Goal: Task Accomplishment & Management: Complete application form

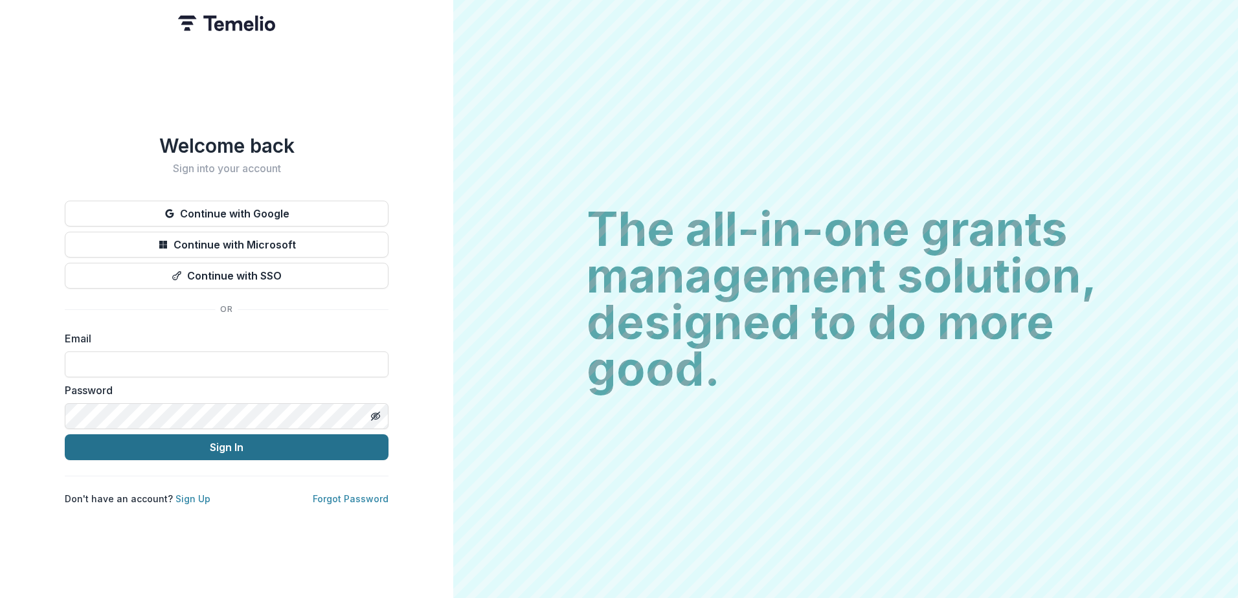
type input "**********"
click at [203, 438] on button "Sign In" at bounding box center [227, 447] width 324 height 26
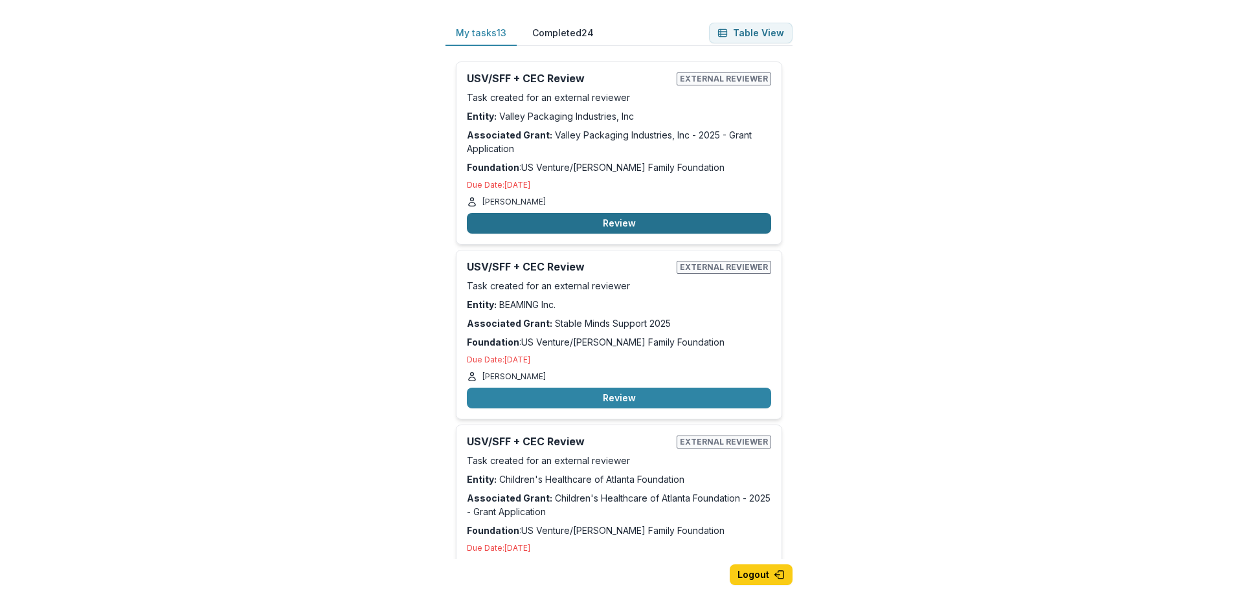
click at [604, 226] on button "Review" at bounding box center [619, 223] width 304 height 21
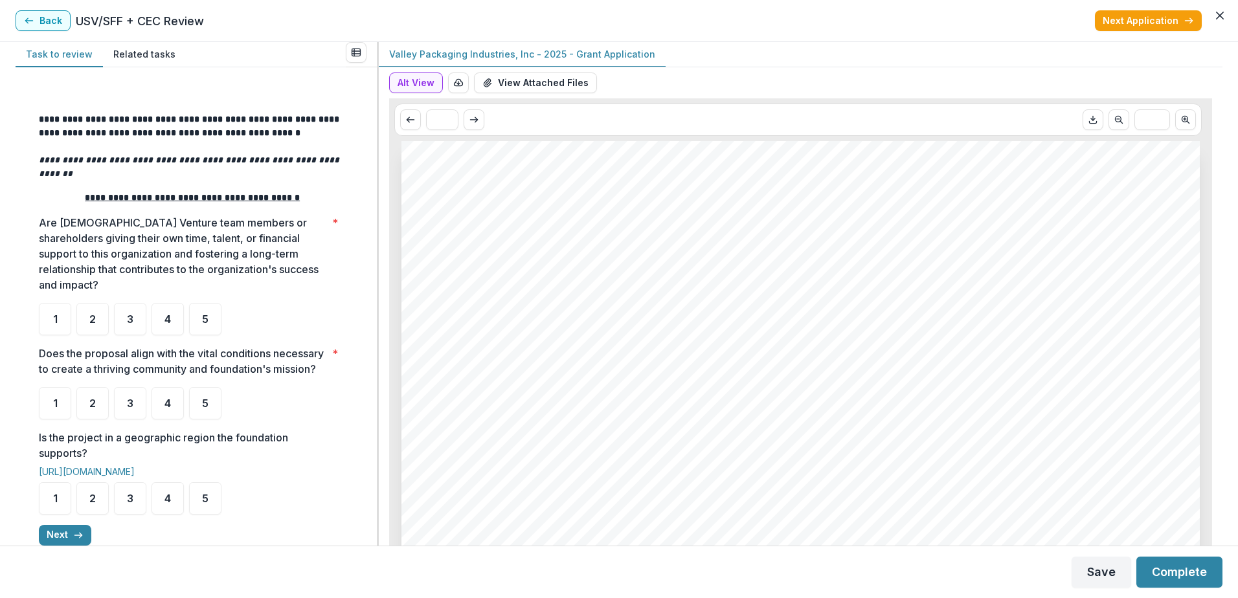
scroll to position [156, 0]
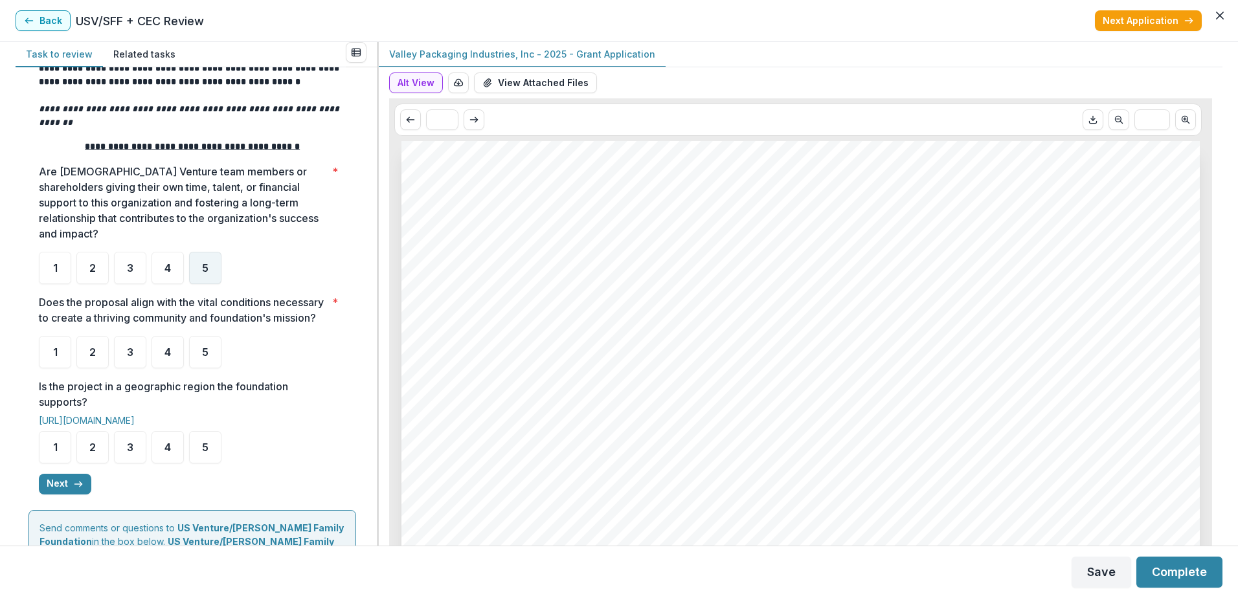
click at [203, 263] on span "5" at bounding box center [205, 268] width 6 height 10
click at [209, 354] on div "5" at bounding box center [205, 352] width 32 height 32
click at [216, 444] on div "5" at bounding box center [205, 447] width 32 height 32
click at [74, 482] on icon "button" at bounding box center [78, 484] width 10 height 10
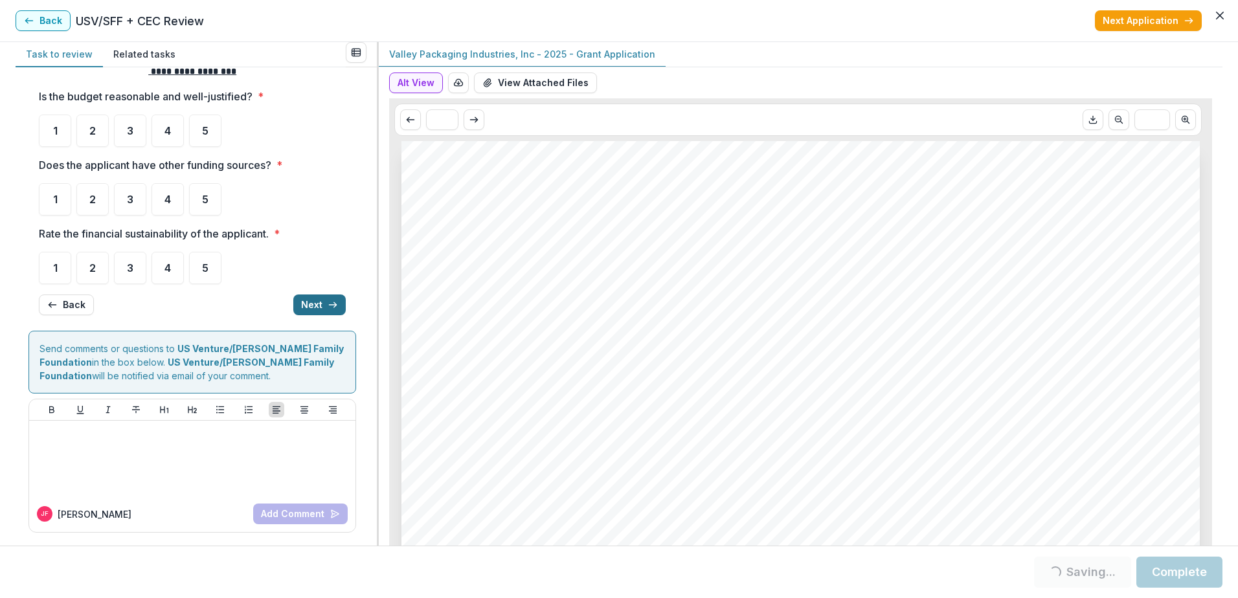
scroll to position [0, 0]
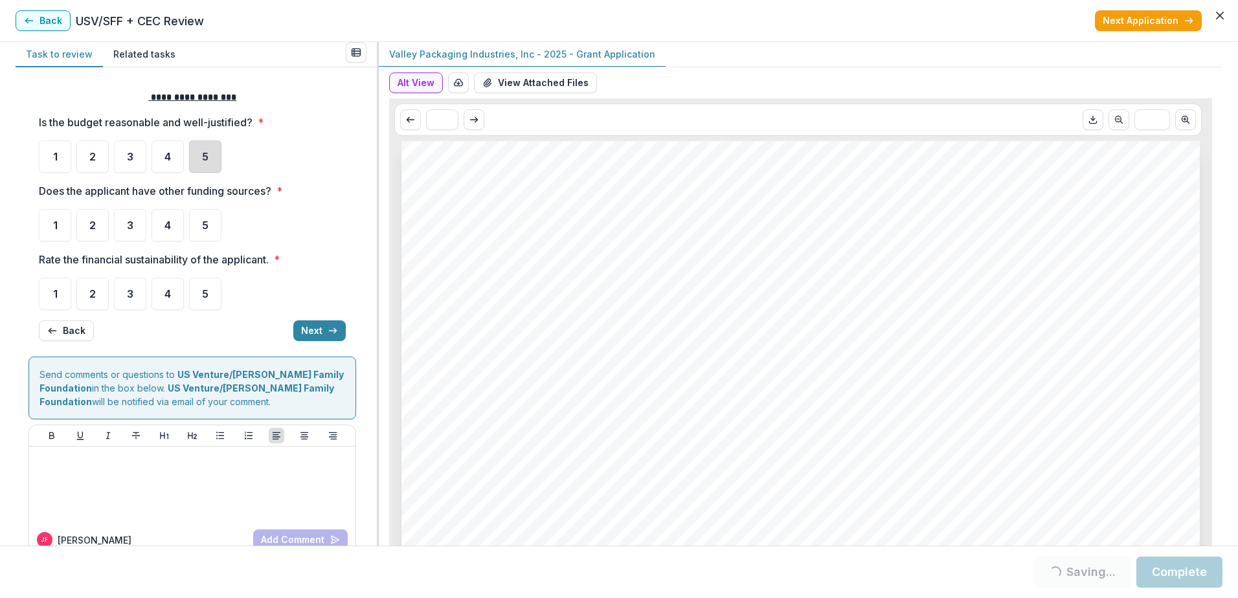
click at [201, 157] on div "5" at bounding box center [205, 157] width 32 height 32
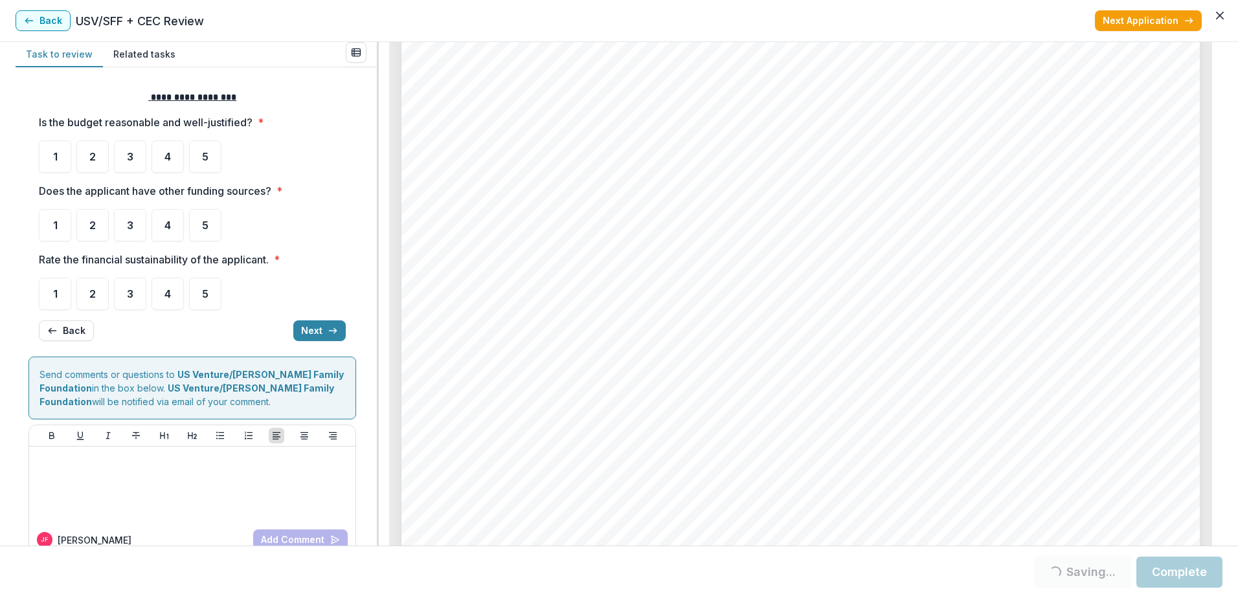
scroll to position [4891, 0]
click at [201, 157] on div "5" at bounding box center [205, 157] width 32 height 32
click at [130, 221] on span "3" at bounding box center [130, 225] width 6 height 10
click at [136, 220] on div "3" at bounding box center [130, 225] width 32 height 32
click at [204, 299] on span "5" at bounding box center [205, 294] width 6 height 10
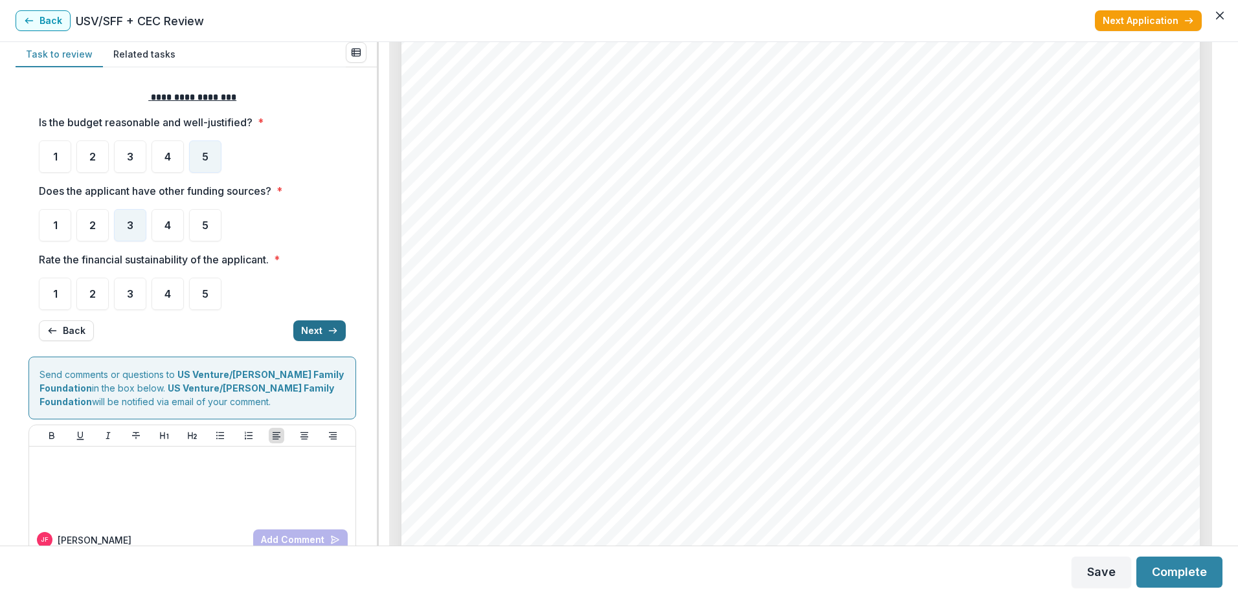
click at [317, 330] on button "Next" at bounding box center [319, 331] width 52 height 21
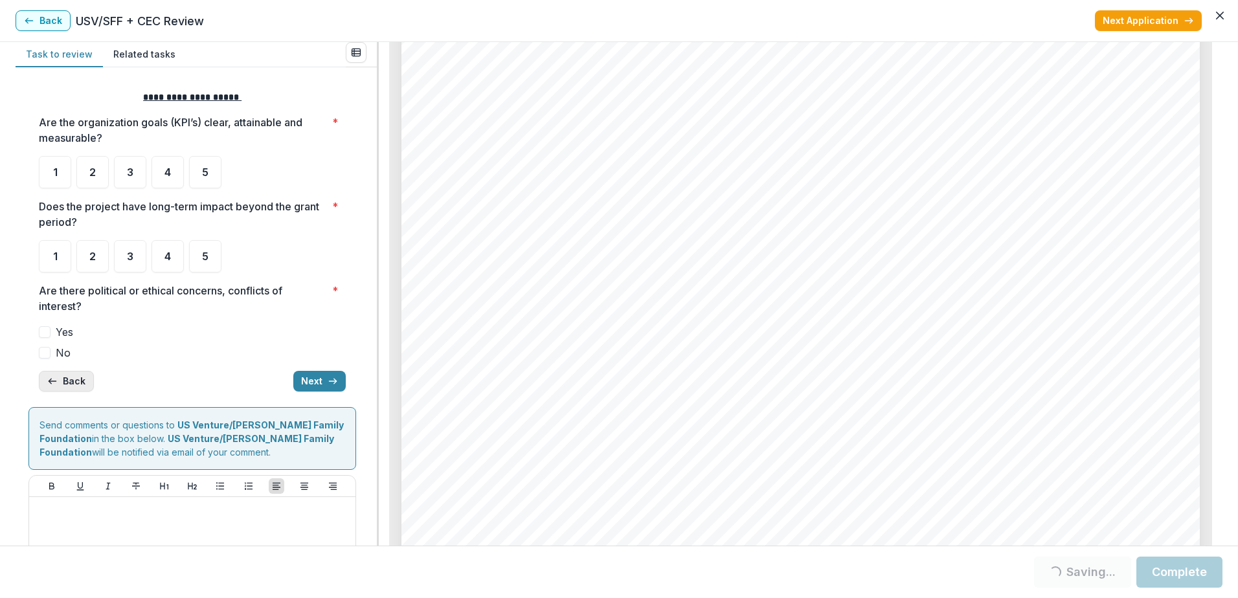
click at [69, 380] on button "Back" at bounding box center [66, 381] width 55 height 21
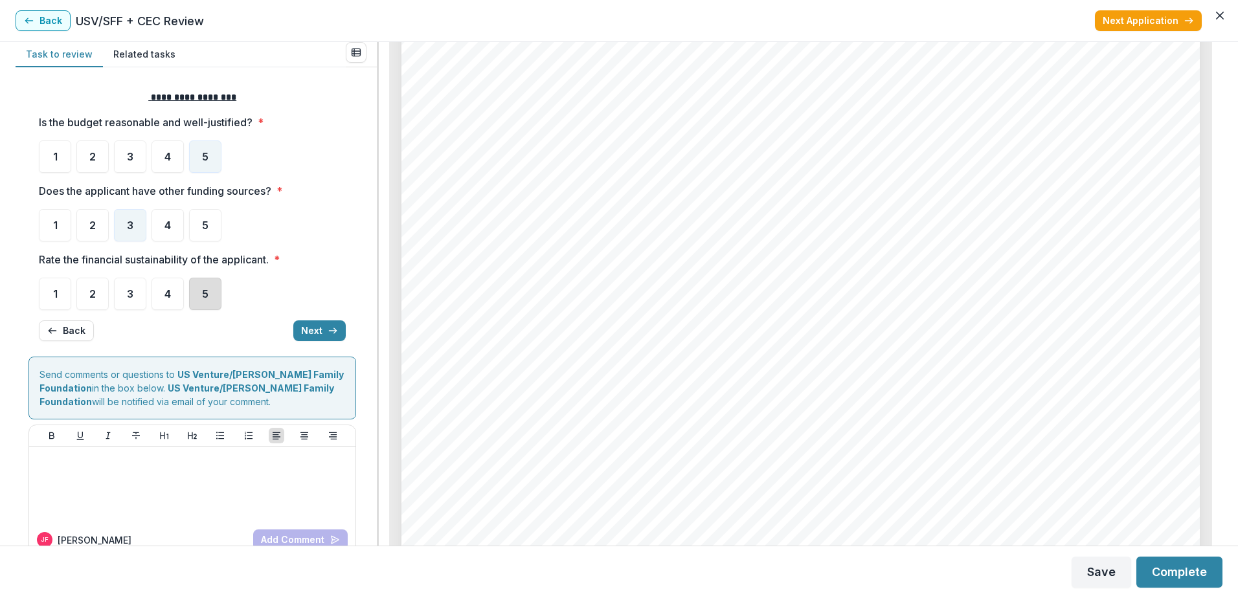
click at [204, 304] on div "5" at bounding box center [205, 294] width 32 height 32
click at [317, 328] on button "Next" at bounding box center [319, 331] width 52 height 21
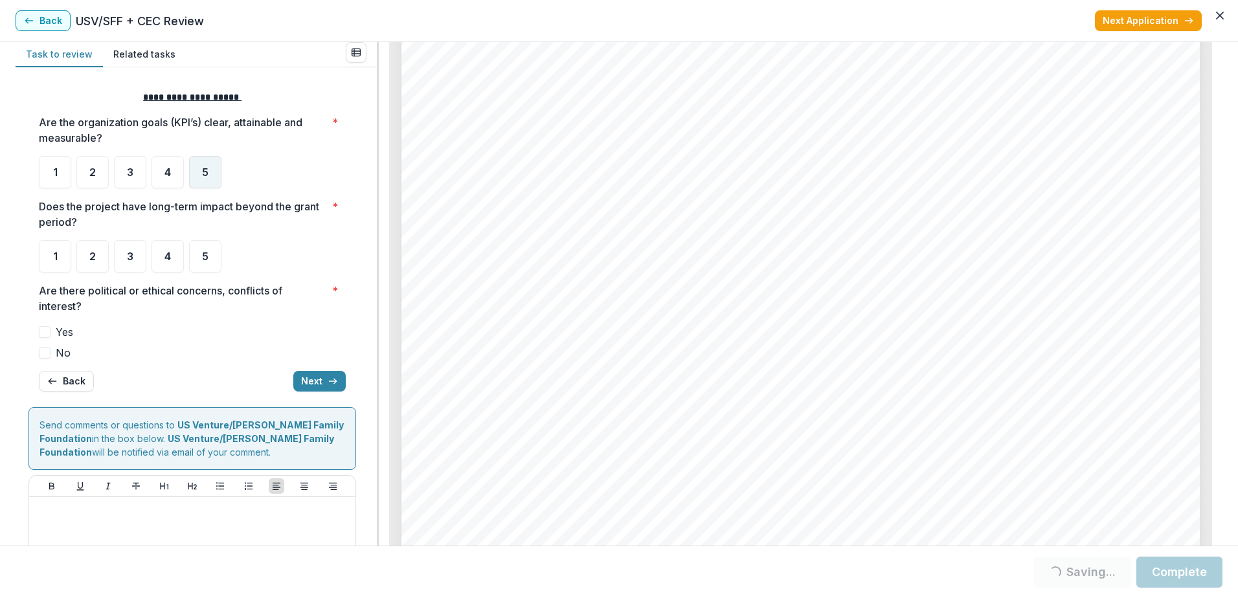
click at [204, 173] on span "5" at bounding box center [205, 172] width 6 height 10
click at [207, 262] on span "5" at bounding box center [205, 256] width 6 height 10
click at [67, 354] on span "No" at bounding box center [63, 353] width 15 height 16
click at [317, 378] on button "Next" at bounding box center [319, 381] width 52 height 21
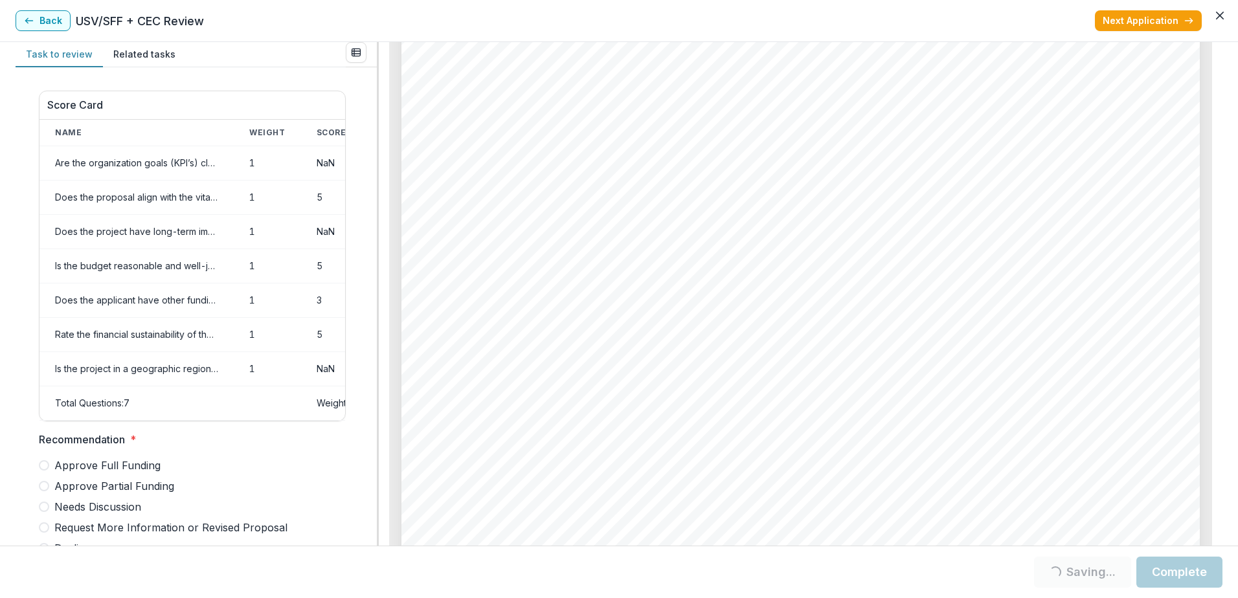
scroll to position [246, 0]
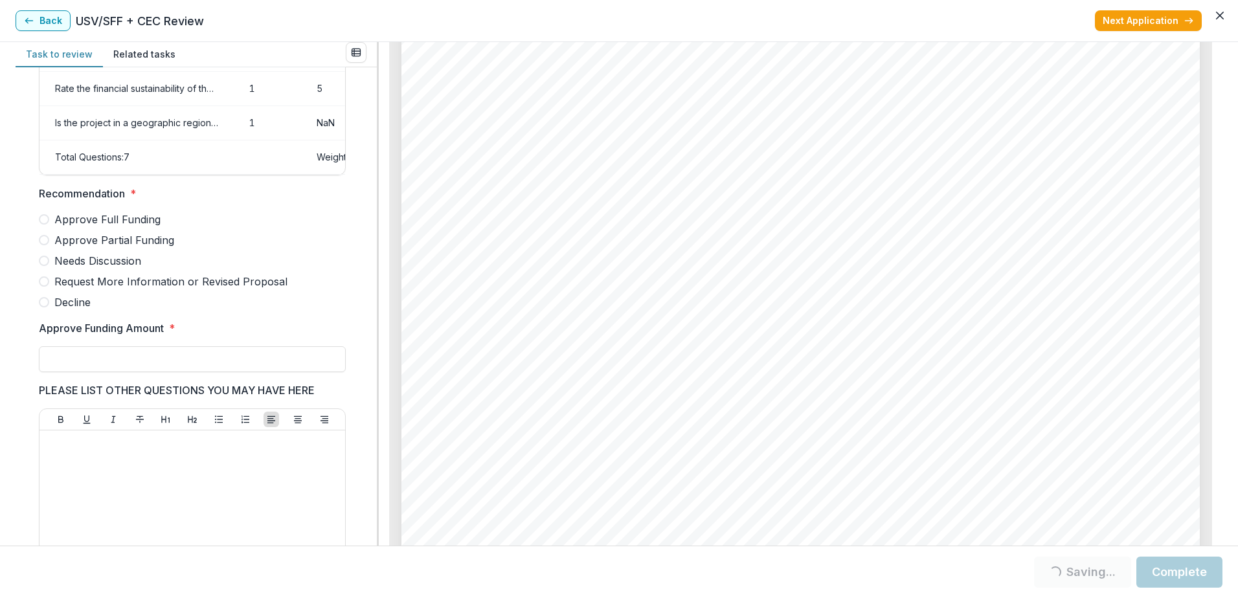
click at [101, 269] on span "Needs Discussion" at bounding box center [97, 261] width 87 height 16
click at [163, 366] on input "Approve Funding Amount *" at bounding box center [192, 359] width 307 height 26
type input "**"
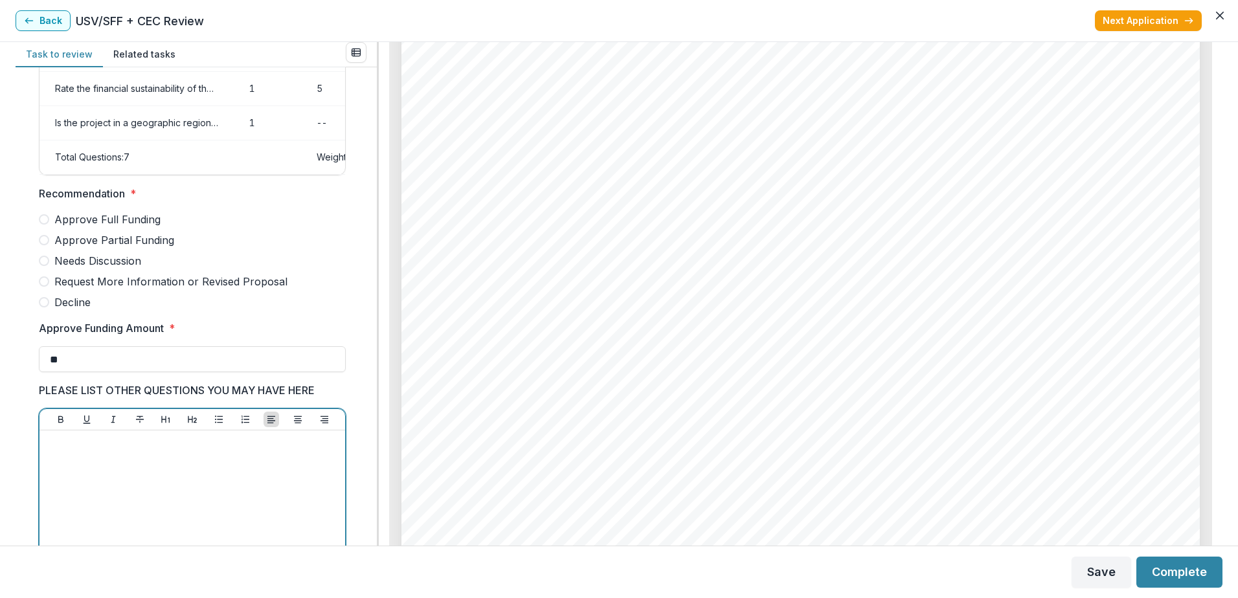
click at [140, 473] on div at bounding box center [192, 533] width 295 height 194
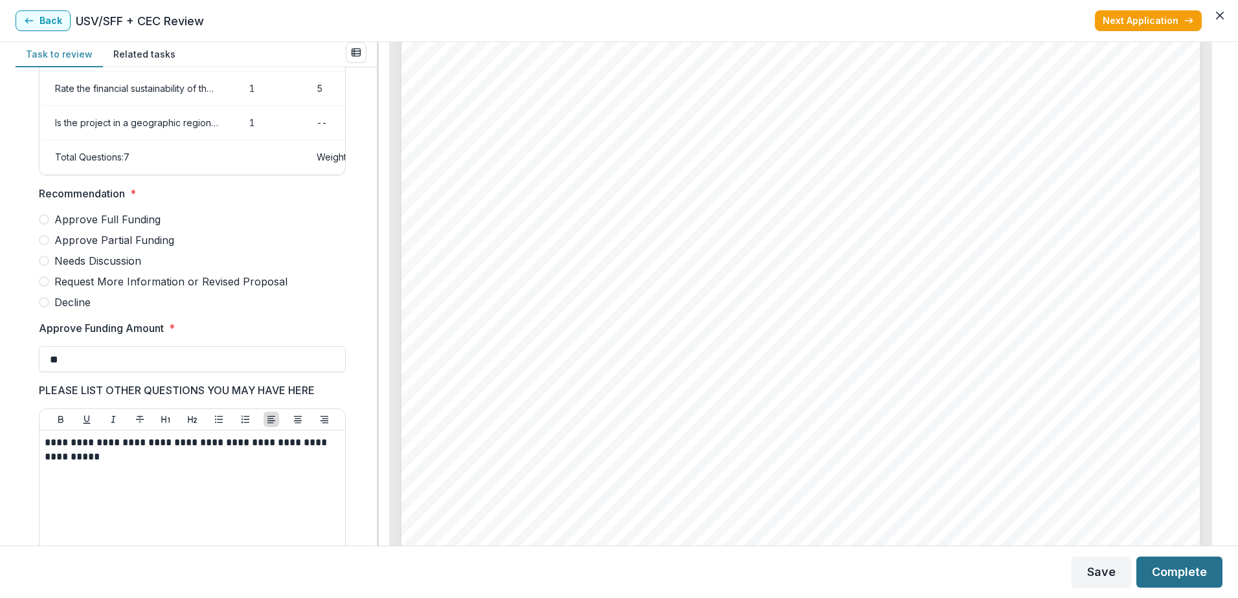
click at [1188, 577] on button "Complete" at bounding box center [1179, 572] width 86 height 31
click at [315, 126] on td "NaN" at bounding box center [359, 123] width 116 height 34
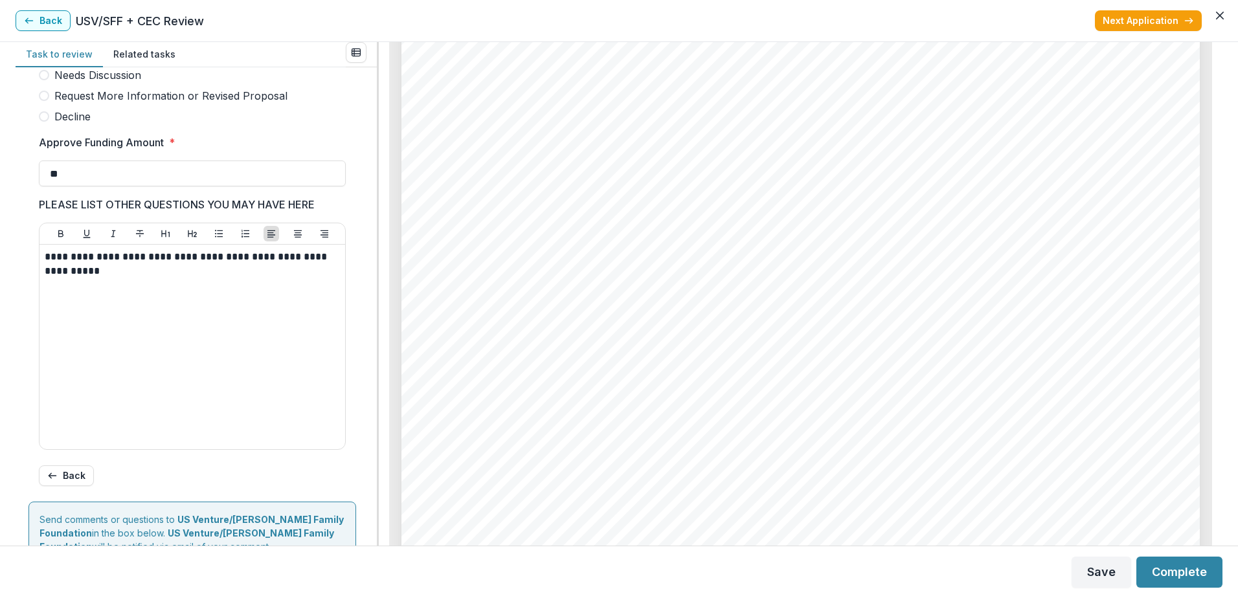
scroll to position [433, 0]
click at [60, 483] on button "Back" at bounding box center [66, 475] width 55 height 21
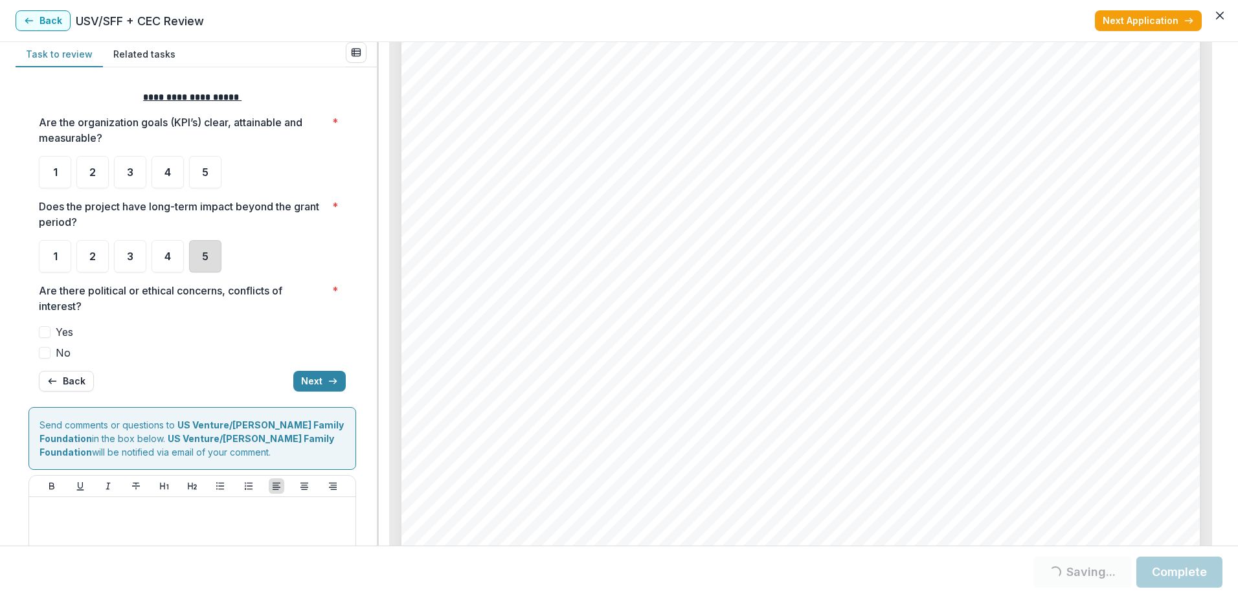
click at [198, 259] on div "5" at bounding box center [205, 256] width 32 height 32
click at [197, 175] on div "5" at bounding box center [205, 172] width 32 height 32
click at [212, 174] on div "5" at bounding box center [205, 172] width 32 height 32
click at [63, 377] on button "Back" at bounding box center [66, 381] width 55 height 21
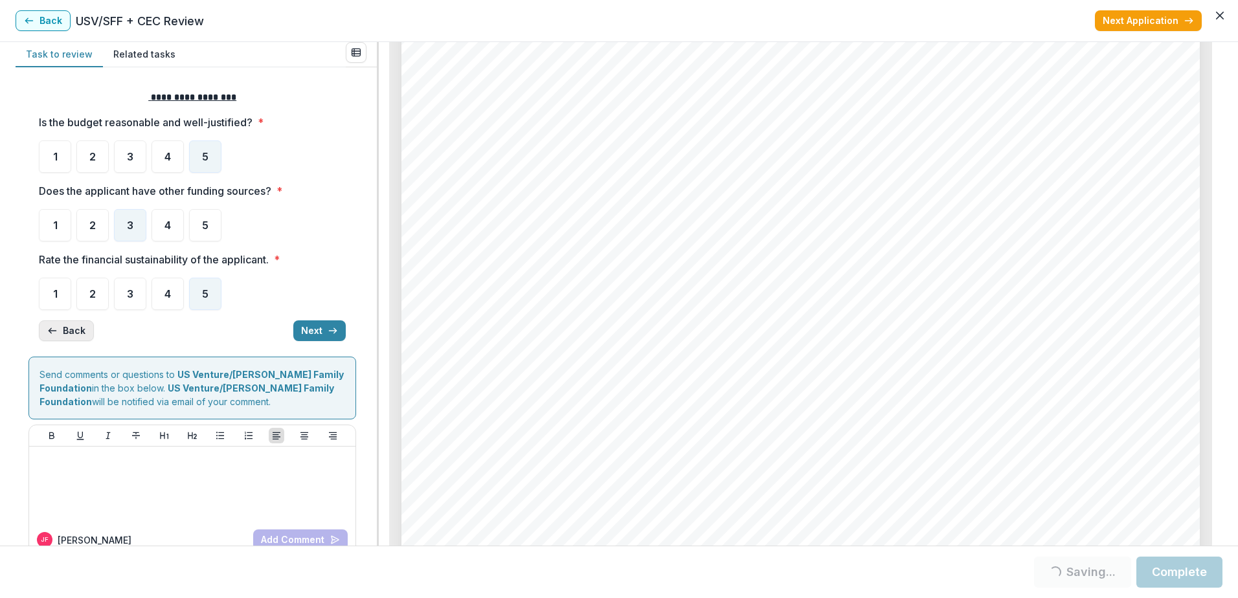
click at [60, 330] on button "Back" at bounding box center [66, 331] width 55 height 21
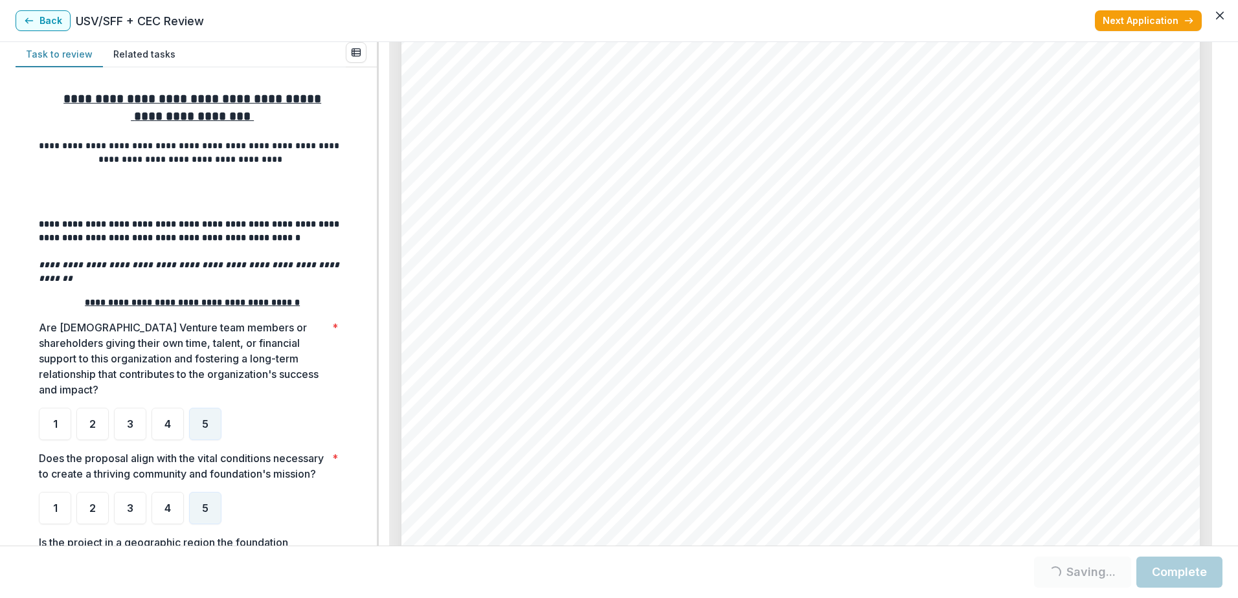
scroll to position [333, 0]
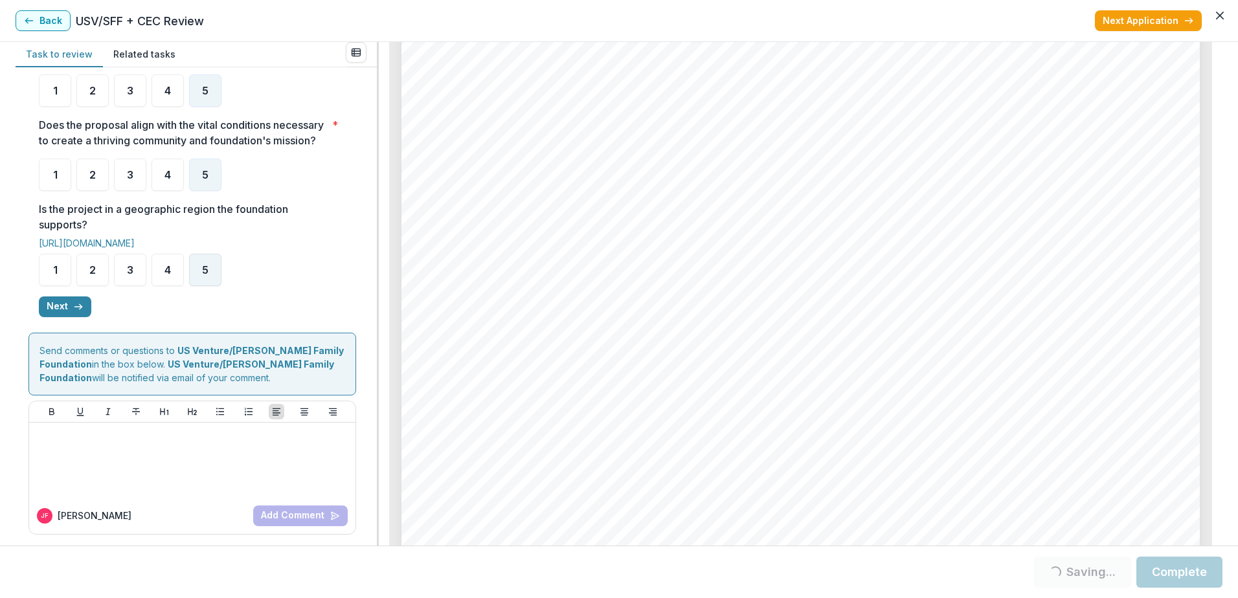
click at [214, 265] on div "5" at bounding box center [205, 270] width 32 height 32
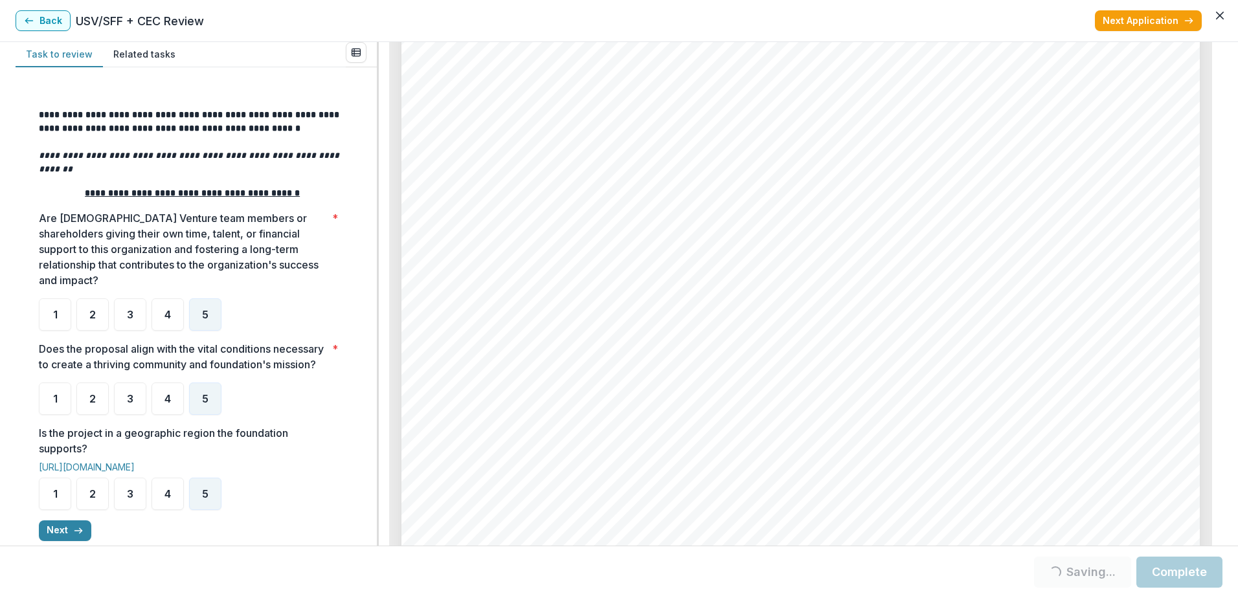
scroll to position [335, 0]
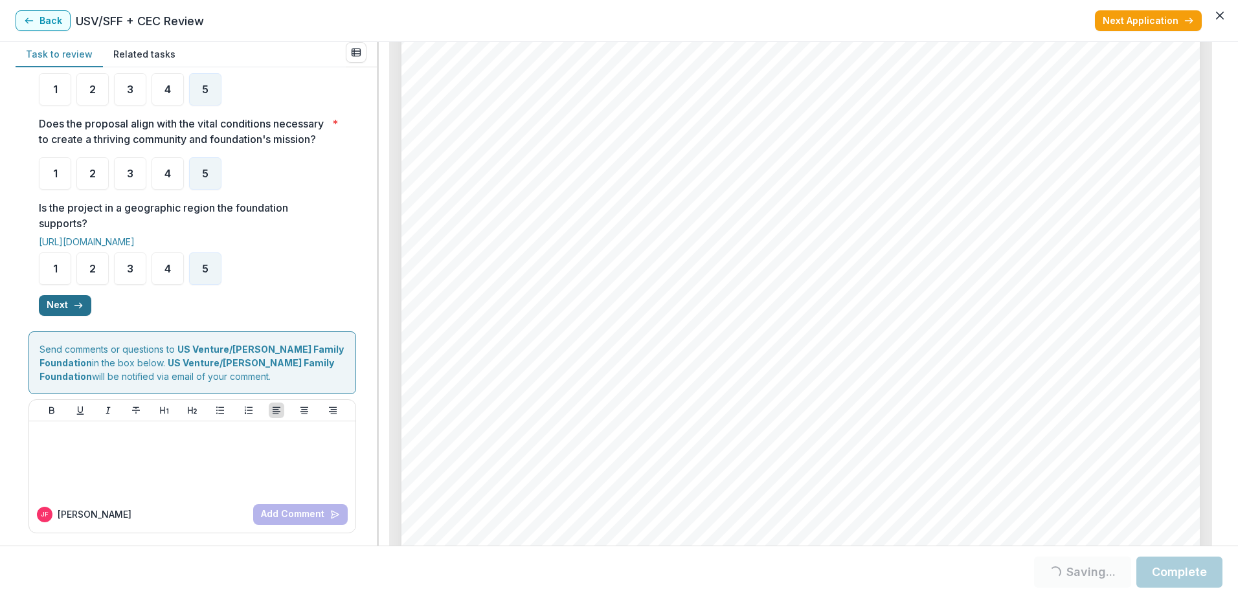
click at [62, 304] on button "Next" at bounding box center [65, 305] width 52 height 21
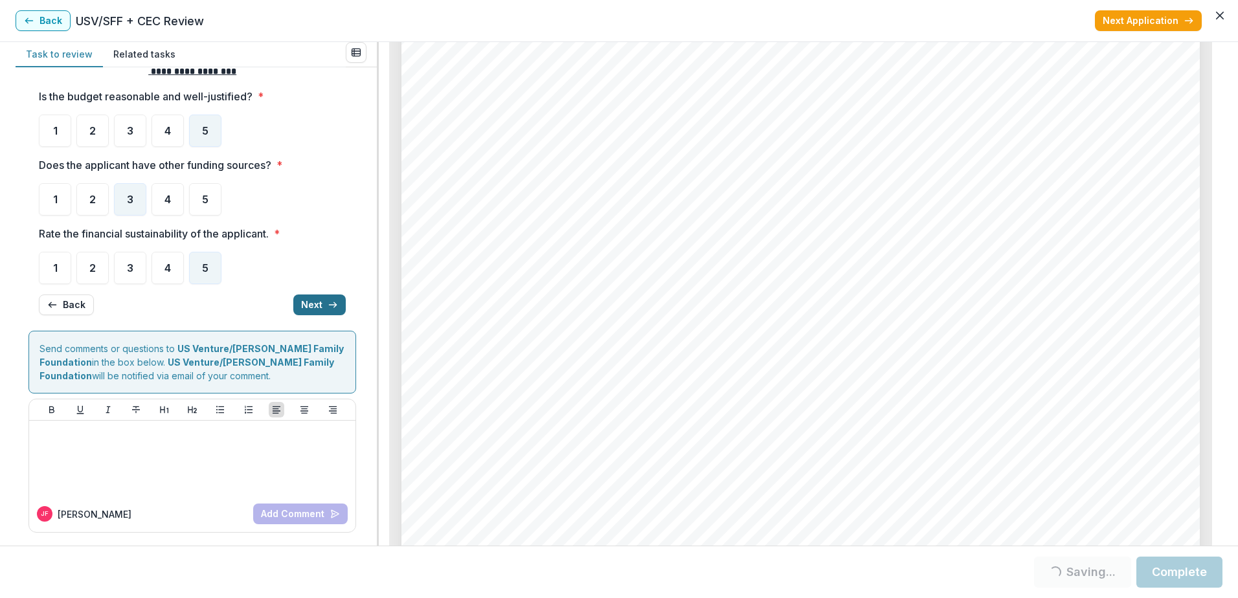
scroll to position [25, 0]
click at [335, 304] on button "Next" at bounding box center [319, 305] width 52 height 21
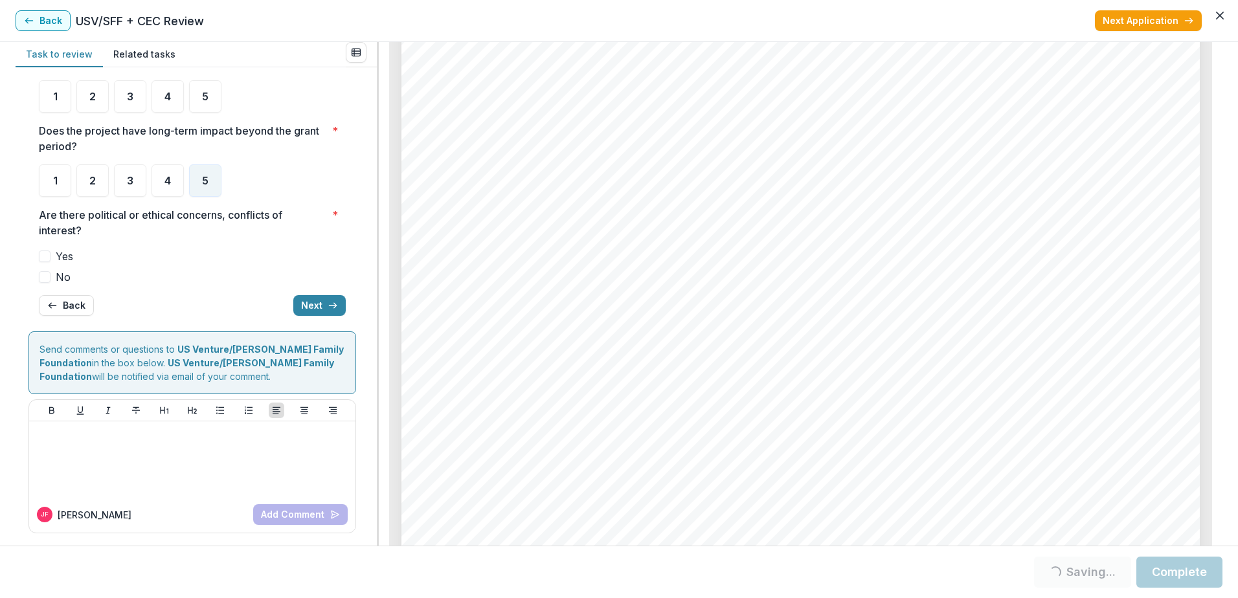
scroll to position [0, 0]
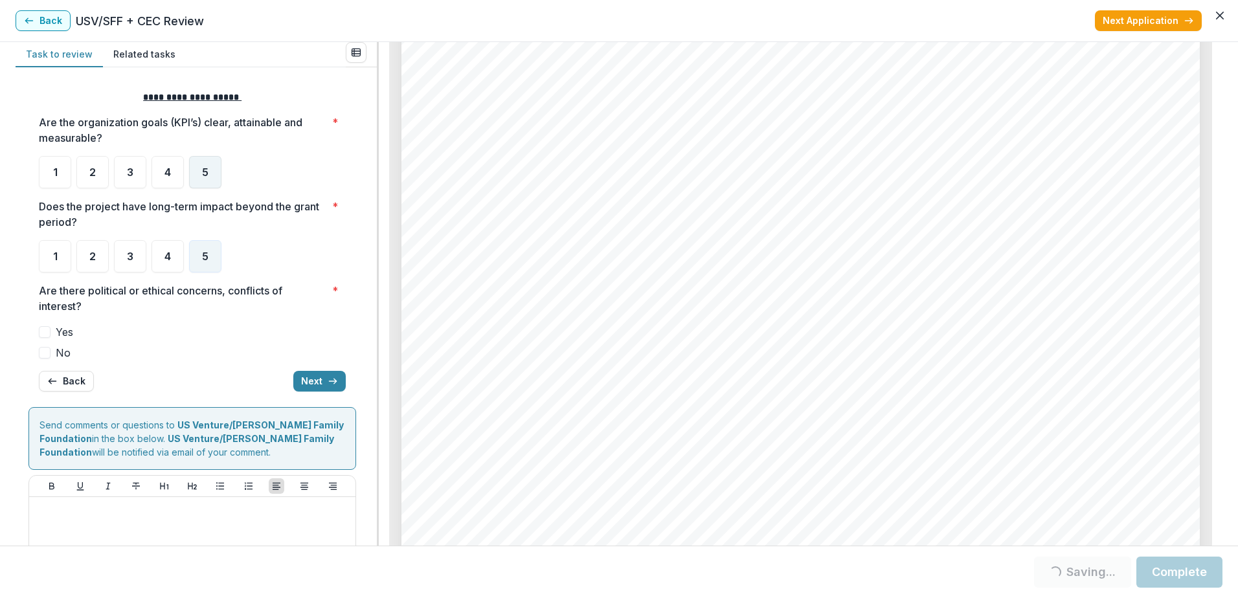
click at [203, 169] on span "5" at bounding box center [205, 172] width 6 height 10
click at [306, 373] on button "Next" at bounding box center [319, 381] width 52 height 21
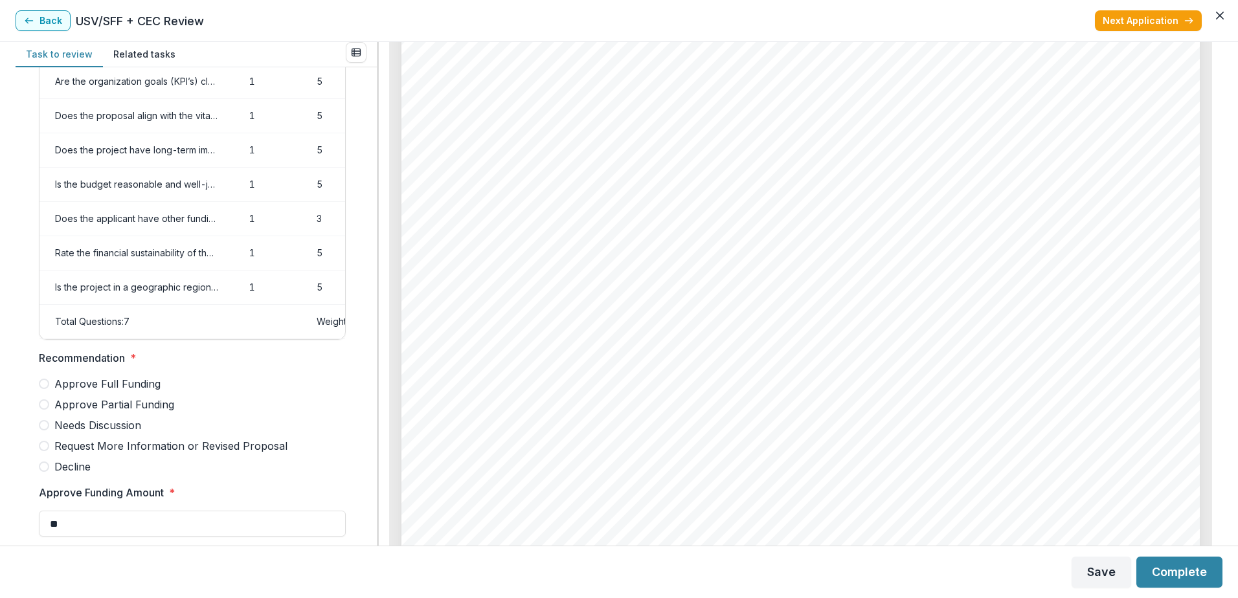
scroll to position [175, 0]
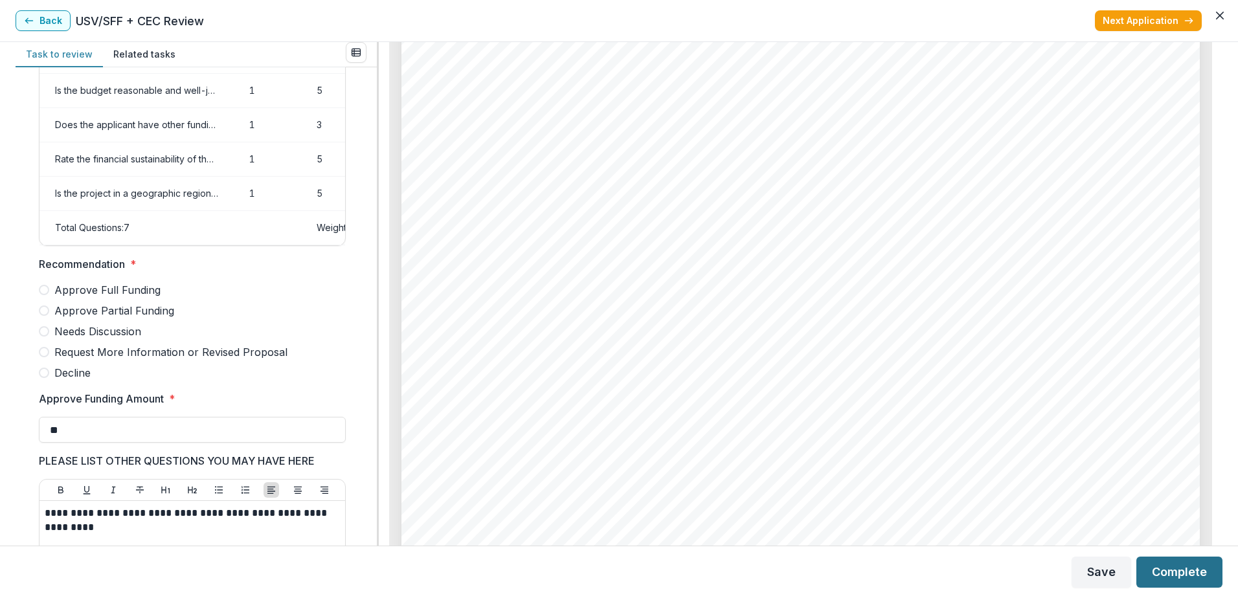
click at [1169, 569] on button "Complete" at bounding box center [1179, 572] width 86 height 31
click at [218, 282] on div at bounding box center [192, 279] width 307 height 5
click at [122, 339] on span "Needs Discussion" at bounding box center [97, 332] width 87 height 16
click at [1178, 578] on button "Complete" at bounding box center [1179, 572] width 86 height 31
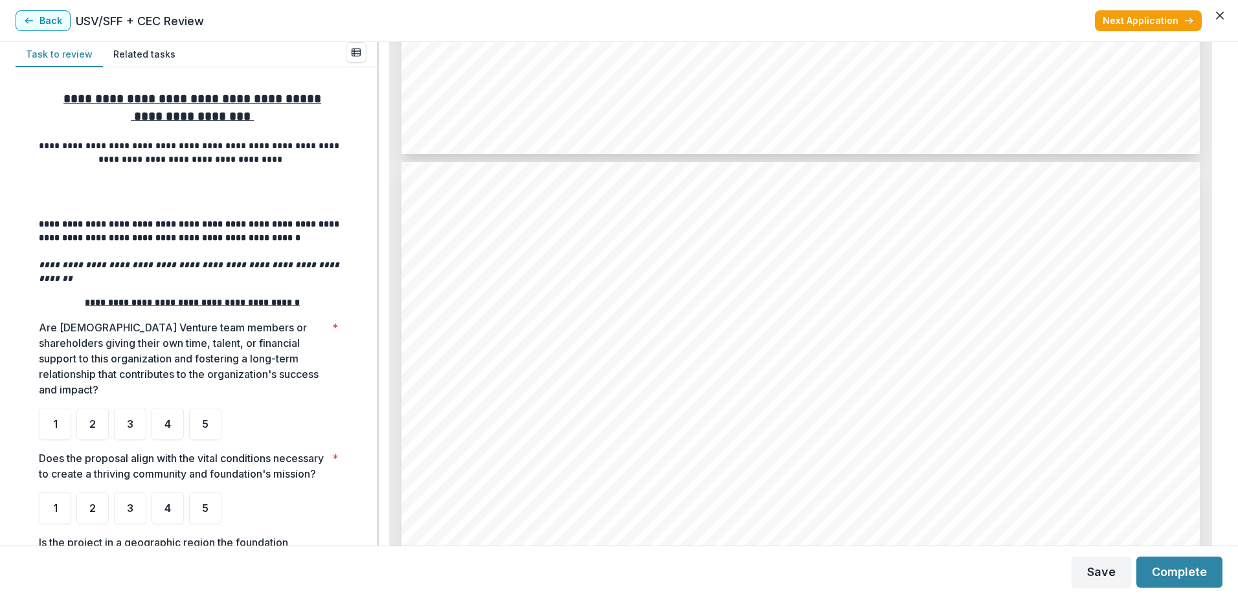
scroll to position [4531, 0]
click at [97, 408] on div "2" at bounding box center [92, 424] width 32 height 32
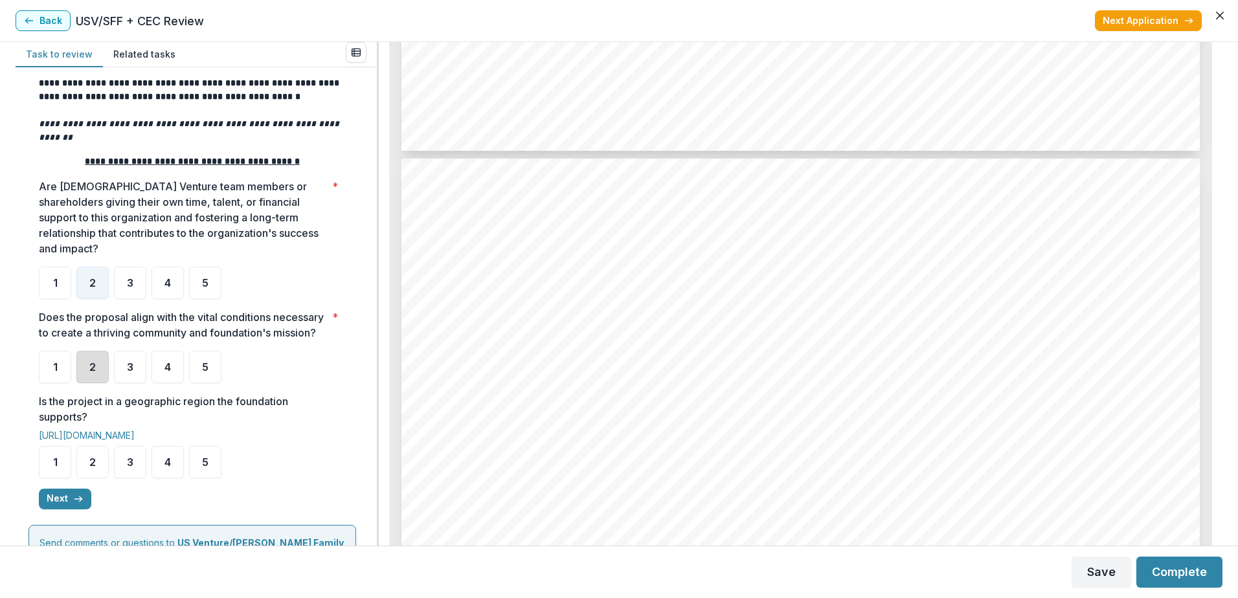
click at [87, 366] on div "2" at bounding box center [92, 367] width 32 height 32
click at [204, 458] on span "5" at bounding box center [205, 462] width 6 height 10
click at [62, 497] on button "Next" at bounding box center [65, 499] width 52 height 21
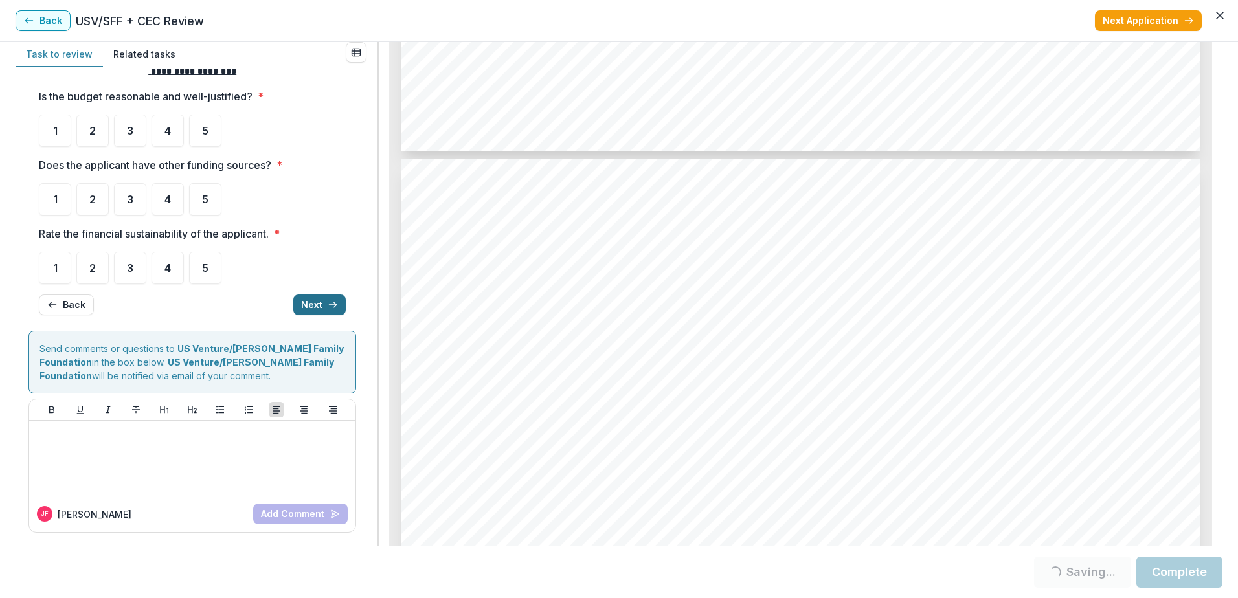
scroll to position [0, 0]
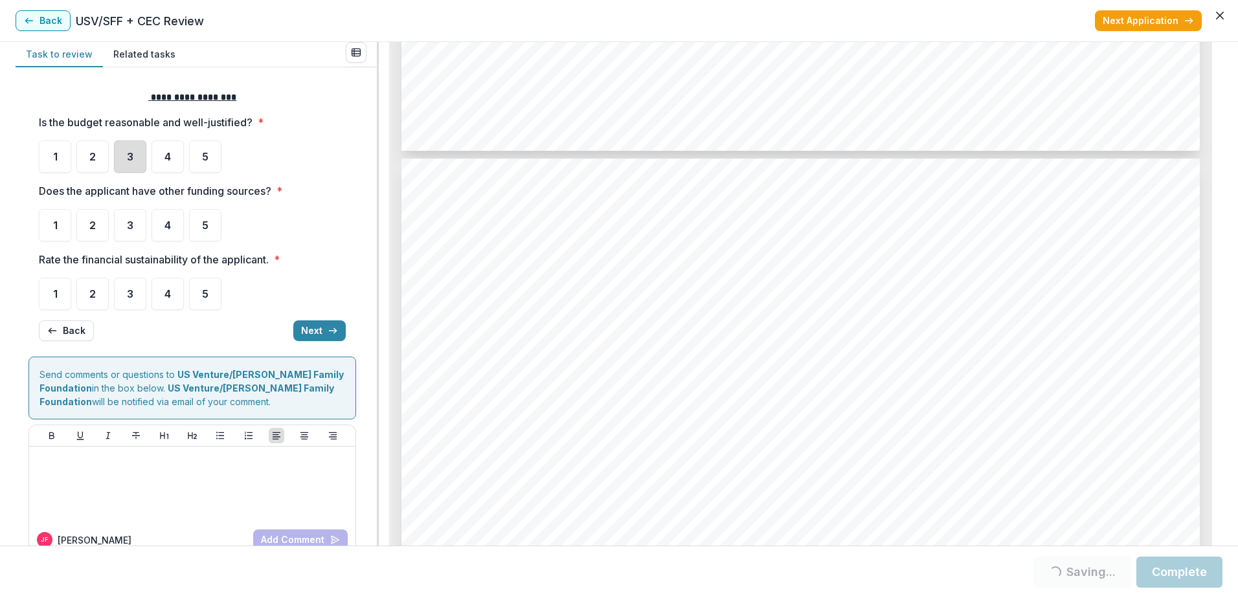
click at [136, 159] on div "3" at bounding box center [130, 157] width 32 height 32
click at [131, 159] on span "3" at bounding box center [130, 157] width 6 height 10
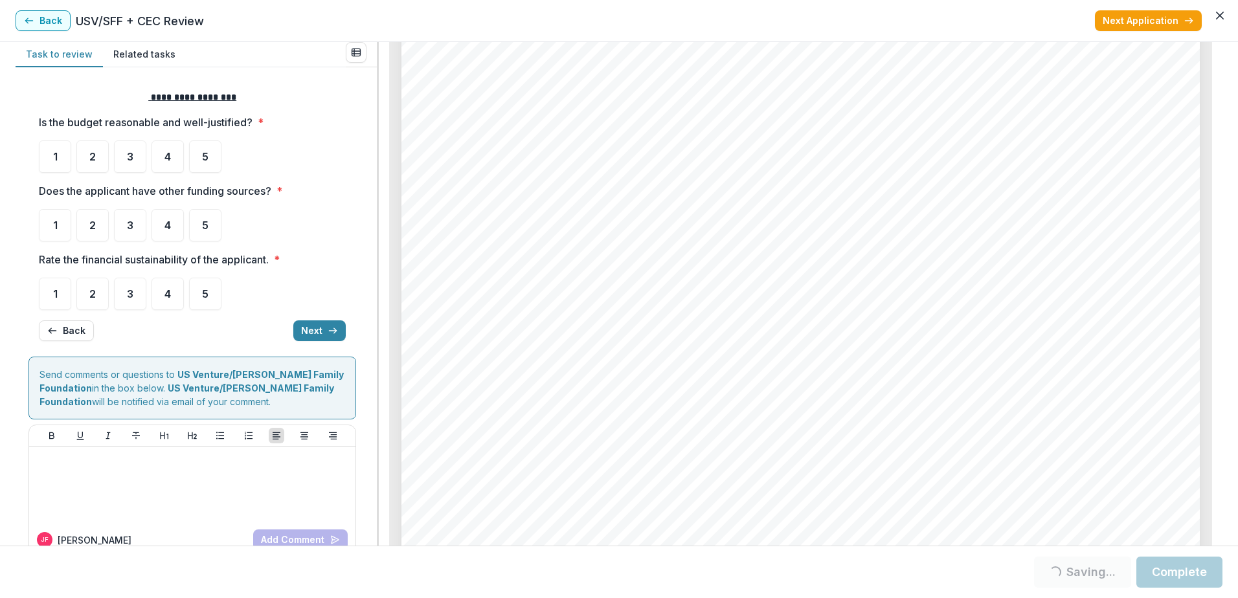
scroll to position [4762, 0]
click at [127, 152] on span "3" at bounding box center [130, 157] width 6 height 10
click at [128, 158] on span "3" at bounding box center [130, 157] width 6 height 10
click at [128, 202] on div "Does the applicant have other funding sources? * 1 2 3 4 5" at bounding box center [192, 212] width 307 height 58
click at [131, 225] on span "3" at bounding box center [130, 225] width 6 height 10
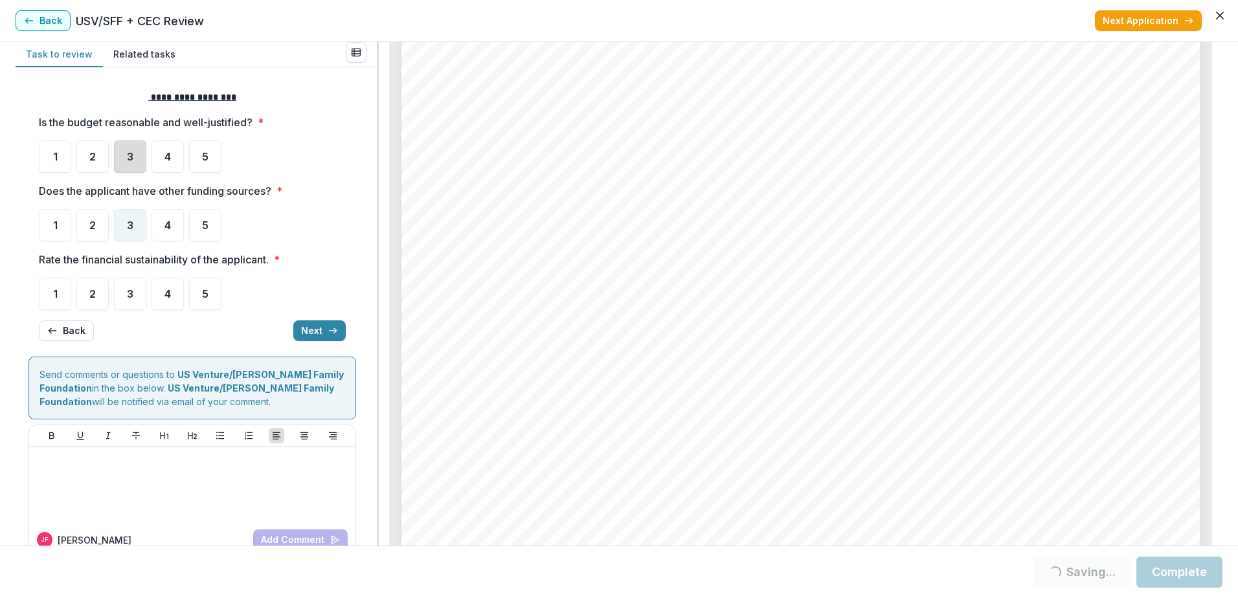
click at [134, 157] on div "3" at bounding box center [130, 157] width 32 height 32
click at [126, 152] on div "3" at bounding box center [130, 157] width 32 height 32
click at [125, 296] on div "3" at bounding box center [130, 294] width 32 height 32
click at [330, 334] on icon "button" at bounding box center [333, 331] width 10 height 10
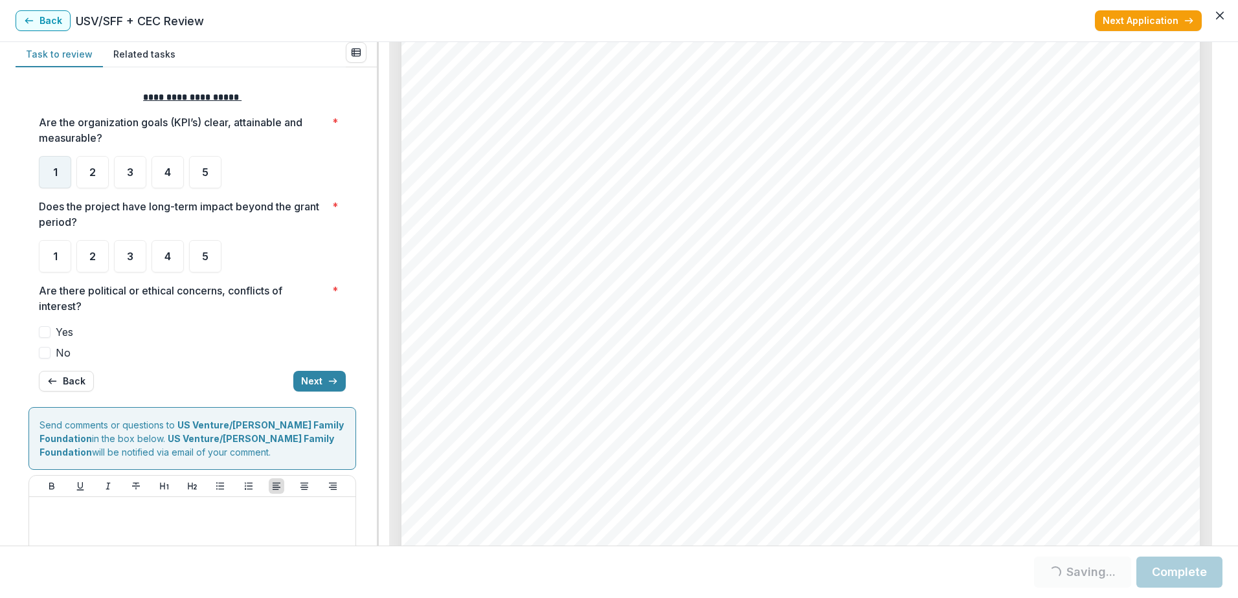
click at [60, 171] on div "1" at bounding box center [55, 172] width 32 height 32
click at [134, 258] on div "3" at bounding box center [130, 256] width 32 height 32
click at [128, 259] on span "3" at bounding box center [130, 256] width 6 height 10
click at [133, 256] on span "3" at bounding box center [130, 256] width 6 height 10
click at [62, 354] on span "No" at bounding box center [63, 353] width 15 height 16
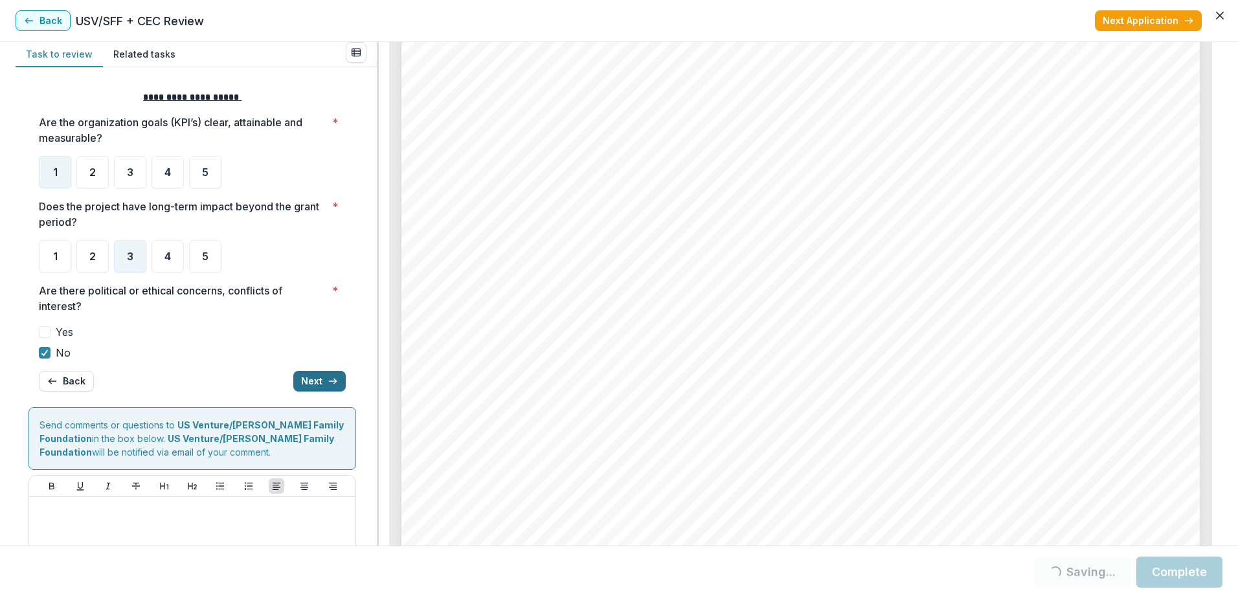
click at [313, 381] on button "Next" at bounding box center [319, 381] width 52 height 21
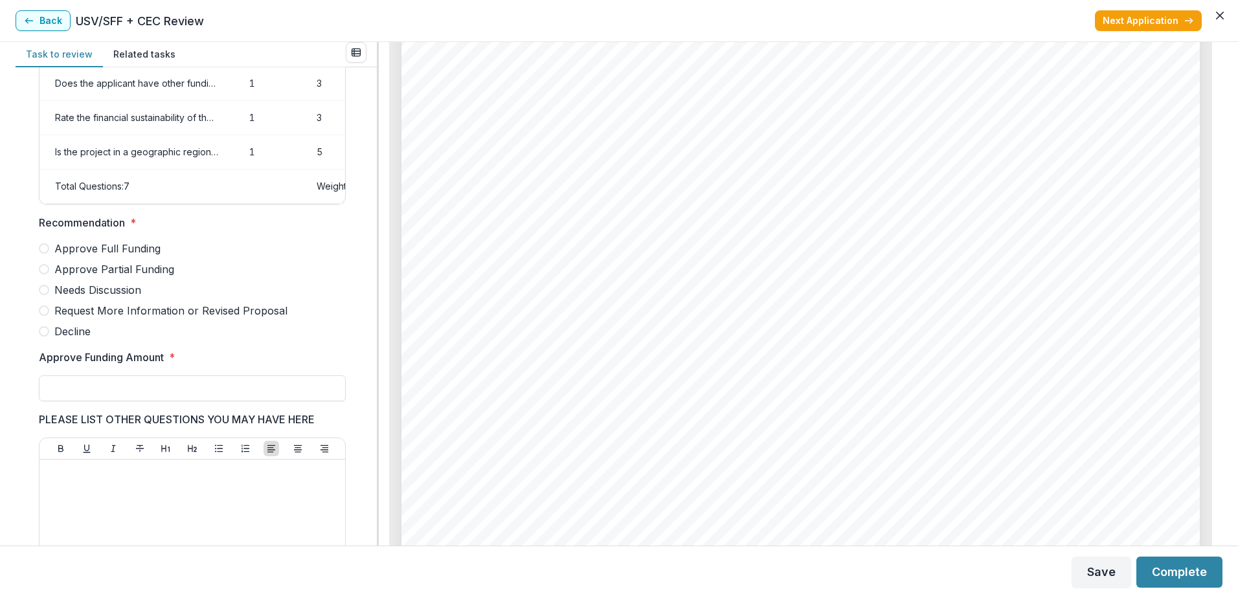
scroll to position [216, 0]
click at [82, 340] on span "Decline" at bounding box center [72, 332] width 36 height 16
click at [197, 402] on input "Approve Funding Amount *" at bounding box center [192, 389] width 307 height 26
type input "**"
click at [142, 497] on div at bounding box center [192, 563] width 295 height 194
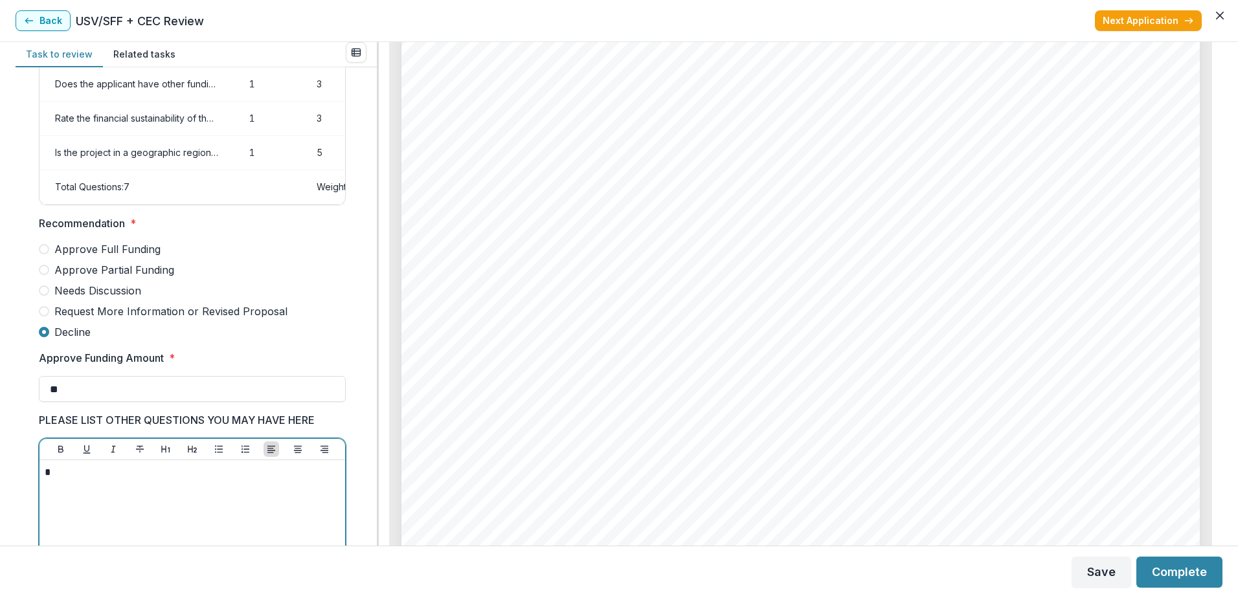
click at [142, 497] on div "*" at bounding box center [192, 563] width 295 height 194
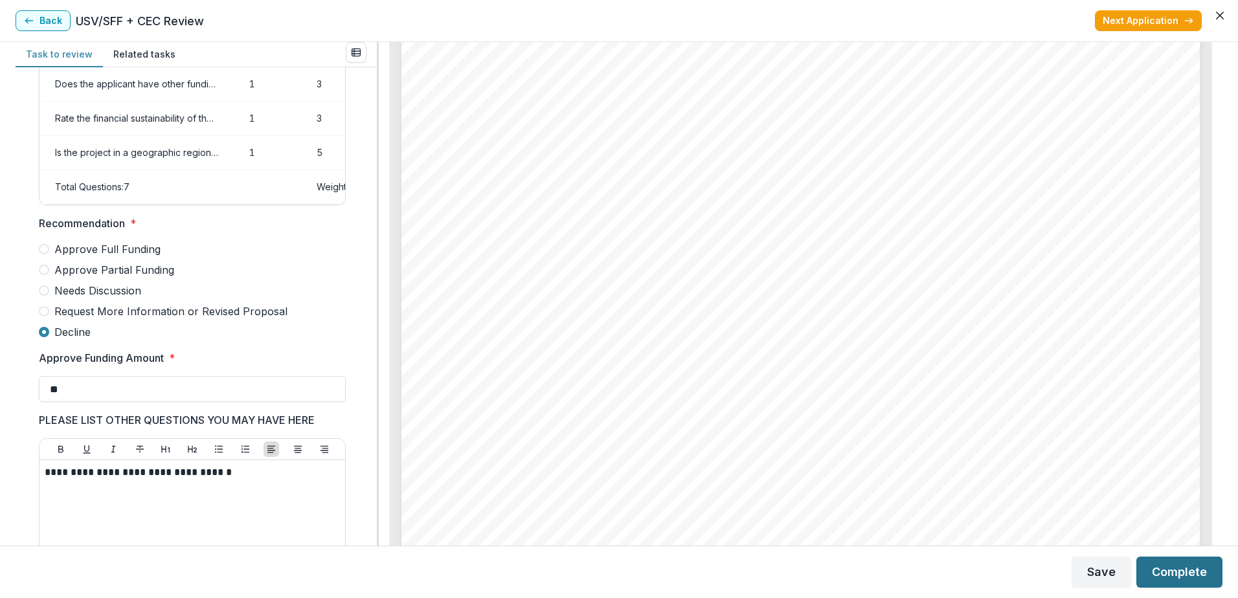
click at [1172, 579] on button "Complete" at bounding box center [1179, 572] width 86 height 31
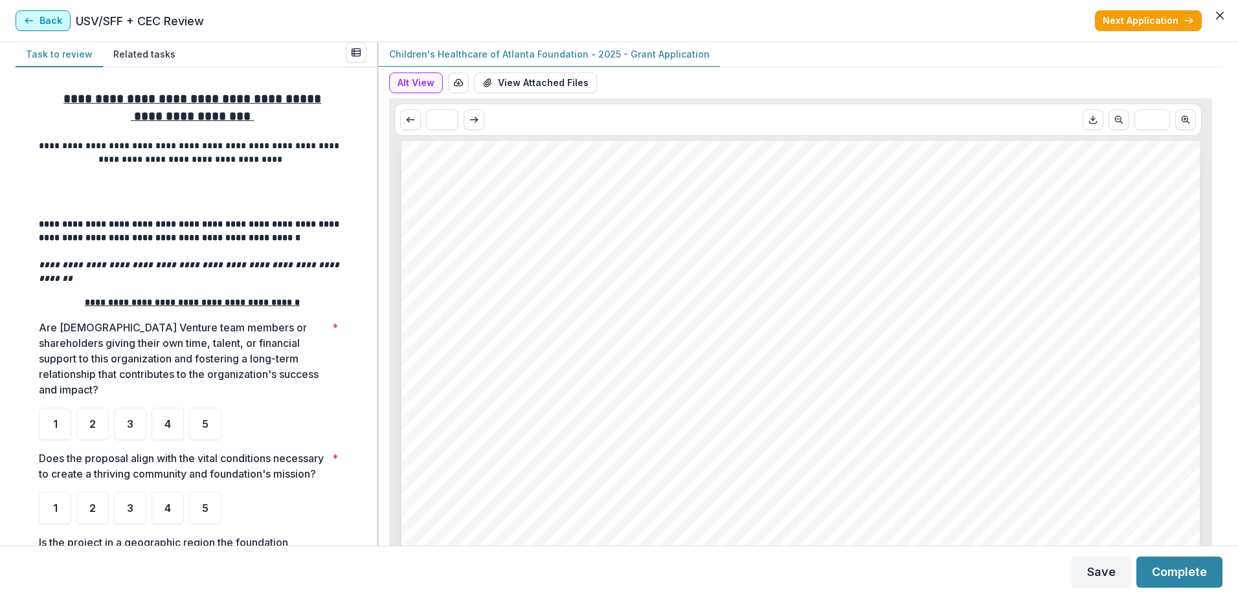
click at [45, 18] on button "Back" at bounding box center [43, 20] width 55 height 21
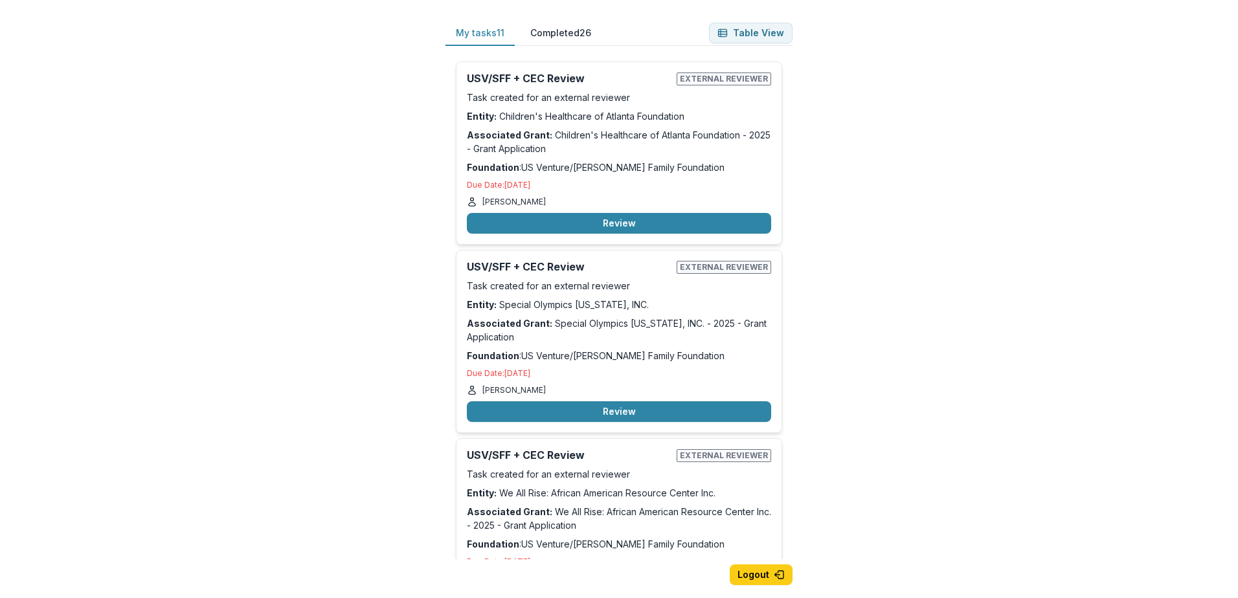
click at [539, 243] on div "USV/SFF + CEC Review External reviewer Task created for an external reviewer En…" at bounding box center [619, 153] width 326 height 183
click at [609, 215] on button "Review" at bounding box center [619, 223] width 304 height 21
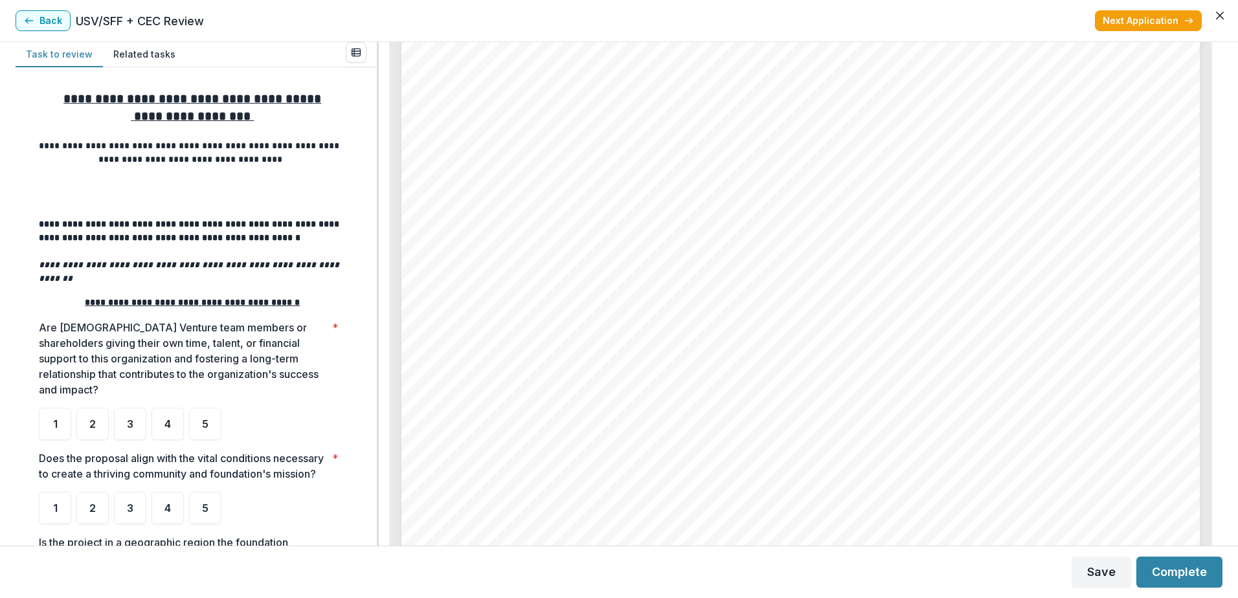
scroll to position [5278, 0]
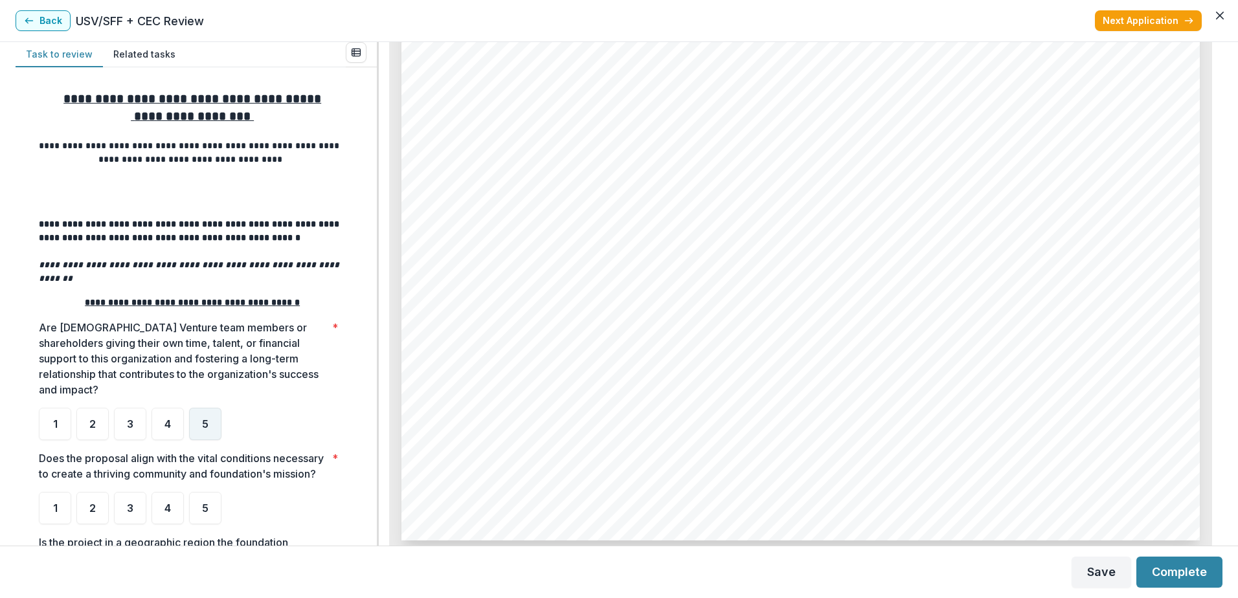
click at [207, 419] on span "5" at bounding box center [205, 424] width 6 height 10
click at [179, 408] on div "4" at bounding box center [168, 424] width 32 height 32
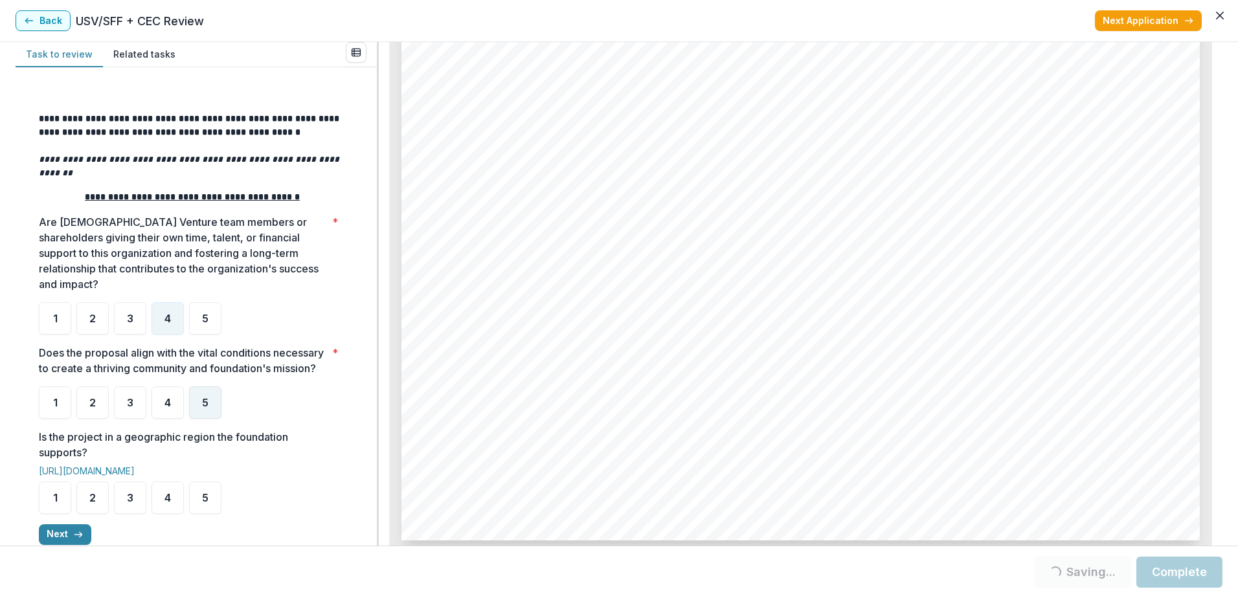
click at [205, 406] on span "5" at bounding box center [205, 403] width 6 height 10
click at [213, 393] on div "5" at bounding box center [205, 403] width 32 height 32
click at [129, 497] on span "3" at bounding box center [130, 498] width 6 height 10
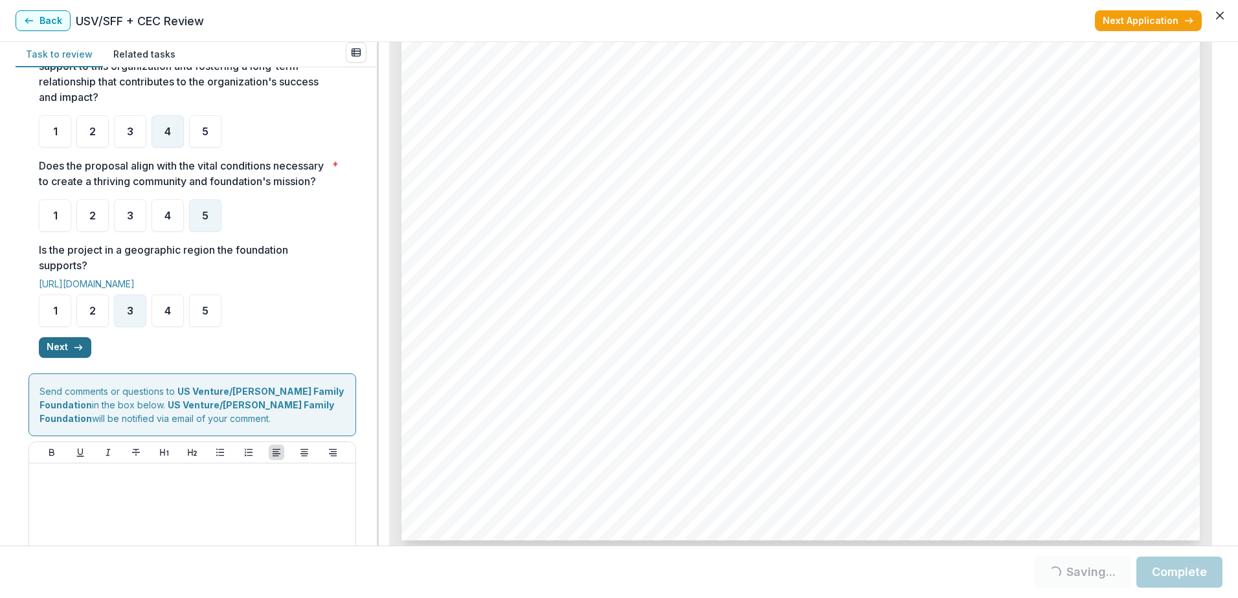
click at [60, 347] on button "Next" at bounding box center [65, 347] width 52 height 21
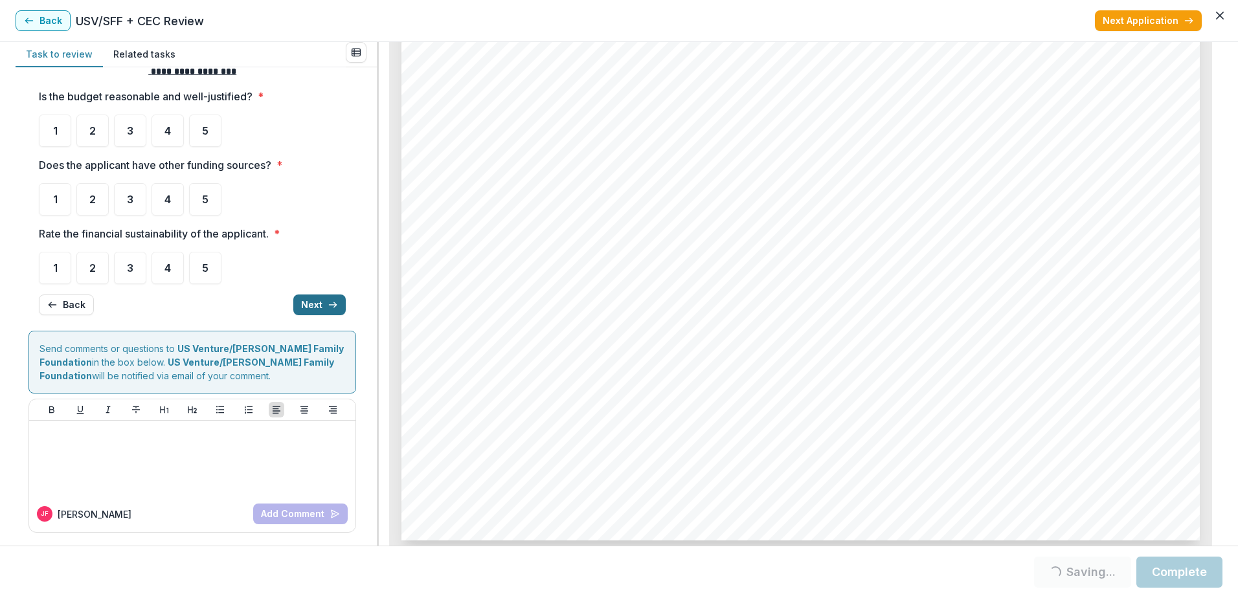
scroll to position [0, 0]
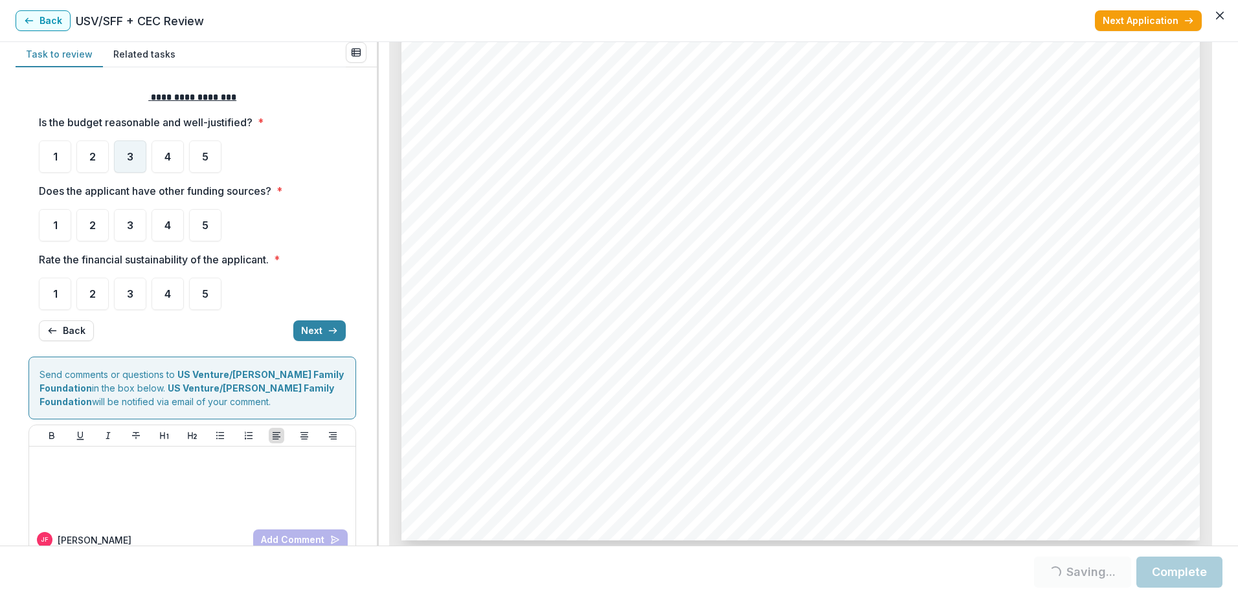
click at [131, 154] on span "3" at bounding box center [130, 157] width 6 height 10
click at [166, 226] on span "4" at bounding box center [167, 225] width 6 height 10
click at [125, 299] on div "3" at bounding box center [130, 294] width 32 height 32
click at [310, 329] on button "Next" at bounding box center [319, 331] width 52 height 21
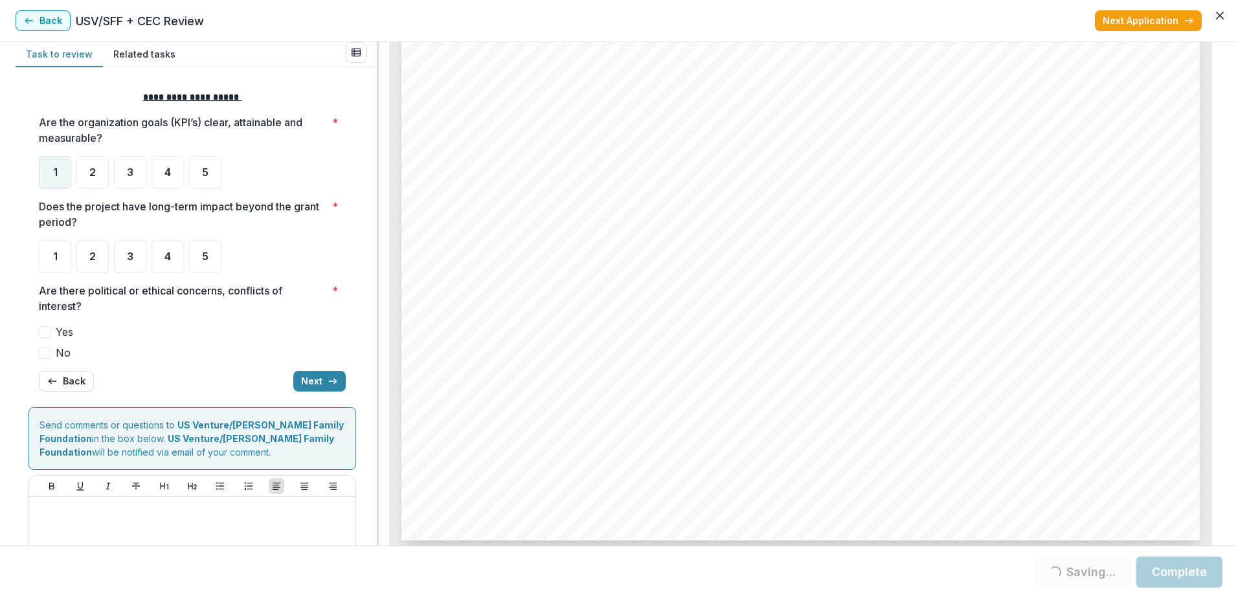
click at [45, 170] on div "1" at bounding box center [55, 172] width 32 height 32
click at [56, 179] on div "1" at bounding box center [55, 172] width 32 height 32
click at [57, 174] on span "1" at bounding box center [55, 172] width 5 height 10
click at [169, 258] on span "4" at bounding box center [167, 256] width 6 height 10
click at [165, 256] on span "4" at bounding box center [167, 256] width 6 height 10
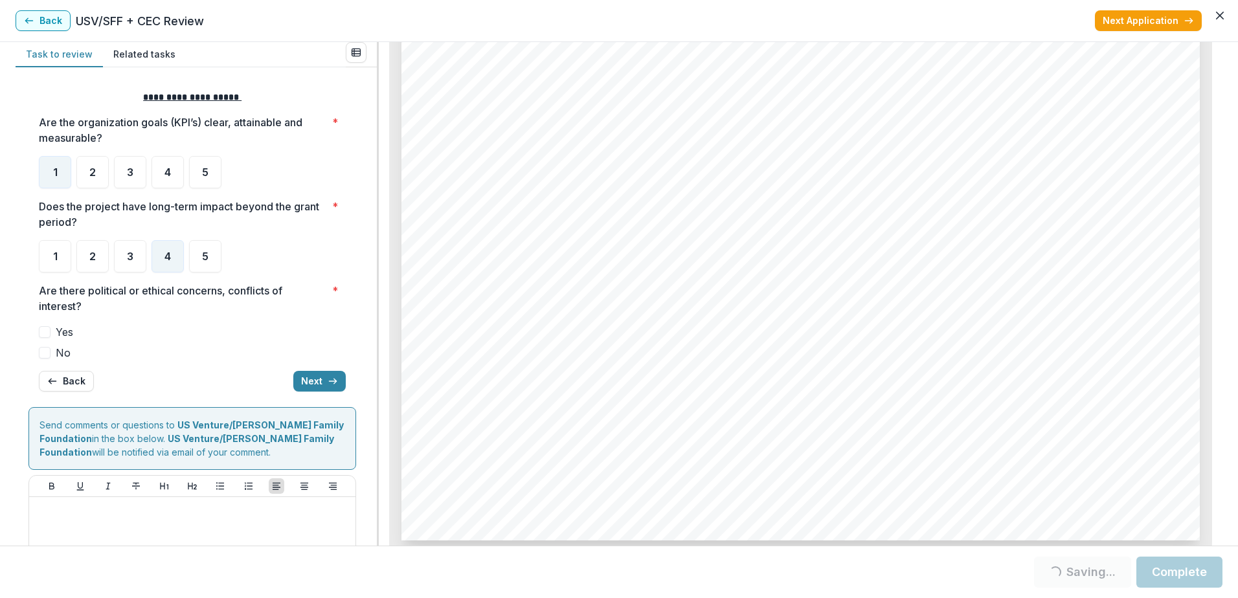
click at [62, 352] on span "No" at bounding box center [63, 353] width 15 height 16
click at [306, 376] on button "Next" at bounding box center [319, 381] width 52 height 21
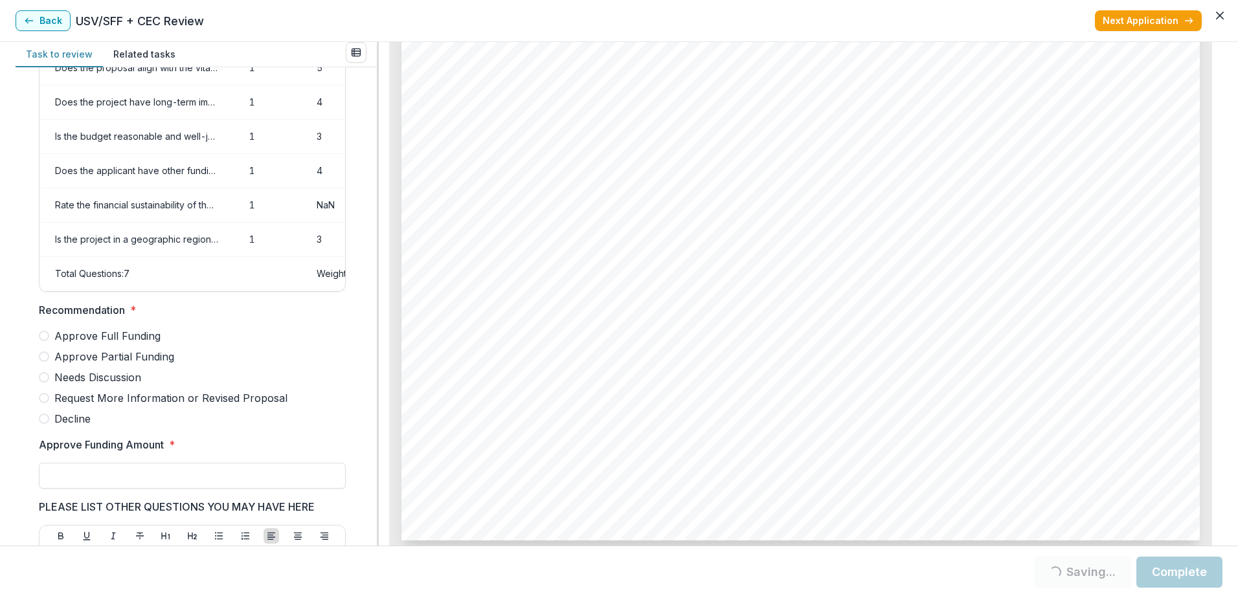
scroll to position [47, 0]
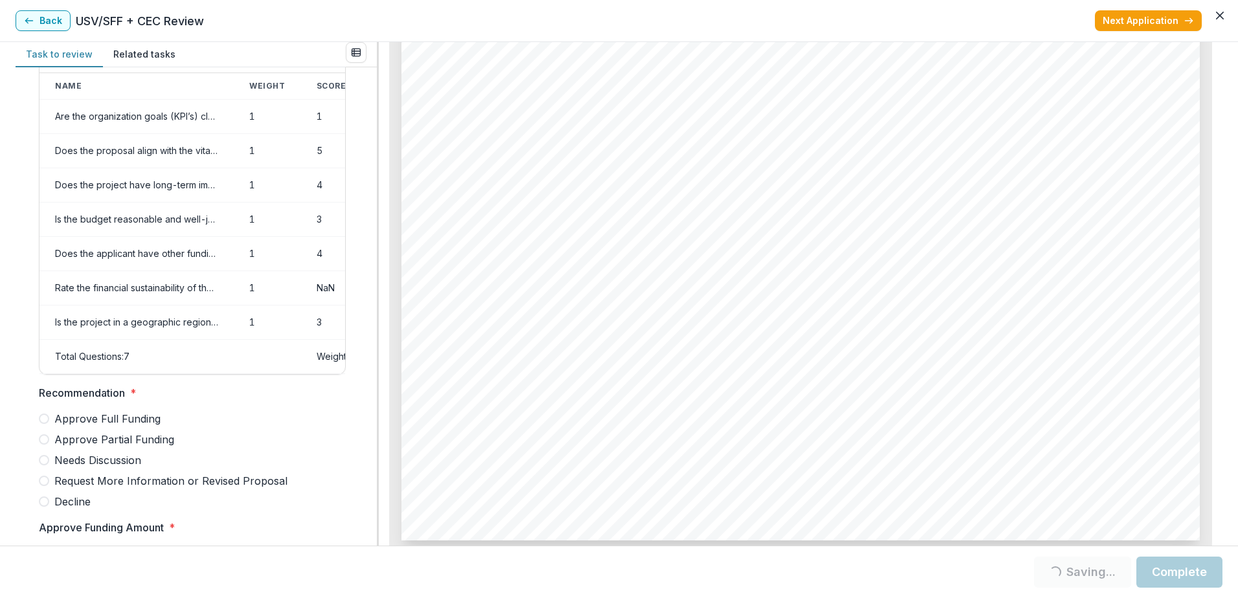
click at [316, 282] on td "NaN" at bounding box center [359, 288] width 116 height 34
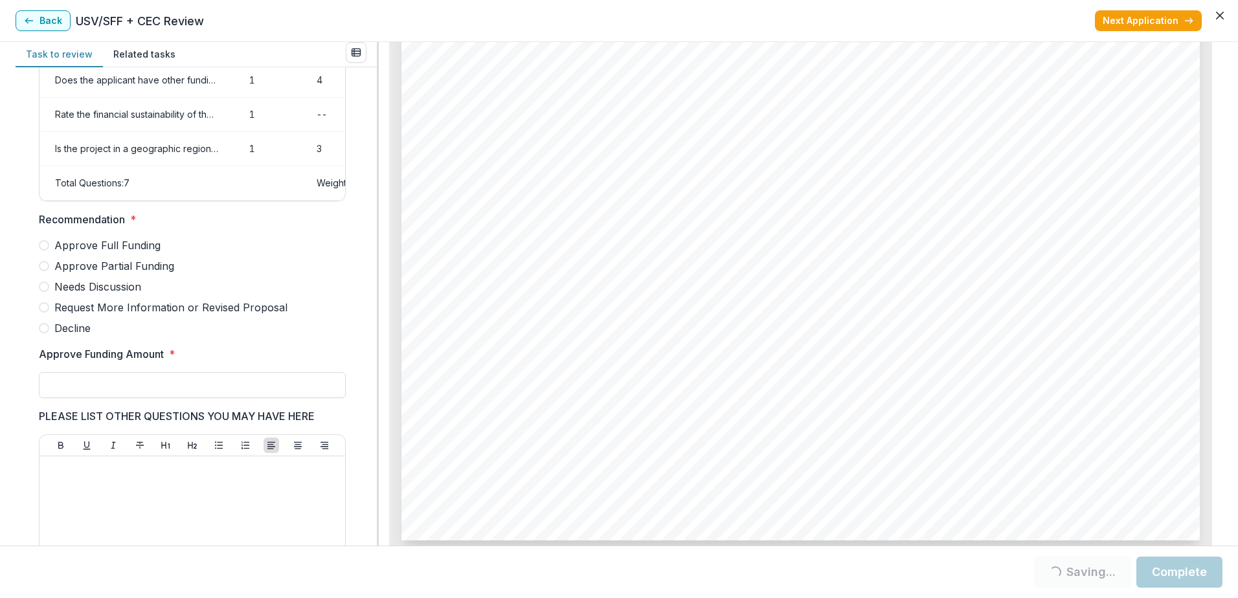
scroll to position [475, 0]
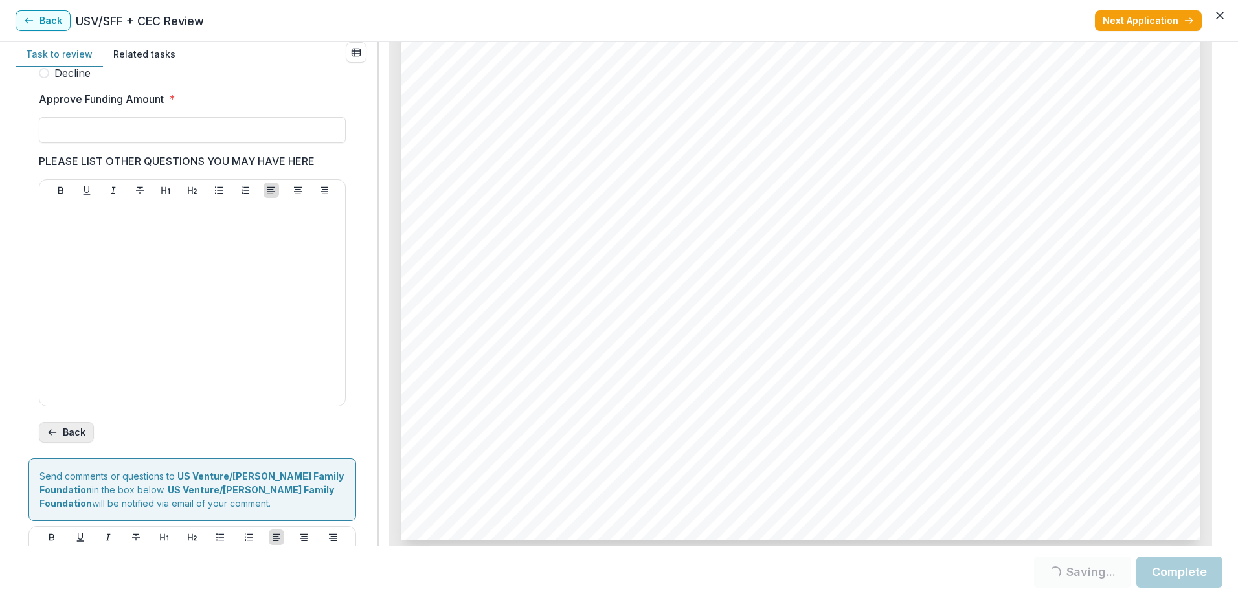
click at [52, 443] on button "Back" at bounding box center [66, 432] width 55 height 21
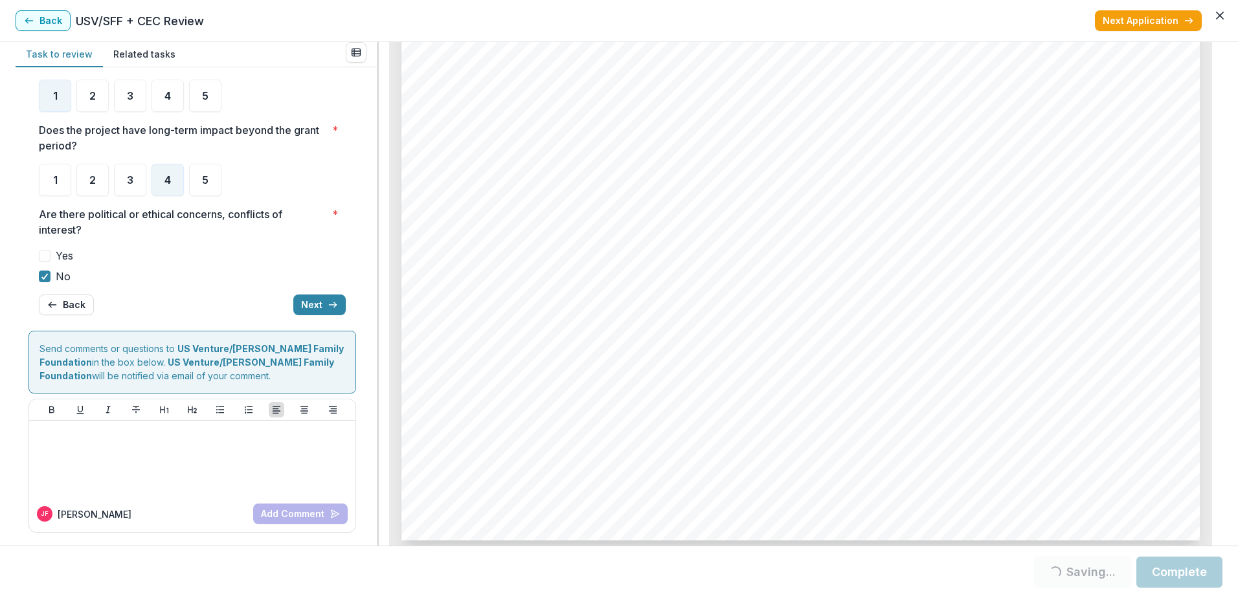
scroll to position [76, 0]
click at [70, 300] on button "Back" at bounding box center [66, 305] width 55 height 21
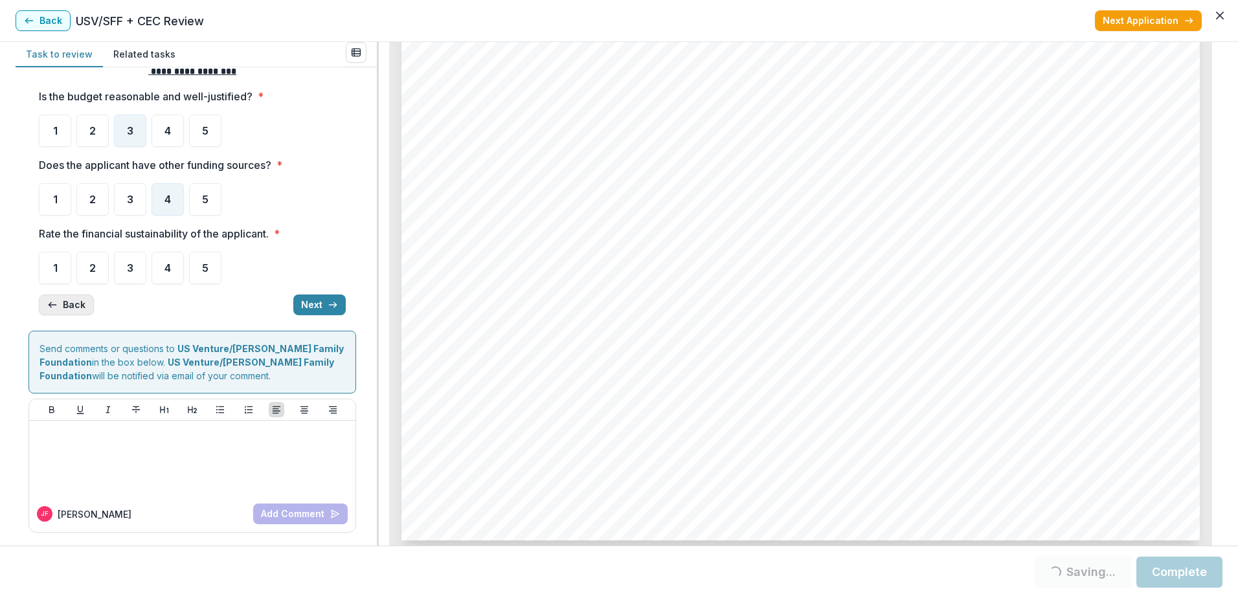
scroll to position [26, 0]
click at [131, 273] on span "3" at bounding box center [130, 268] width 6 height 10
click at [319, 309] on button "Next" at bounding box center [319, 305] width 52 height 21
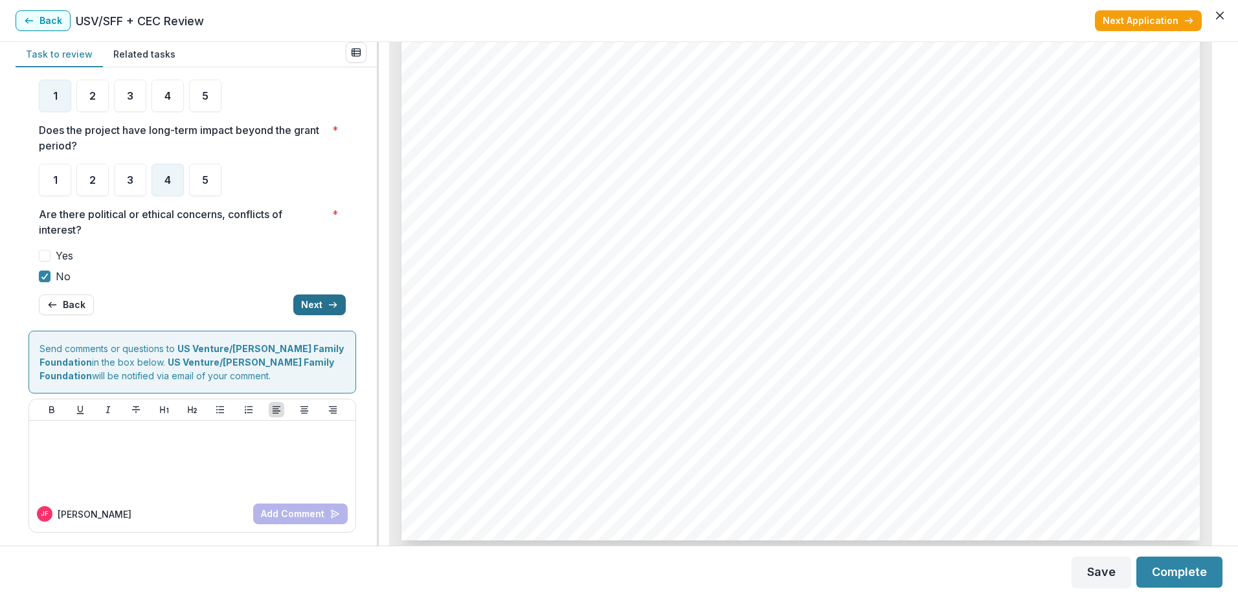
click at [319, 309] on button "Next" at bounding box center [319, 305] width 52 height 21
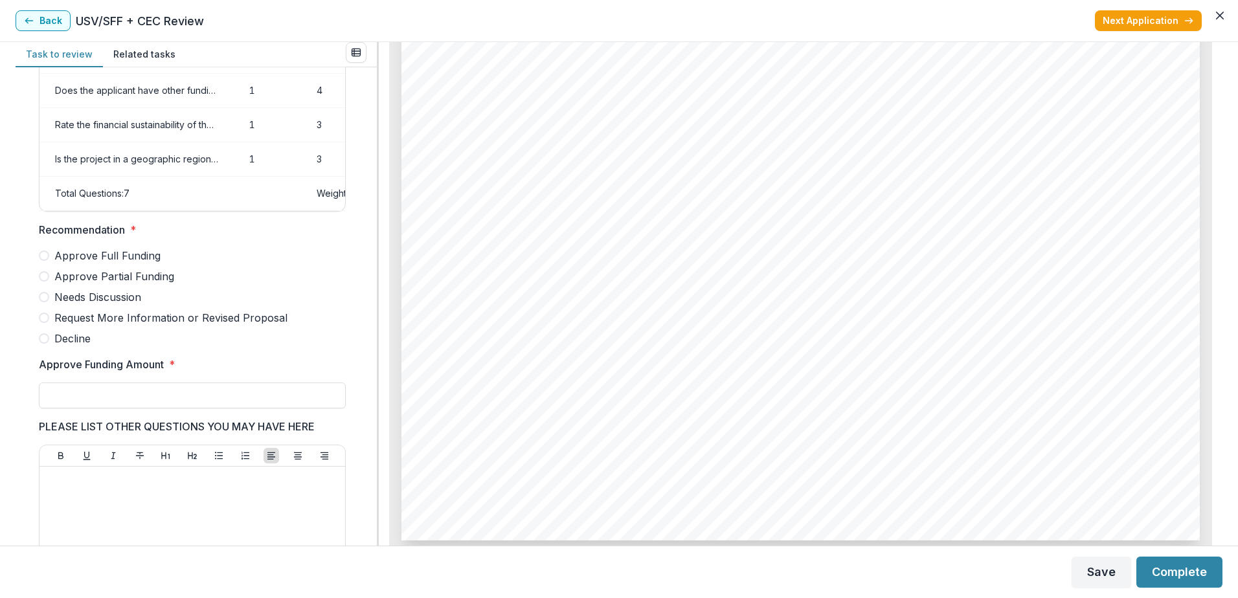
scroll to position [209, 0]
click at [110, 306] on span "Needs Discussion" at bounding box center [97, 298] width 87 height 16
click at [122, 409] on input "Approve Funding Amount *" at bounding box center [192, 396] width 307 height 26
type input "******"
click at [150, 484] on p at bounding box center [192, 480] width 295 height 14
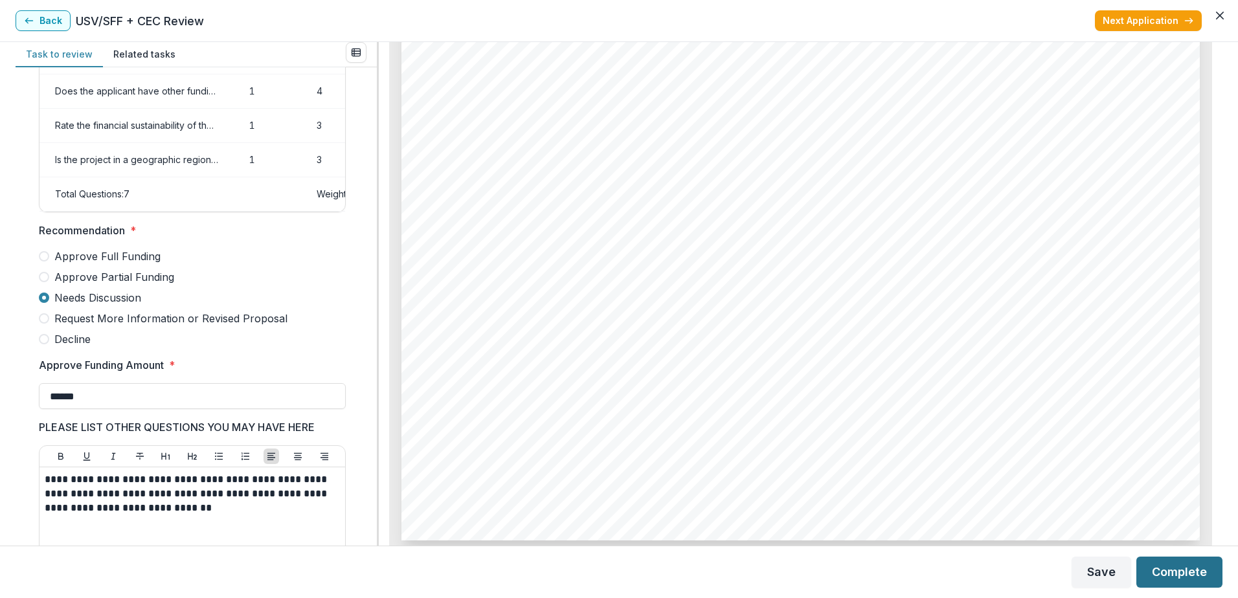
click at [1193, 577] on button "Complete" at bounding box center [1179, 572] width 86 height 31
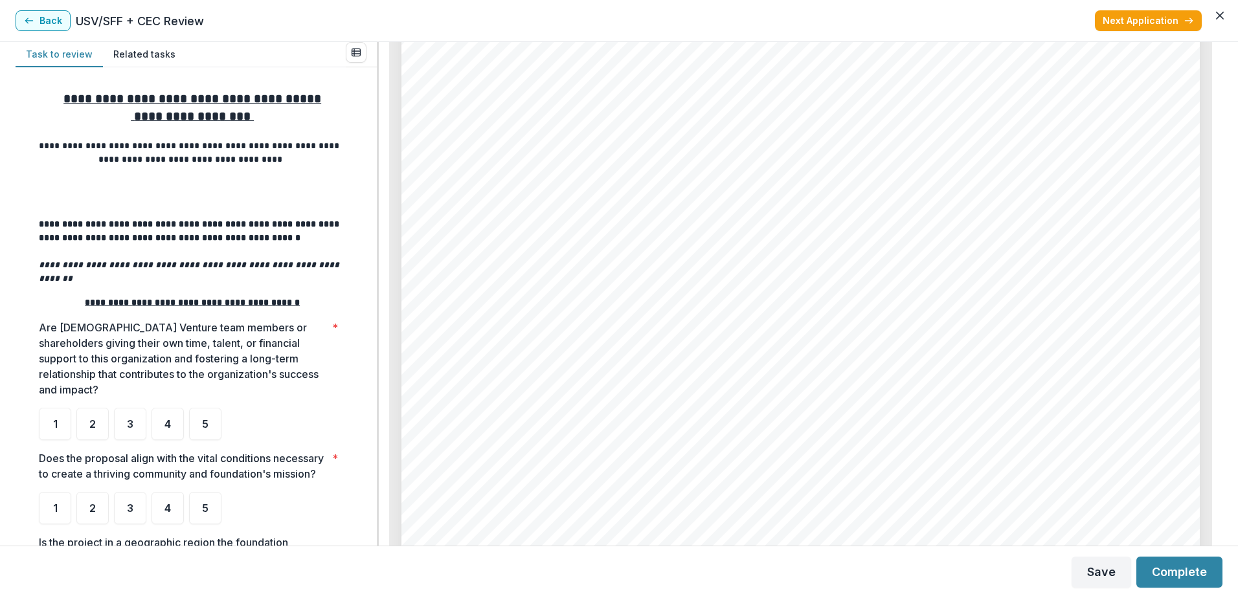
scroll to position [7102, 0]
click at [221, 410] on ul "1 2 3 4 5" at bounding box center [192, 424] width 307 height 32
click at [210, 409] on div "5" at bounding box center [205, 424] width 32 height 32
click at [217, 501] on div "5" at bounding box center [205, 508] width 32 height 32
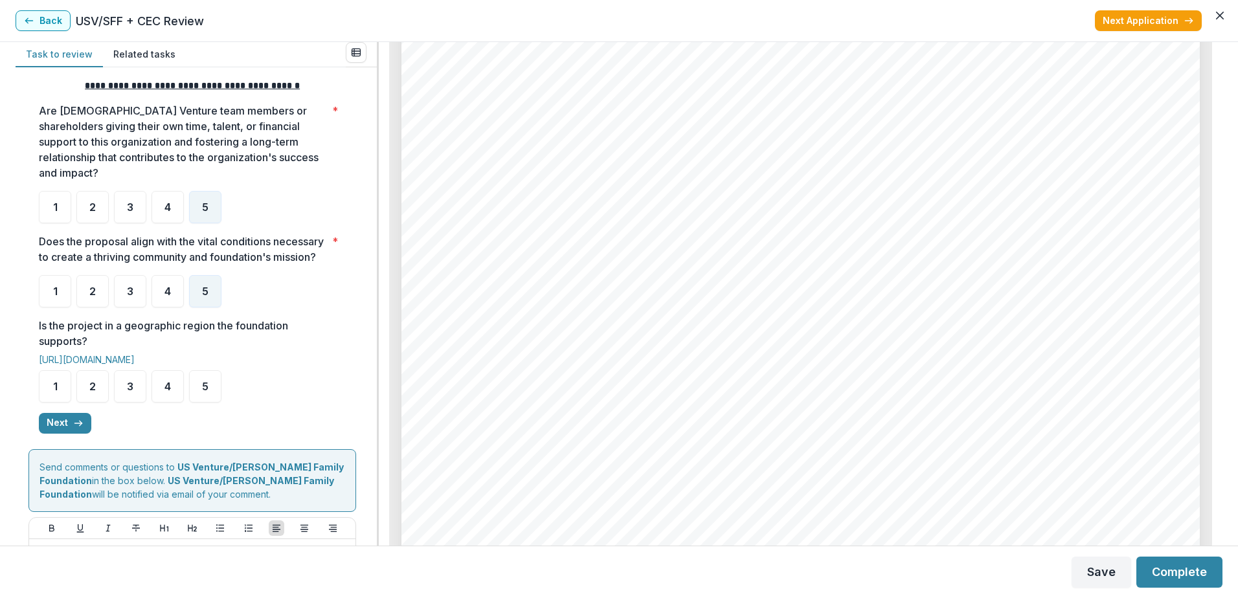
scroll to position [218, 0]
click at [206, 385] on span "5" at bounding box center [205, 386] width 6 height 10
click at [209, 377] on div "5" at bounding box center [205, 386] width 32 height 32
click at [58, 427] on button "Next" at bounding box center [65, 422] width 52 height 21
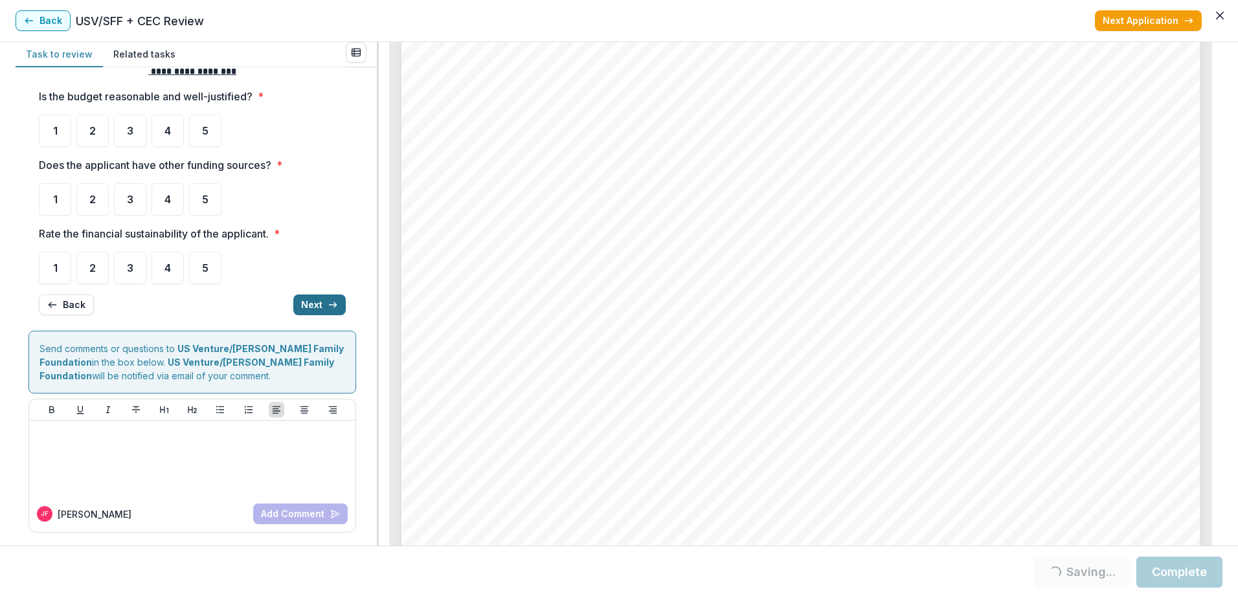
scroll to position [0, 0]
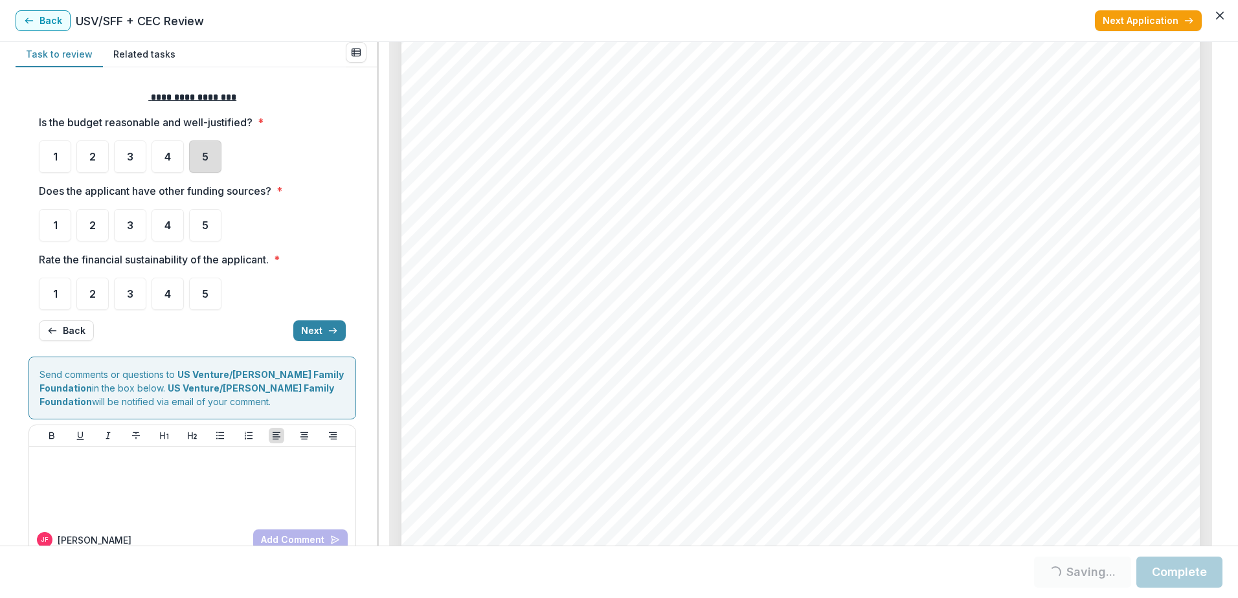
click at [210, 157] on div "5" at bounding box center [205, 157] width 32 height 32
click at [203, 211] on div "5" at bounding box center [205, 225] width 32 height 32
click at [210, 216] on div "5" at bounding box center [205, 225] width 32 height 32
click at [208, 291] on span "5" at bounding box center [205, 294] width 6 height 10
click at [205, 299] on span "5" at bounding box center [205, 294] width 6 height 10
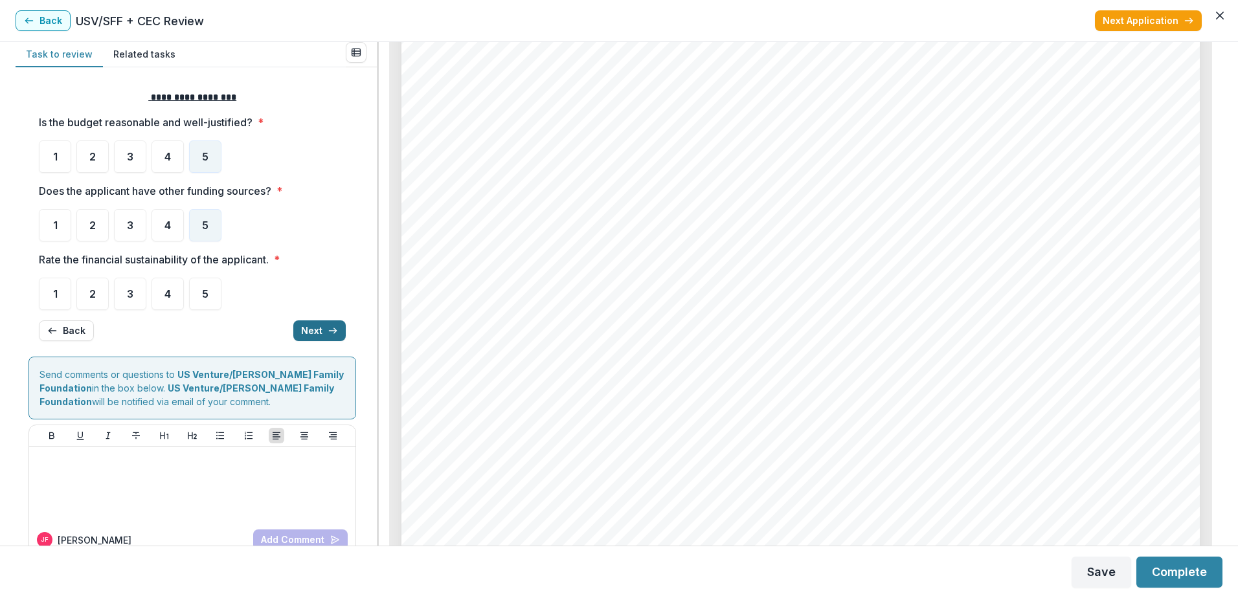
click at [322, 332] on button "Next" at bounding box center [319, 331] width 52 height 21
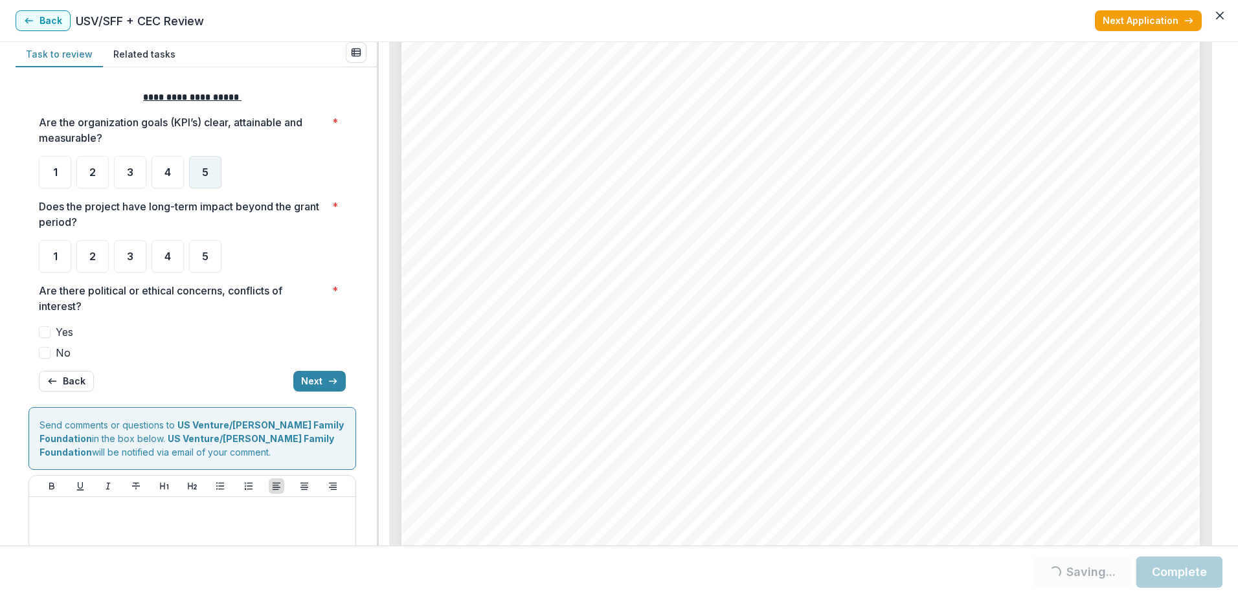
click at [212, 177] on div "5" at bounding box center [205, 172] width 32 height 32
click at [209, 256] on div "5" at bounding box center [205, 256] width 32 height 32
click at [209, 169] on div "5" at bounding box center [205, 172] width 32 height 32
click at [211, 178] on div "5" at bounding box center [205, 172] width 32 height 32
click at [61, 358] on span "No" at bounding box center [63, 353] width 15 height 16
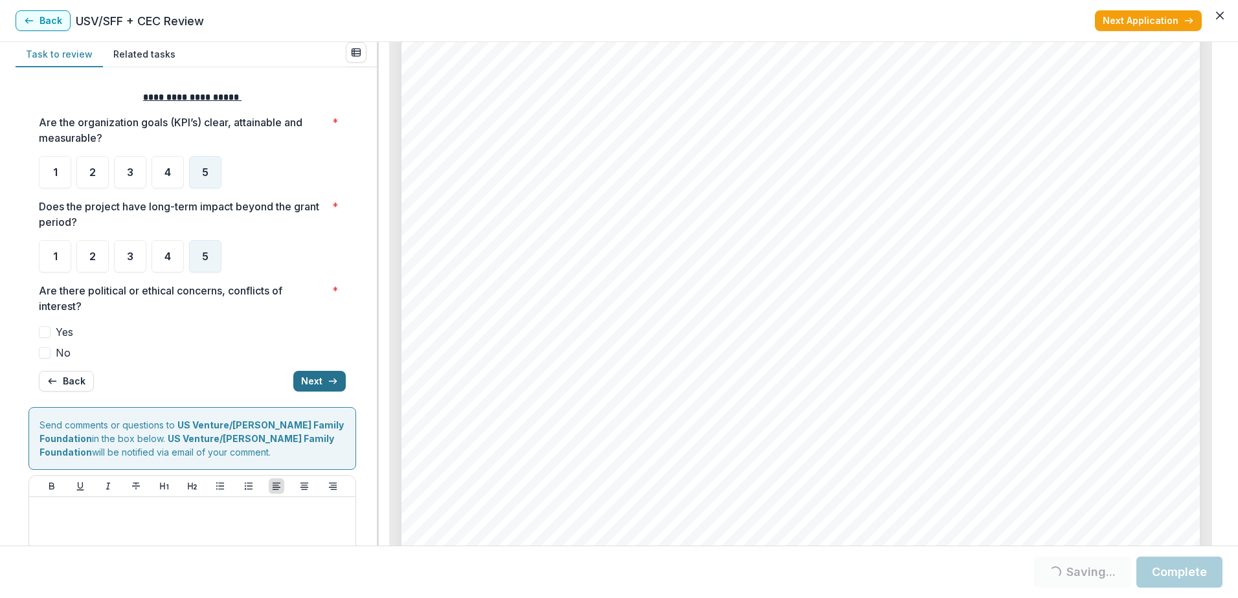
click at [307, 380] on button "Next" at bounding box center [319, 381] width 52 height 21
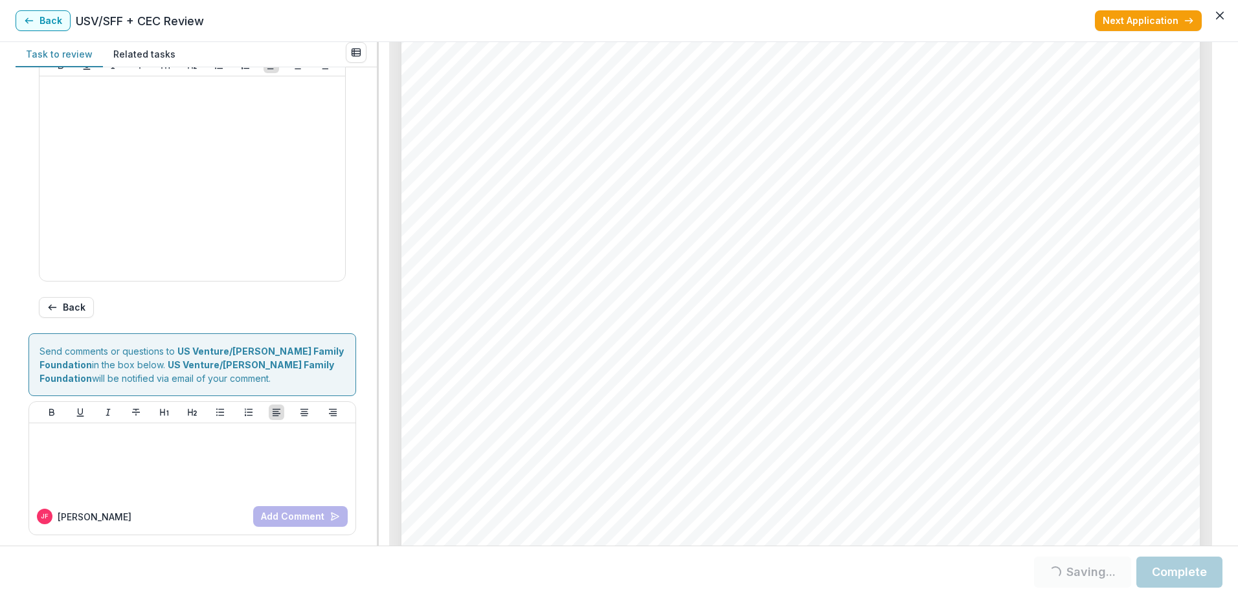
scroll to position [601, 0]
click at [62, 311] on button "Back" at bounding box center [66, 307] width 55 height 21
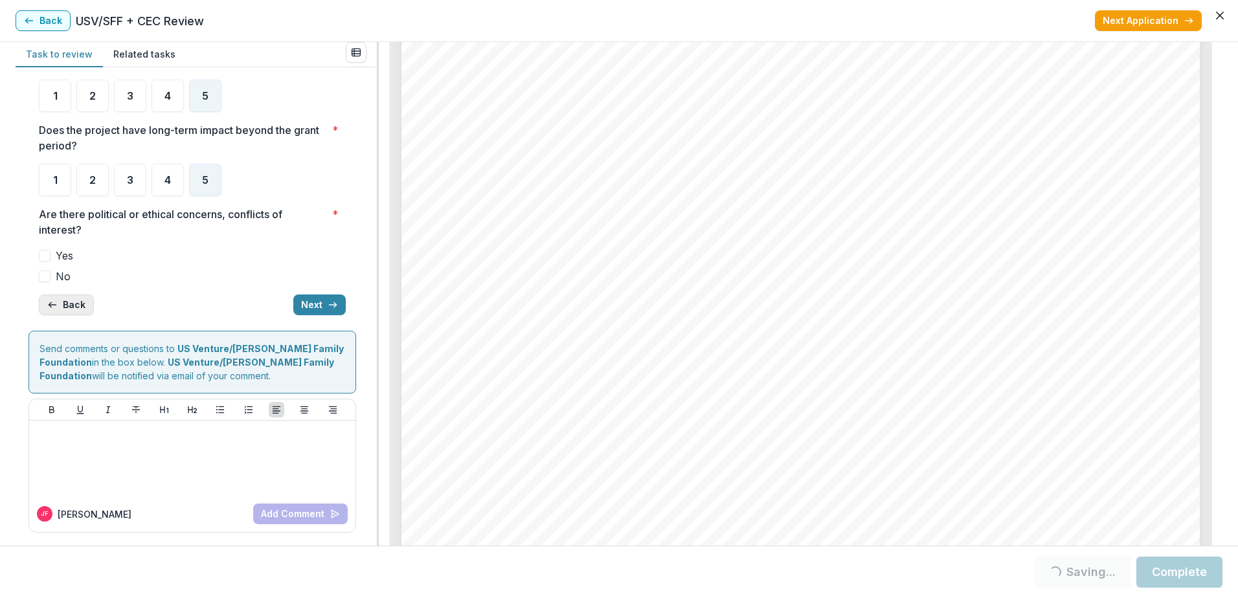
scroll to position [65, 0]
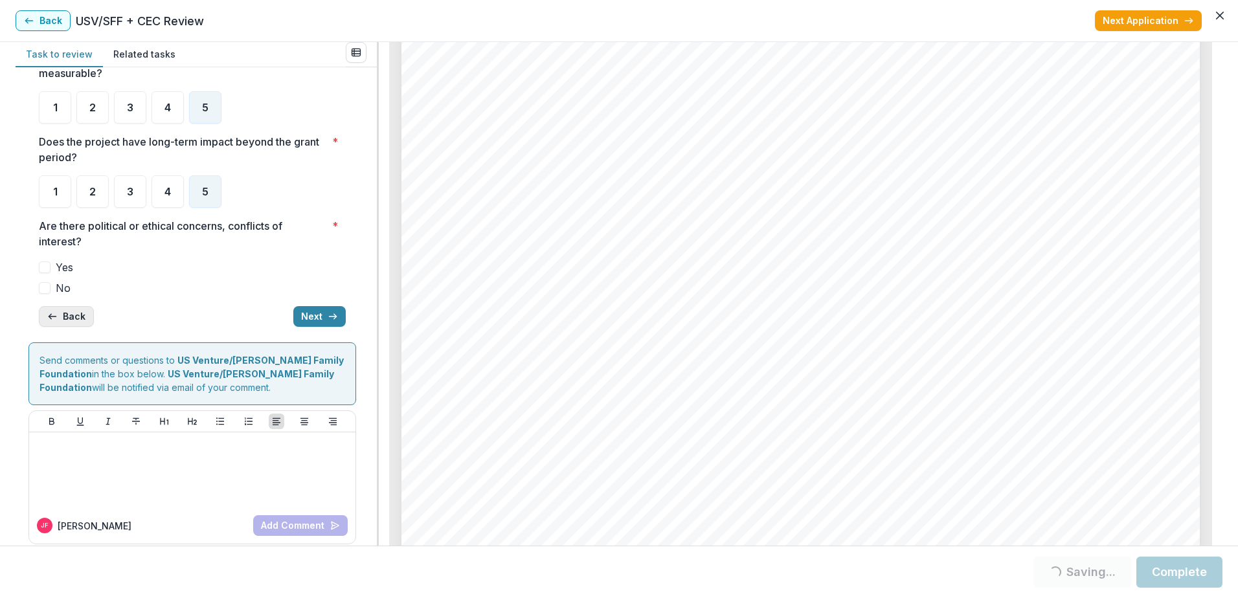
click at [56, 314] on icon "button" at bounding box center [52, 316] width 10 height 10
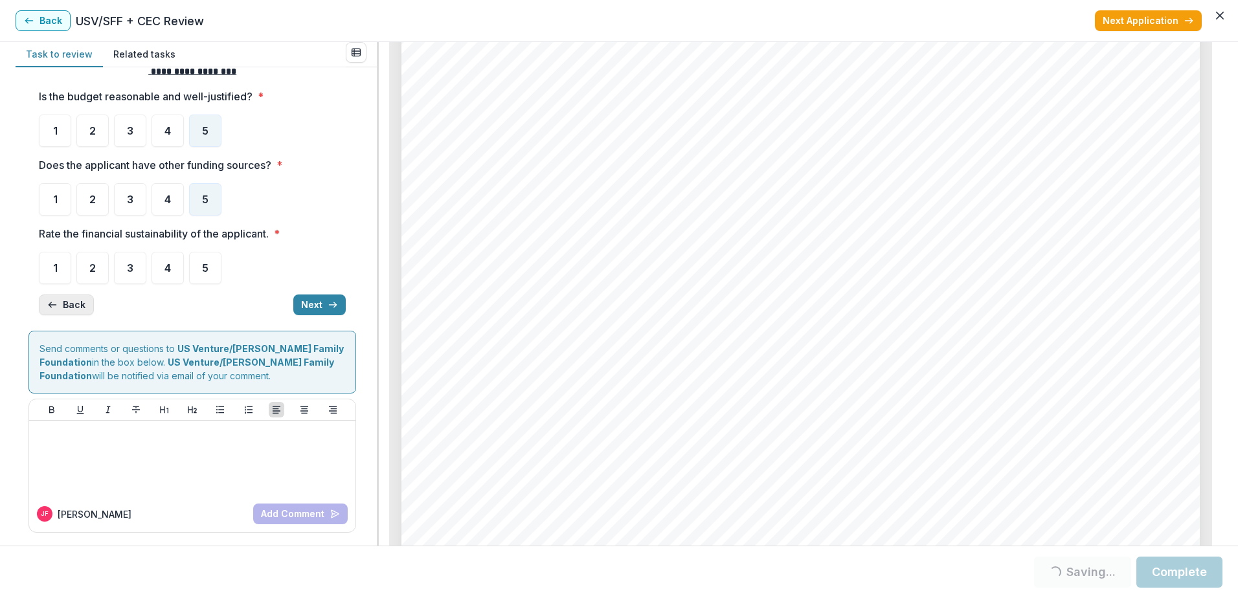
scroll to position [14, 0]
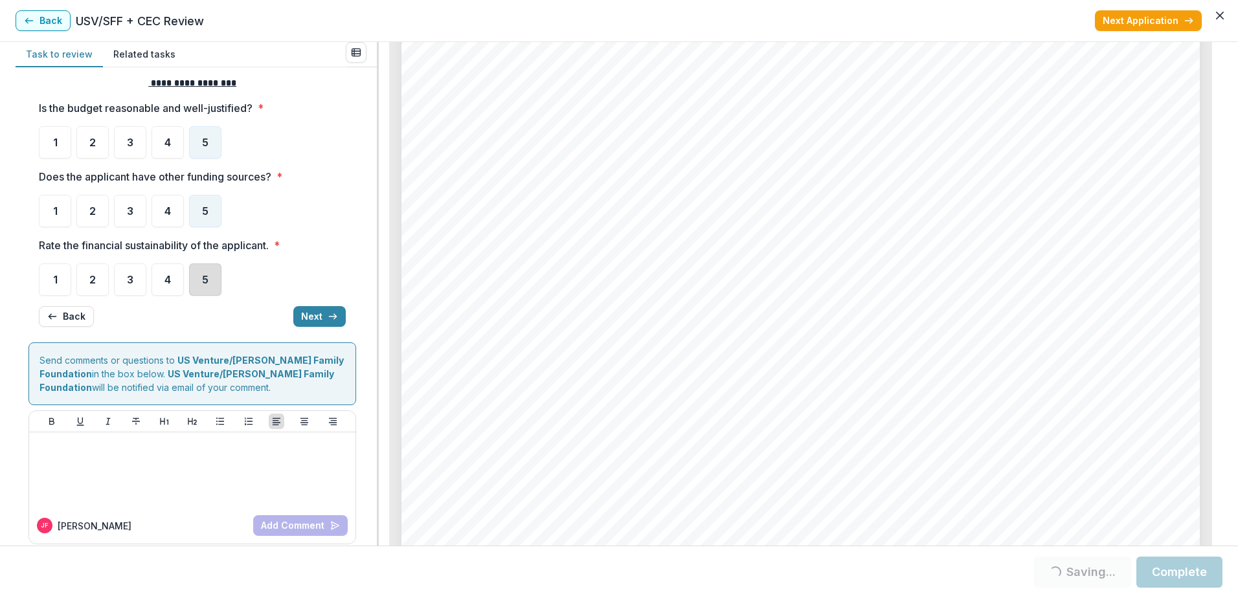
click at [209, 286] on div "5" at bounding box center [205, 280] width 32 height 32
click at [212, 280] on div "5" at bounding box center [205, 280] width 32 height 32
click at [308, 317] on button "Next" at bounding box center [319, 316] width 52 height 21
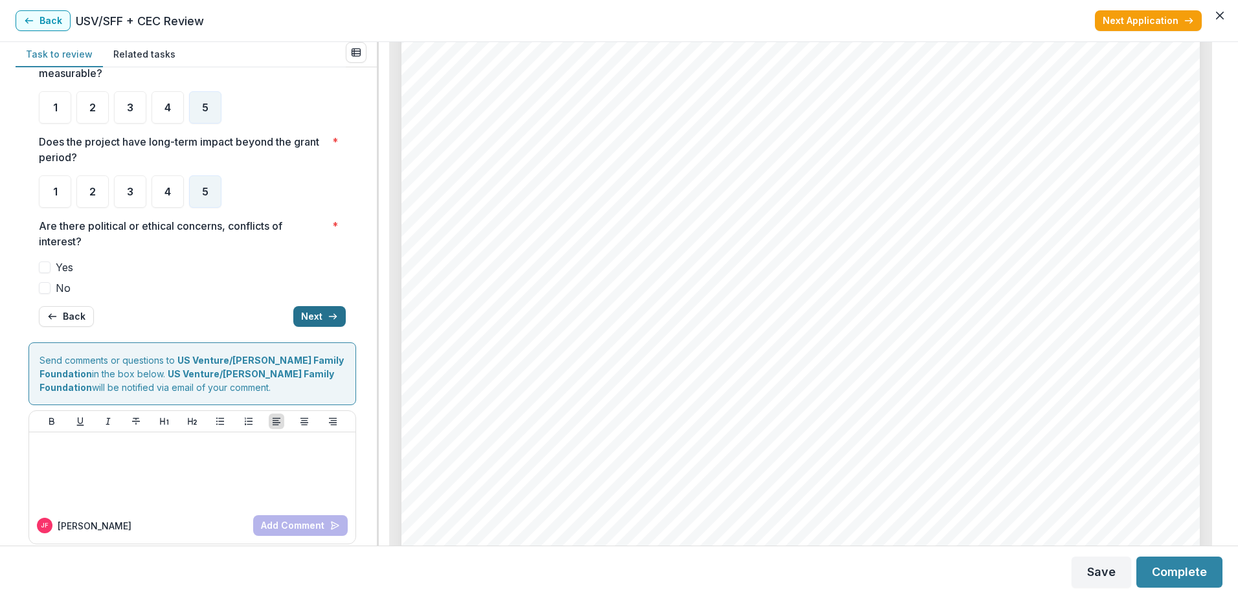
click at [308, 317] on button "Next" at bounding box center [319, 316] width 52 height 21
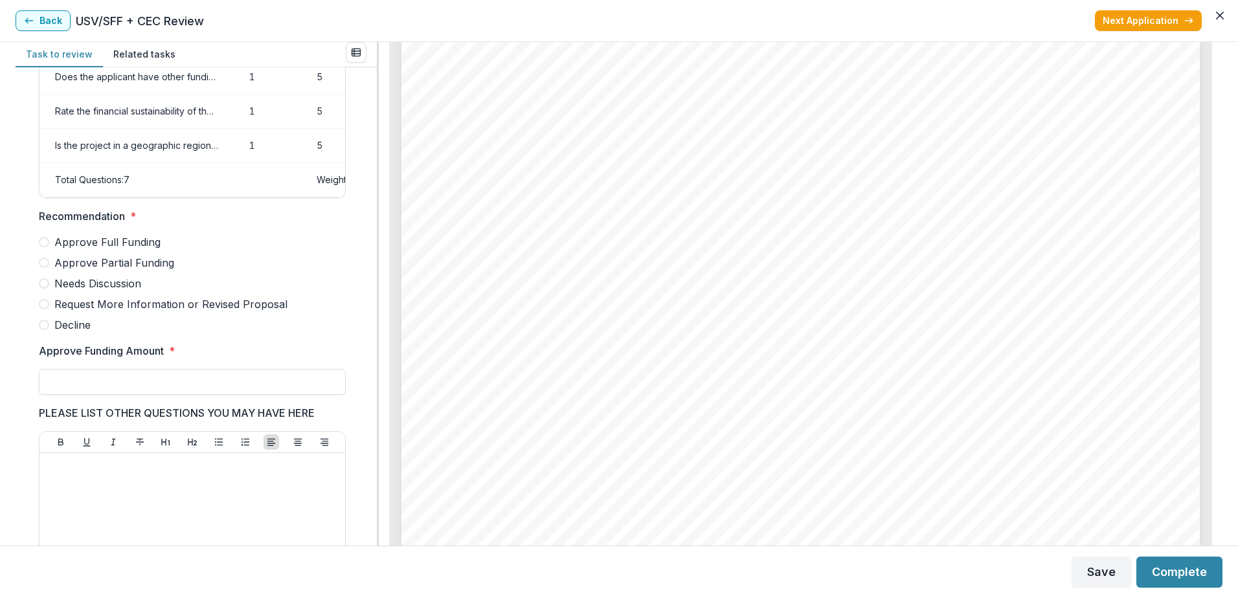
scroll to position [238, 0]
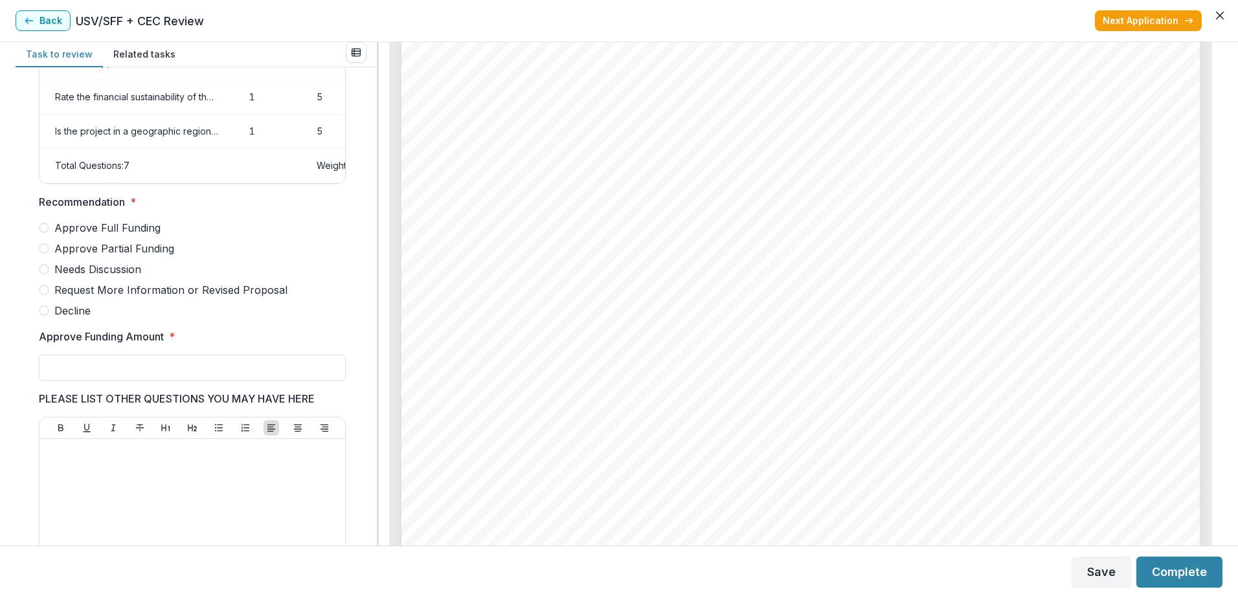
click at [115, 256] on span "Approve Partial Funding" at bounding box center [114, 249] width 120 height 16
click at [102, 381] on input "Approve Funding Amount *" at bounding box center [192, 368] width 307 height 26
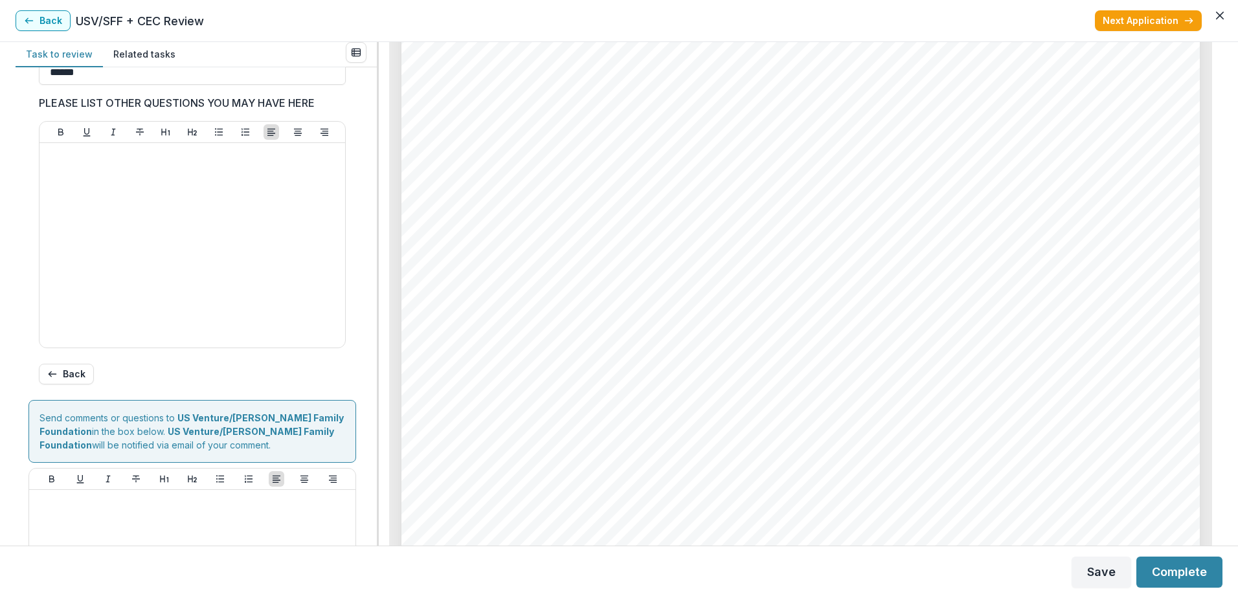
scroll to position [534, 0]
type input "******"
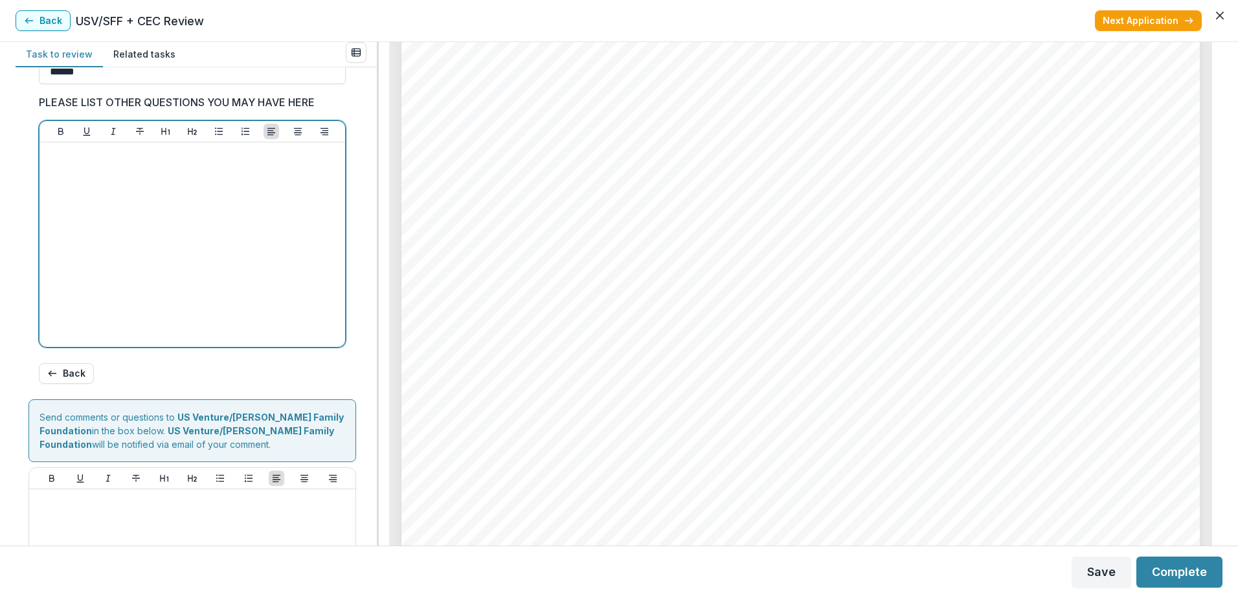
click at [173, 217] on div at bounding box center [192, 245] width 295 height 194
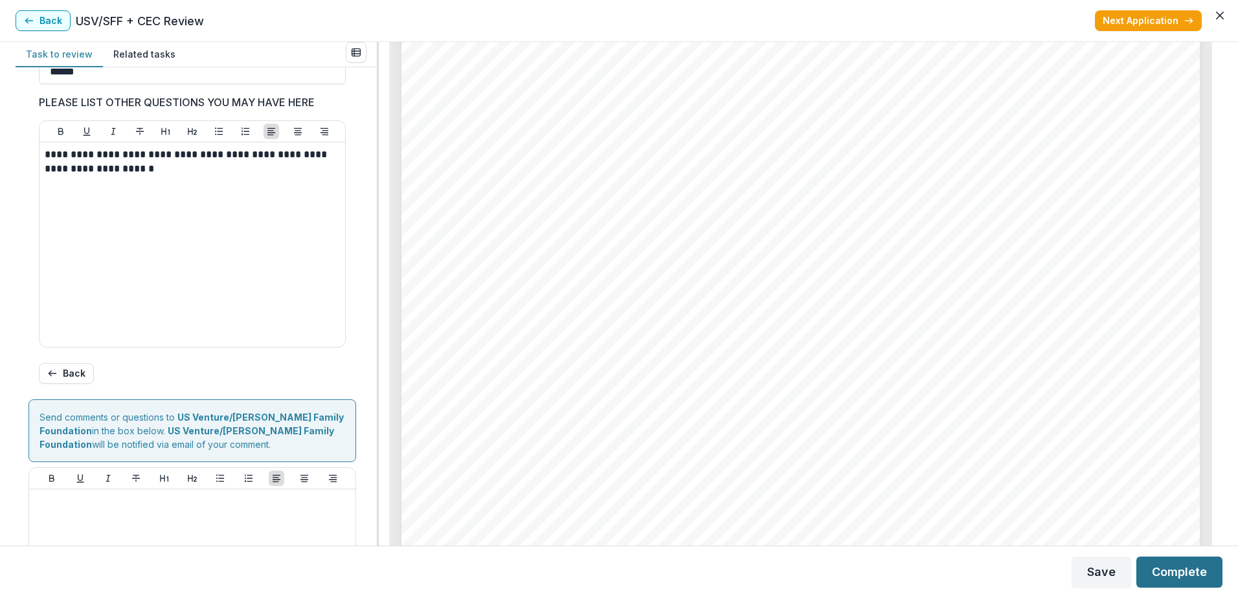
click at [1167, 571] on button "Complete" at bounding box center [1179, 572] width 86 height 31
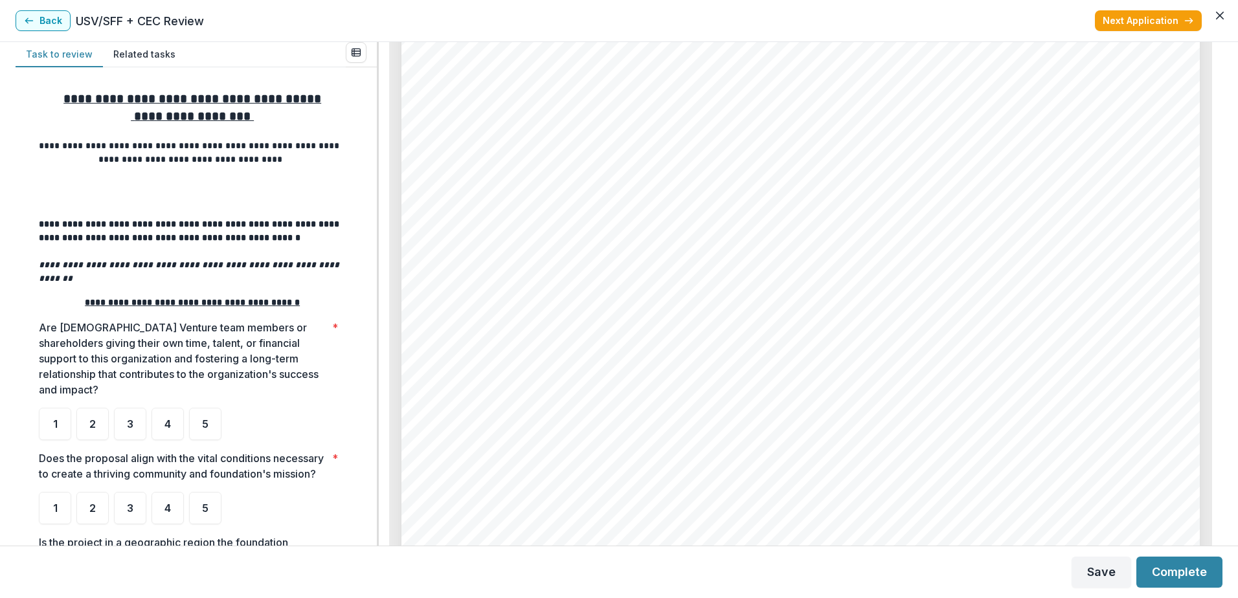
scroll to position [8411, 0]
click at [206, 419] on span "5" at bounding box center [205, 424] width 6 height 10
click at [197, 499] on div "5" at bounding box center [205, 508] width 32 height 32
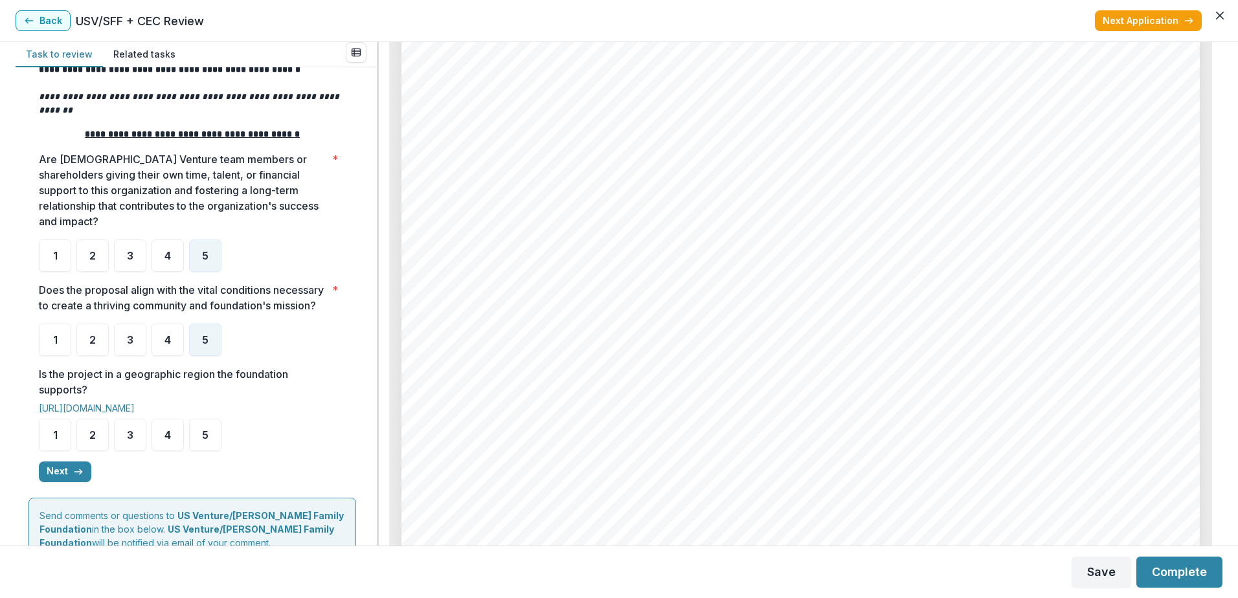
scroll to position [177, 0]
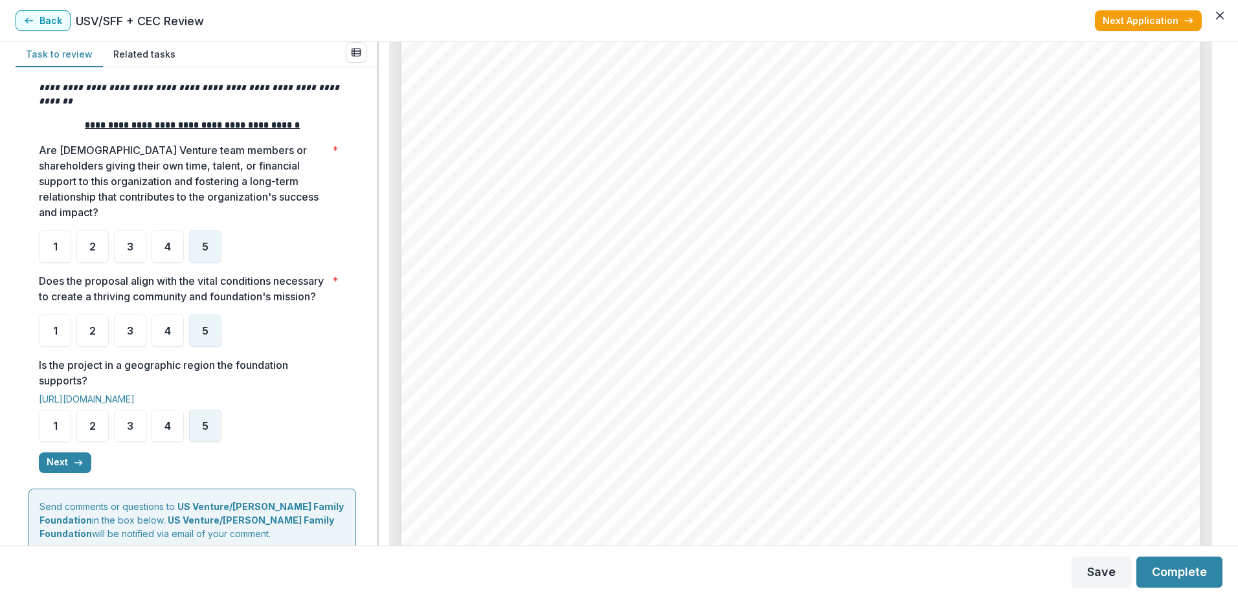
click at [196, 431] on div "5" at bounding box center [205, 426] width 32 height 32
click at [63, 462] on button "Next" at bounding box center [65, 463] width 52 height 21
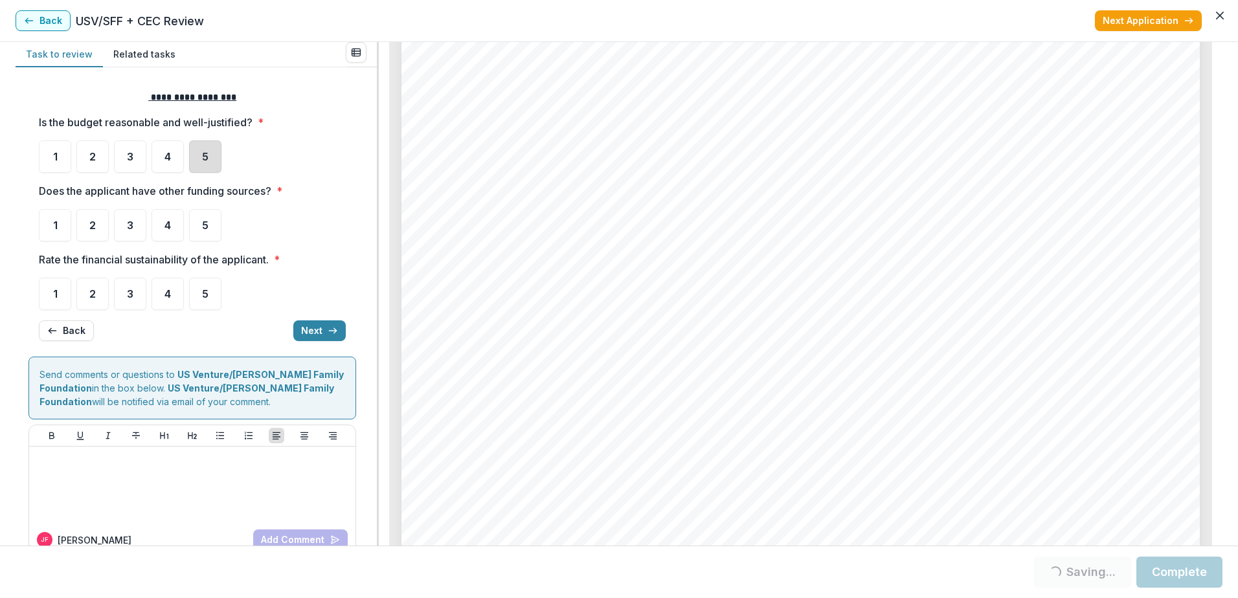
click at [216, 155] on div "5" at bounding box center [205, 157] width 32 height 32
click at [209, 218] on div "5" at bounding box center [205, 225] width 32 height 32
click at [213, 299] on div "5" at bounding box center [205, 294] width 32 height 32
click at [130, 298] on span "3" at bounding box center [130, 294] width 6 height 10
click at [301, 333] on button "Next" at bounding box center [319, 331] width 52 height 21
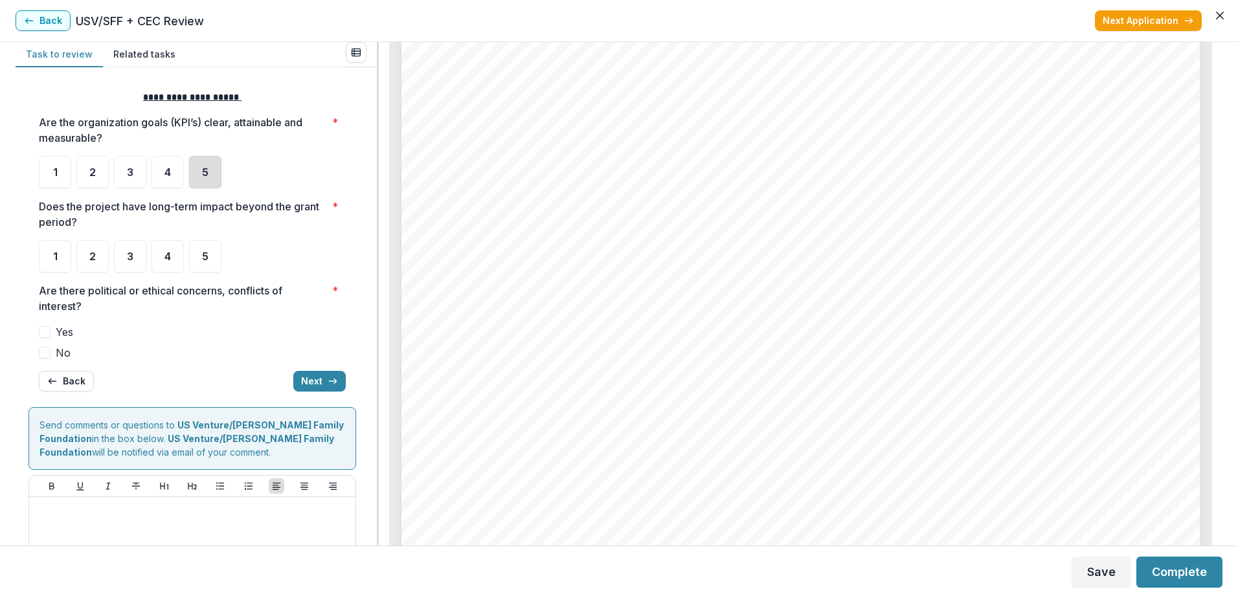
click at [205, 179] on div "5" at bounding box center [205, 172] width 32 height 32
click at [209, 252] on div "5" at bounding box center [205, 256] width 32 height 32
click at [55, 347] on label "No" at bounding box center [192, 353] width 307 height 16
click at [308, 377] on button "Next" at bounding box center [319, 381] width 52 height 21
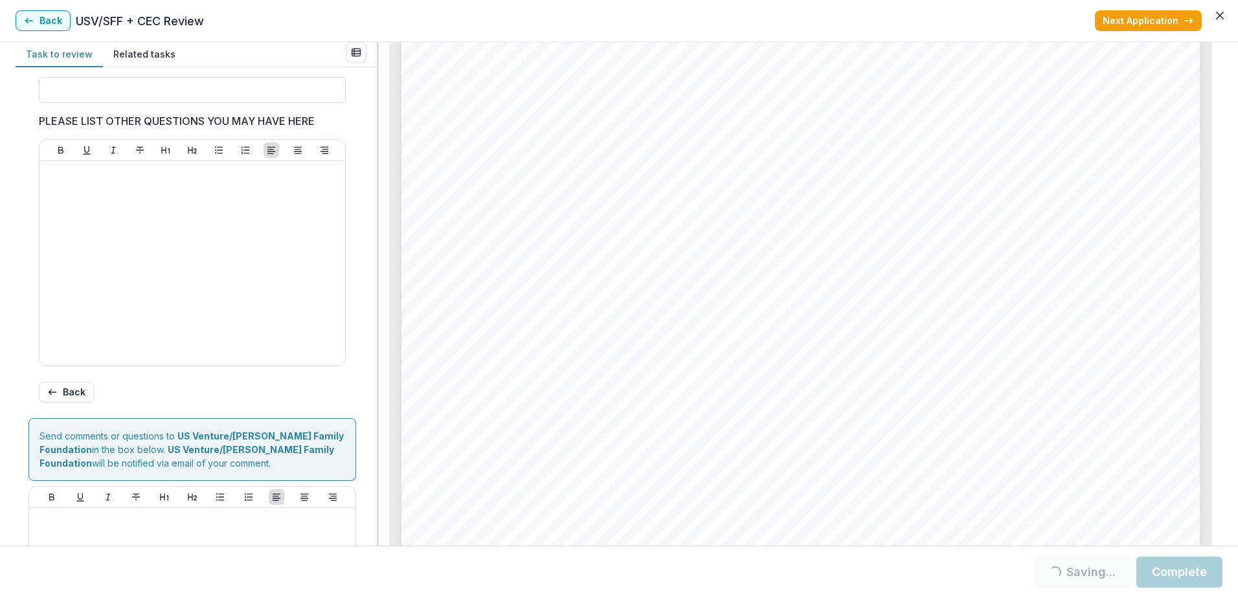
scroll to position [516, 0]
click at [68, 401] on button "Back" at bounding box center [66, 391] width 55 height 21
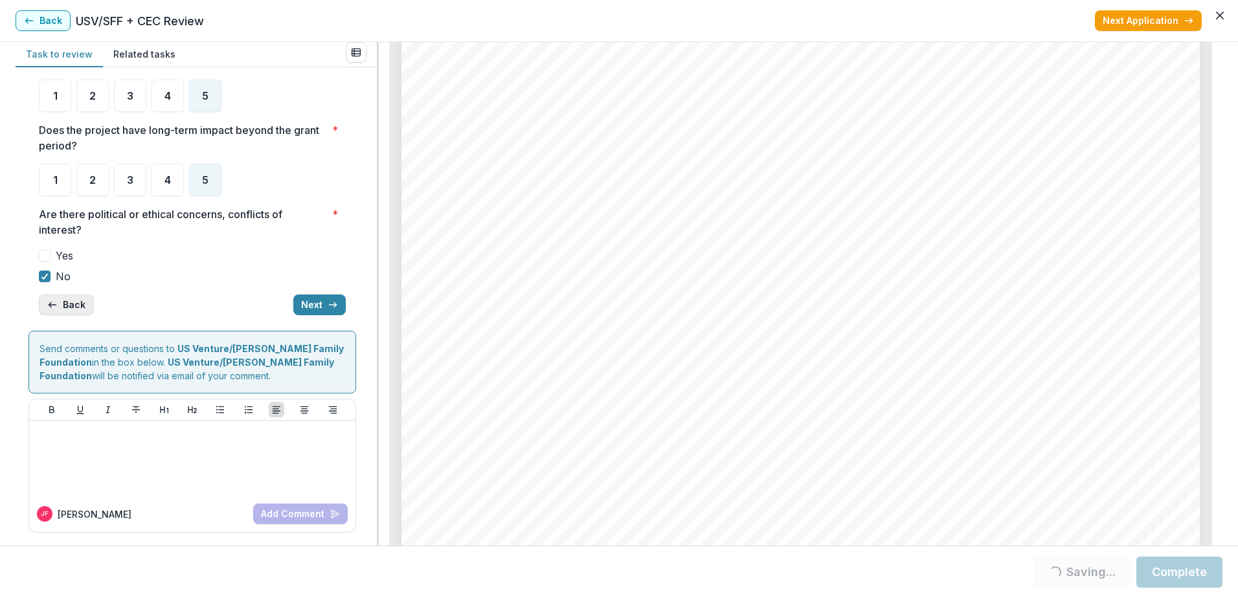
scroll to position [0, 0]
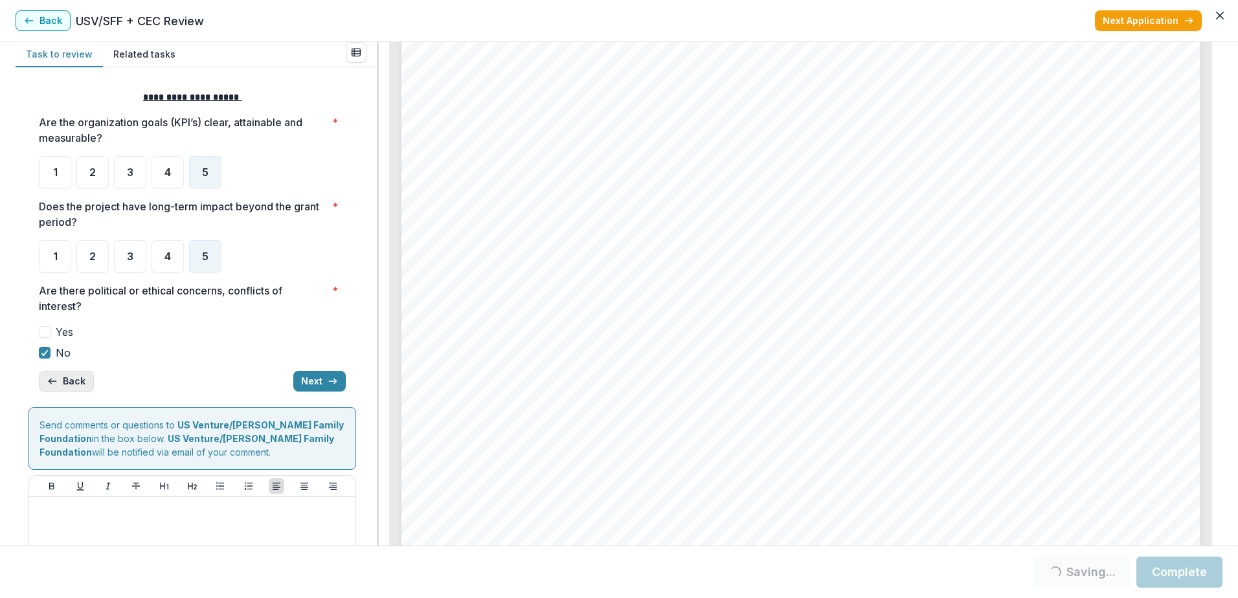
click at [63, 376] on button "Back" at bounding box center [66, 381] width 55 height 21
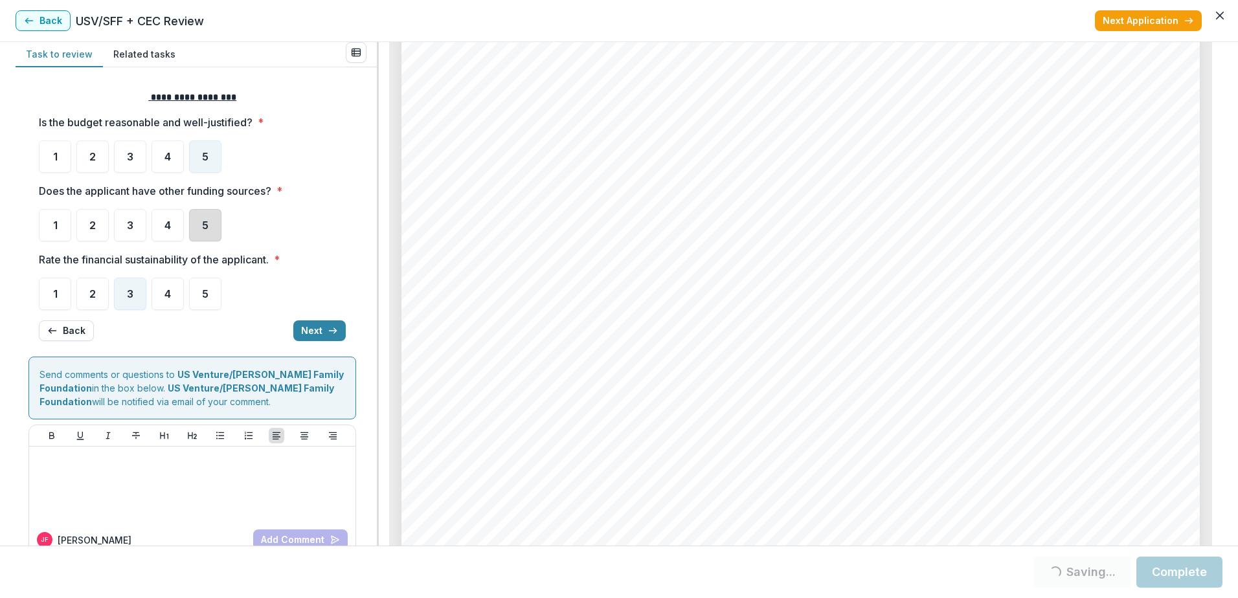
click at [210, 227] on div "5" at bounding box center [205, 225] width 32 height 32
click at [308, 327] on button "Next" at bounding box center [319, 331] width 52 height 21
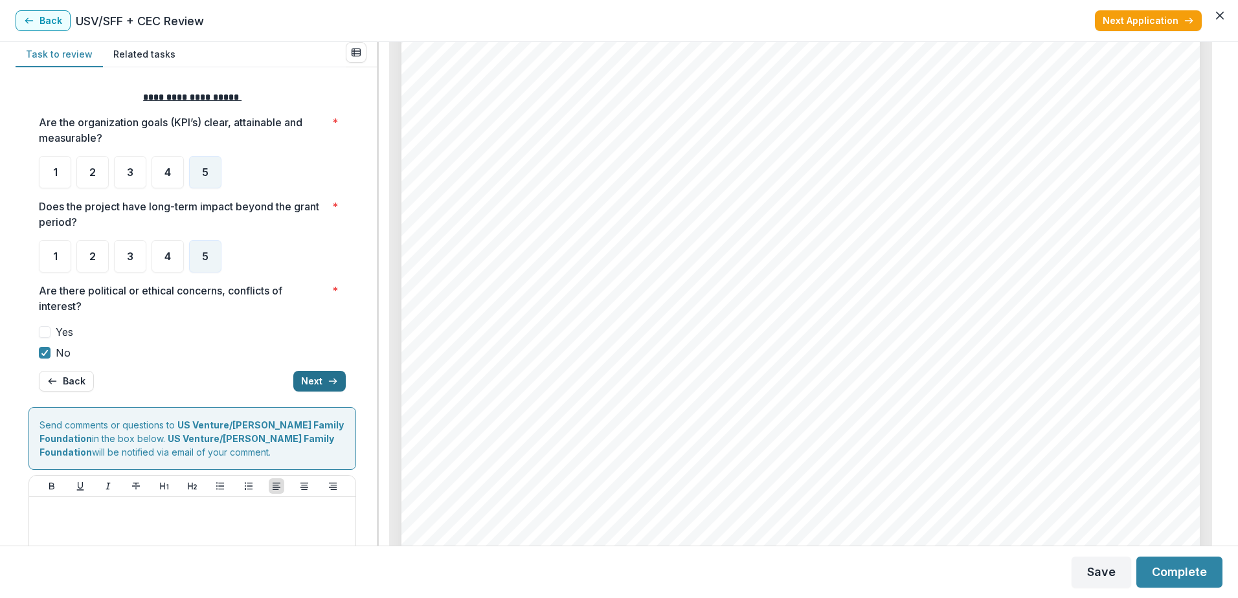
click at [309, 388] on button "Next" at bounding box center [319, 381] width 52 height 21
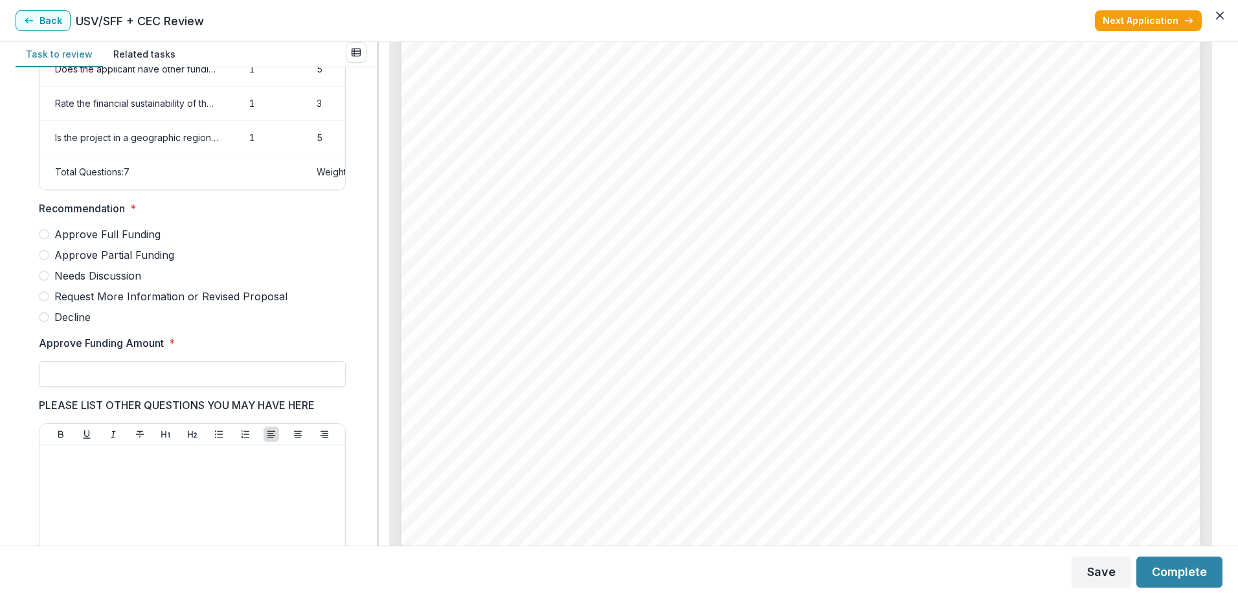
scroll to position [231, 0]
click at [131, 263] on span "Approve Partial Funding" at bounding box center [114, 255] width 120 height 16
click at [124, 382] on input "Approve Funding Amount *" at bounding box center [192, 374] width 307 height 26
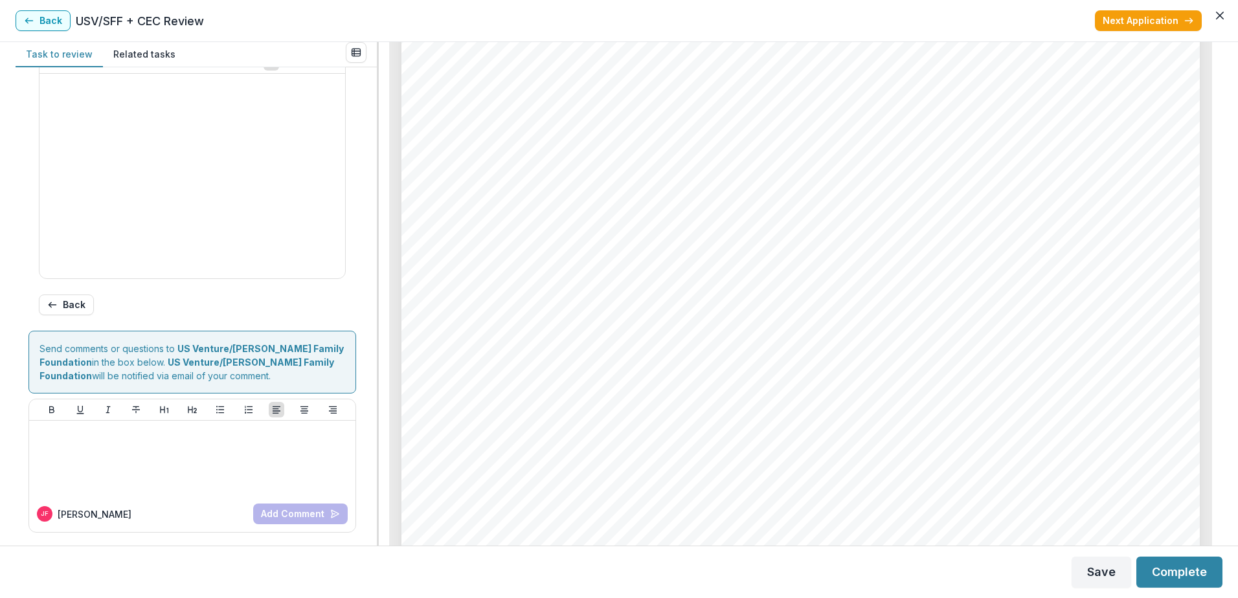
scroll to position [484, 0]
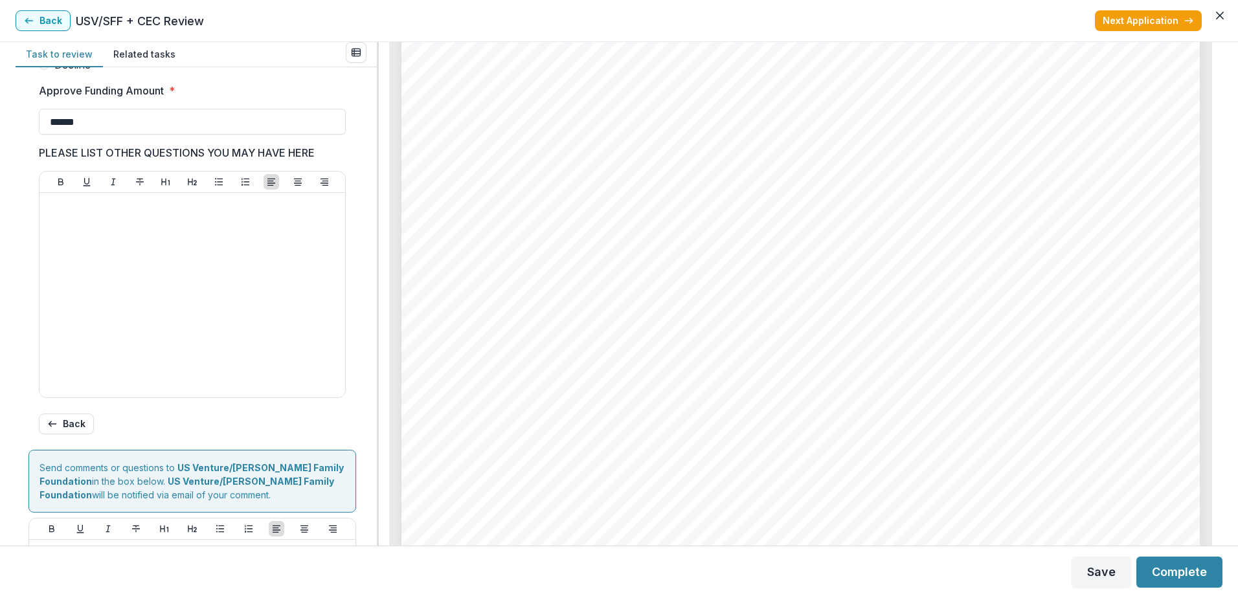
type input "******"
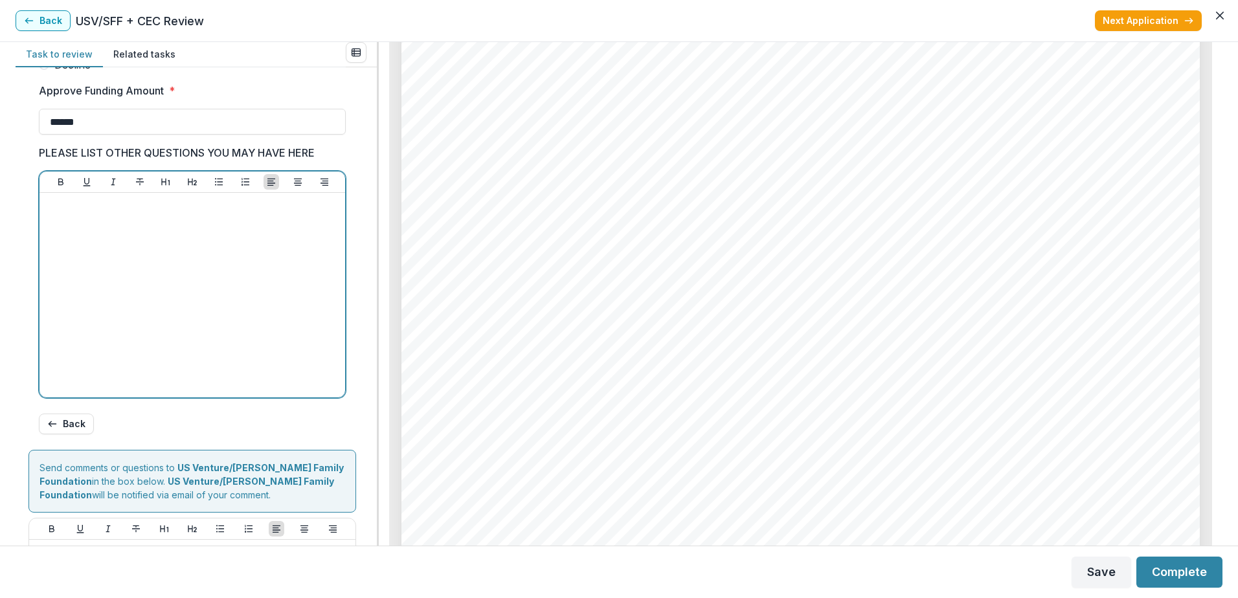
click at [137, 273] on div at bounding box center [192, 295] width 295 height 194
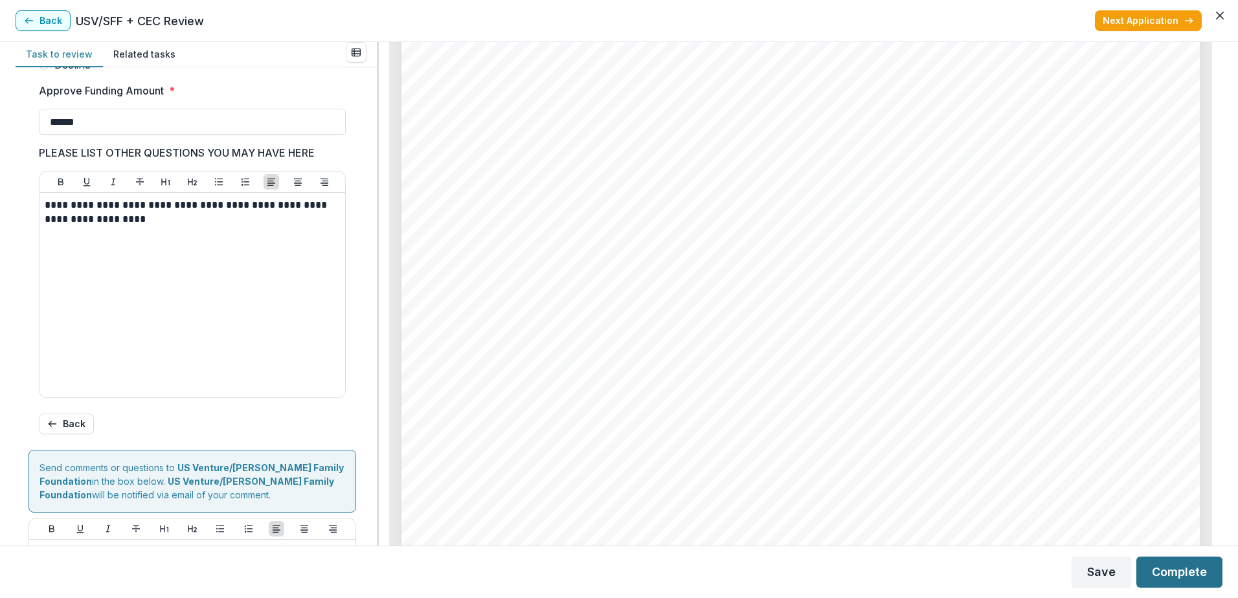
click at [1173, 574] on button "Complete" at bounding box center [1179, 572] width 86 height 31
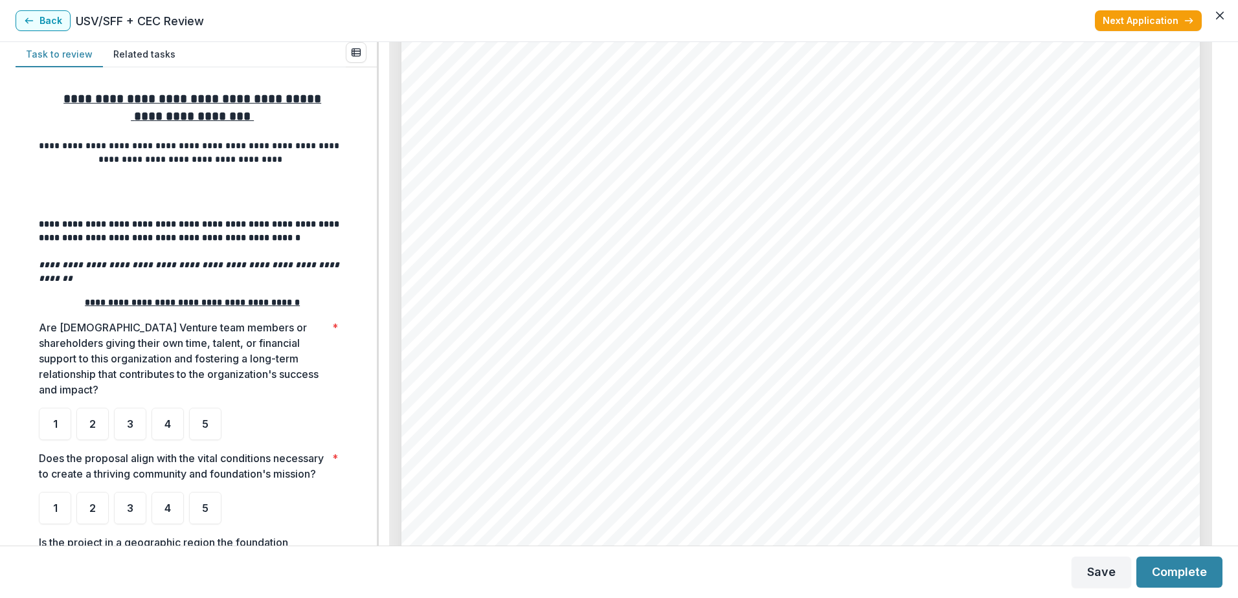
scroll to position [6415, 0]
click at [214, 408] on div "5" at bounding box center [205, 424] width 32 height 32
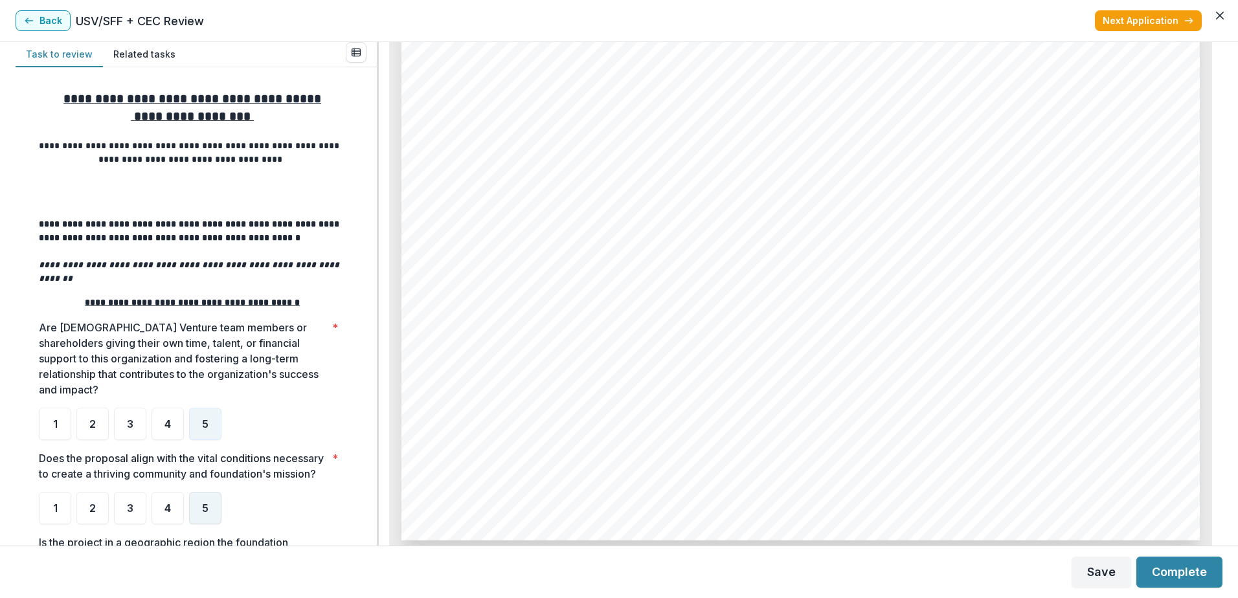
click at [207, 511] on span "5" at bounding box center [205, 508] width 6 height 10
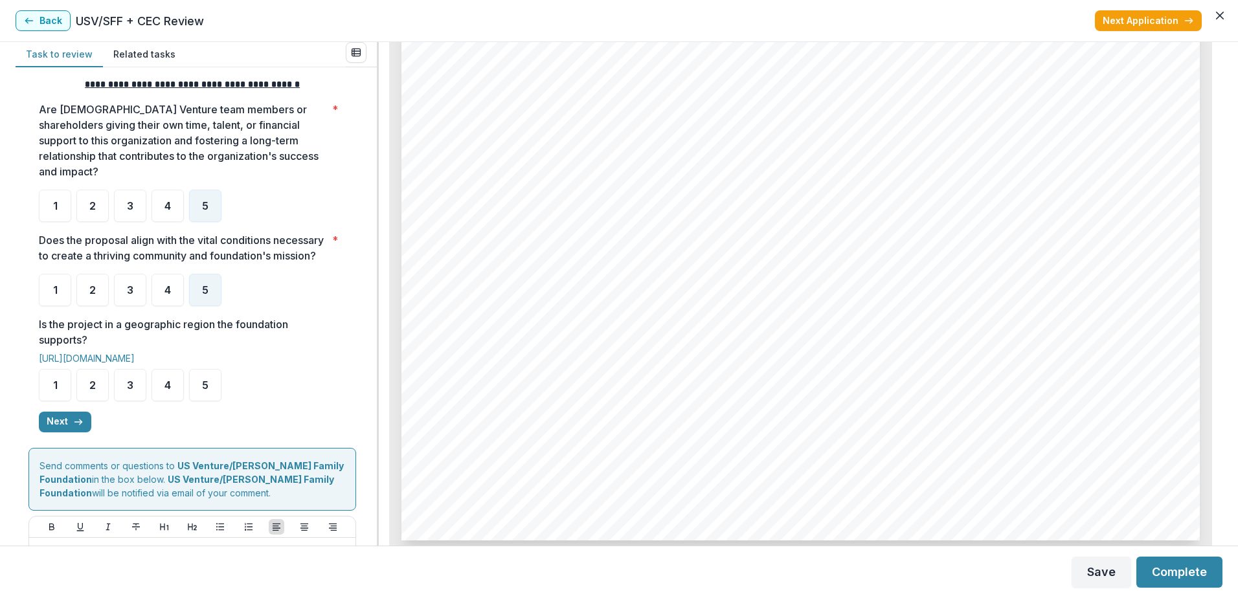
scroll to position [242, 0]
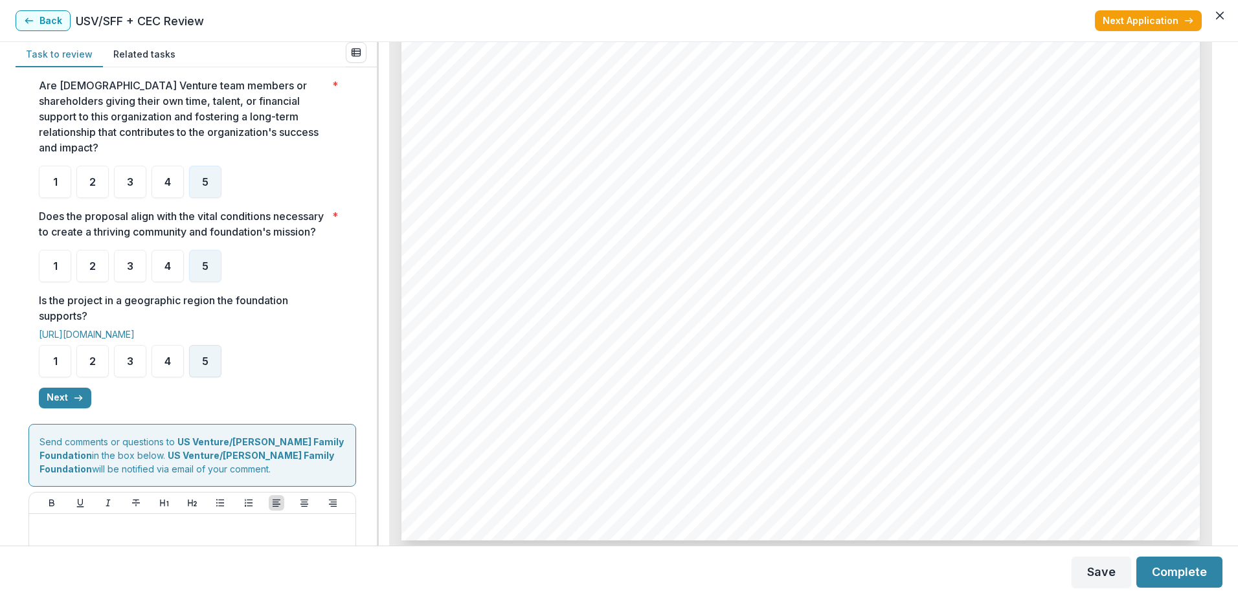
click at [202, 363] on span "5" at bounding box center [205, 361] width 6 height 10
click at [209, 352] on div "5" at bounding box center [205, 361] width 32 height 32
click at [204, 361] on span "5" at bounding box center [205, 361] width 6 height 10
click at [200, 366] on div "5" at bounding box center [205, 361] width 32 height 32
click at [64, 400] on button "Next" at bounding box center [65, 398] width 52 height 21
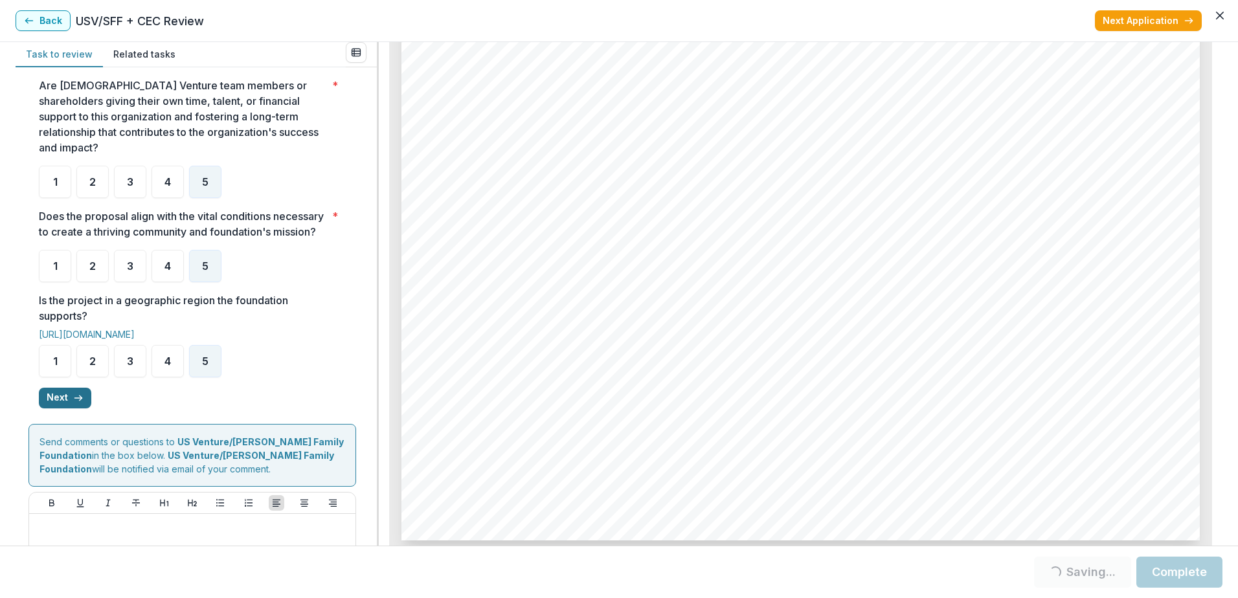
scroll to position [0, 0]
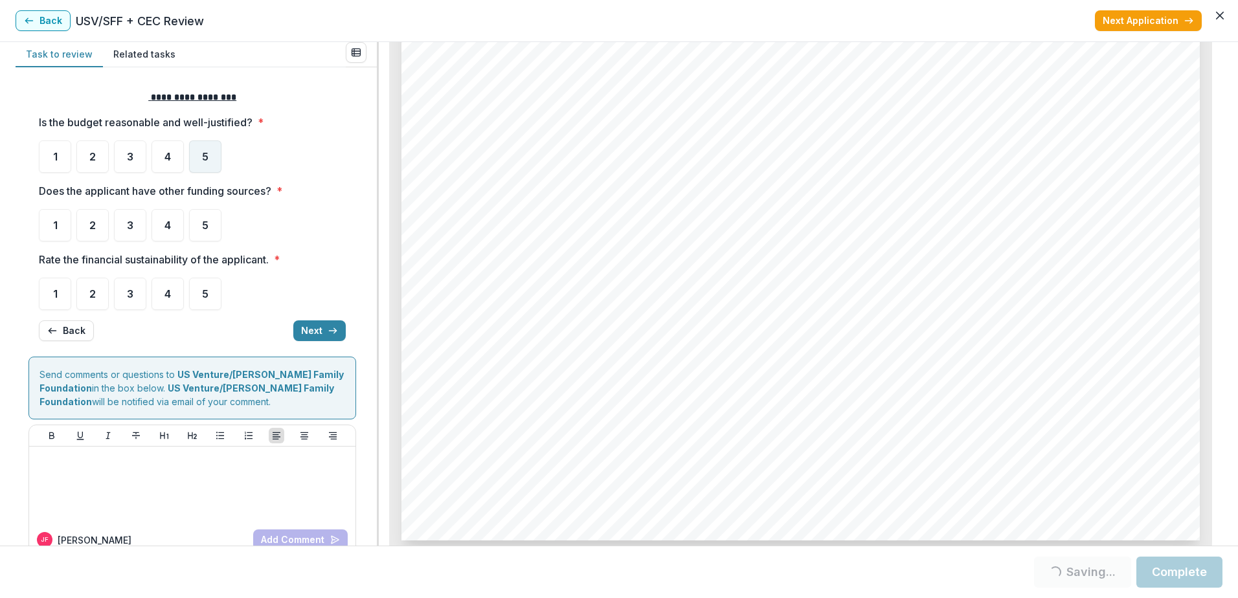
click at [201, 157] on div "5" at bounding box center [205, 157] width 32 height 32
click at [202, 225] on span "5" at bounding box center [205, 225] width 6 height 10
click at [210, 304] on div "5" at bounding box center [205, 294] width 32 height 32
click at [164, 298] on span "4" at bounding box center [167, 294] width 6 height 10
click at [207, 293] on span "5" at bounding box center [205, 294] width 6 height 10
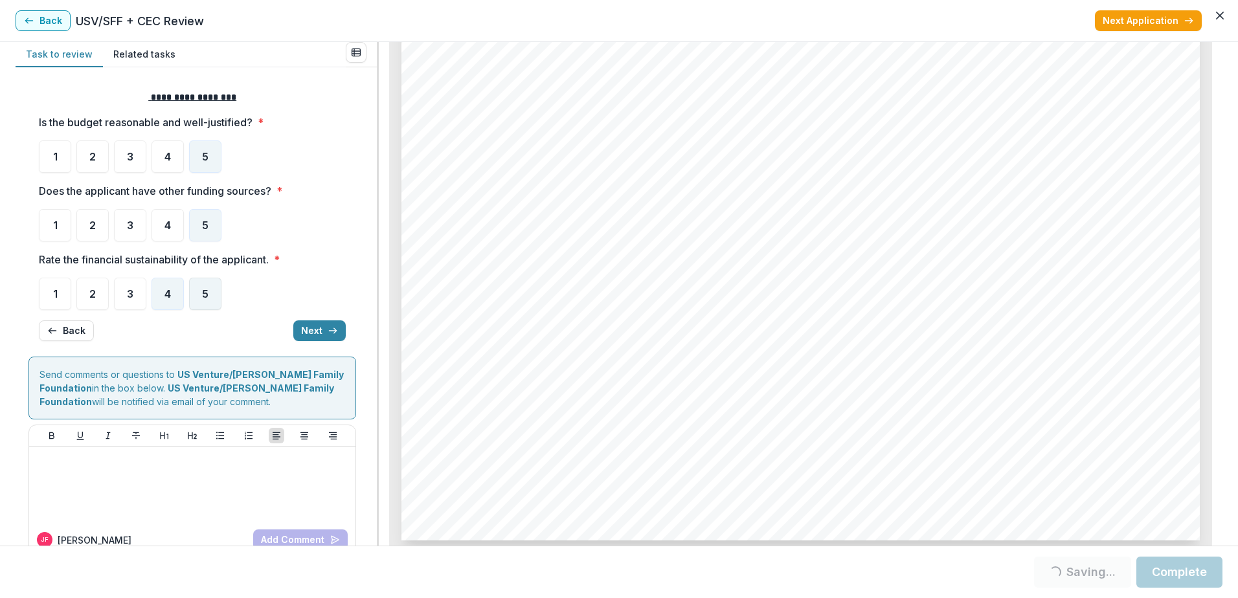
click at [212, 293] on div "5" at bounding box center [205, 294] width 32 height 32
click at [216, 299] on div "5" at bounding box center [205, 294] width 32 height 32
click at [201, 295] on div "5" at bounding box center [205, 294] width 32 height 32
click at [309, 326] on button "Next" at bounding box center [319, 331] width 52 height 21
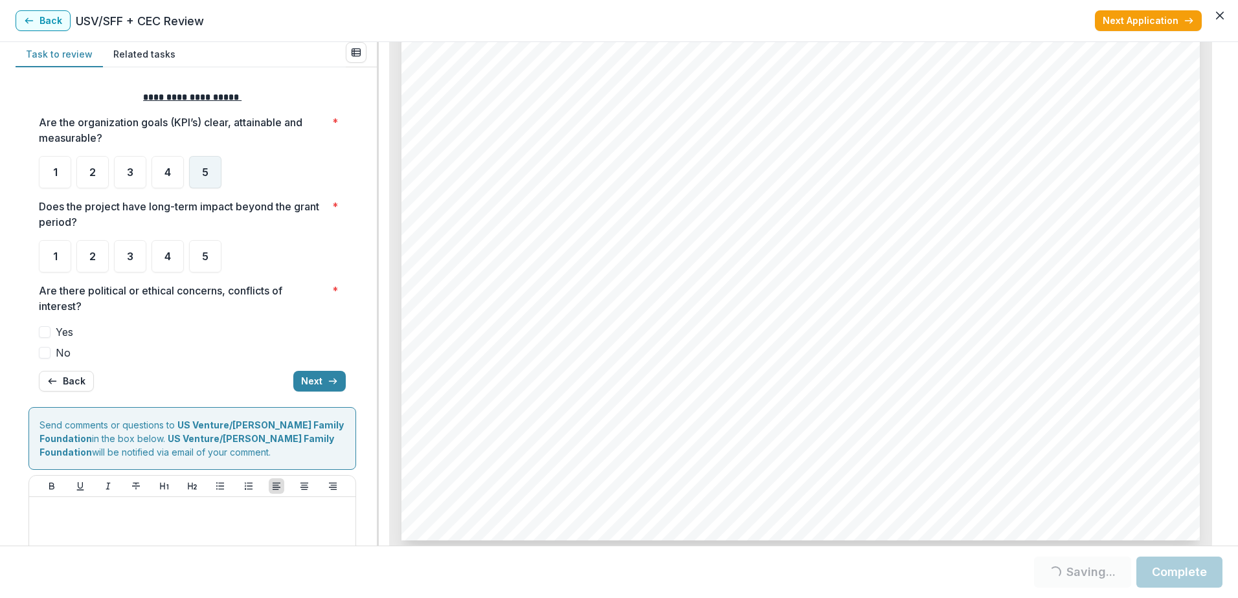
click at [211, 175] on div "5" at bounding box center [205, 172] width 32 height 32
click at [210, 253] on div "5" at bounding box center [205, 256] width 32 height 32
click at [54, 355] on label "No" at bounding box center [192, 353] width 307 height 16
click at [315, 387] on button "Next" at bounding box center [319, 381] width 52 height 21
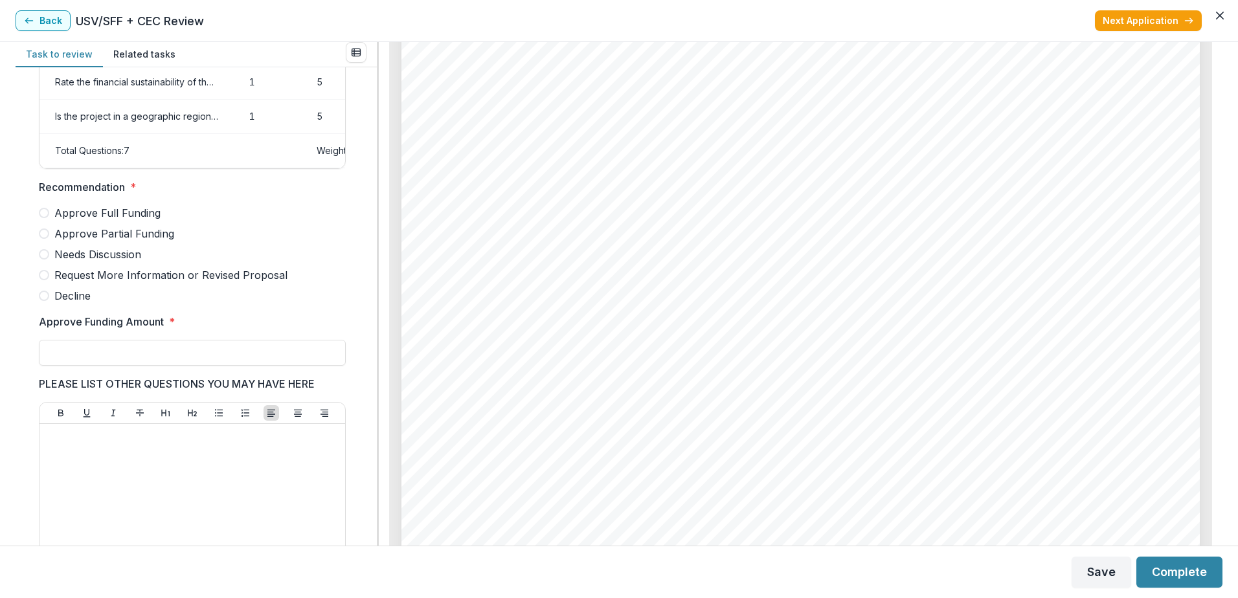
scroll to position [4090, 0]
click at [127, 242] on span "Approve Partial Funding" at bounding box center [114, 234] width 120 height 16
click at [120, 361] on input "Approve Funding Amount *" at bounding box center [192, 353] width 307 height 26
type input "*******"
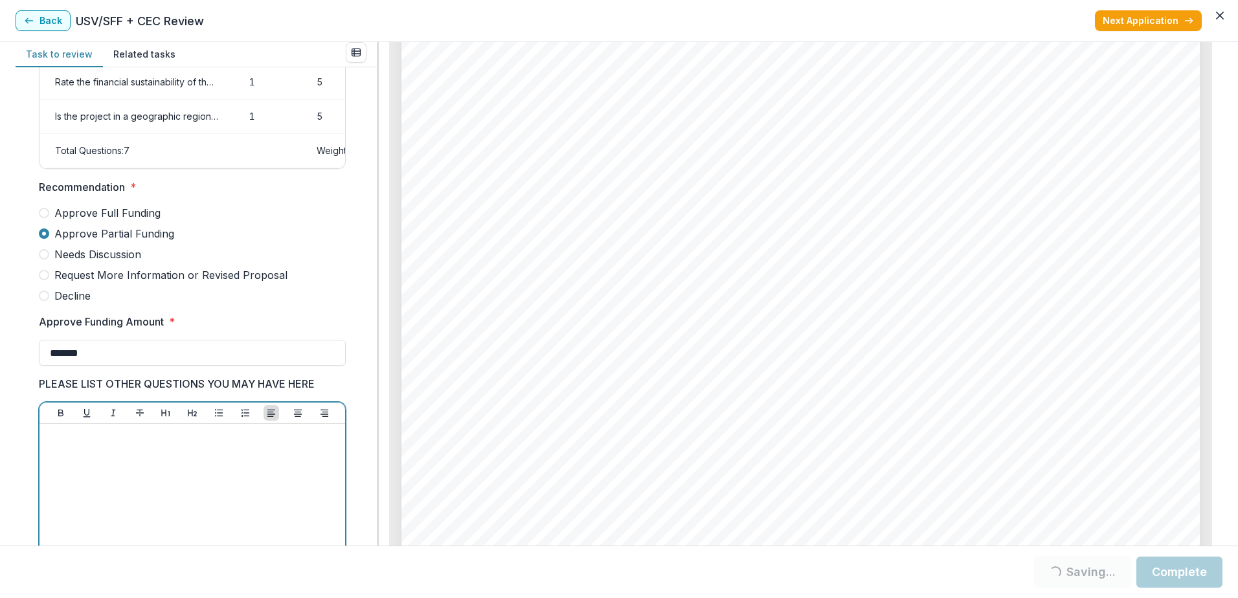
click at [168, 436] on div at bounding box center [192, 526] width 306 height 205
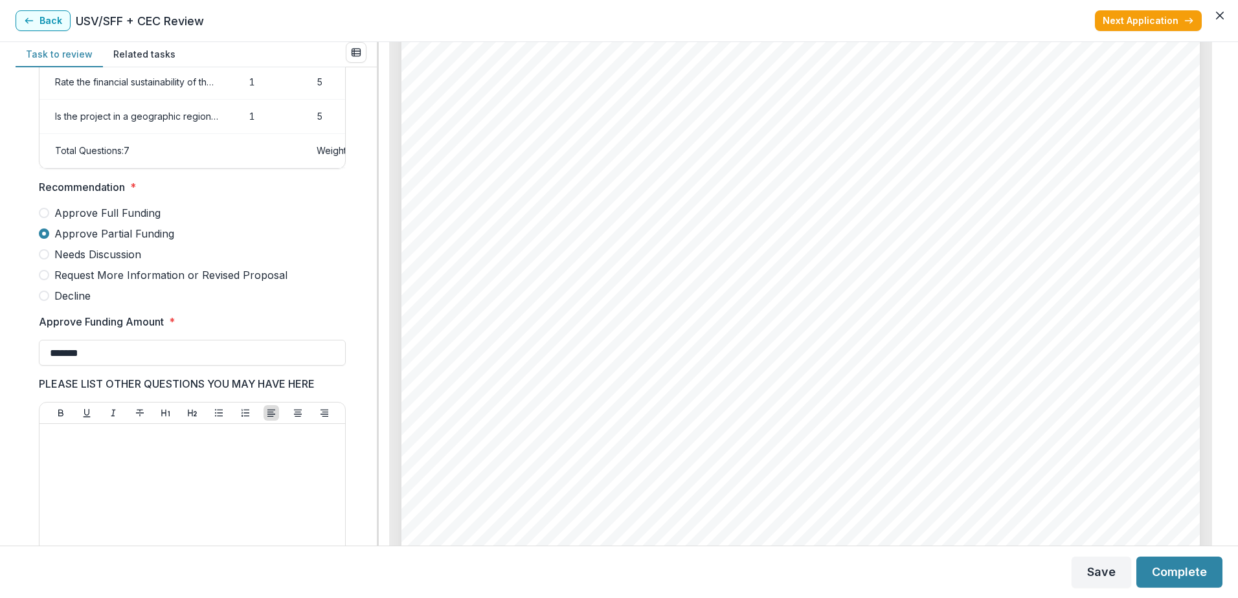
click at [168, 436] on div at bounding box center [192, 526] width 306 height 205
click at [1174, 579] on button "Complete" at bounding box center [1179, 572] width 86 height 31
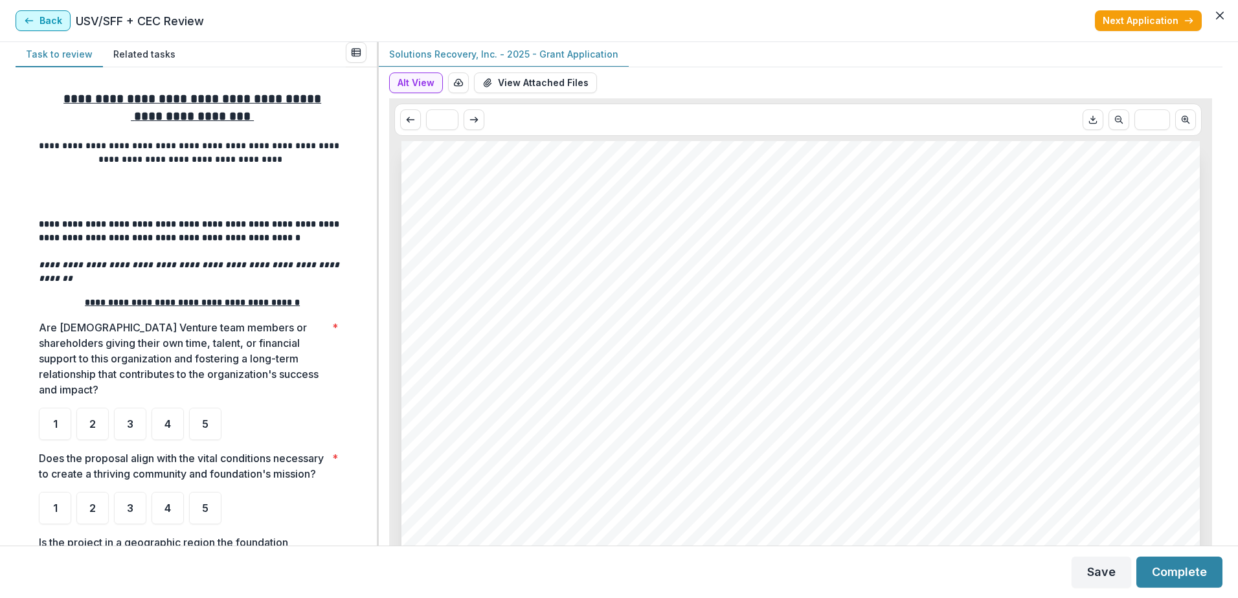
click at [33, 23] on icon "button" at bounding box center [29, 21] width 10 height 10
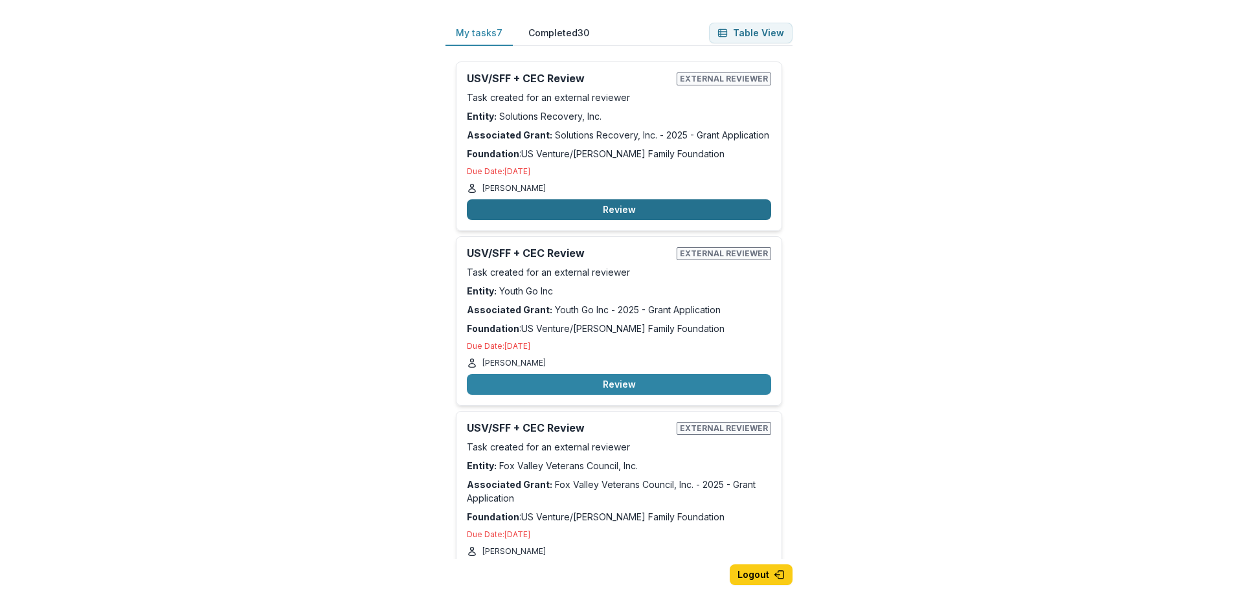
click at [616, 218] on button "Review" at bounding box center [619, 209] width 304 height 21
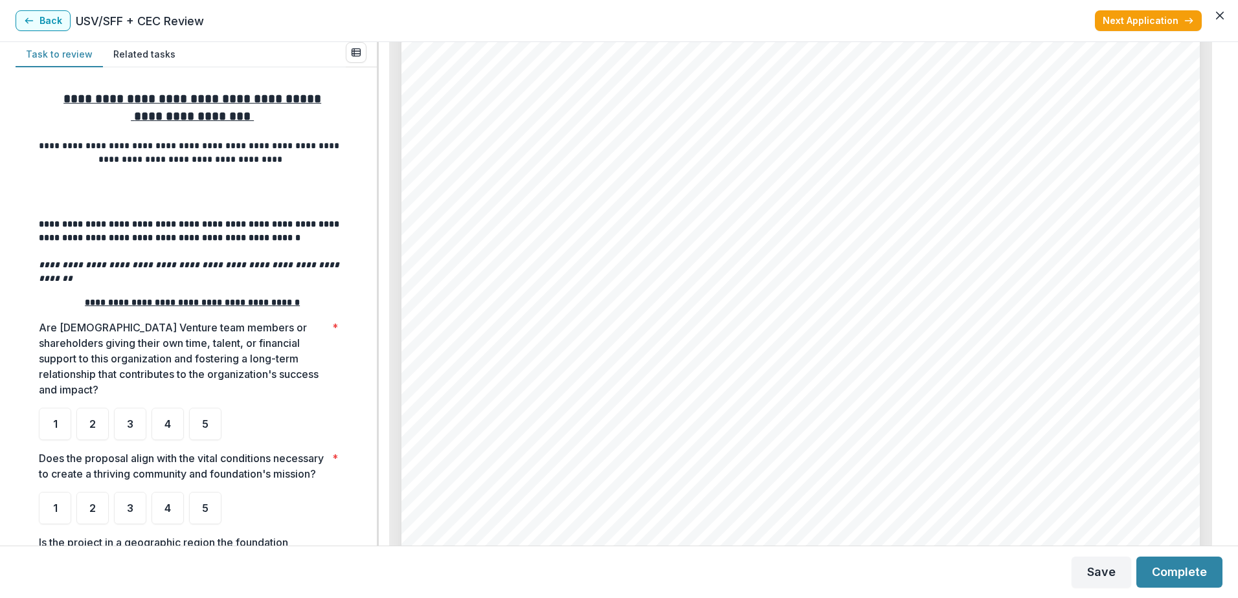
scroll to position [8689, 0]
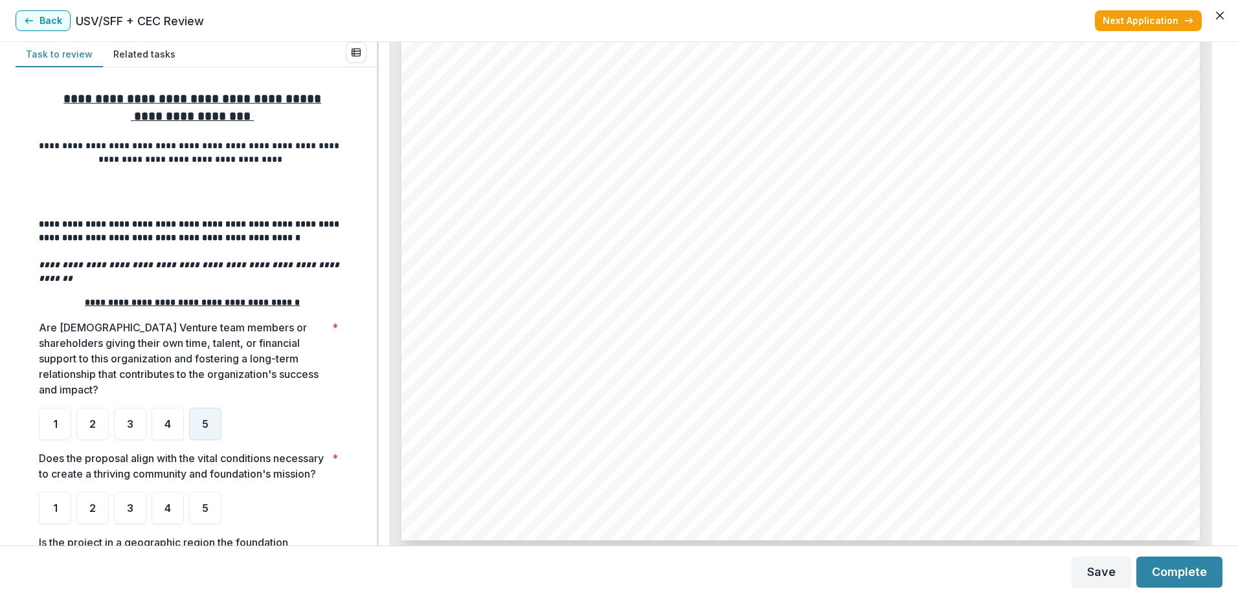
click at [209, 408] on div "5" at bounding box center [205, 424] width 32 height 32
click at [208, 513] on span "5" at bounding box center [205, 508] width 6 height 10
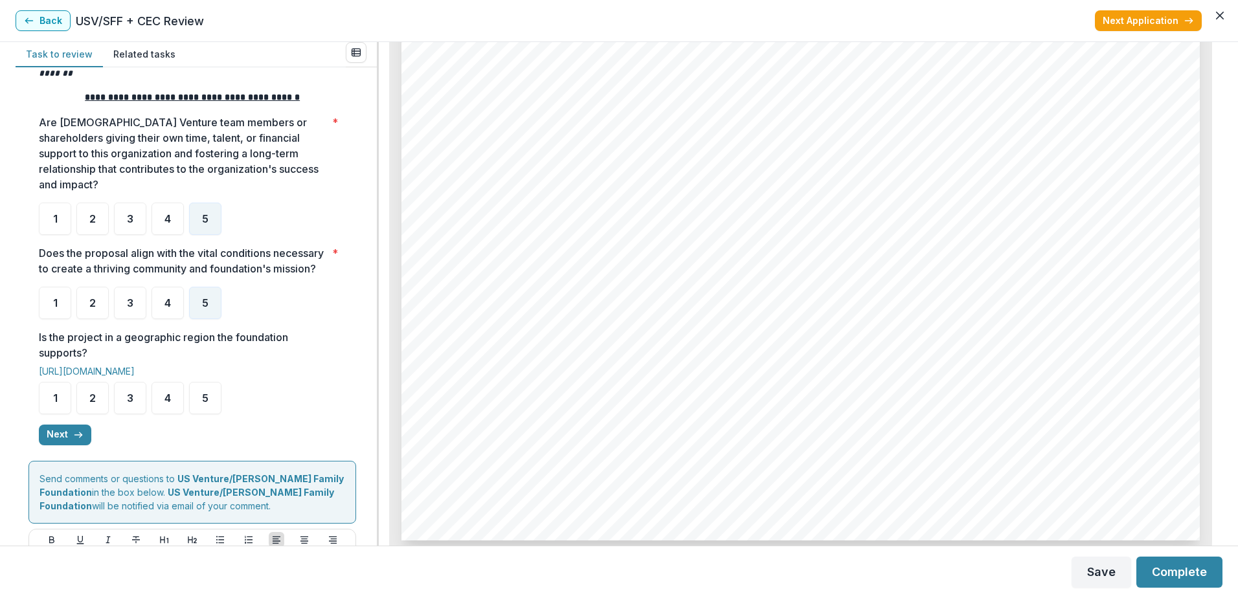
scroll to position [209, 0]
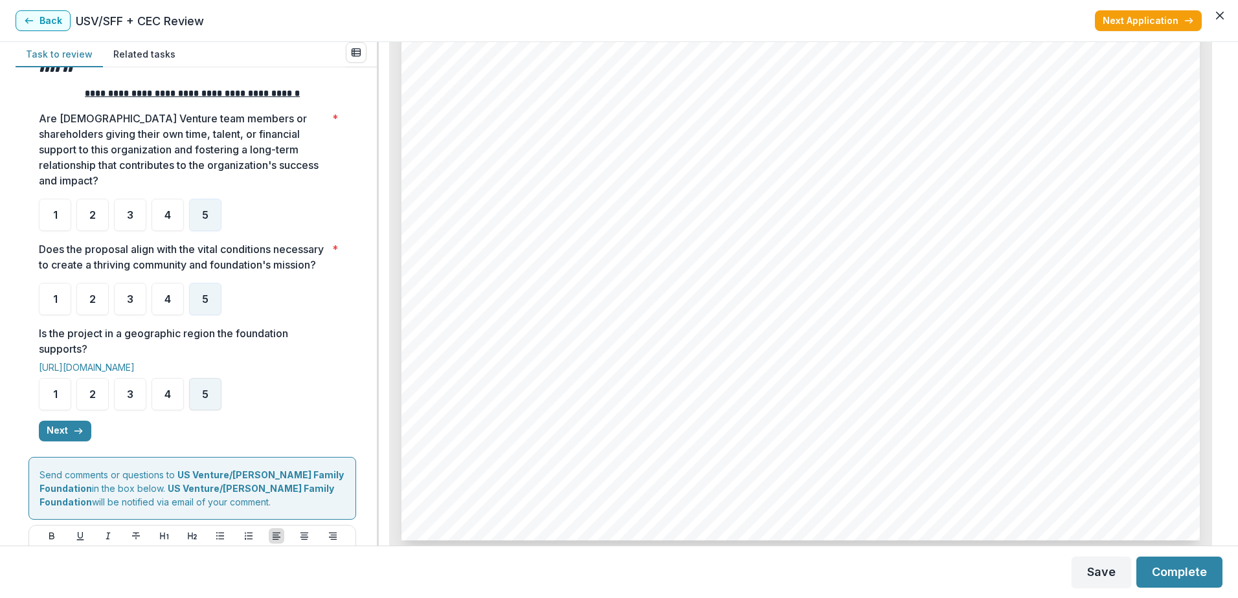
click at [209, 399] on div "5" at bounding box center [205, 394] width 32 height 32
click at [65, 429] on button "Next" at bounding box center [65, 431] width 52 height 21
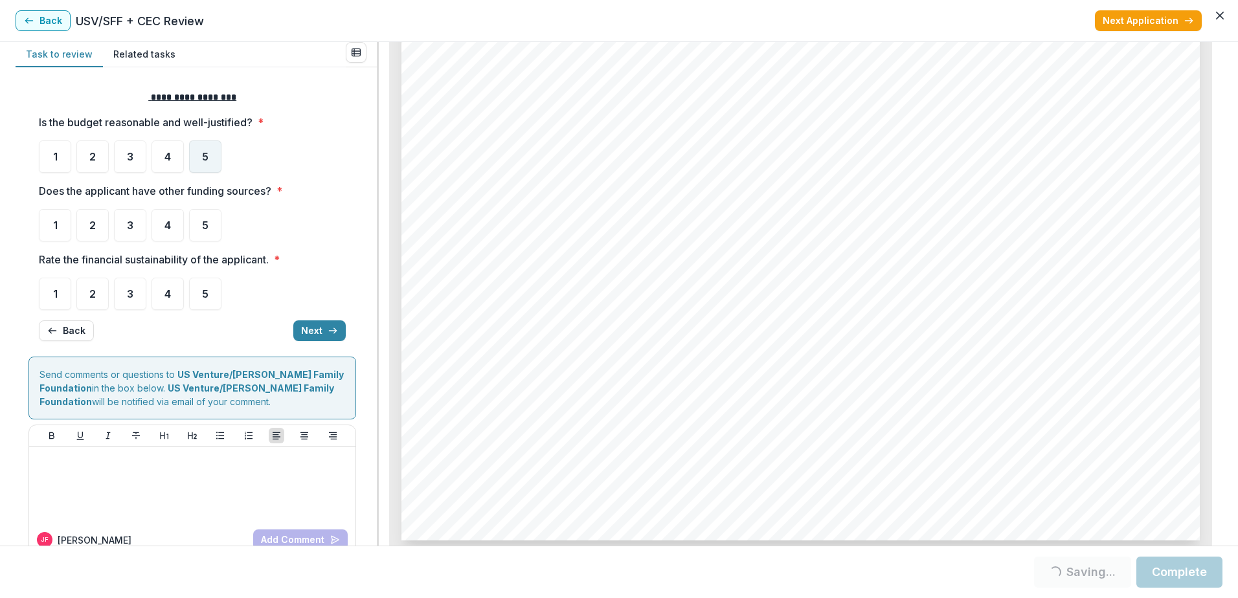
click at [210, 157] on div "5" at bounding box center [205, 157] width 32 height 32
click at [199, 218] on div "5" at bounding box center [205, 225] width 32 height 32
click at [204, 297] on span "5" at bounding box center [205, 294] width 6 height 10
click at [211, 294] on div "5" at bounding box center [205, 294] width 32 height 32
click at [209, 297] on div "5" at bounding box center [205, 294] width 32 height 32
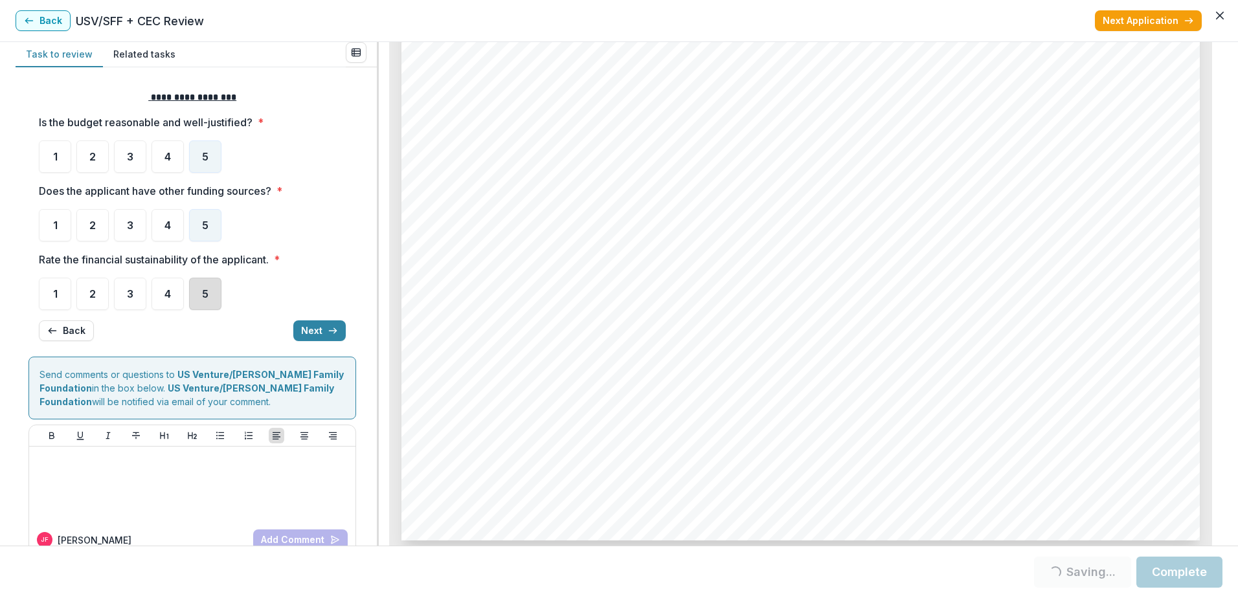
click at [199, 293] on div "5" at bounding box center [205, 294] width 32 height 32
click at [207, 305] on div "5" at bounding box center [205, 294] width 32 height 32
click at [314, 328] on button "Next" at bounding box center [319, 331] width 52 height 21
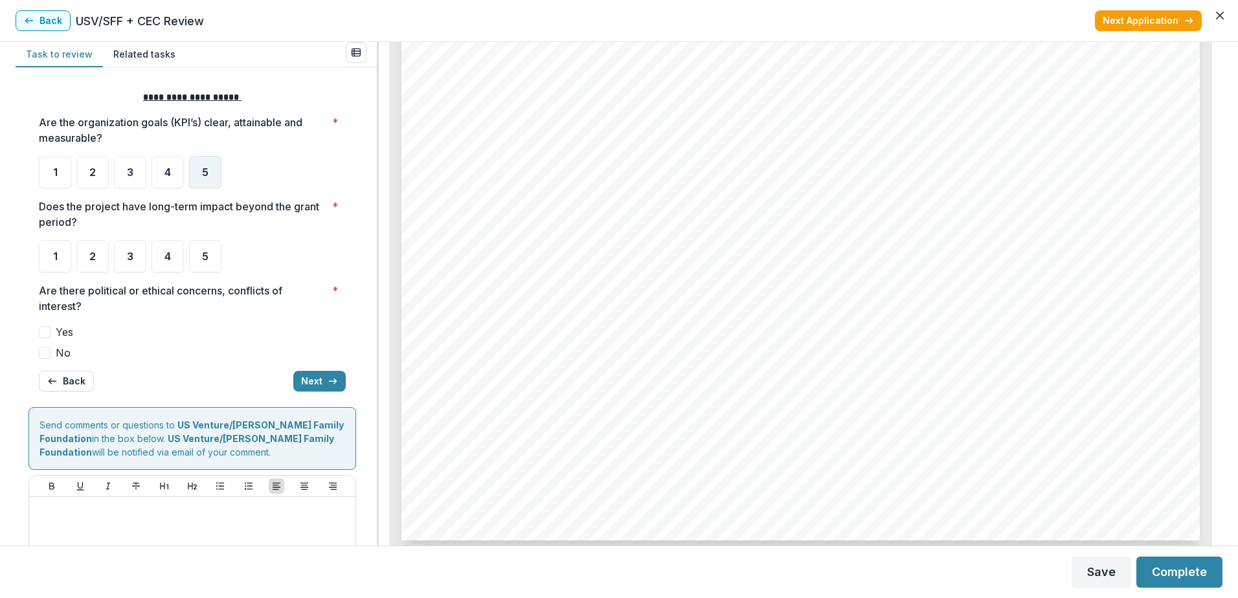
click at [206, 168] on span "5" at bounding box center [205, 172] width 6 height 10
click at [210, 168] on div "5" at bounding box center [205, 172] width 32 height 32
click at [206, 256] on span "5" at bounding box center [205, 256] width 6 height 10
click at [56, 352] on span "No" at bounding box center [63, 353] width 15 height 16
click at [302, 376] on button "Next" at bounding box center [319, 381] width 52 height 21
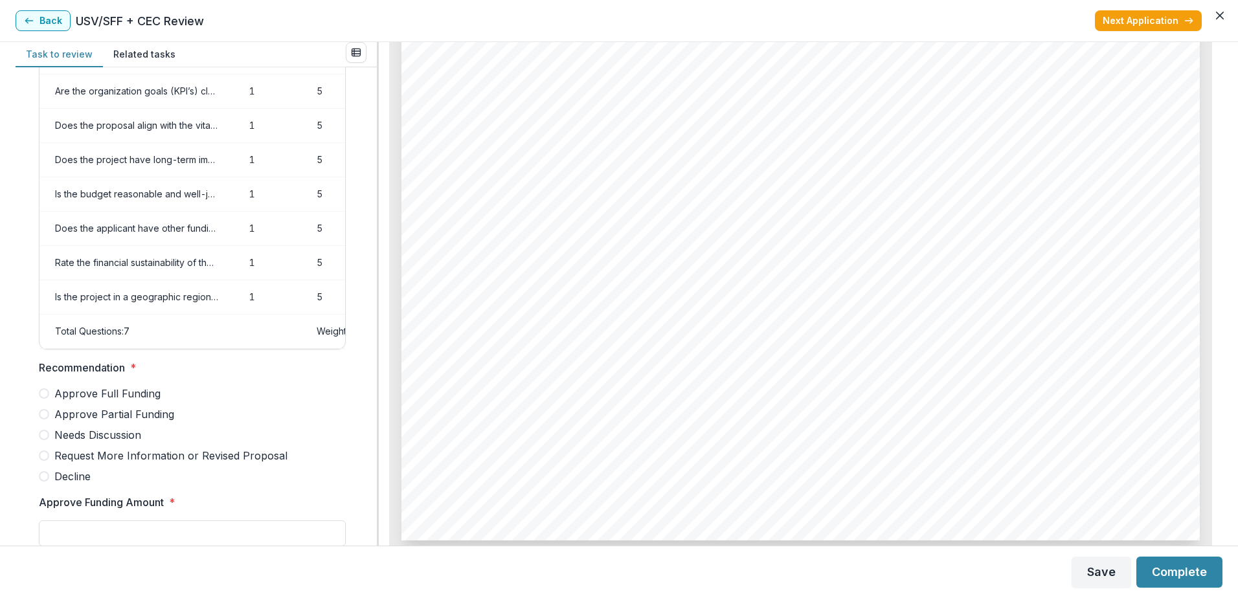
scroll to position [71, 0]
click at [119, 402] on span "Approve Full Funding" at bounding box center [107, 395] width 106 height 16
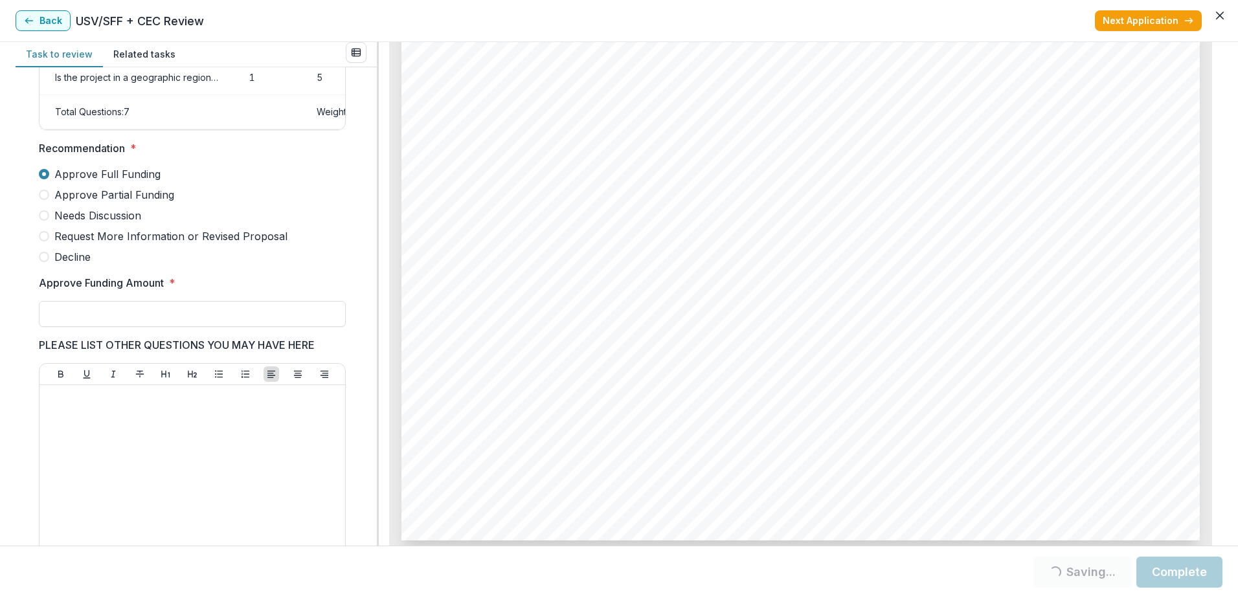
scroll to position [292, 0]
click at [173, 322] on input "Approve Funding Amount *" at bounding box center [192, 313] width 307 height 26
type input "*******"
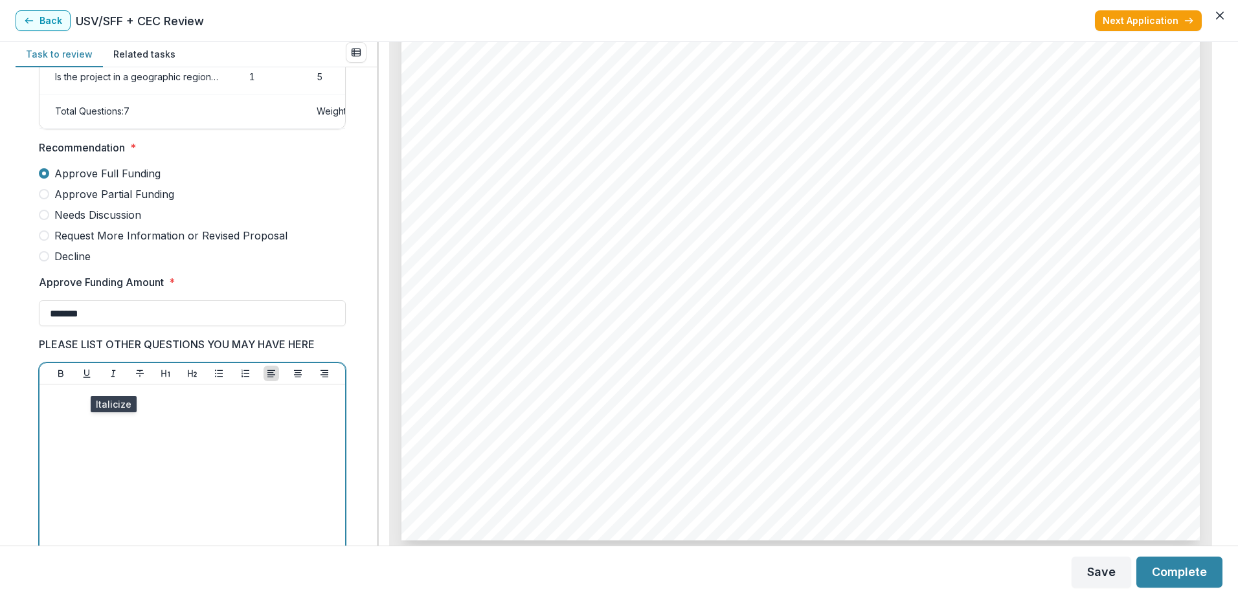
click at [75, 416] on div at bounding box center [192, 487] width 295 height 194
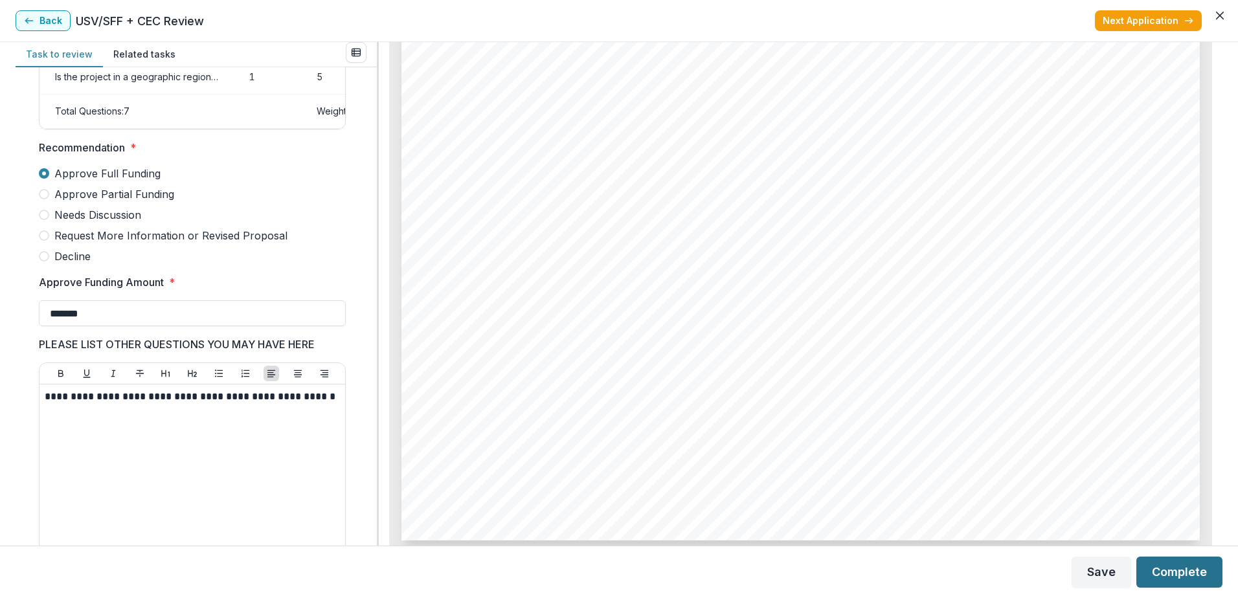
click at [1173, 575] on button "Complete" at bounding box center [1179, 572] width 86 height 31
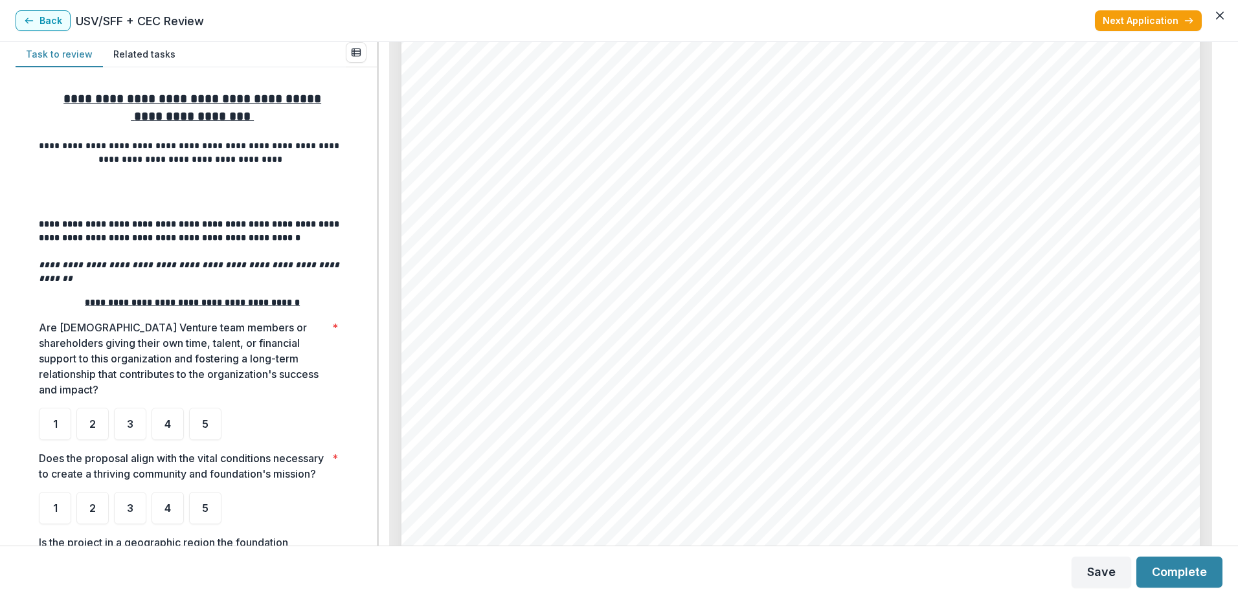
scroll to position [9313, 0]
click at [210, 415] on div "5" at bounding box center [205, 424] width 32 height 32
click at [202, 503] on span "5" at bounding box center [205, 508] width 6 height 10
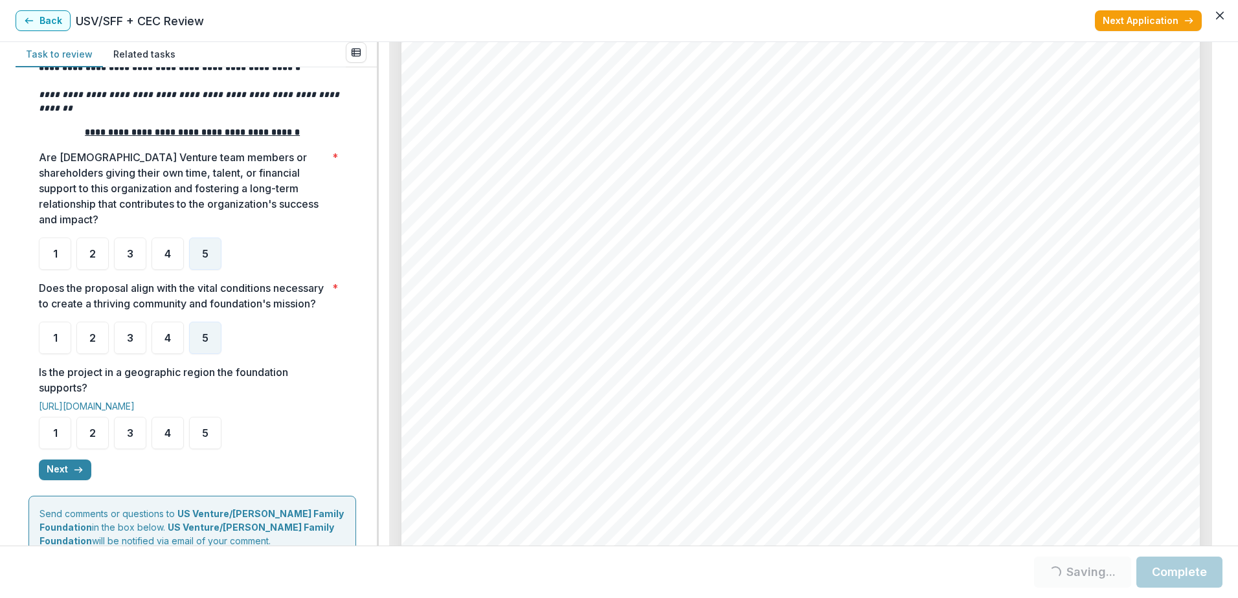
scroll to position [171, 0]
click at [207, 436] on span "5" at bounding box center [205, 432] width 6 height 10
click at [66, 474] on button "Next" at bounding box center [65, 469] width 52 height 21
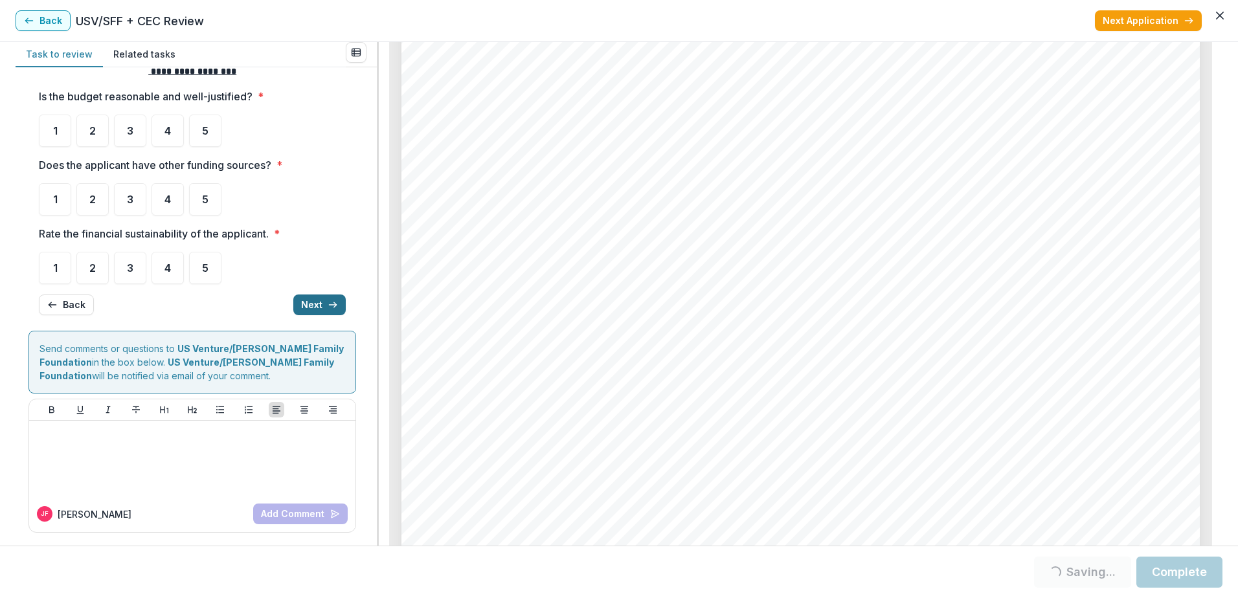
scroll to position [0, 0]
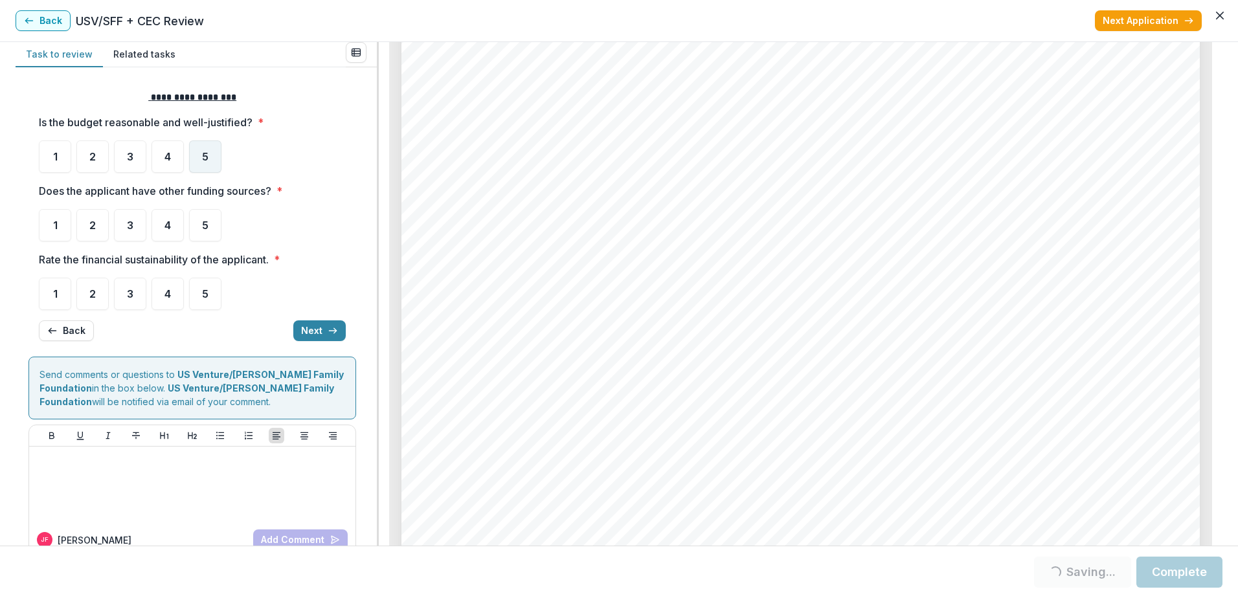
click at [211, 157] on div "5" at bounding box center [205, 157] width 32 height 32
click at [214, 224] on div "5" at bounding box center [205, 225] width 32 height 32
click at [207, 299] on span "5" at bounding box center [205, 294] width 6 height 10
click at [306, 332] on button "Next" at bounding box center [319, 331] width 52 height 21
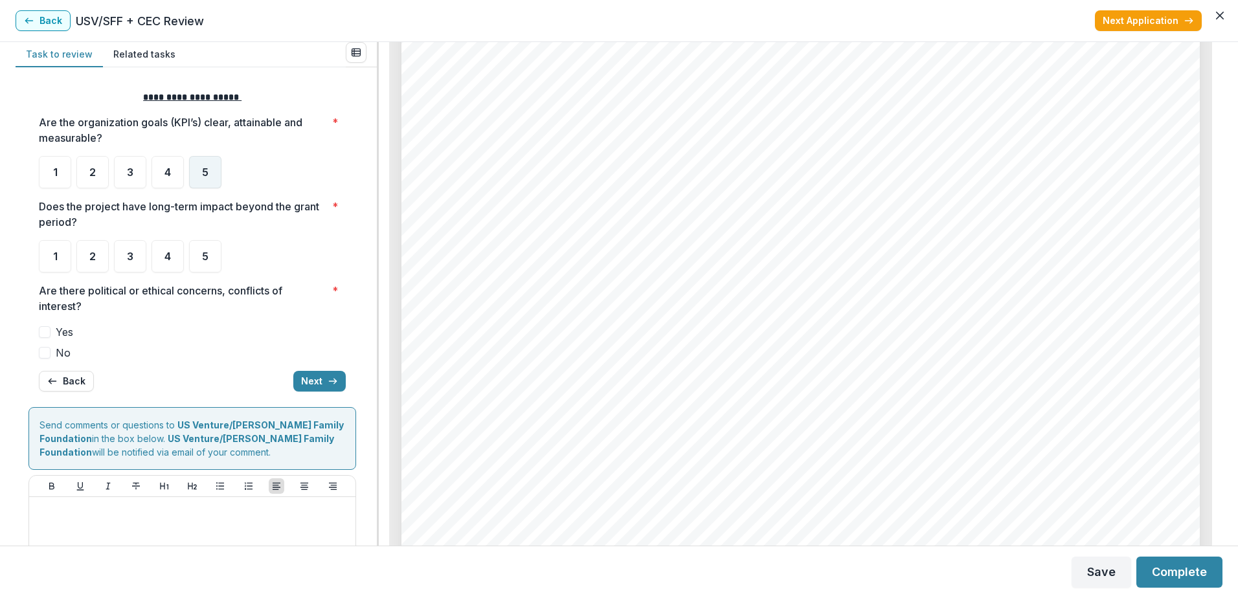
click at [212, 167] on div "5" at bounding box center [205, 172] width 32 height 32
click at [207, 251] on span "5" at bounding box center [205, 256] width 6 height 10
click at [62, 353] on span "No" at bounding box center [63, 353] width 15 height 16
click at [308, 390] on button "Next" at bounding box center [319, 381] width 52 height 21
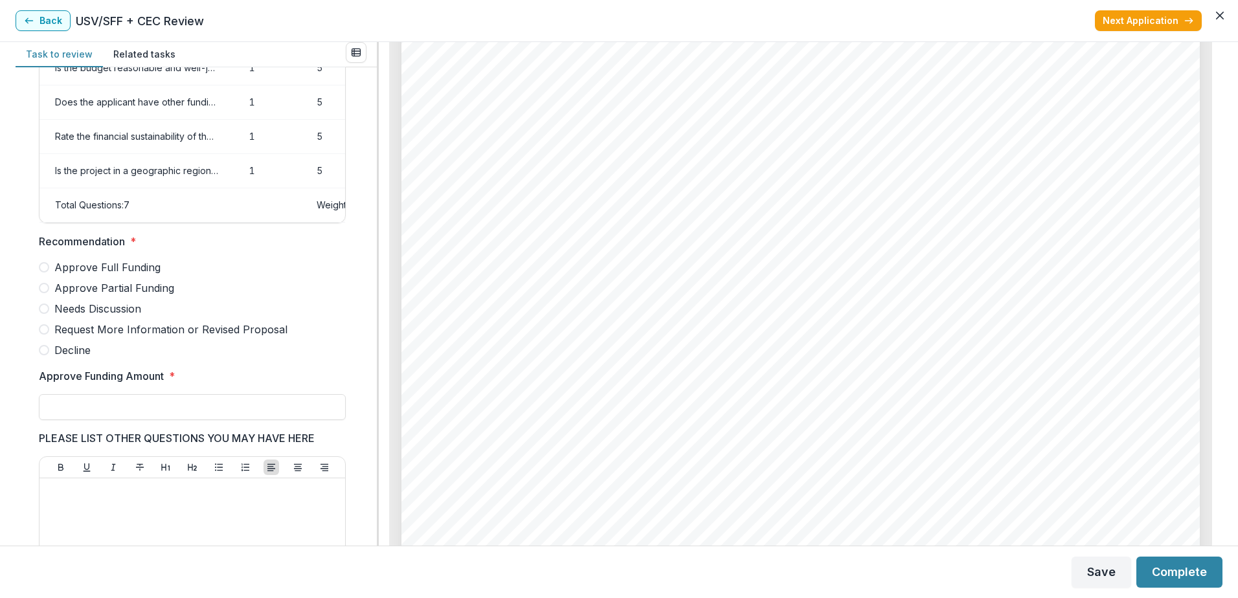
scroll to position [257, 0]
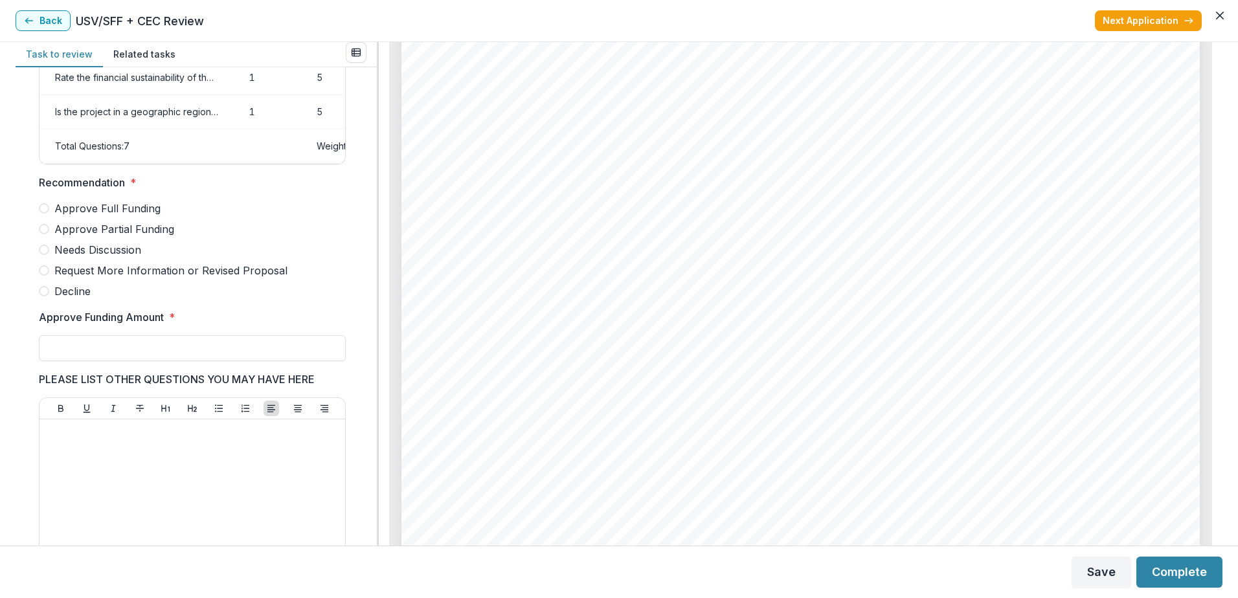
click at [115, 236] on span "Approve Partial Funding" at bounding box center [114, 229] width 120 height 16
click at [122, 350] on input "Approve Funding Amount *" at bounding box center [192, 348] width 307 height 26
type input "******"
click at [87, 439] on p at bounding box center [192, 432] width 295 height 14
click at [1186, 578] on button "Complete" at bounding box center [1179, 572] width 86 height 31
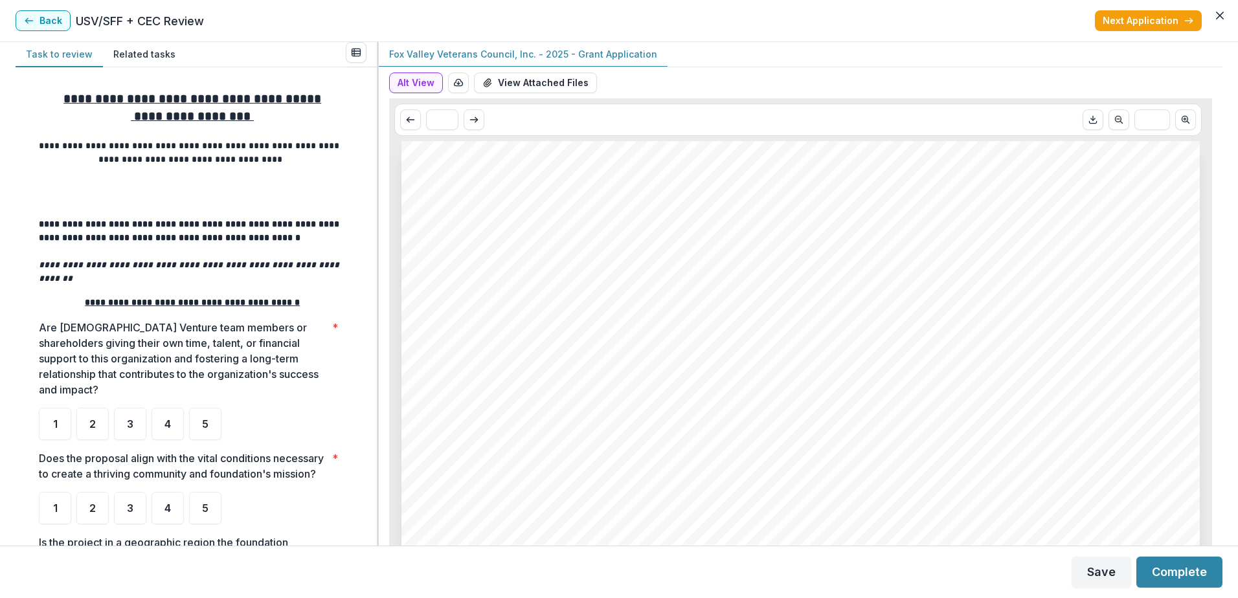
click at [516, 95] on div "Alt View Word Download Word Download (with field descriptions) Zip Download Pre…" at bounding box center [800, 86] width 823 height 26
click at [513, 82] on button "View Attached Files" at bounding box center [535, 83] width 123 height 21
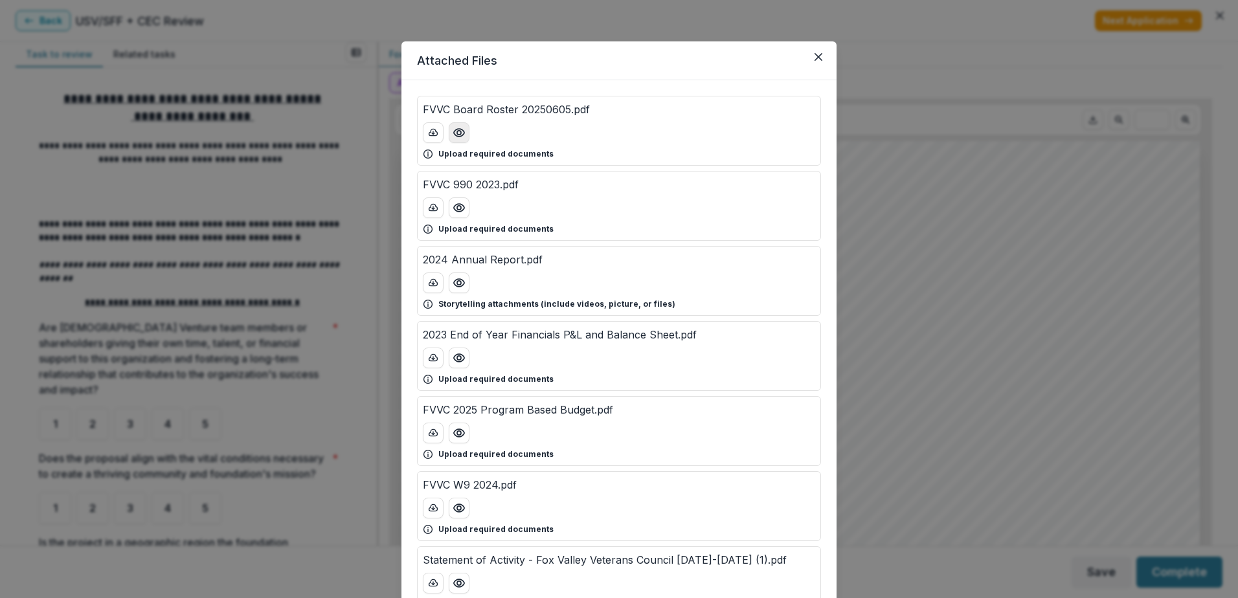
click at [457, 134] on circle "Preview FVVC Board Roster 20250605.pdf" at bounding box center [459, 133] width 4 height 4
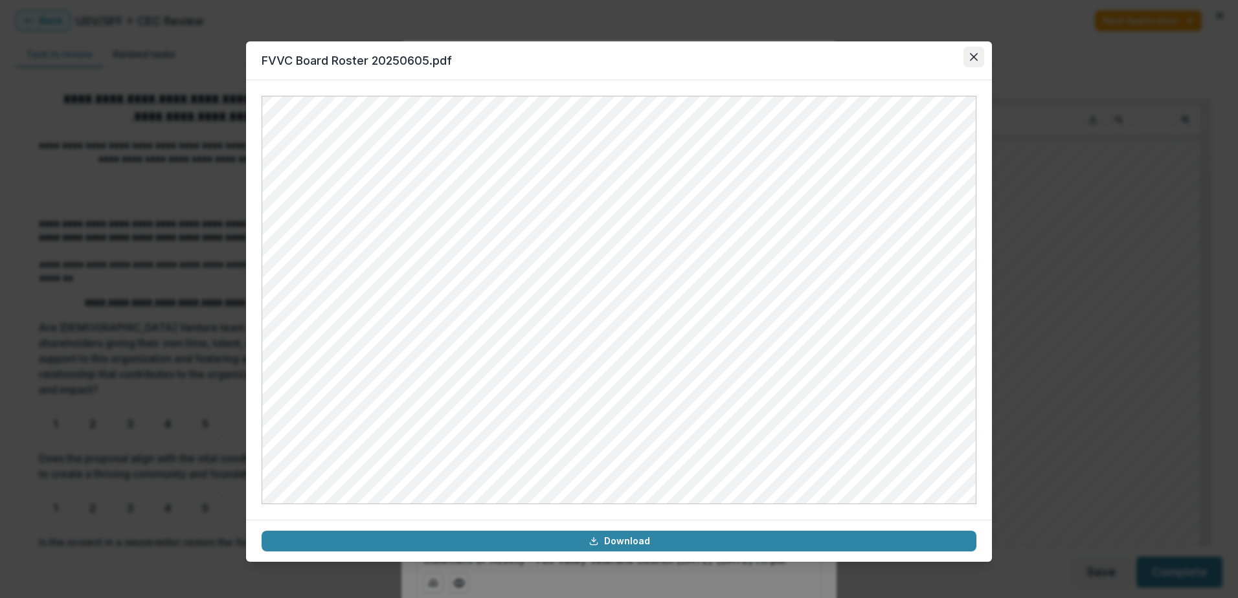
click at [975, 57] on icon "Close" at bounding box center [974, 57] width 8 height 8
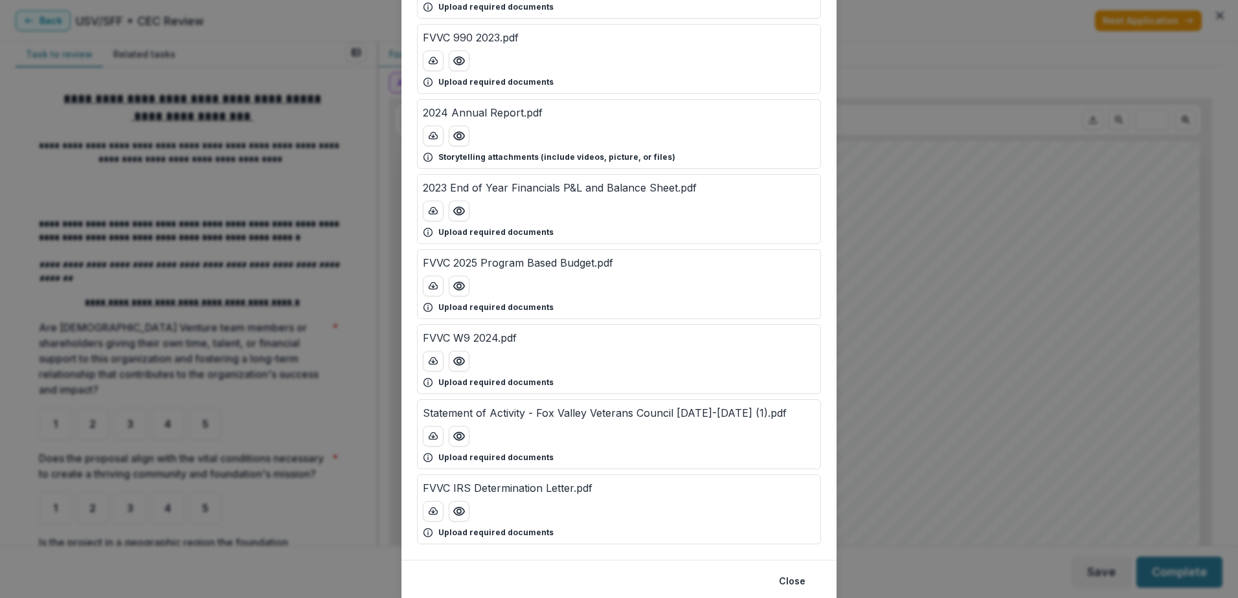
scroll to position [148, 0]
click at [460, 282] on icon "Preview FVVC 2025 Program Based Budget.pdf" at bounding box center [459, 286] width 10 height 8
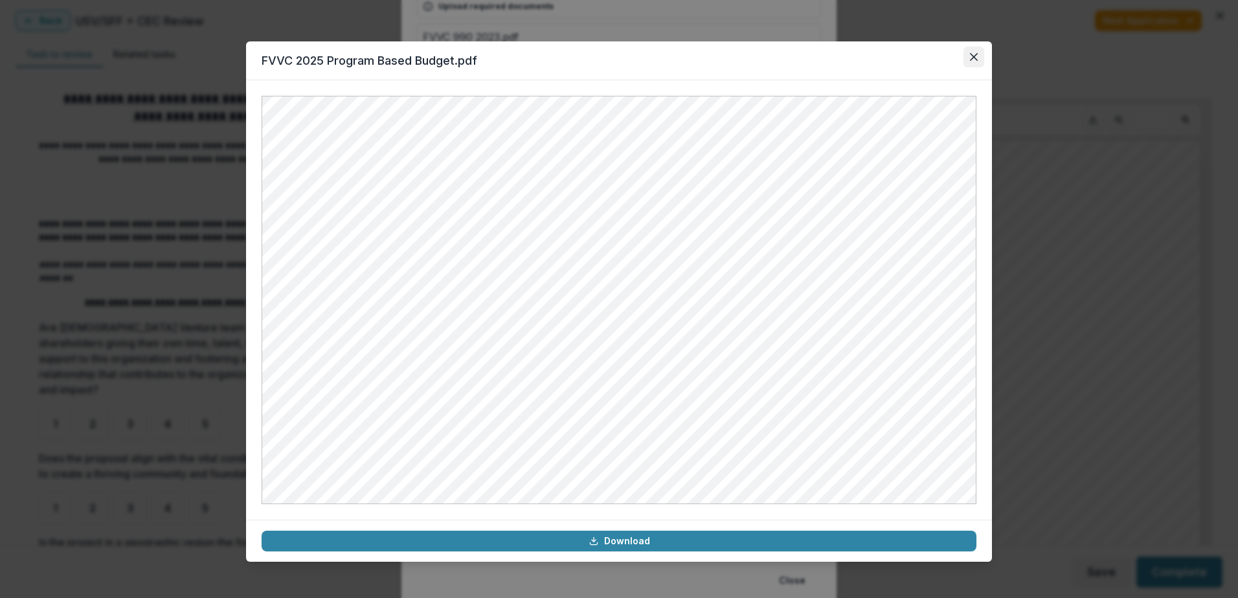
click at [967, 49] on button "Close" at bounding box center [974, 57] width 21 height 21
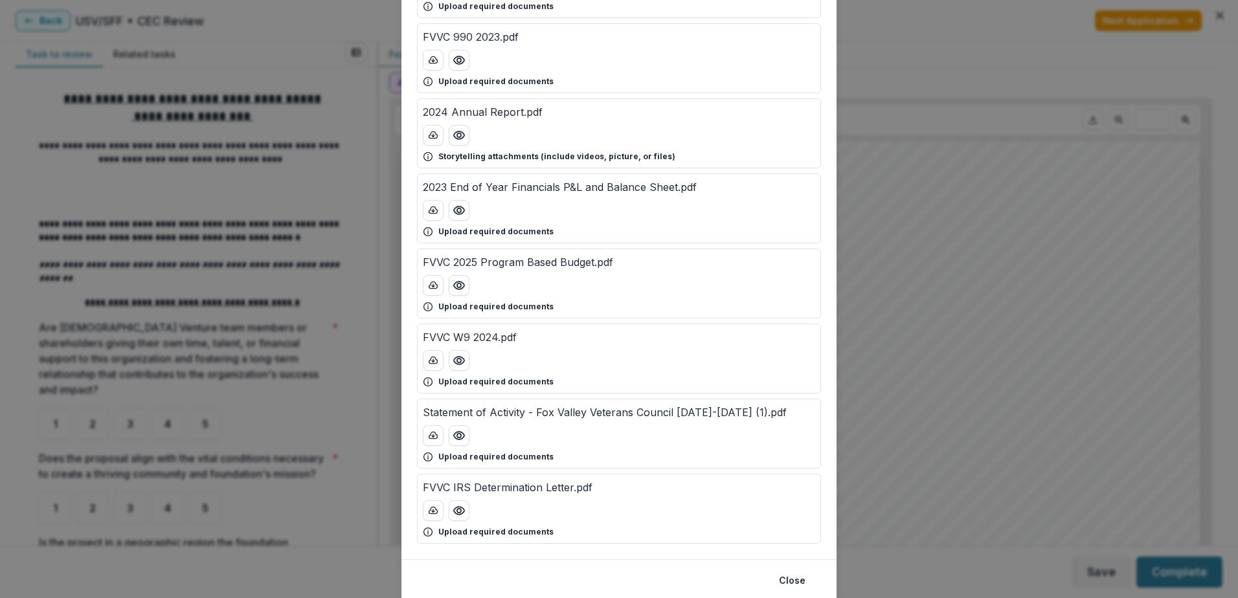
click at [955, 358] on div "Attached Files FVVC Board Roster 20250605.pdf Upload required documents FVVC 99…" at bounding box center [619, 299] width 1238 height 598
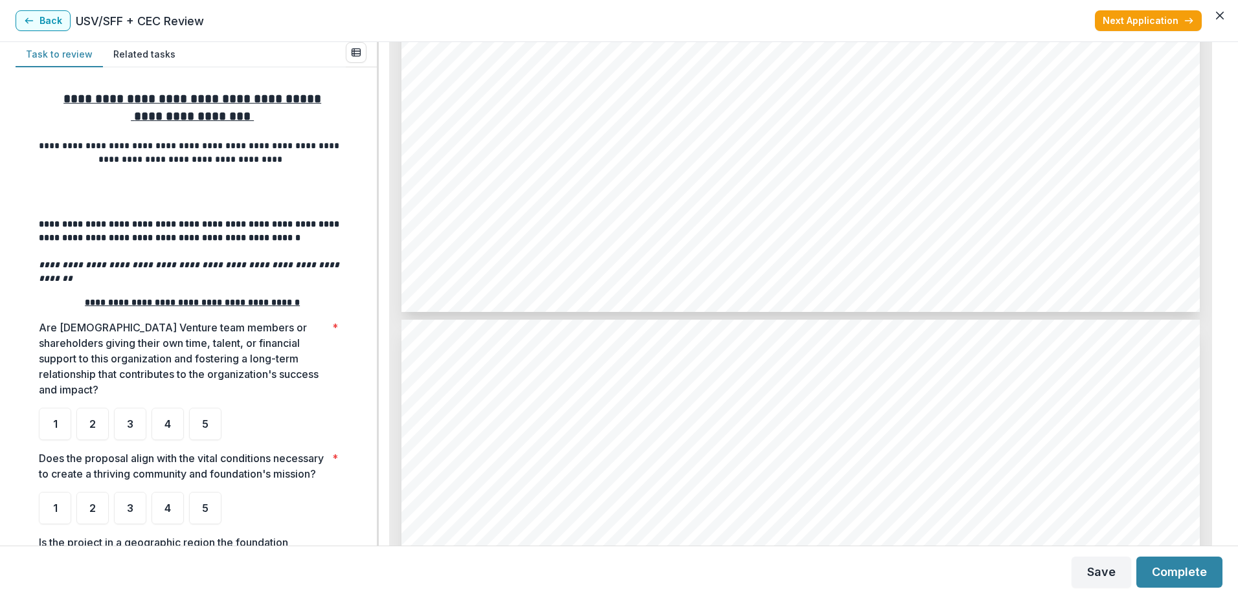
scroll to position [6644, 0]
click at [173, 416] on div "4" at bounding box center [168, 424] width 32 height 32
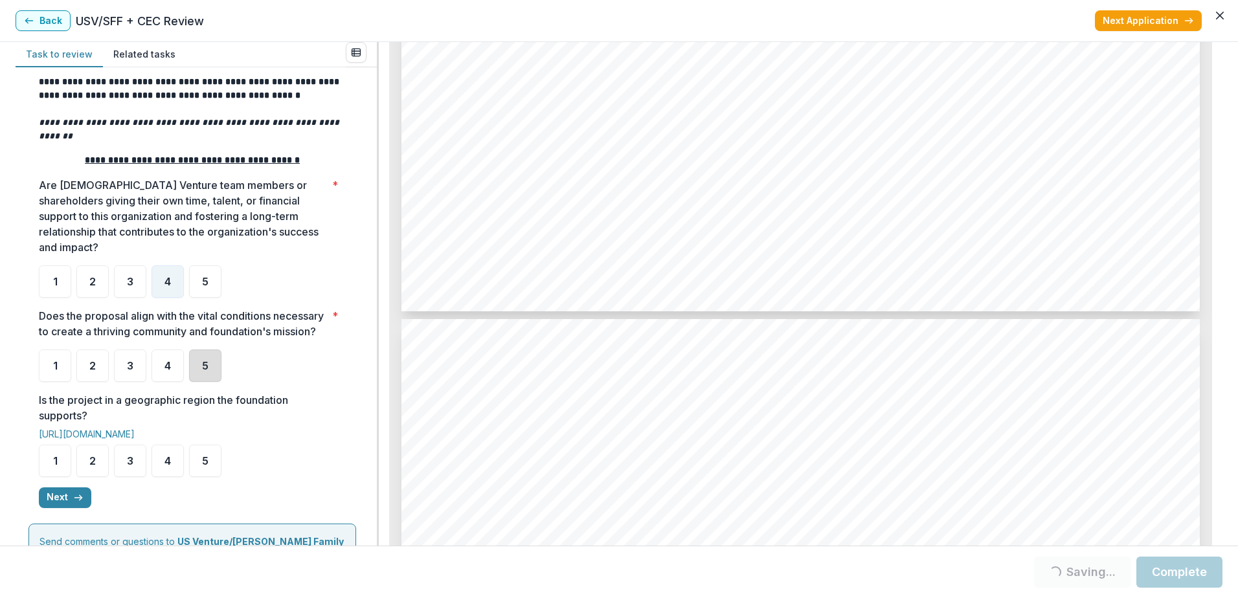
click at [217, 378] on div "5" at bounding box center [205, 366] width 32 height 32
click at [208, 454] on div "5" at bounding box center [205, 461] width 32 height 32
click at [203, 458] on span "5" at bounding box center [205, 461] width 6 height 10
click at [209, 473] on div "5" at bounding box center [205, 461] width 32 height 32
click at [70, 490] on button "Next" at bounding box center [65, 498] width 52 height 21
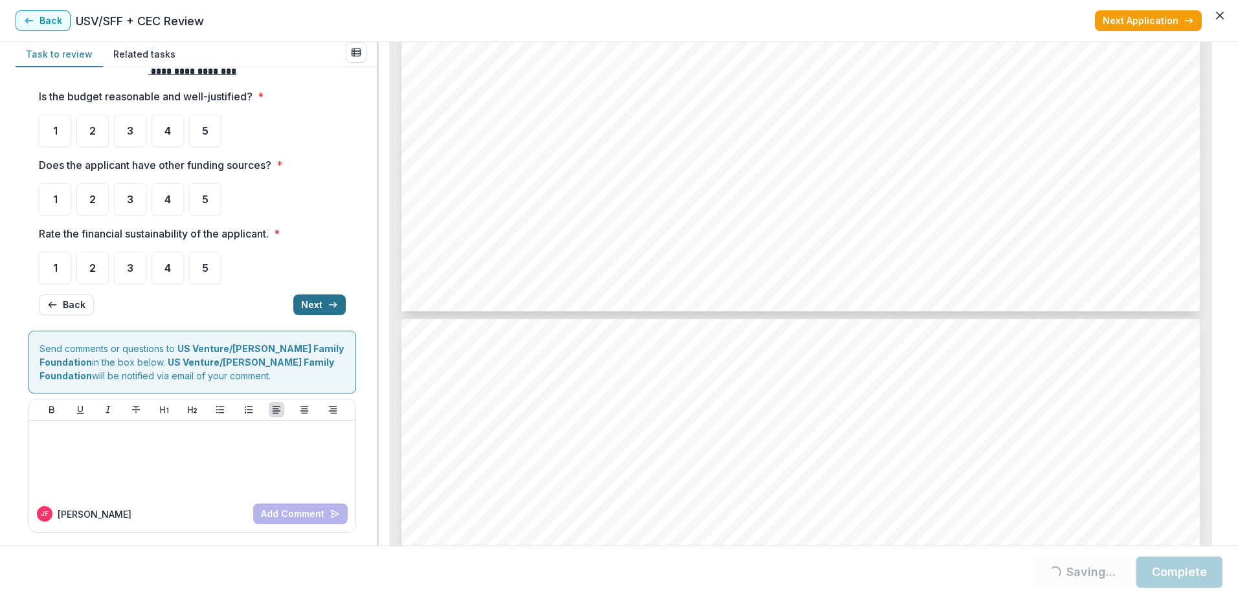
scroll to position [0, 0]
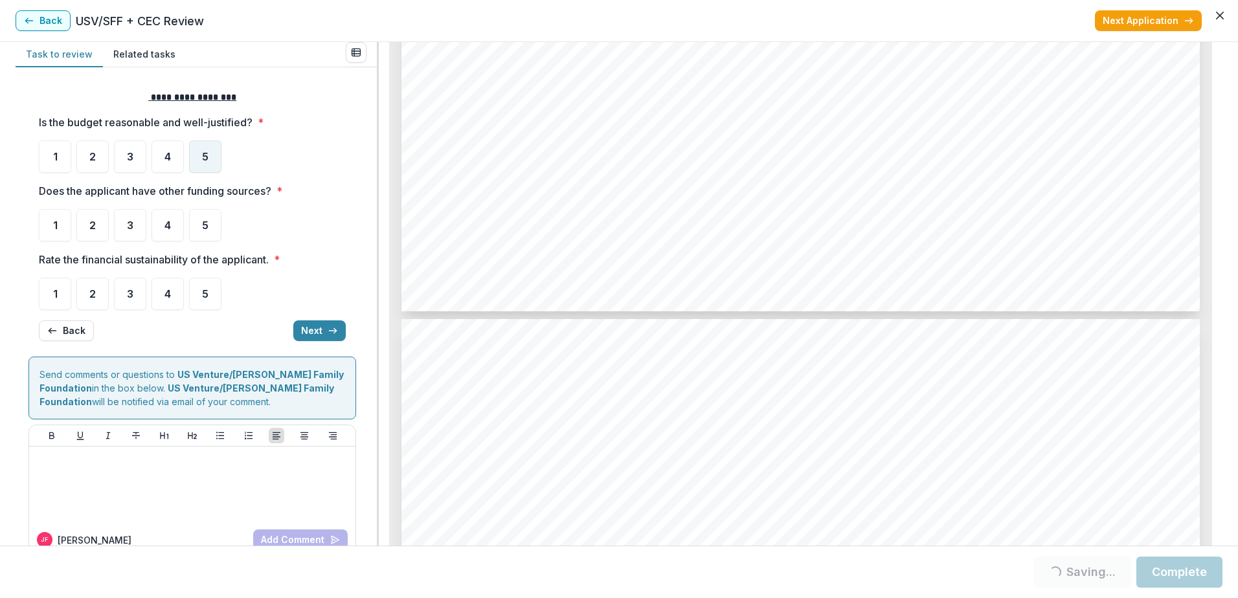
click at [202, 152] on span "5" at bounding box center [205, 157] width 6 height 10
click at [202, 212] on div "5" at bounding box center [205, 225] width 32 height 32
click at [209, 229] on div "5" at bounding box center [205, 225] width 32 height 32
click at [203, 229] on span "5" at bounding box center [205, 225] width 6 height 10
click at [198, 295] on div "5" at bounding box center [205, 294] width 32 height 32
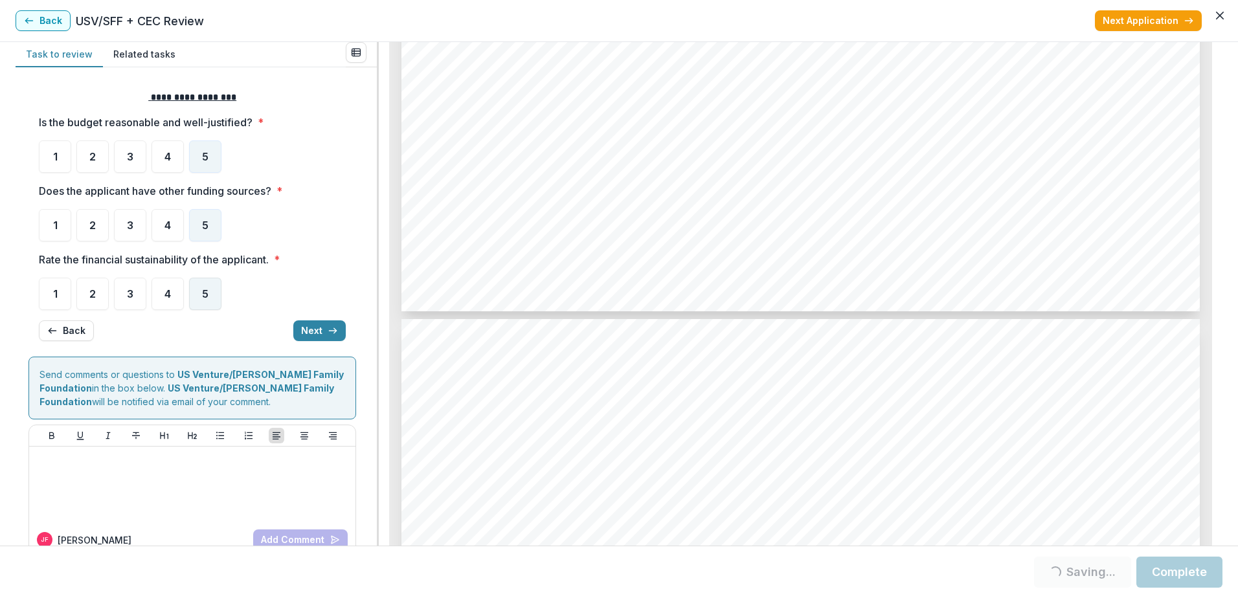
click at [214, 297] on div "5" at bounding box center [205, 294] width 32 height 32
click at [313, 327] on button "Next" at bounding box center [319, 331] width 52 height 21
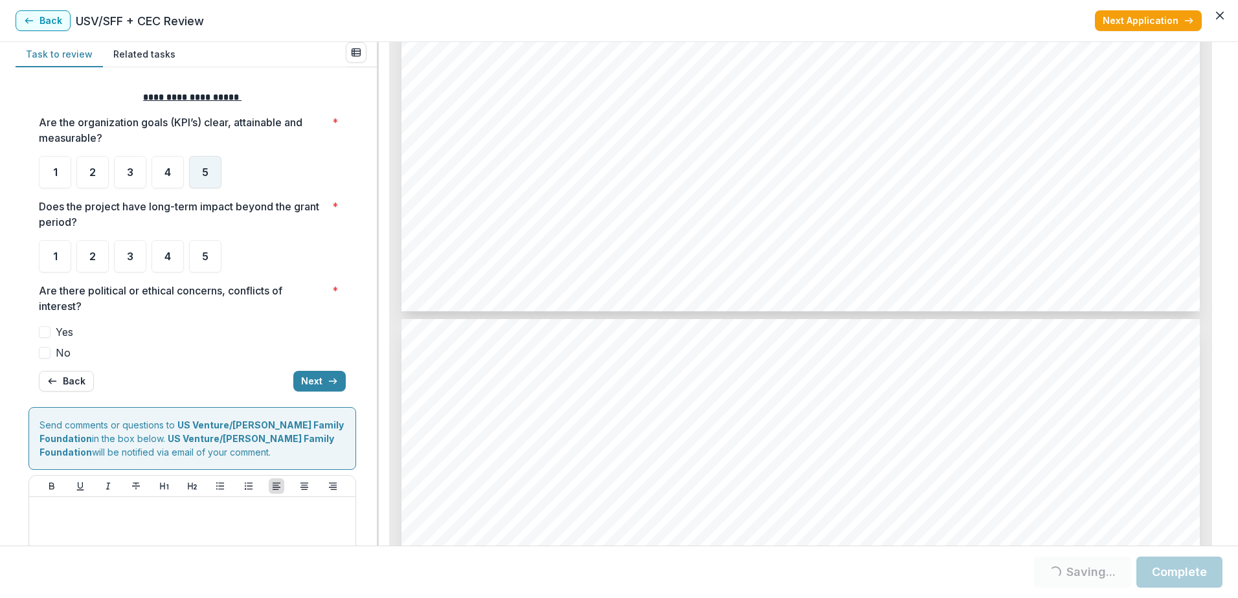
click at [199, 177] on div "5" at bounding box center [205, 172] width 32 height 32
click at [205, 175] on span "5" at bounding box center [205, 172] width 6 height 10
click at [201, 249] on div "5" at bounding box center [205, 256] width 32 height 32
click at [203, 260] on span "5" at bounding box center [205, 256] width 6 height 10
click at [200, 262] on div "5" at bounding box center [205, 256] width 32 height 32
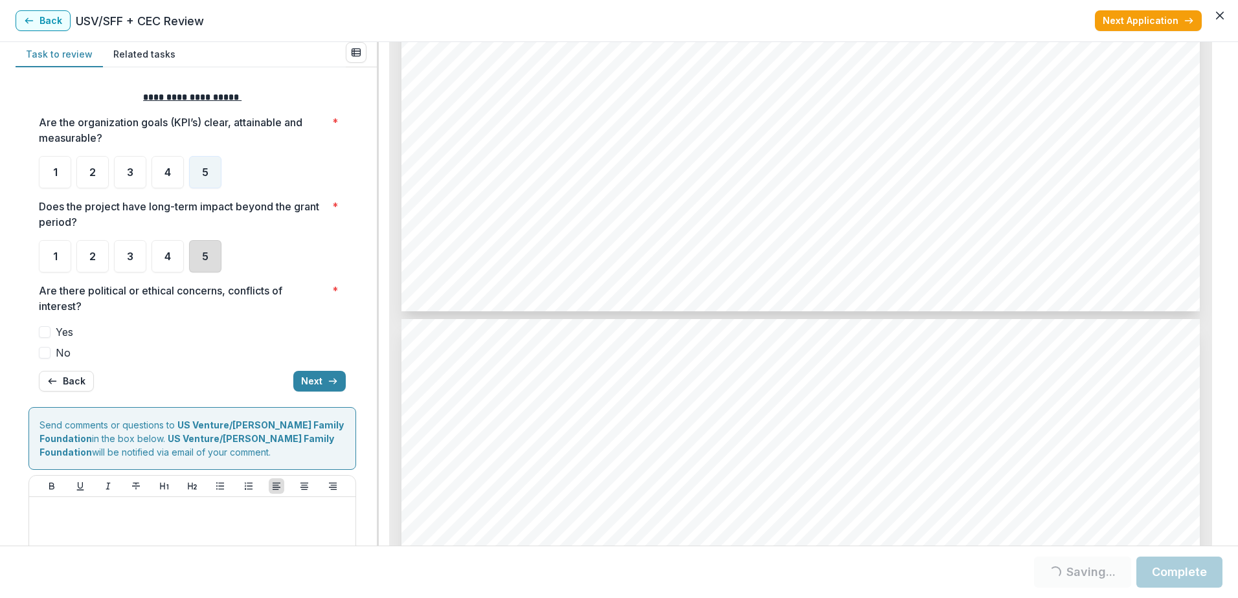
click at [199, 262] on div "5" at bounding box center [205, 256] width 32 height 32
click at [56, 355] on span "No" at bounding box center [63, 353] width 15 height 16
click at [314, 388] on button "Next" at bounding box center [319, 381] width 52 height 21
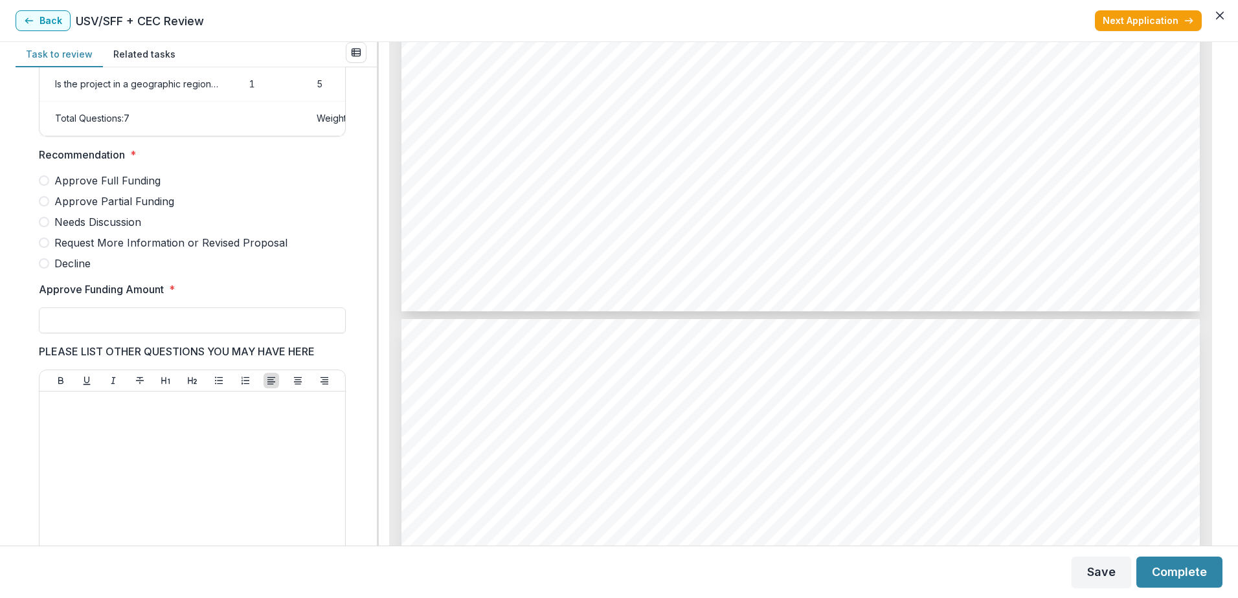
scroll to position [284, 0]
click at [115, 230] on span "Needs Discussion" at bounding box center [97, 223] width 87 height 16
click at [122, 334] on input "Approve Funding Amount *" at bounding box center [192, 321] width 307 height 26
type input "*******"
click at [190, 412] on p at bounding box center [192, 405] width 295 height 14
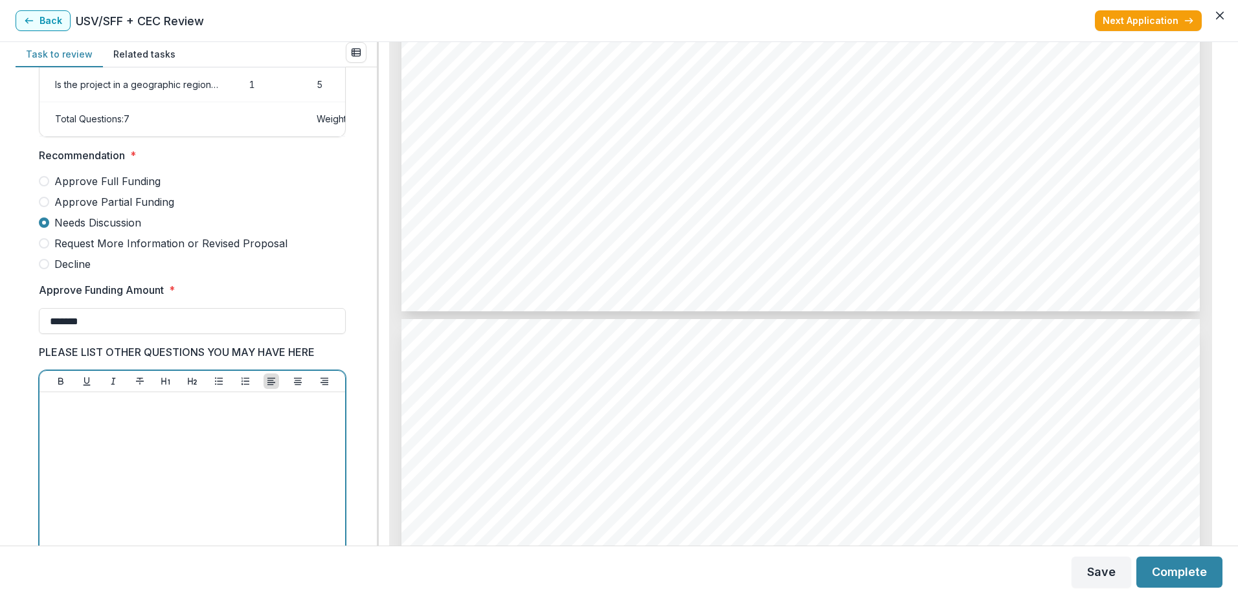
click at [186, 251] on span "Request More Information or Revised Proposal" at bounding box center [170, 244] width 233 height 16
click at [134, 412] on p at bounding box center [192, 405] width 295 height 14
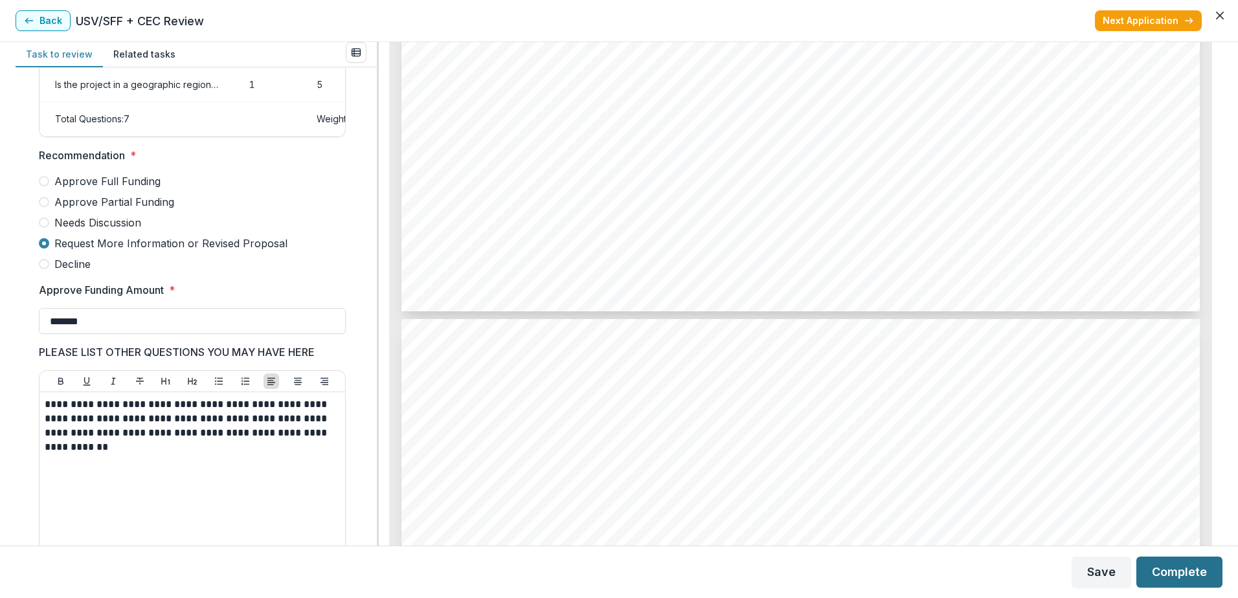
click at [1164, 576] on button "Complete" at bounding box center [1179, 572] width 86 height 31
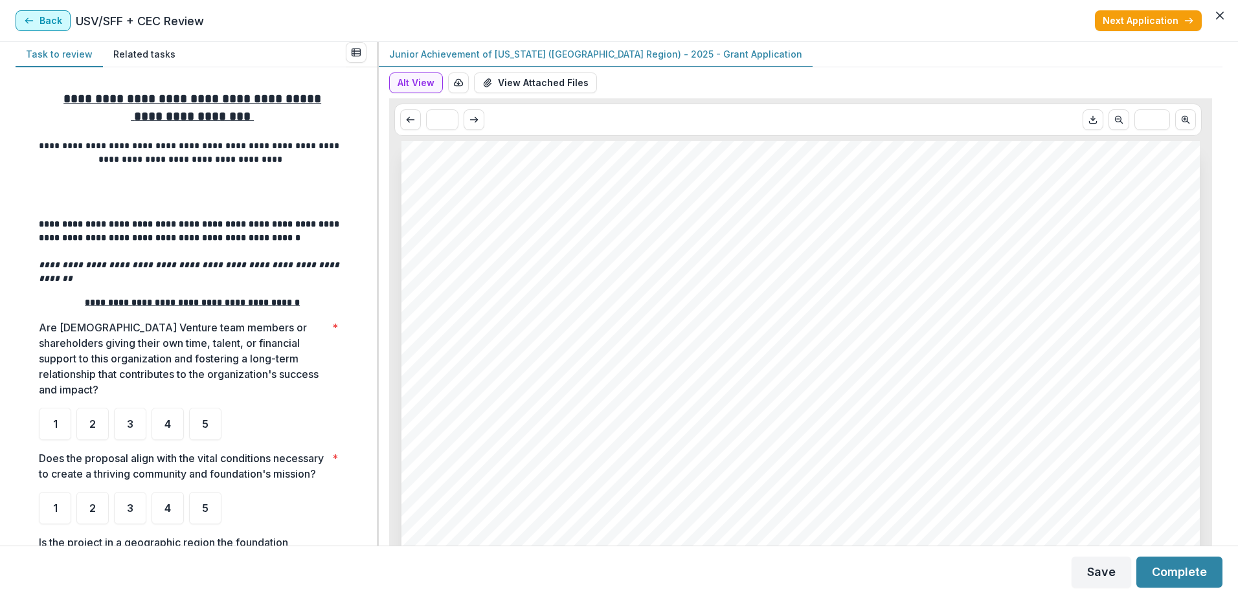
click at [32, 16] on icon "button" at bounding box center [29, 21] width 10 height 10
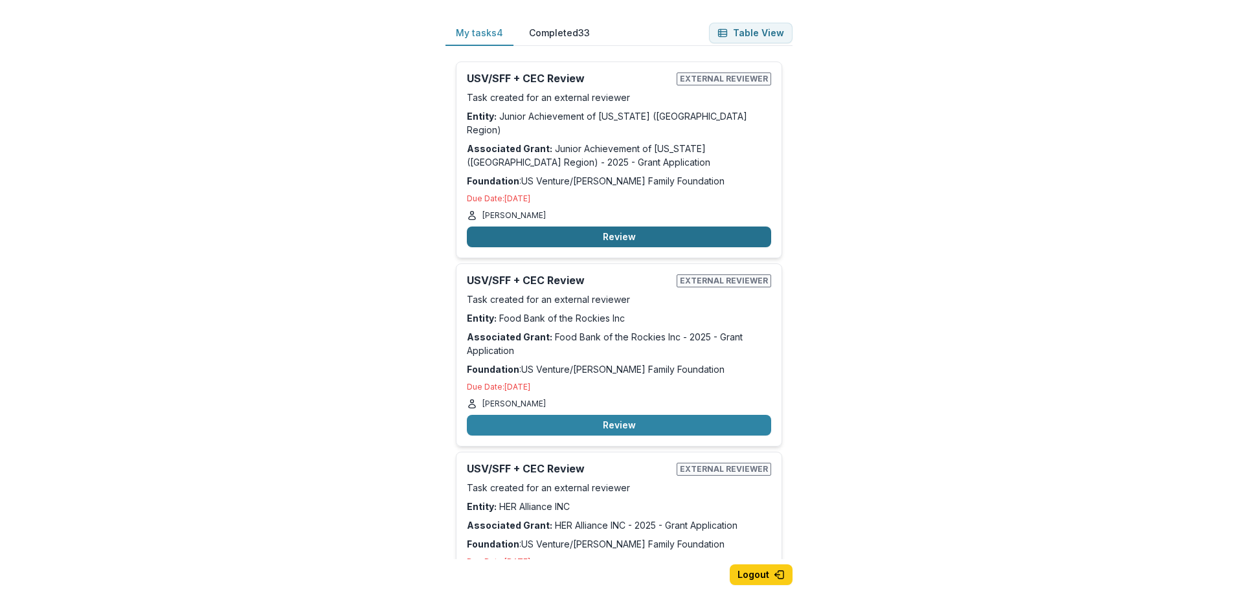
click at [641, 227] on button "Review" at bounding box center [619, 237] width 304 height 21
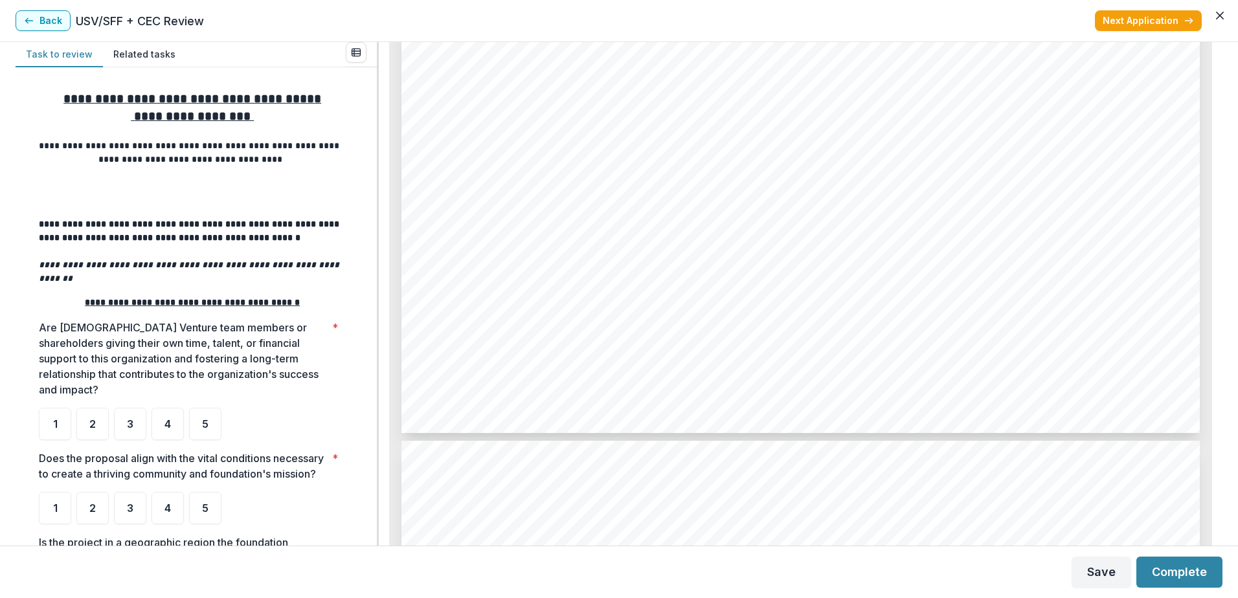
scroll to position [6523, 0]
click at [210, 413] on div "5" at bounding box center [205, 424] width 32 height 32
click at [207, 504] on span "5" at bounding box center [205, 508] width 6 height 10
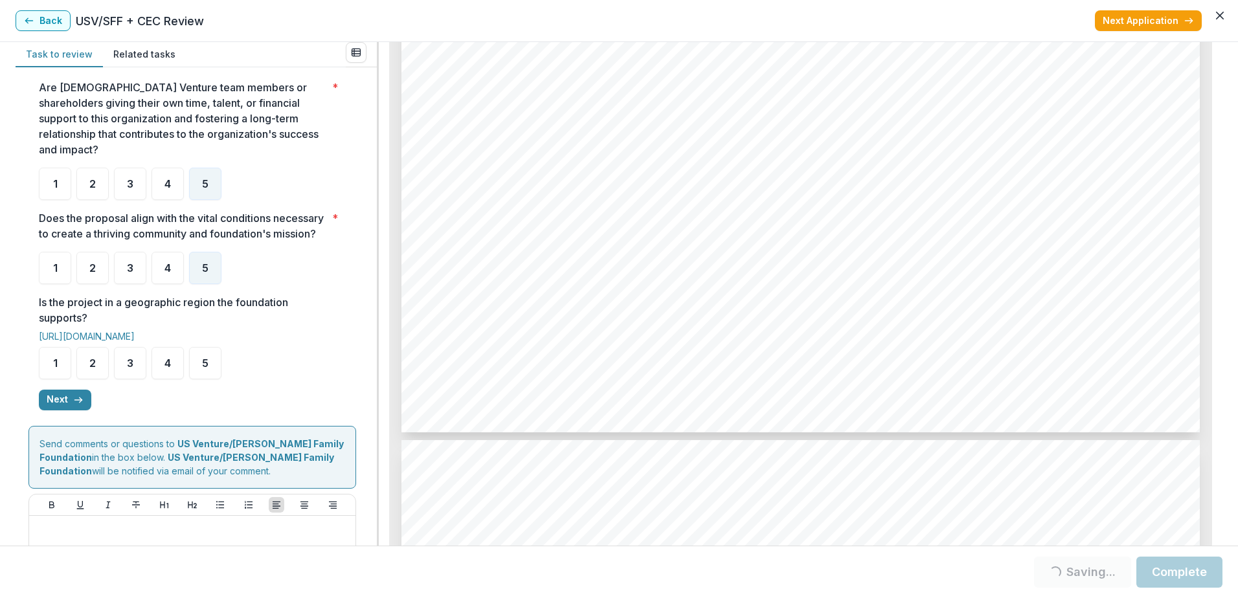
scroll to position [242, 0]
click at [206, 358] on span "5" at bounding box center [205, 361] width 6 height 10
click at [210, 358] on div "5" at bounding box center [205, 361] width 32 height 32
click at [206, 361] on span "5" at bounding box center [205, 361] width 6 height 10
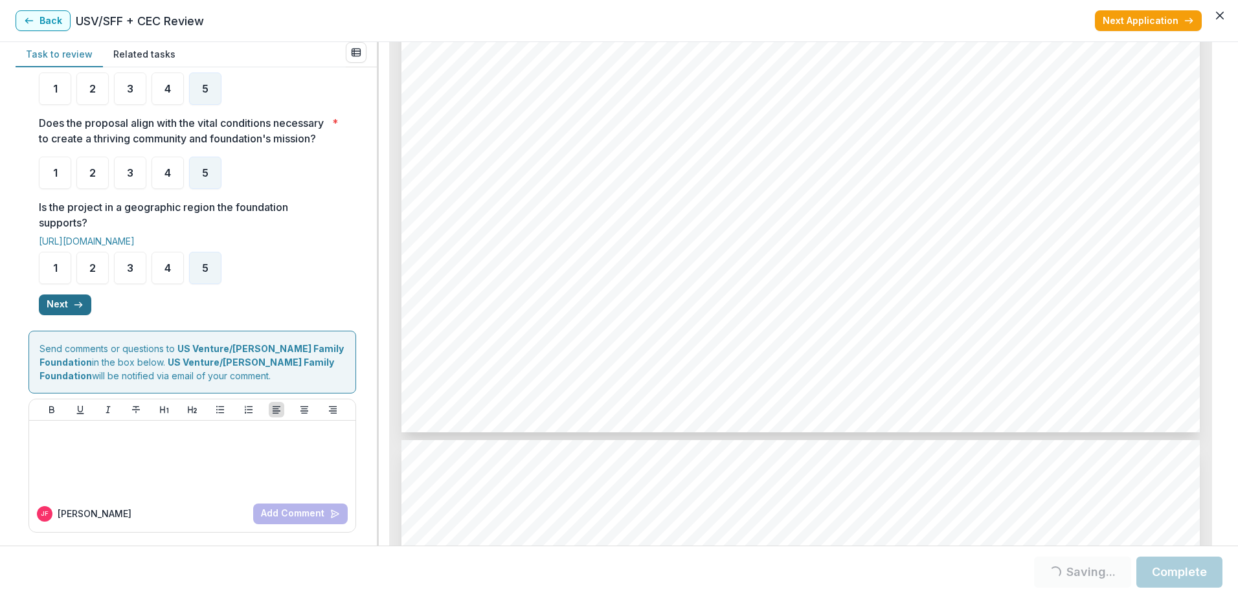
click at [65, 308] on button "Next" at bounding box center [65, 305] width 52 height 21
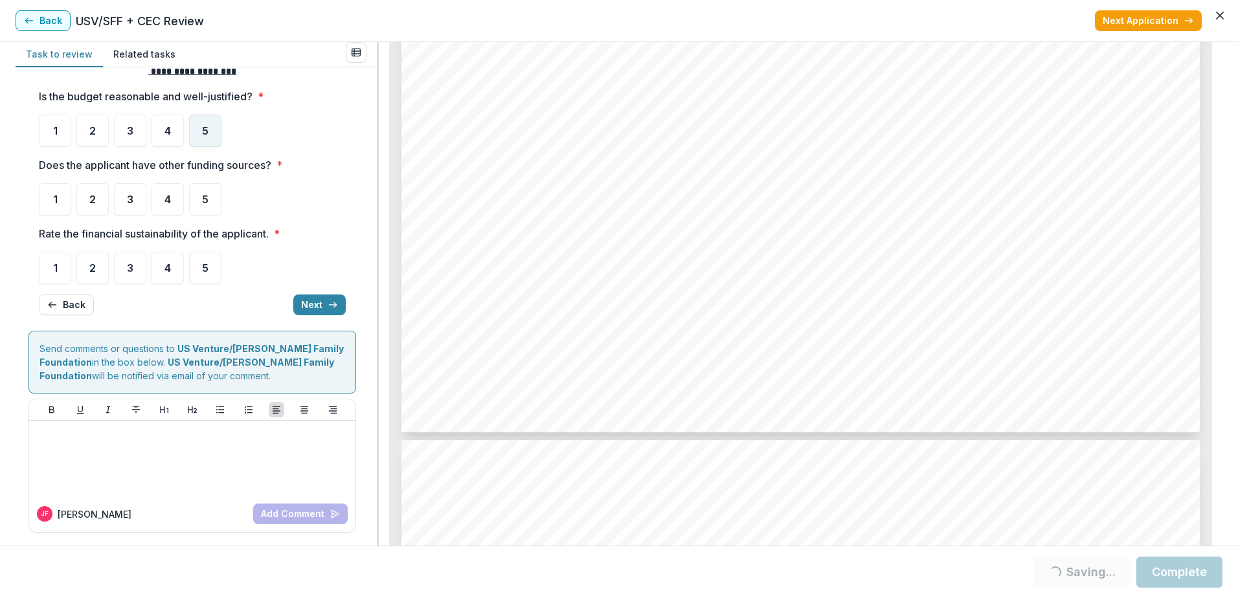
click at [205, 126] on span "5" at bounding box center [205, 131] width 6 height 10
click at [211, 199] on div "5" at bounding box center [205, 199] width 32 height 32
click at [210, 269] on div "5" at bounding box center [205, 268] width 32 height 32
click at [212, 281] on div "5" at bounding box center [205, 268] width 32 height 32
click at [308, 311] on button "Next" at bounding box center [319, 305] width 52 height 21
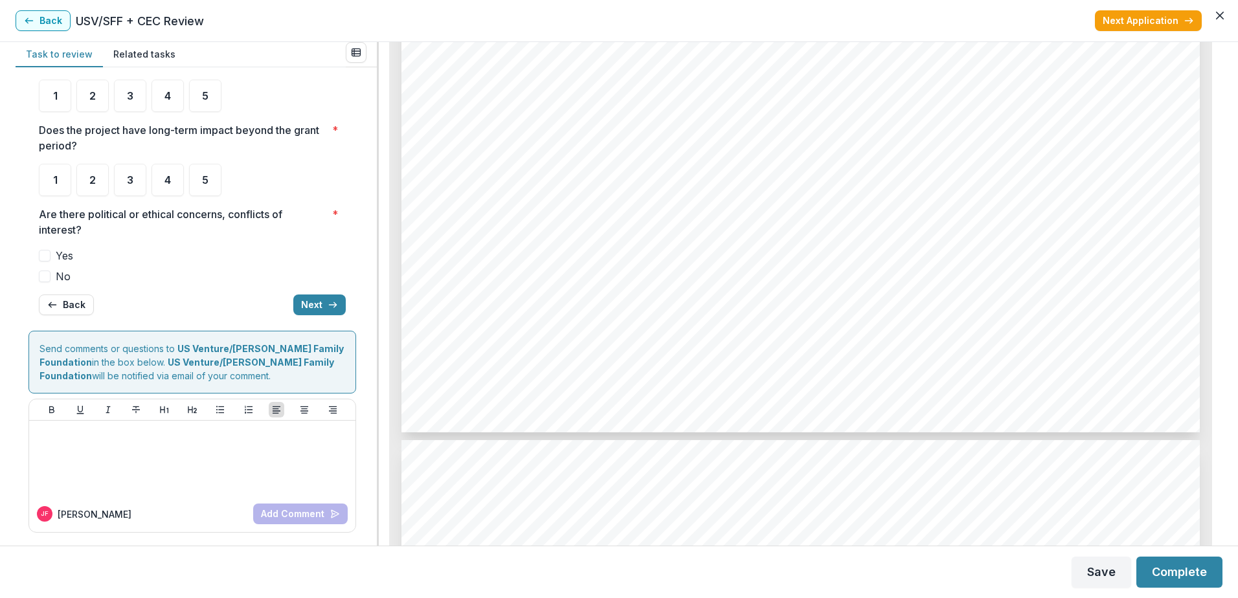
scroll to position [0, 0]
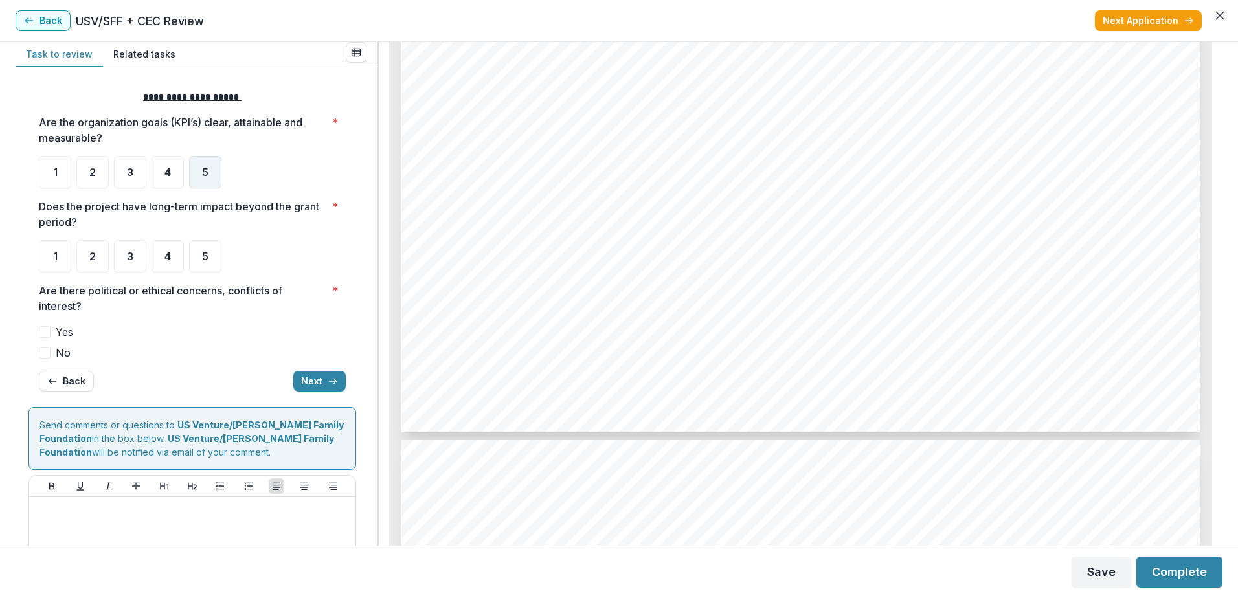
click at [210, 183] on div "5" at bounding box center [205, 172] width 32 height 32
click at [203, 247] on div "5" at bounding box center [205, 256] width 32 height 32
click at [193, 257] on div "5" at bounding box center [205, 256] width 32 height 32
click at [207, 253] on span "5" at bounding box center [205, 256] width 6 height 10
click at [60, 355] on span "No" at bounding box center [63, 353] width 15 height 16
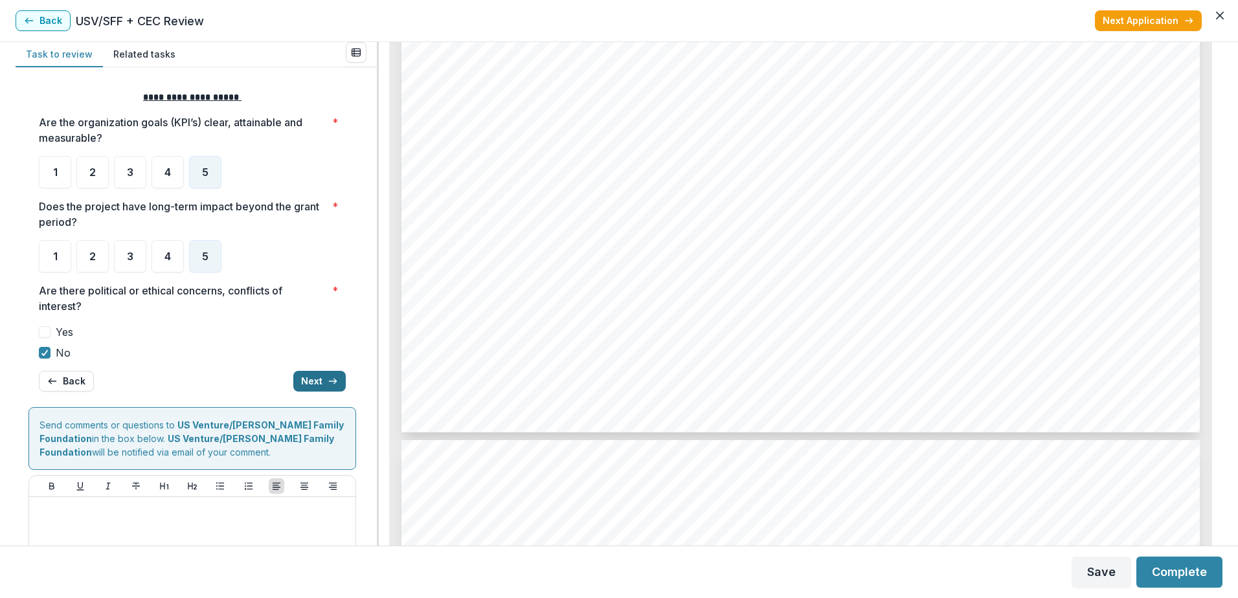
click at [307, 383] on button "Next" at bounding box center [319, 381] width 52 height 21
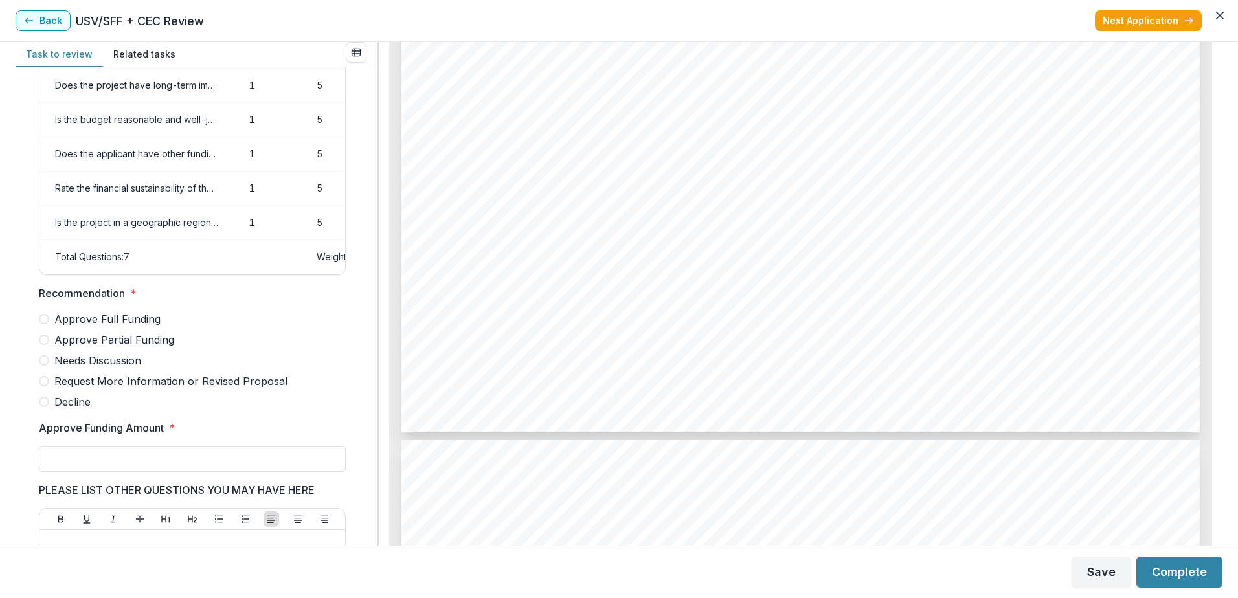
scroll to position [153, 0]
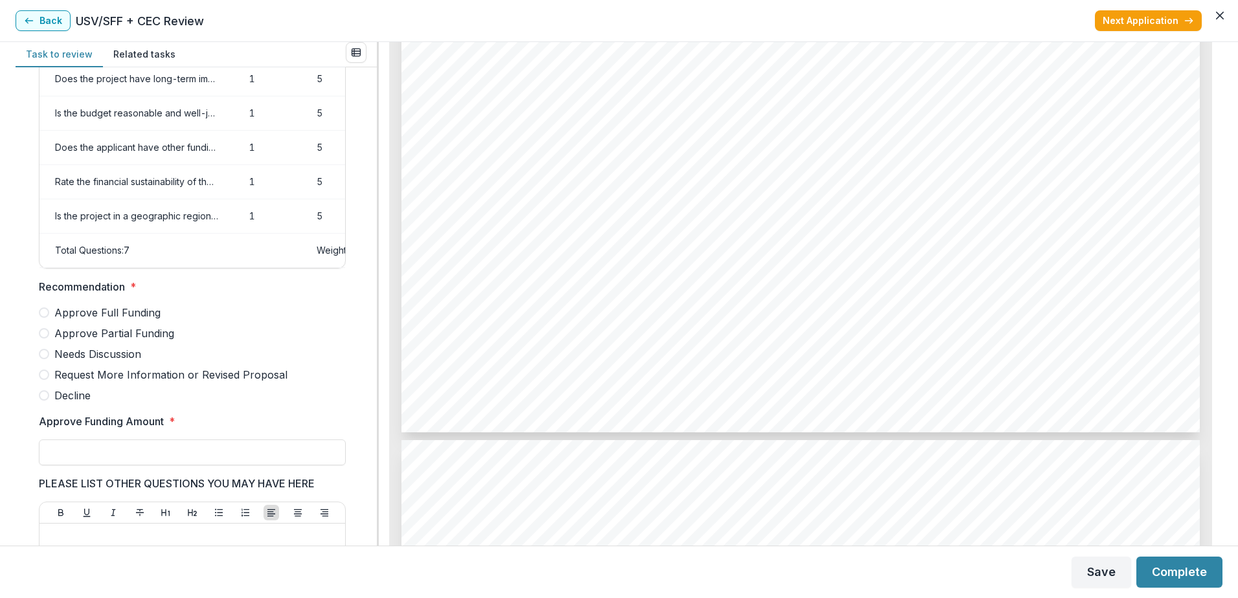
click at [104, 341] on span "Approve Partial Funding" at bounding box center [114, 334] width 120 height 16
click at [111, 466] on input "Approve Funding Amount *" at bounding box center [192, 453] width 307 height 26
type input "******"
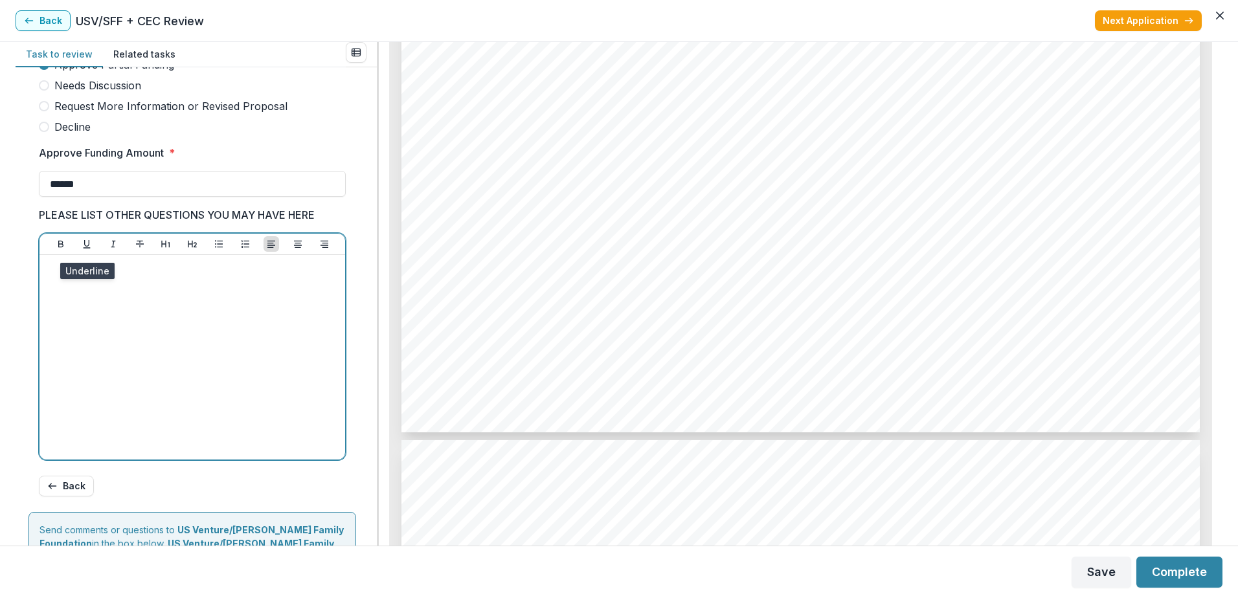
scroll to position [427, 0]
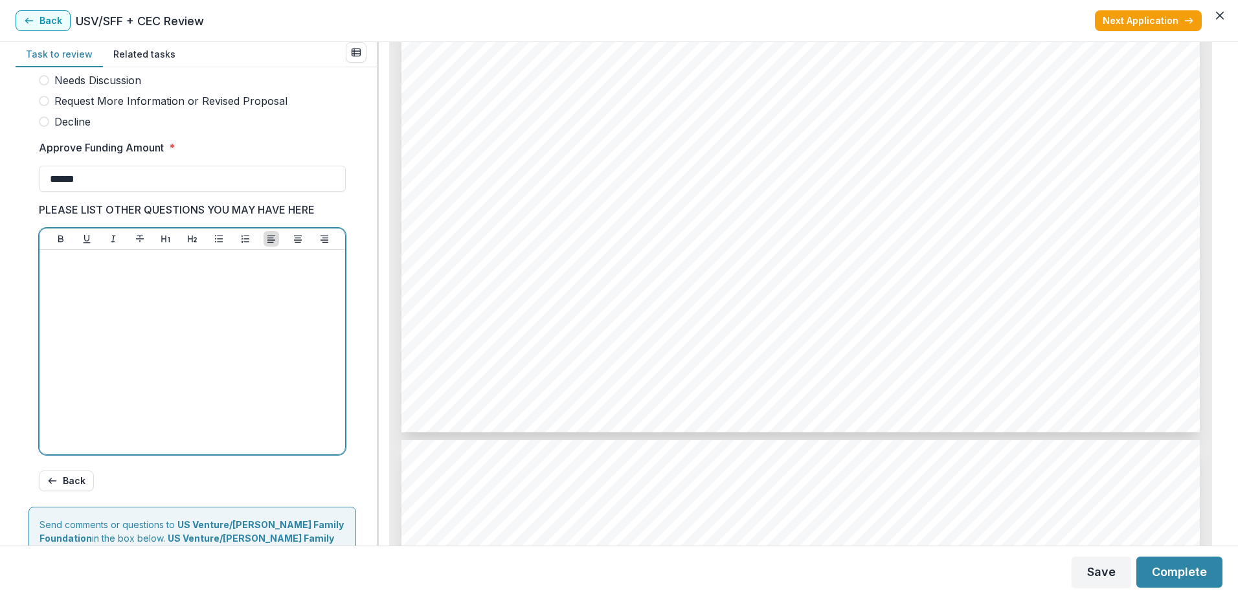
click at [135, 308] on div at bounding box center [192, 352] width 295 height 194
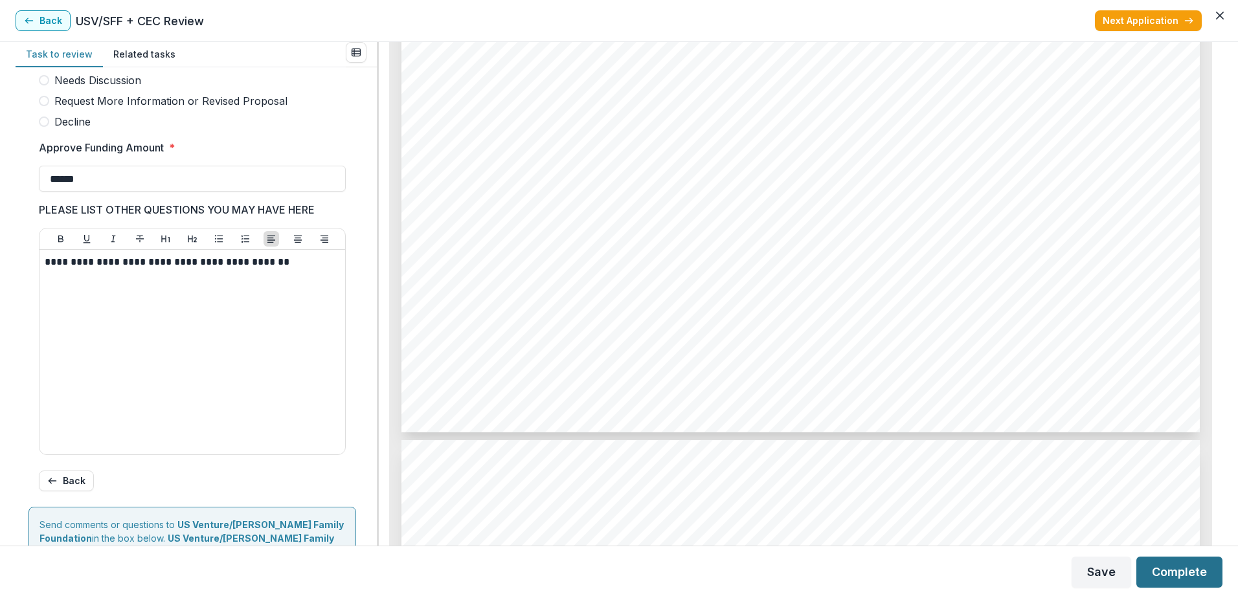
click at [1175, 587] on button "Complete" at bounding box center [1179, 572] width 86 height 31
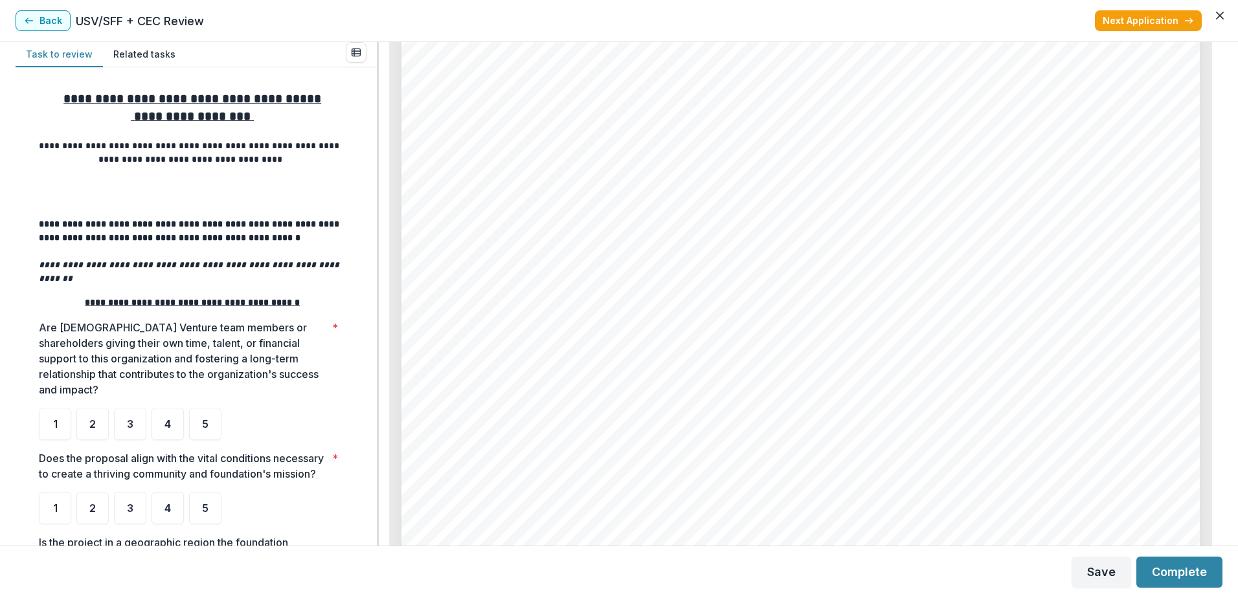
scroll to position [6415, 0]
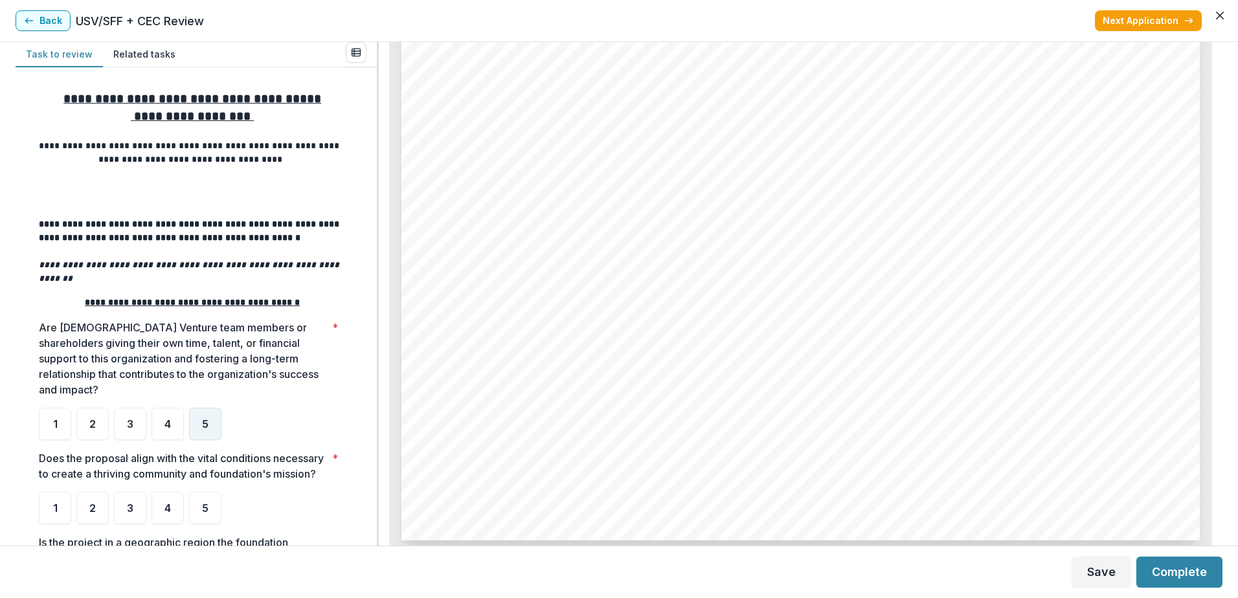
click at [205, 419] on span "5" at bounding box center [205, 424] width 6 height 10
click at [197, 502] on div "5" at bounding box center [205, 508] width 32 height 32
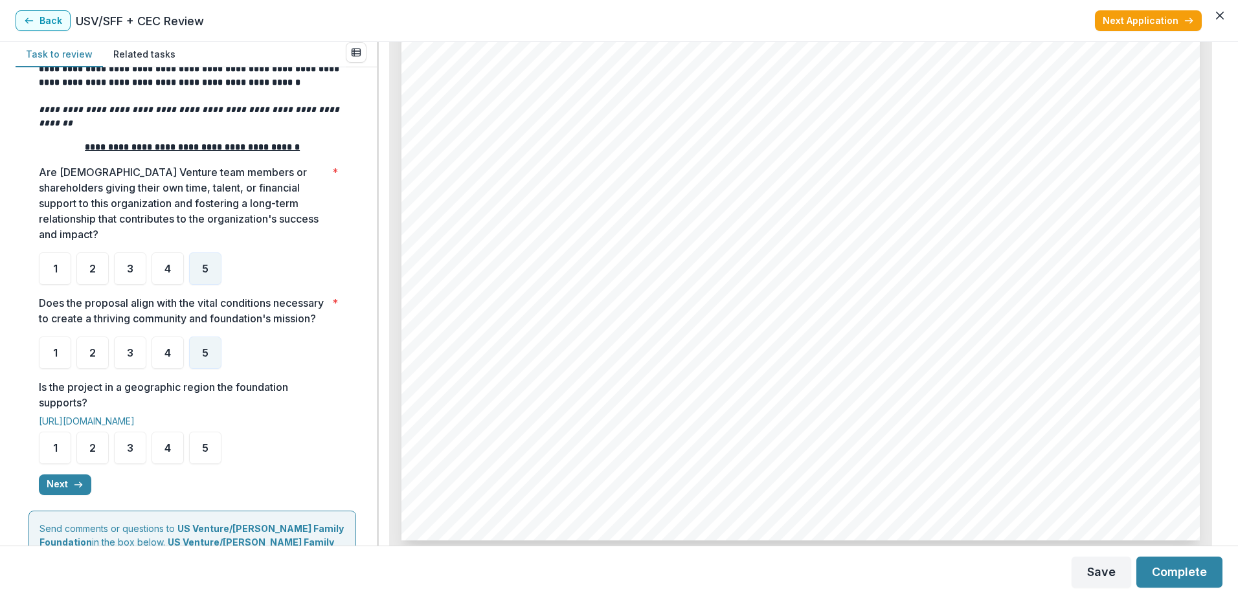
scroll to position [209, 0]
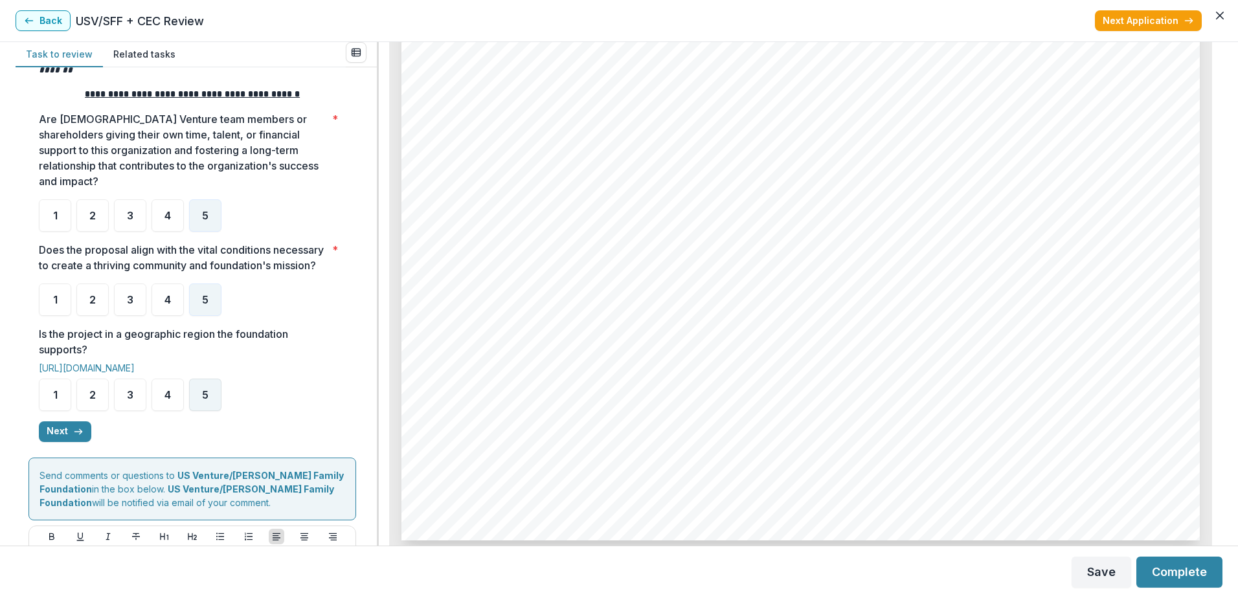
click at [207, 398] on span "5" at bounding box center [205, 395] width 6 height 10
click at [205, 401] on div "5" at bounding box center [205, 395] width 32 height 32
click at [63, 431] on button "Next" at bounding box center [65, 432] width 52 height 21
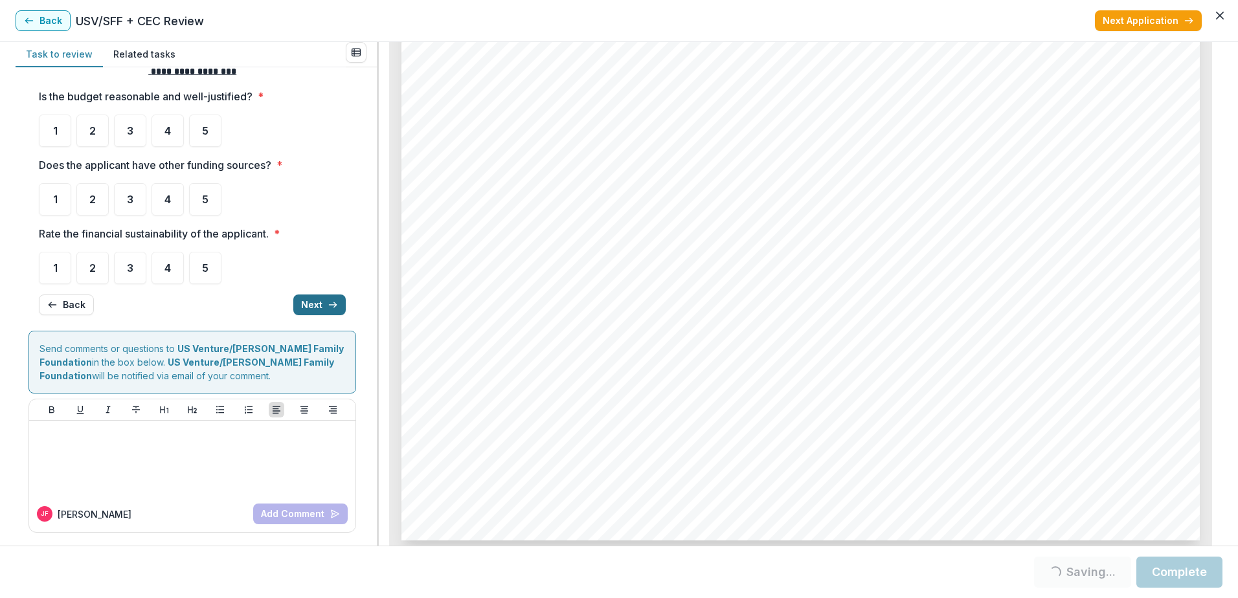
scroll to position [0, 0]
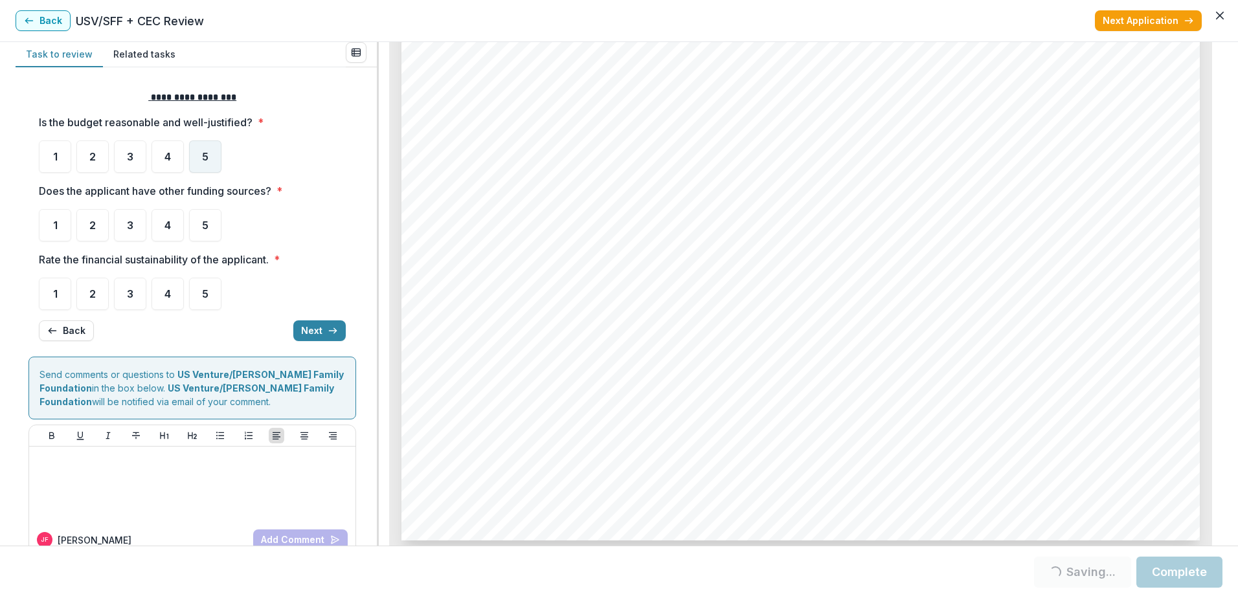
click at [211, 161] on div "5" at bounding box center [205, 157] width 32 height 32
click at [209, 151] on div "5" at bounding box center [205, 157] width 32 height 32
click at [207, 144] on div "5" at bounding box center [205, 157] width 32 height 32
click at [206, 153] on span "5" at bounding box center [205, 157] width 6 height 10
click at [204, 221] on span "5" at bounding box center [205, 225] width 6 height 10
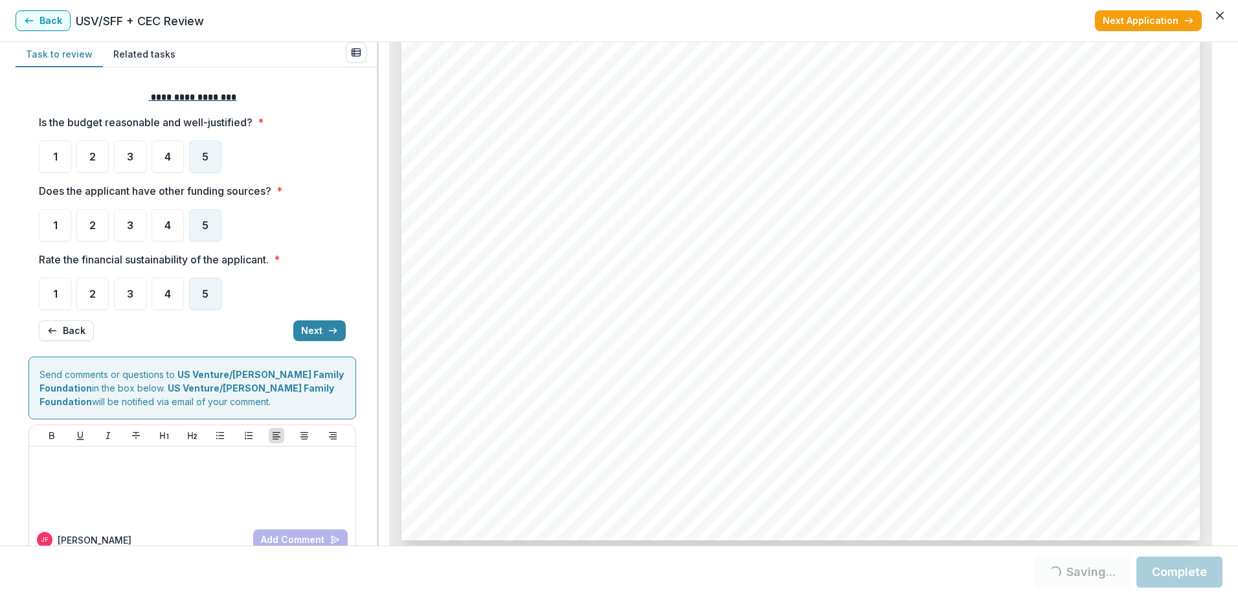
click at [206, 303] on div "5" at bounding box center [205, 294] width 32 height 32
click at [212, 295] on div "5" at bounding box center [205, 294] width 32 height 32
click at [207, 303] on div "5" at bounding box center [205, 294] width 32 height 32
click at [207, 297] on span "5" at bounding box center [205, 294] width 6 height 10
click at [300, 331] on button "Next" at bounding box center [319, 331] width 52 height 21
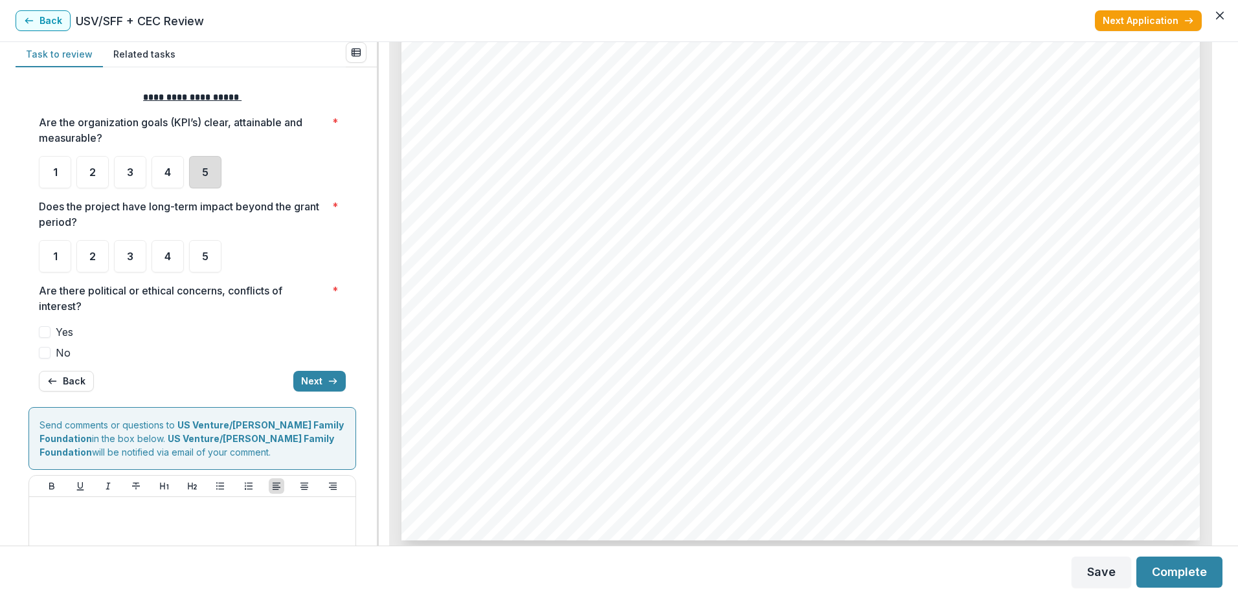
click at [199, 167] on div "5" at bounding box center [205, 172] width 32 height 32
click at [207, 253] on span "5" at bounding box center [205, 256] width 6 height 10
click at [213, 251] on div "5" at bounding box center [205, 256] width 32 height 32
click at [203, 260] on span "5" at bounding box center [205, 256] width 6 height 10
click at [200, 261] on div "5" at bounding box center [205, 256] width 32 height 32
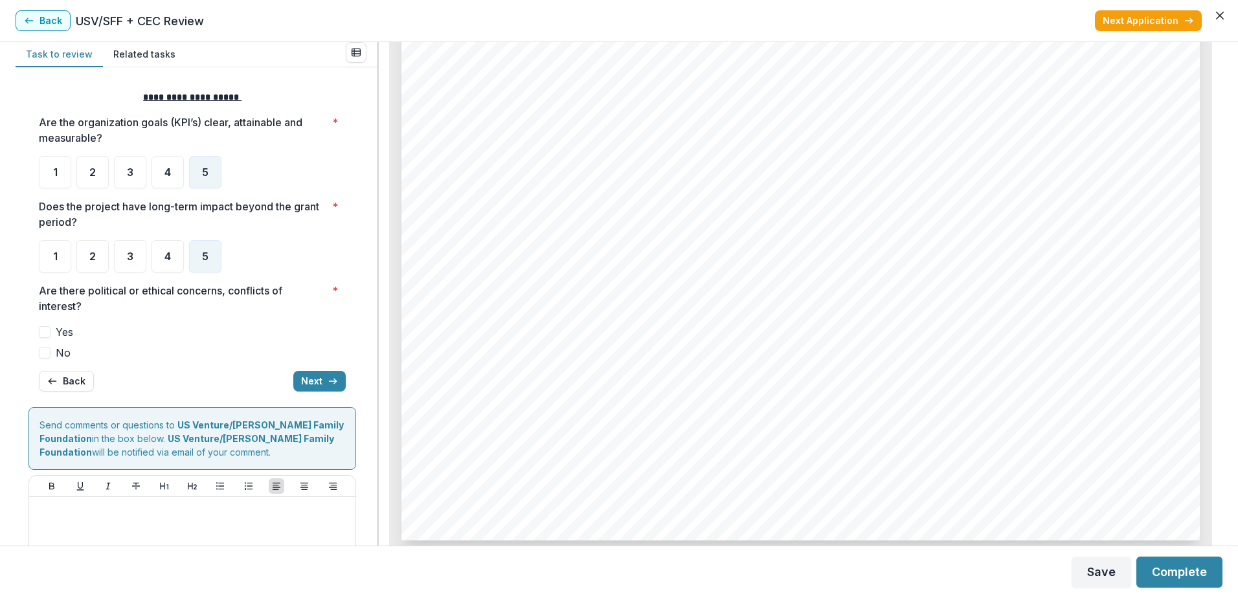
click at [62, 354] on span "No" at bounding box center [63, 353] width 15 height 16
click at [317, 386] on button "Next" at bounding box center [319, 381] width 52 height 21
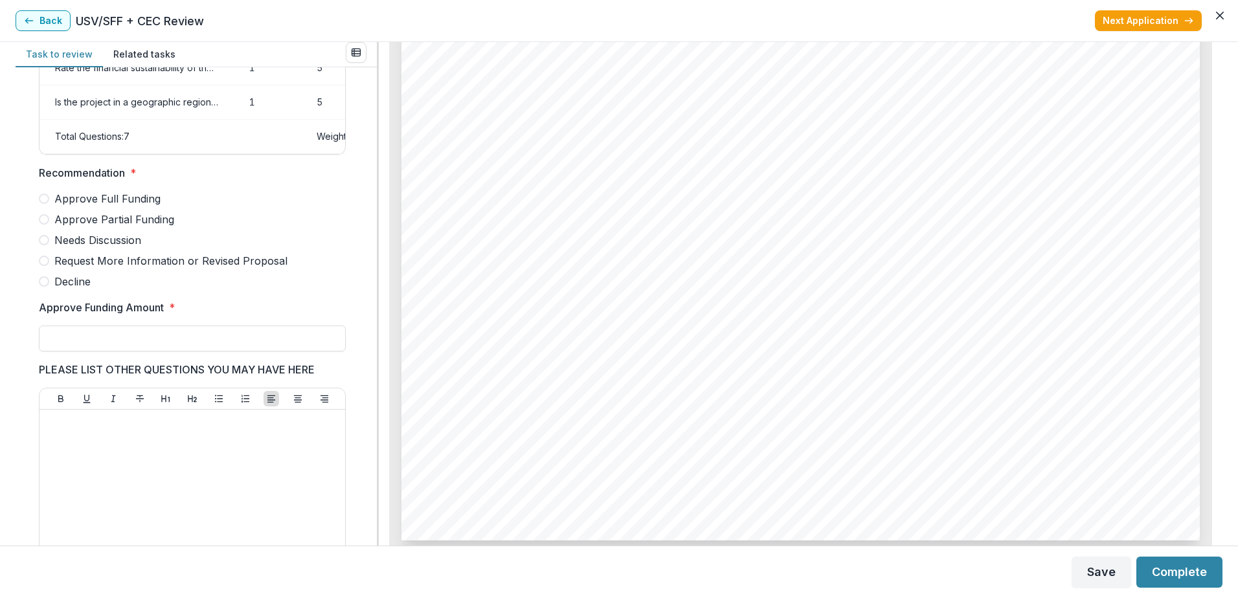
scroll to position [266, 0]
click at [139, 238] on div "Approve Full Funding Approve Partial Funding Needs Discussion Request More Info…" at bounding box center [192, 241] width 307 height 98
click at [130, 228] on span "Approve Partial Funding" at bounding box center [114, 220] width 120 height 16
click at [113, 341] on input "Approve Funding Amount *" at bounding box center [192, 339] width 307 height 26
type input "*******"
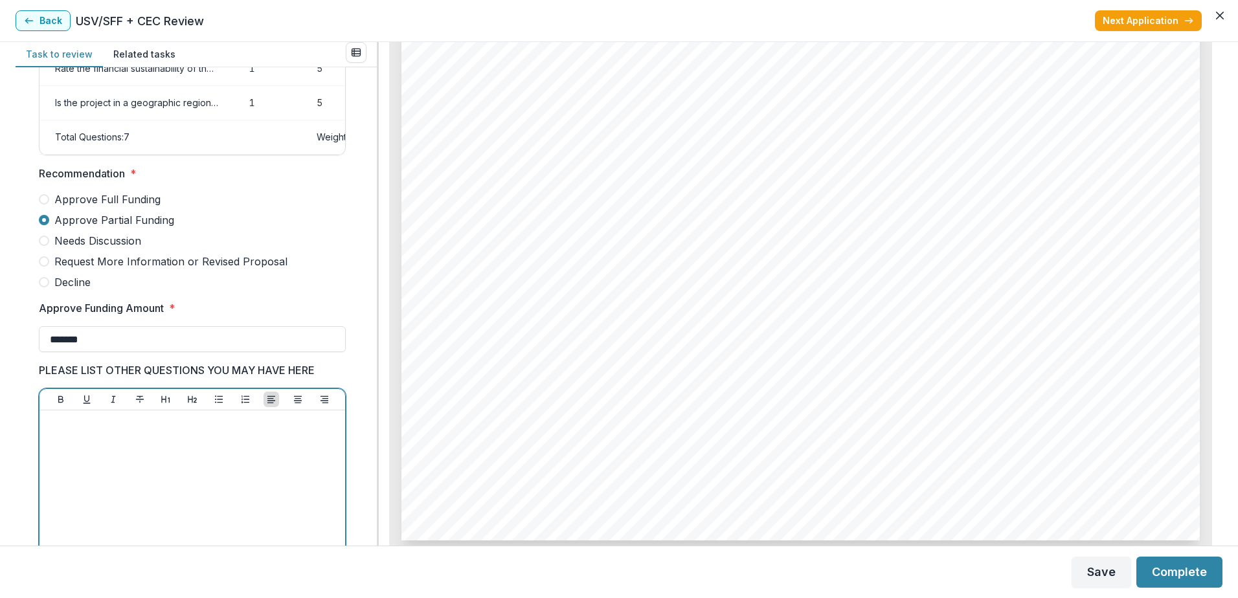
click at [152, 460] on div at bounding box center [192, 513] width 295 height 194
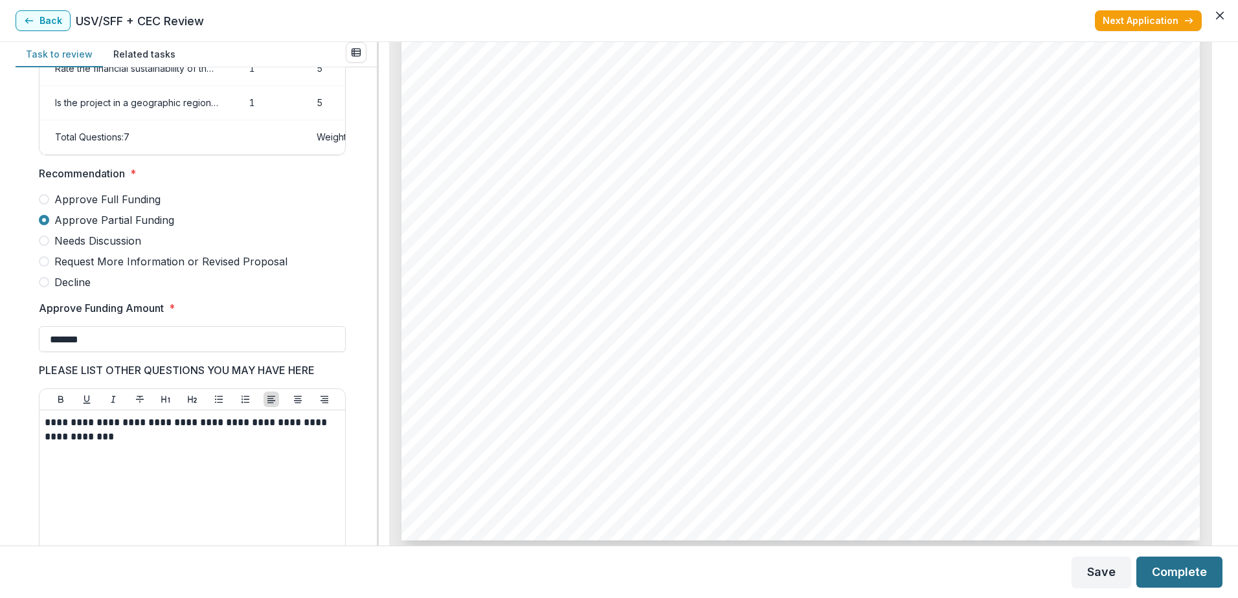
click at [1173, 570] on button "Complete" at bounding box center [1179, 572] width 86 height 31
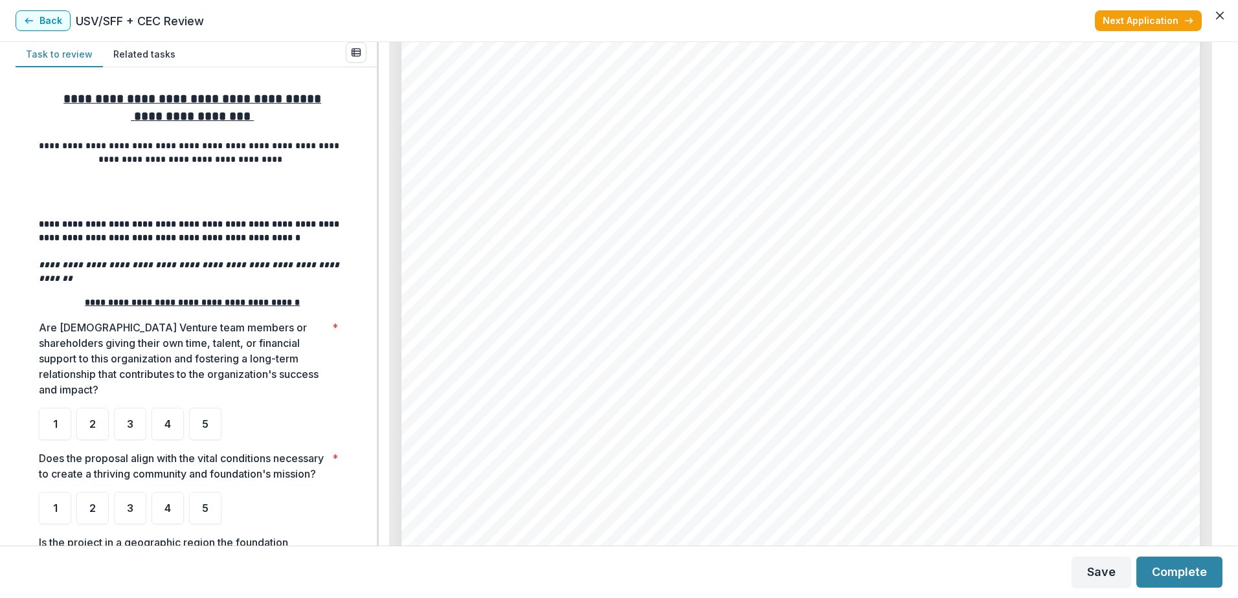
scroll to position [8428, 0]
click at [206, 408] on div "5" at bounding box center [205, 424] width 32 height 32
click at [207, 508] on span "5" at bounding box center [205, 508] width 6 height 10
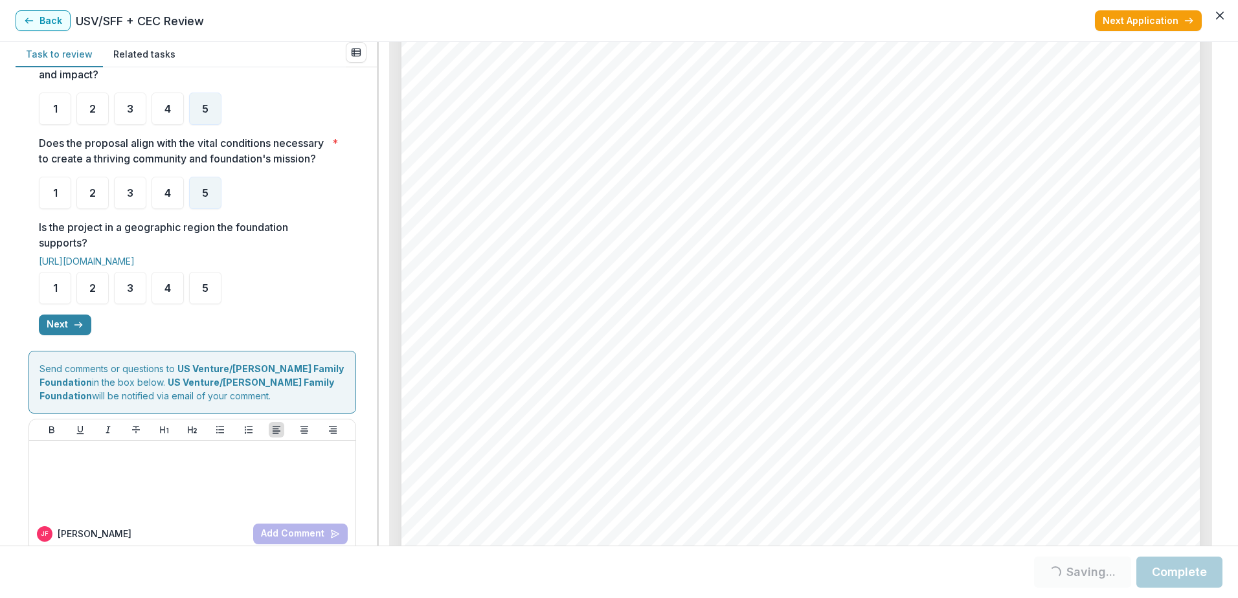
scroll to position [316, 0]
click at [208, 284] on span "5" at bounding box center [205, 287] width 6 height 10
click at [61, 319] on button "Next" at bounding box center [65, 324] width 52 height 21
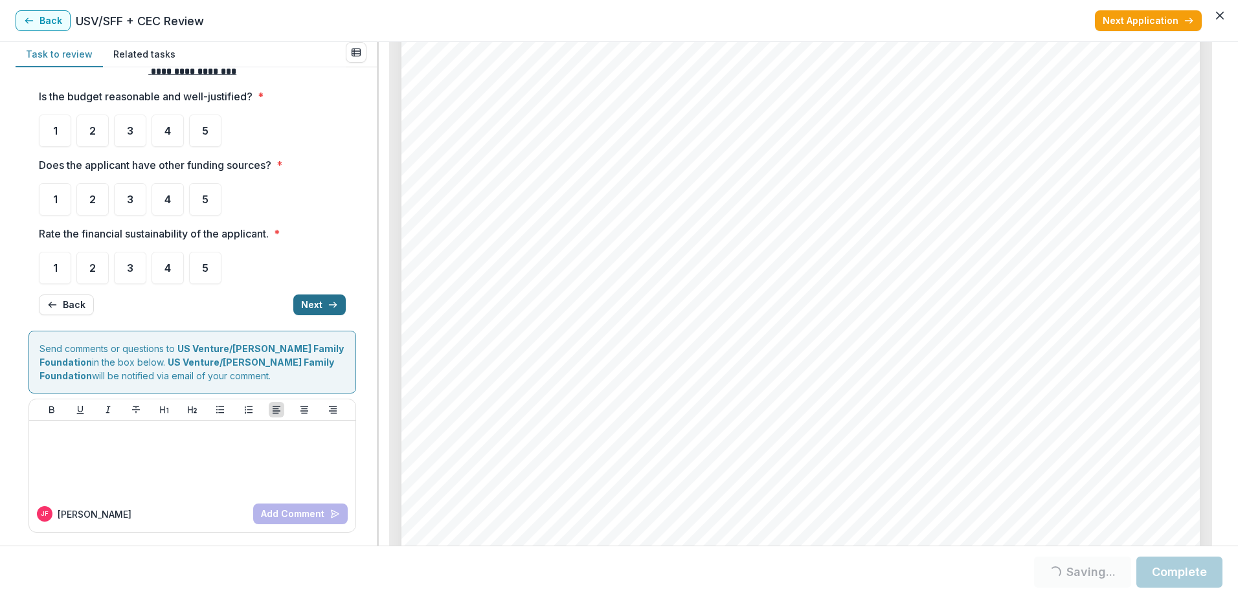
scroll to position [6, 0]
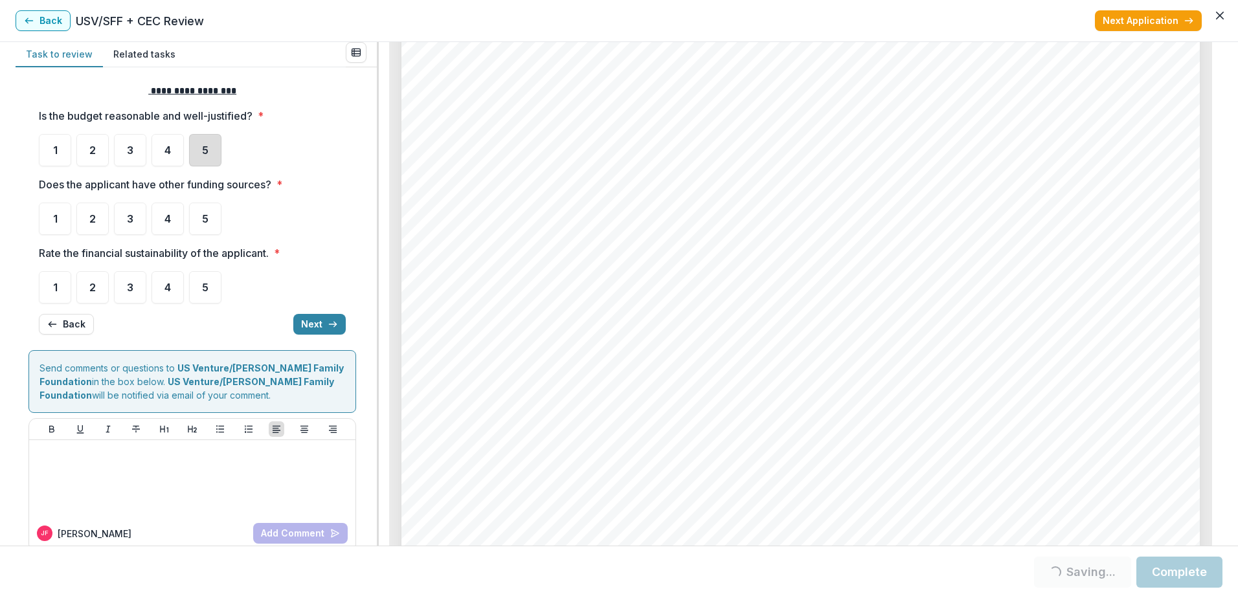
click at [192, 152] on div "5" at bounding box center [205, 150] width 32 height 32
click at [208, 222] on span "5" at bounding box center [205, 219] width 6 height 10
click at [215, 142] on div "5" at bounding box center [205, 150] width 32 height 32
click at [209, 286] on div "5" at bounding box center [205, 287] width 32 height 32
click at [127, 287] on span "3" at bounding box center [130, 287] width 6 height 10
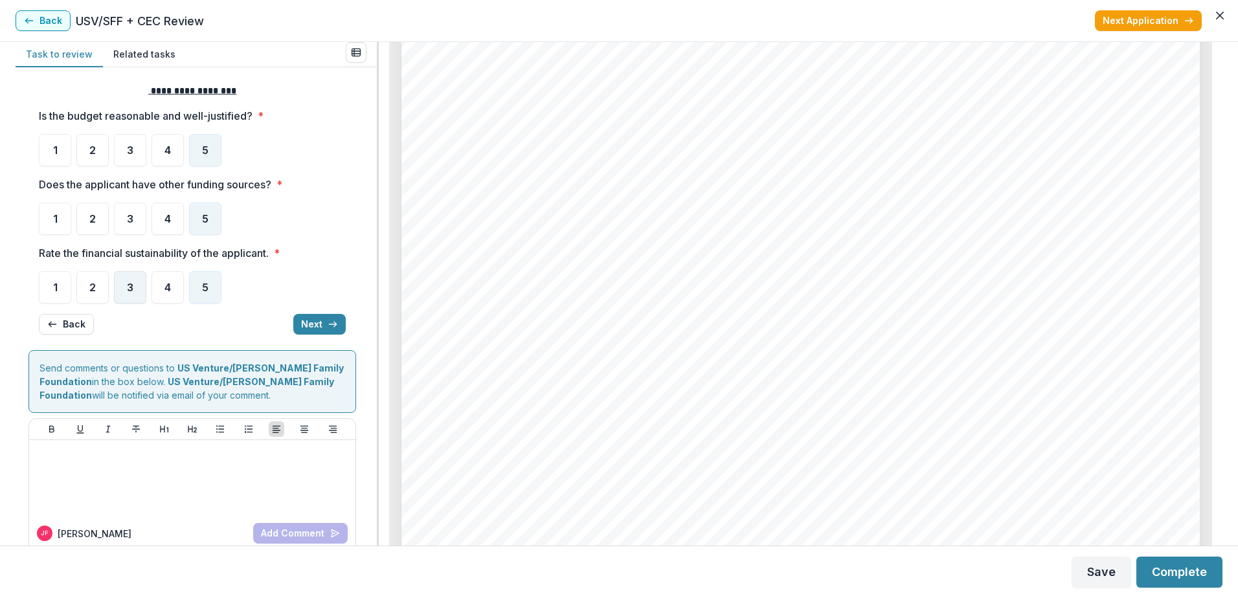
click at [122, 285] on div "3" at bounding box center [130, 287] width 32 height 32
click at [323, 320] on button "Next" at bounding box center [319, 324] width 52 height 21
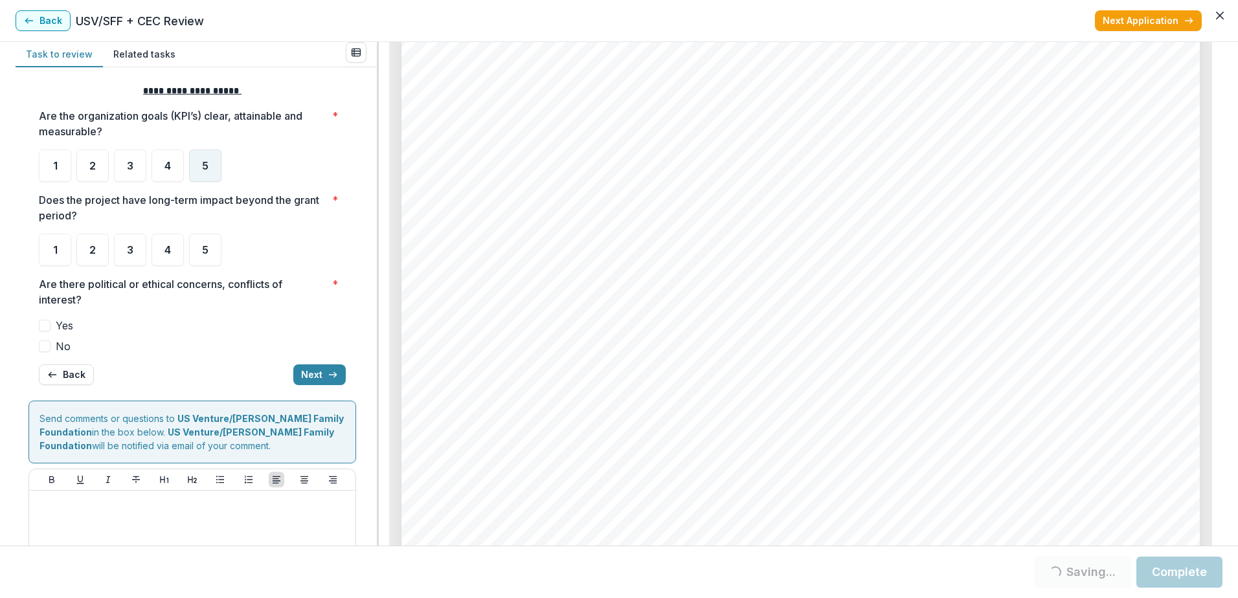
click at [218, 179] on div "5" at bounding box center [205, 166] width 32 height 32
click at [200, 236] on div "5" at bounding box center [205, 250] width 32 height 32
click at [196, 238] on div "5" at bounding box center [205, 250] width 32 height 32
click at [54, 348] on label "No" at bounding box center [192, 347] width 307 height 16
click at [307, 379] on button "Next" at bounding box center [319, 375] width 52 height 21
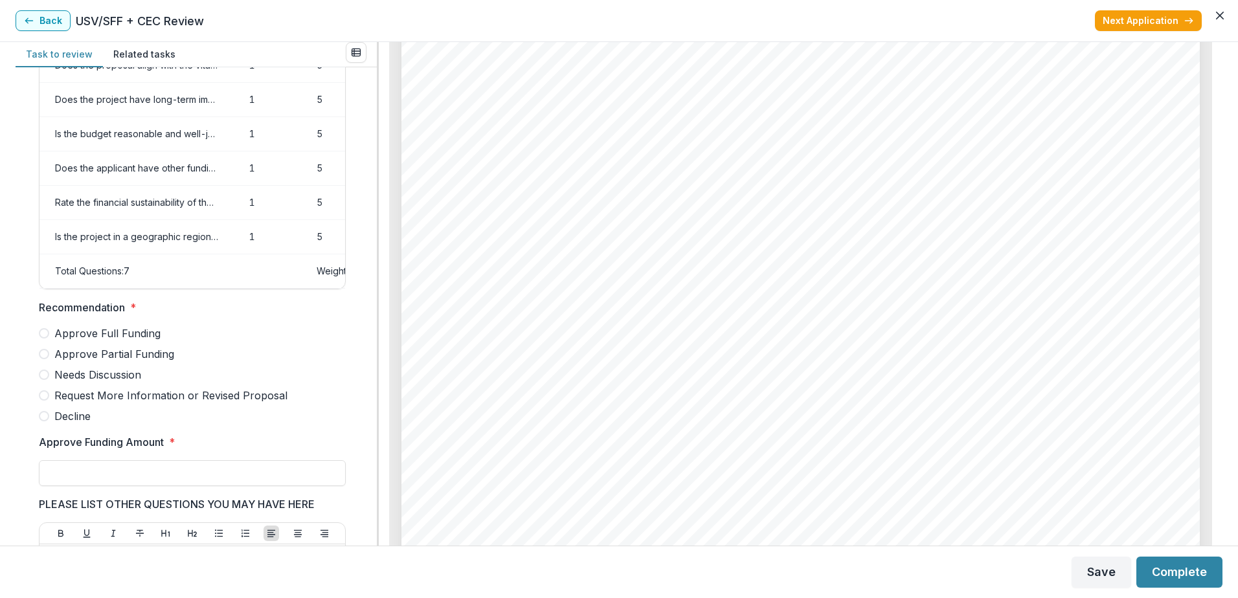
scroll to position [130, 0]
click at [89, 359] on span "Approve Partial Funding" at bounding box center [114, 356] width 120 height 16
click at [107, 488] on input "Approve Funding Amount *" at bounding box center [192, 475] width 307 height 26
type input "*******"
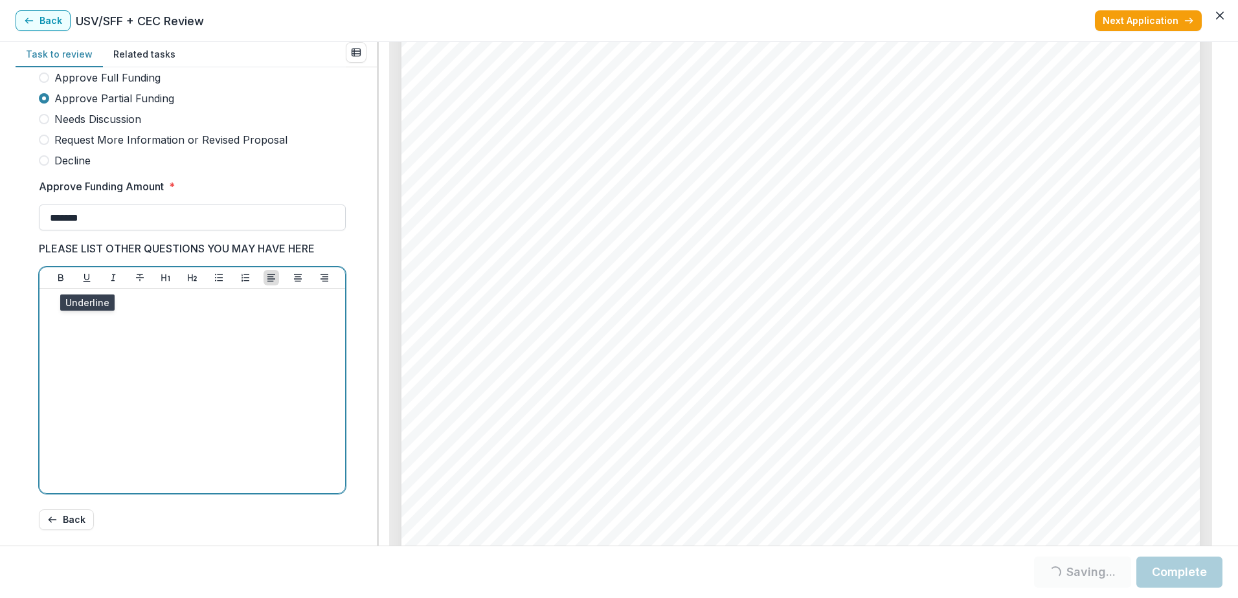
scroll to position [394, 0]
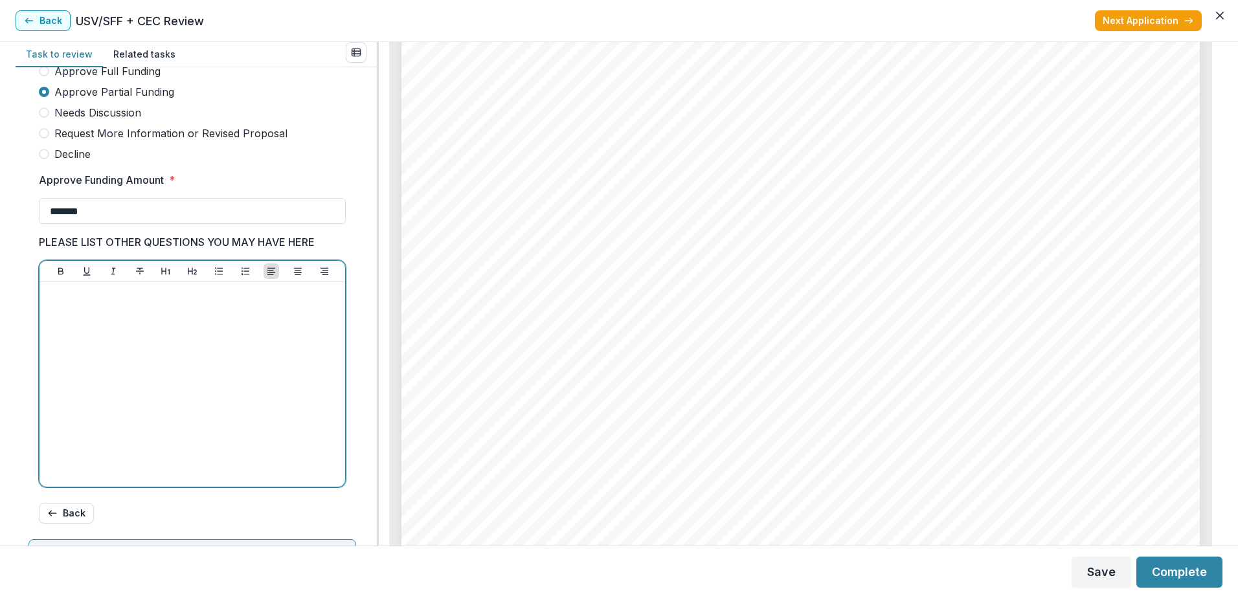
click at [87, 376] on div at bounding box center [192, 384] width 295 height 194
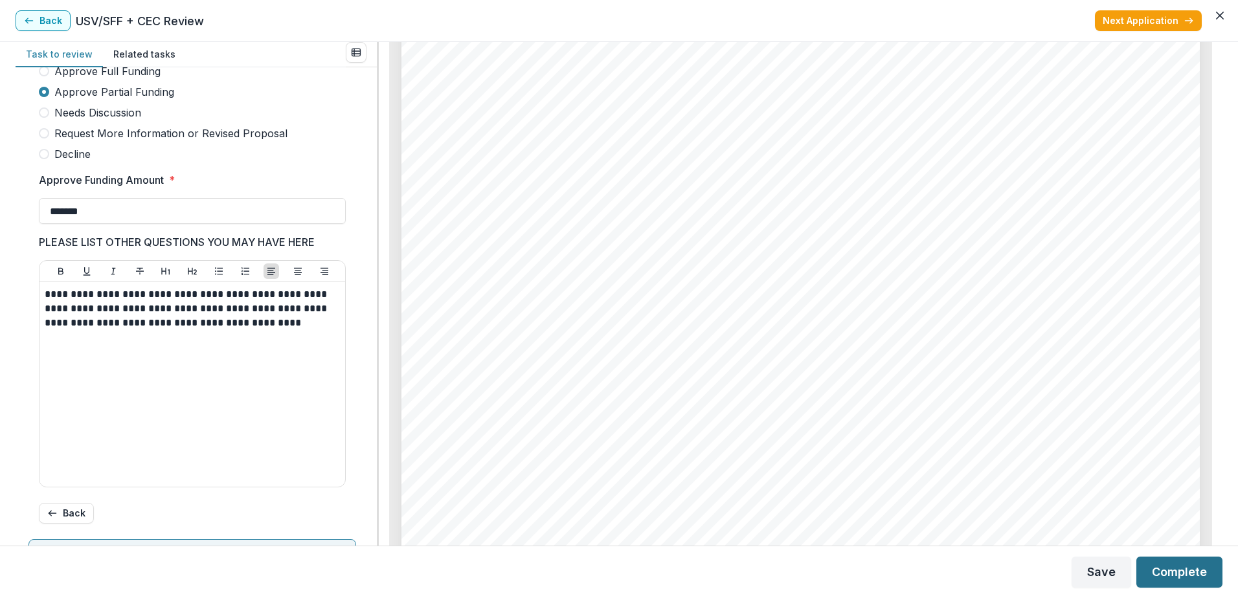
click at [1173, 568] on button "Complete" at bounding box center [1179, 572] width 86 height 31
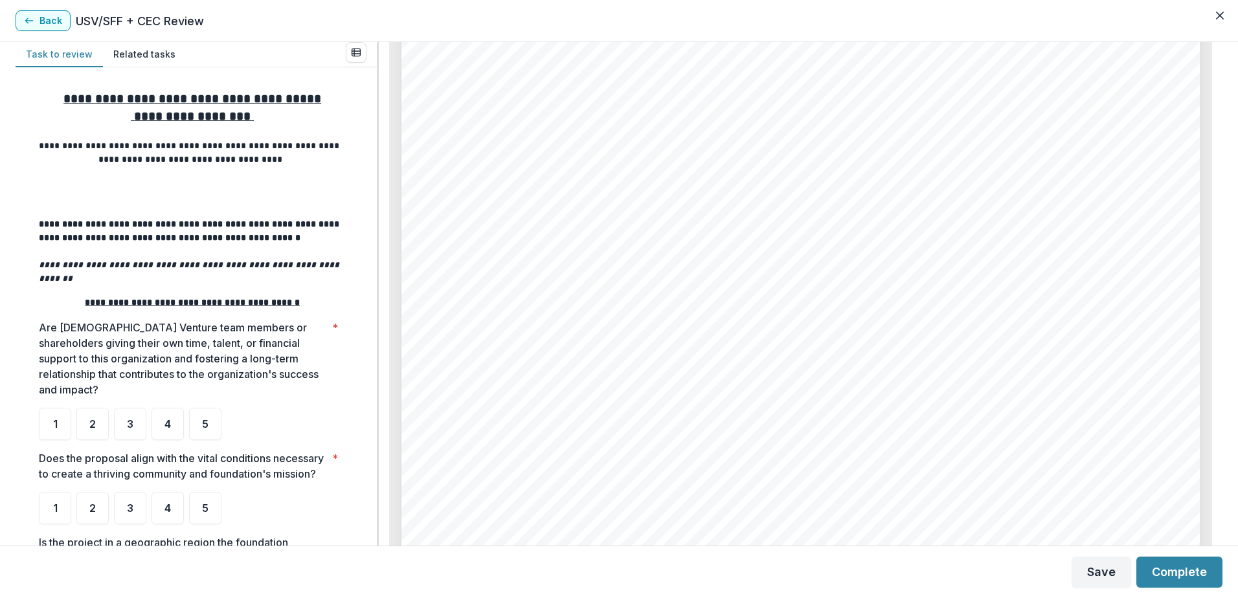
scroll to position [9265, 0]
click at [218, 408] on div "5" at bounding box center [205, 424] width 32 height 32
click at [203, 493] on div "5" at bounding box center [205, 508] width 32 height 32
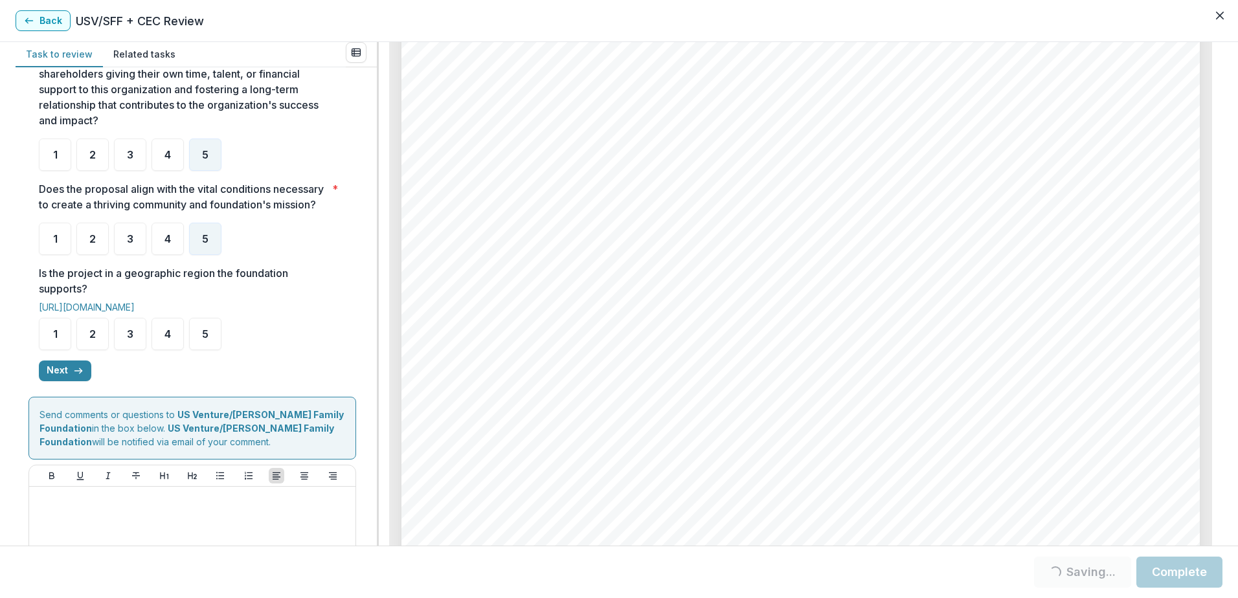
scroll to position [270, 0]
click at [205, 331] on span "5" at bounding box center [205, 333] width 6 height 10
click at [64, 378] on button "Next" at bounding box center [65, 370] width 52 height 21
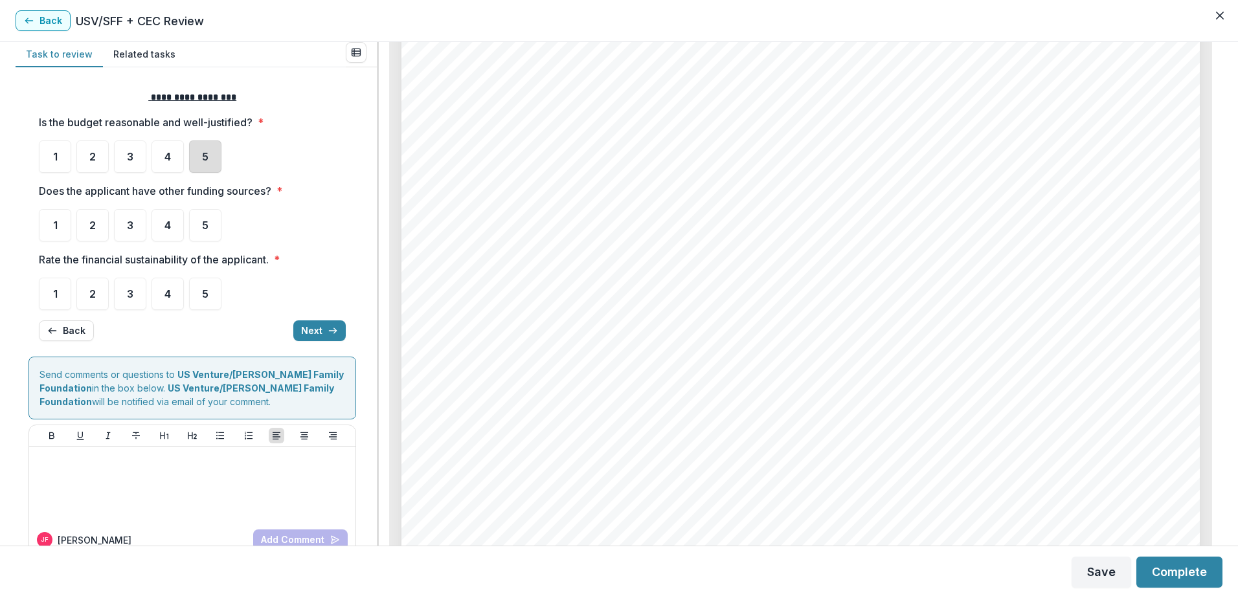
click at [209, 158] on div "5" at bounding box center [205, 157] width 32 height 32
click at [205, 212] on div "5" at bounding box center [205, 225] width 32 height 32
click at [205, 302] on div "5" at bounding box center [205, 294] width 32 height 32
click at [315, 329] on button "Next" at bounding box center [319, 331] width 52 height 21
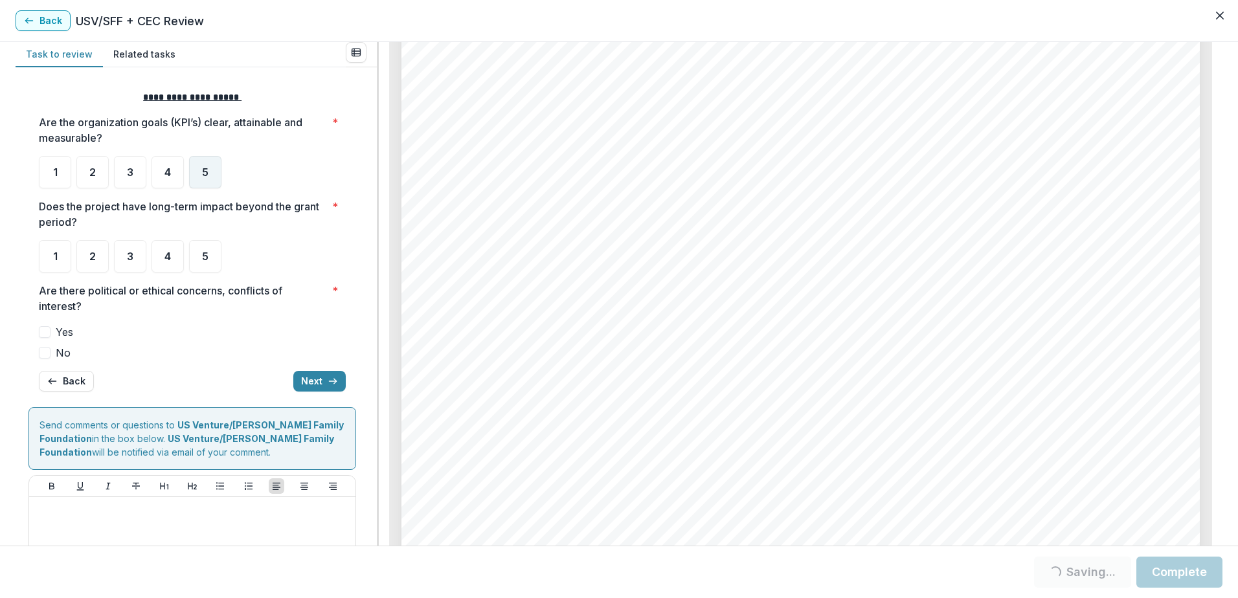
click at [211, 175] on div "5" at bounding box center [205, 172] width 32 height 32
click at [208, 238] on div at bounding box center [192, 237] width 307 height 5
click at [201, 252] on div "5" at bounding box center [205, 256] width 32 height 32
click at [209, 170] on div "5" at bounding box center [205, 172] width 32 height 32
click at [209, 242] on div "5" at bounding box center [205, 256] width 32 height 32
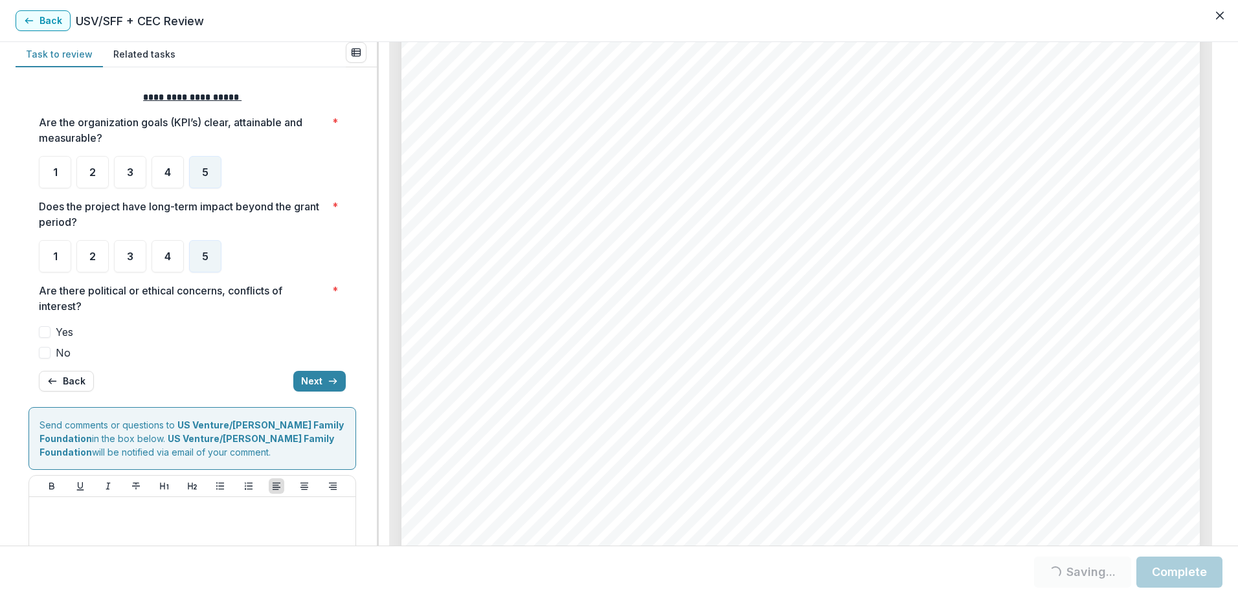
click at [65, 344] on div "Yes No" at bounding box center [192, 342] width 307 height 36
click at [60, 352] on span "No" at bounding box center [63, 353] width 15 height 16
click at [310, 381] on button "Next" at bounding box center [319, 381] width 52 height 21
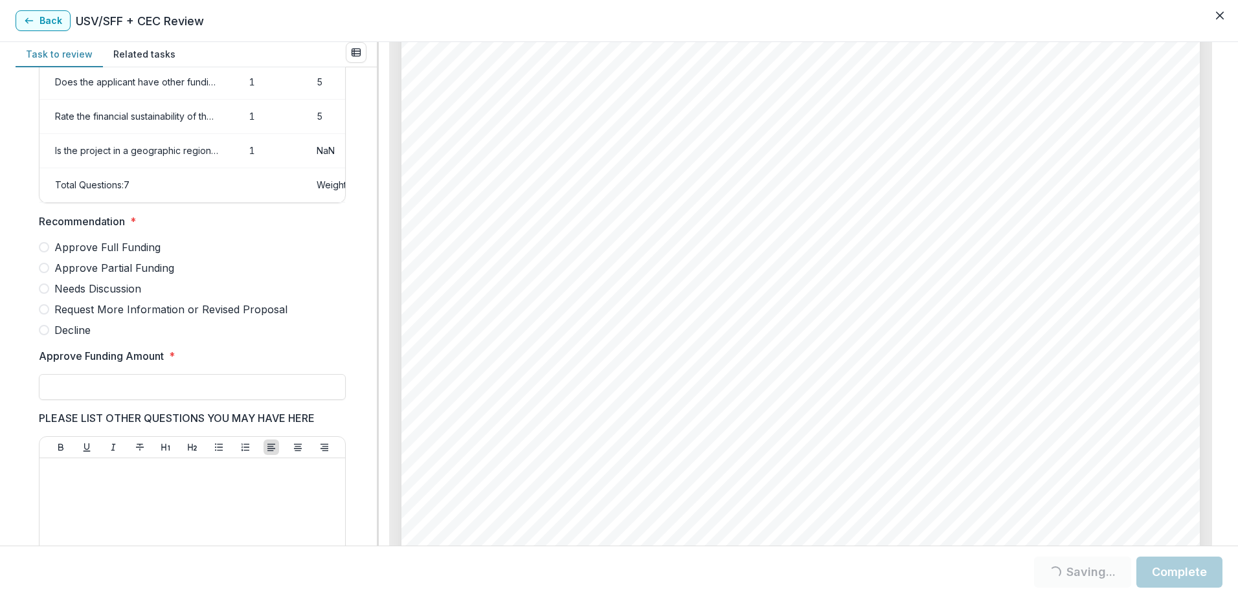
scroll to position [218, 0]
click at [104, 276] on span "Approve Partial Funding" at bounding box center [114, 269] width 120 height 16
click at [94, 393] on input "Approve Funding Amount *" at bounding box center [192, 388] width 307 height 26
click at [99, 275] on span "Approve Partial Funding" at bounding box center [114, 269] width 120 height 16
click at [112, 398] on input "**" at bounding box center [192, 388] width 307 height 26
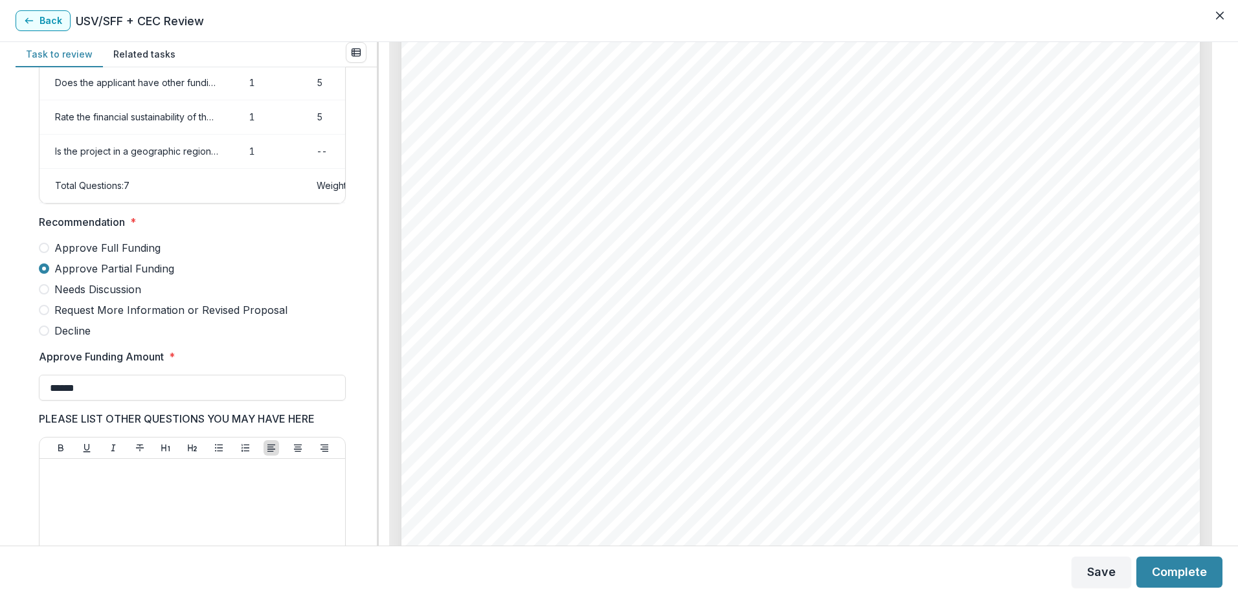
type input "******"
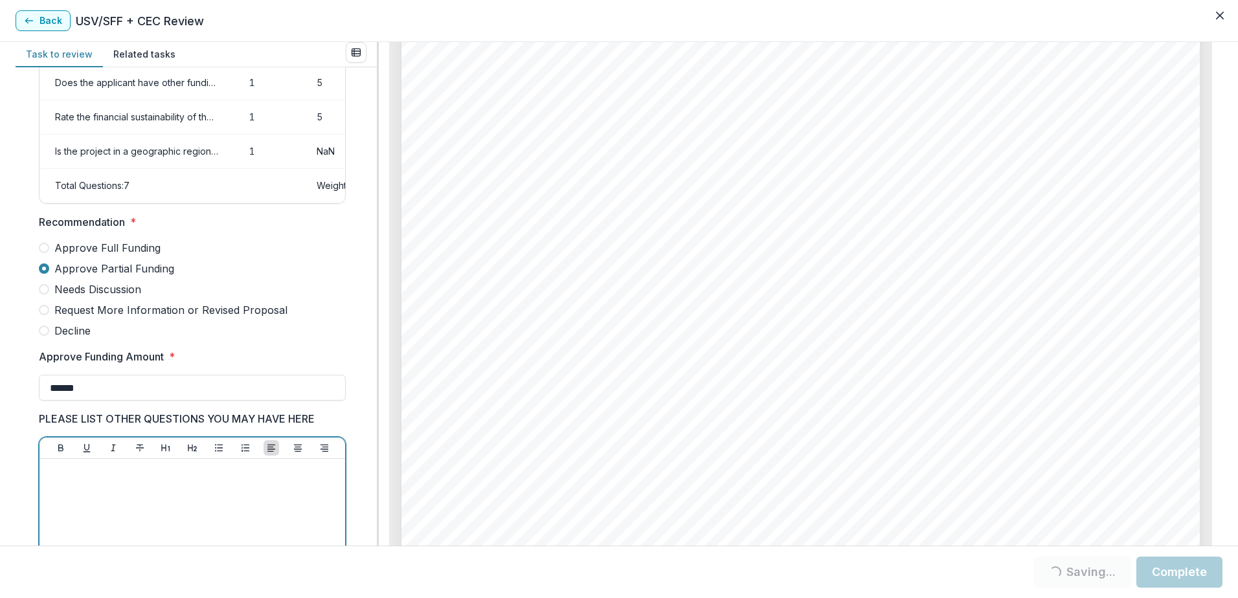
click at [104, 479] on p at bounding box center [192, 471] width 295 height 14
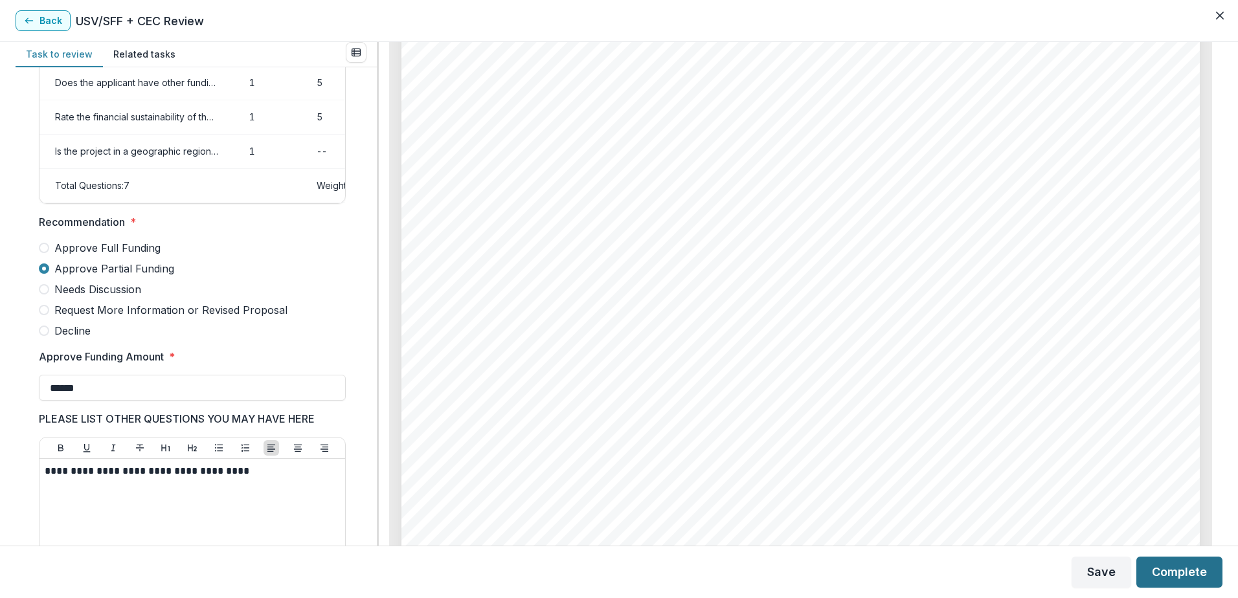
click at [1197, 570] on button "Complete" at bounding box center [1179, 572] width 86 height 31
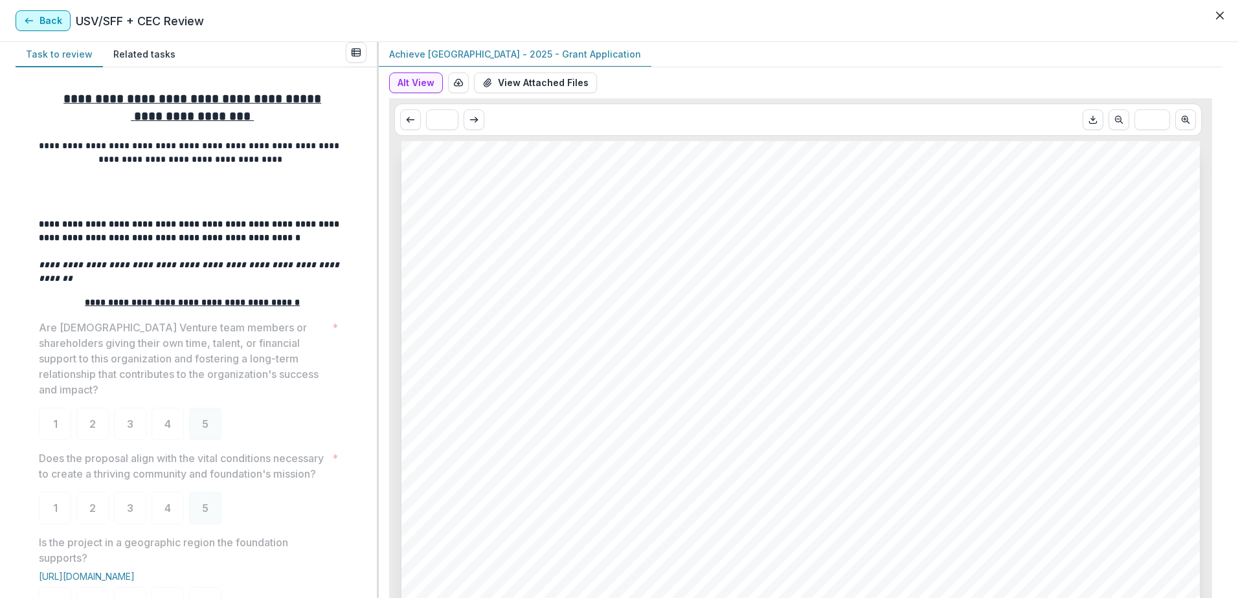
click at [45, 14] on button "Back" at bounding box center [43, 20] width 55 height 21
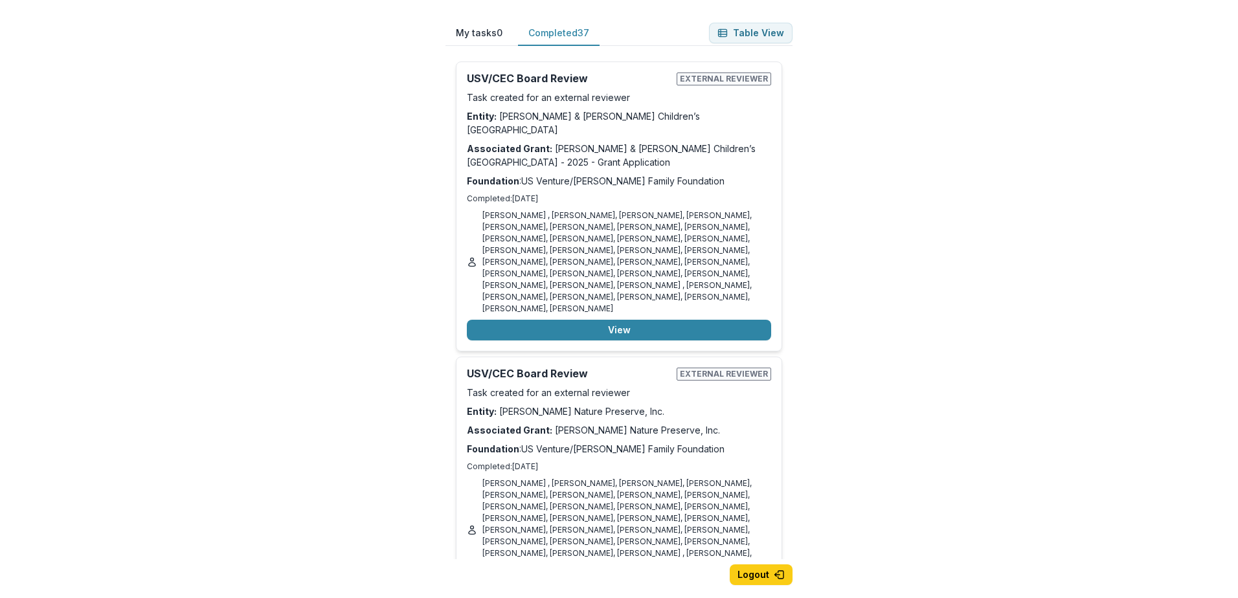
click at [560, 37] on button "Completed 37" at bounding box center [559, 33] width 82 height 25
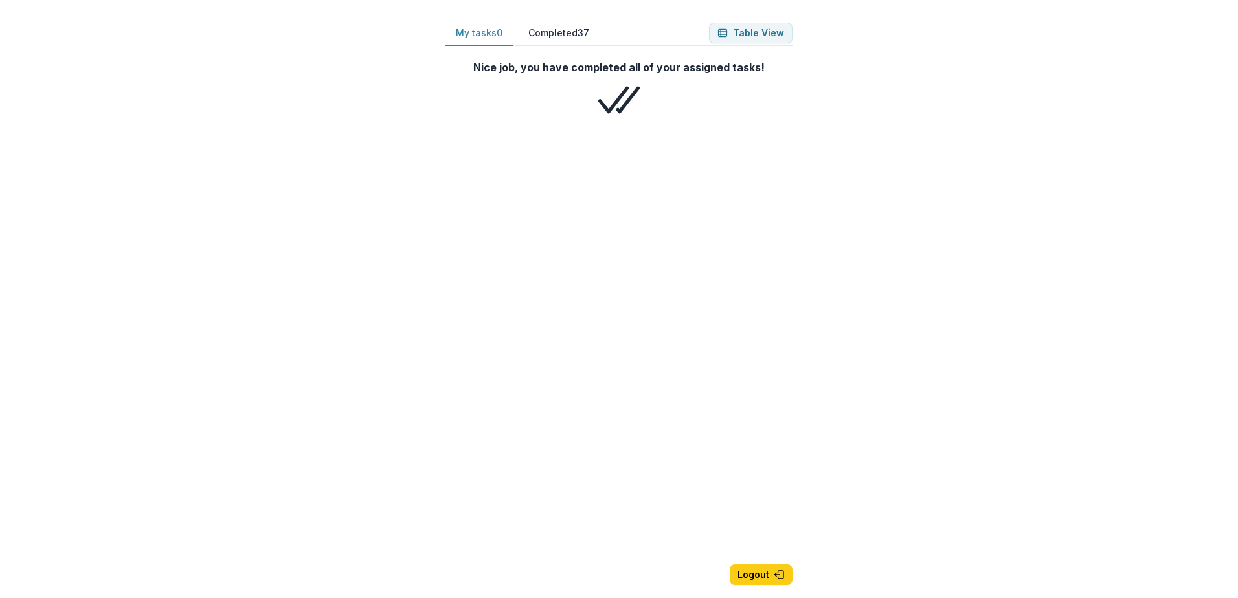
click at [489, 28] on button "My tasks 0" at bounding box center [478, 33] width 67 height 25
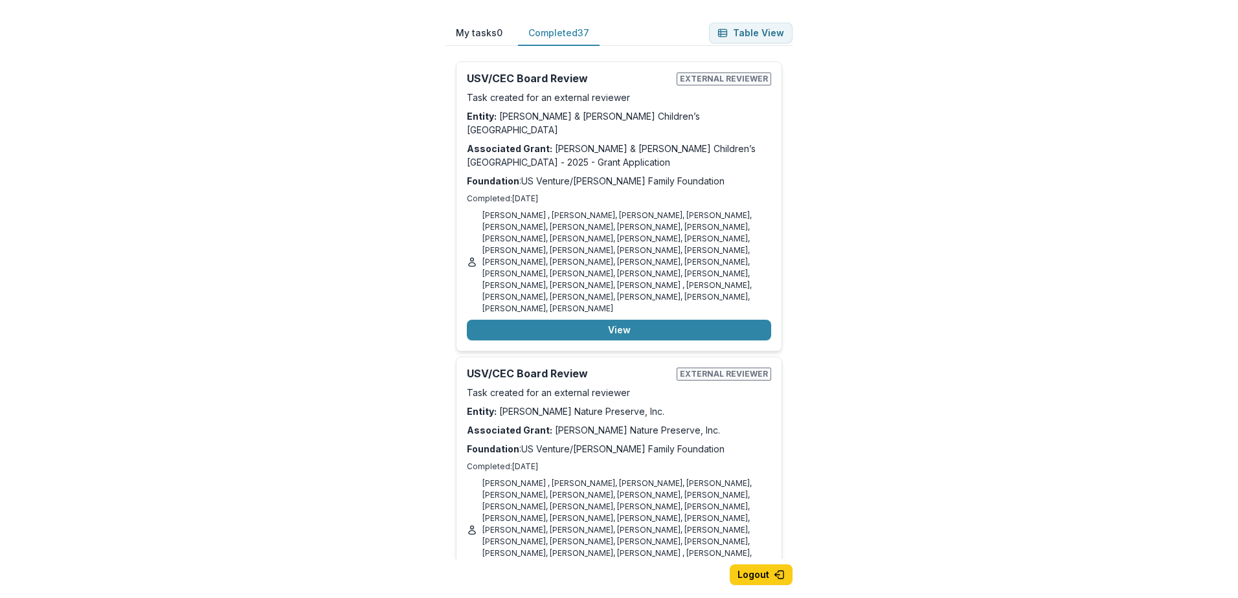
click at [559, 27] on button "Completed 37" at bounding box center [559, 33] width 82 height 25
click at [767, 35] on button "Table View" at bounding box center [751, 33] width 84 height 21
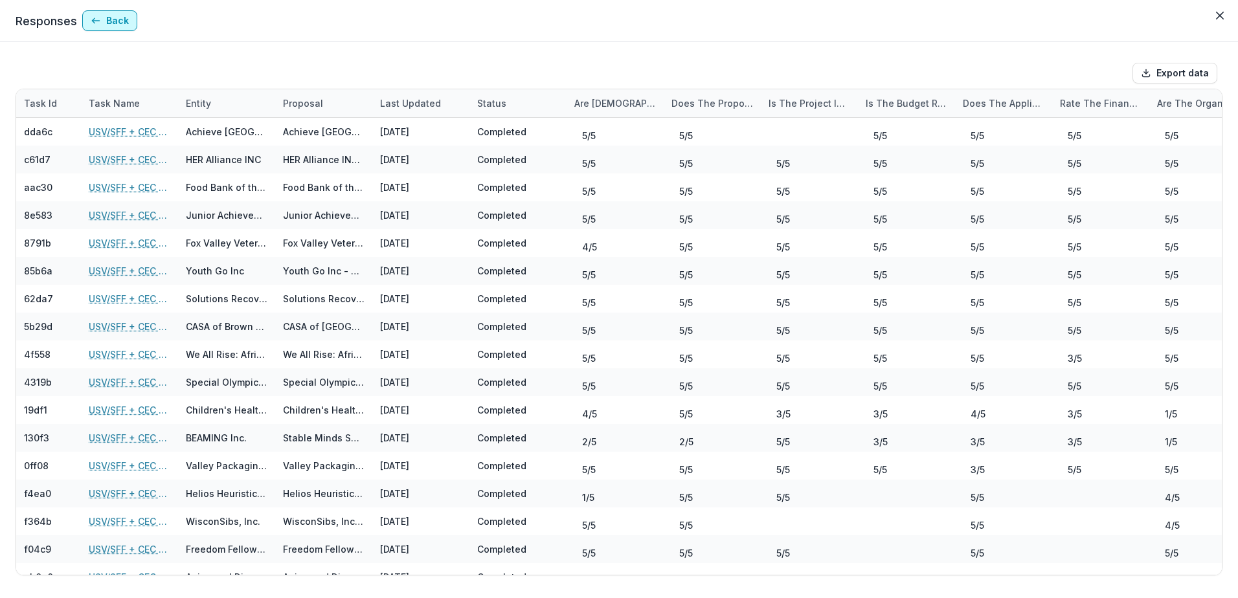
click at [107, 24] on button "Back" at bounding box center [109, 20] width 55 height 21
